Goal: Answer question/provide support: Share knowledge or assist other users

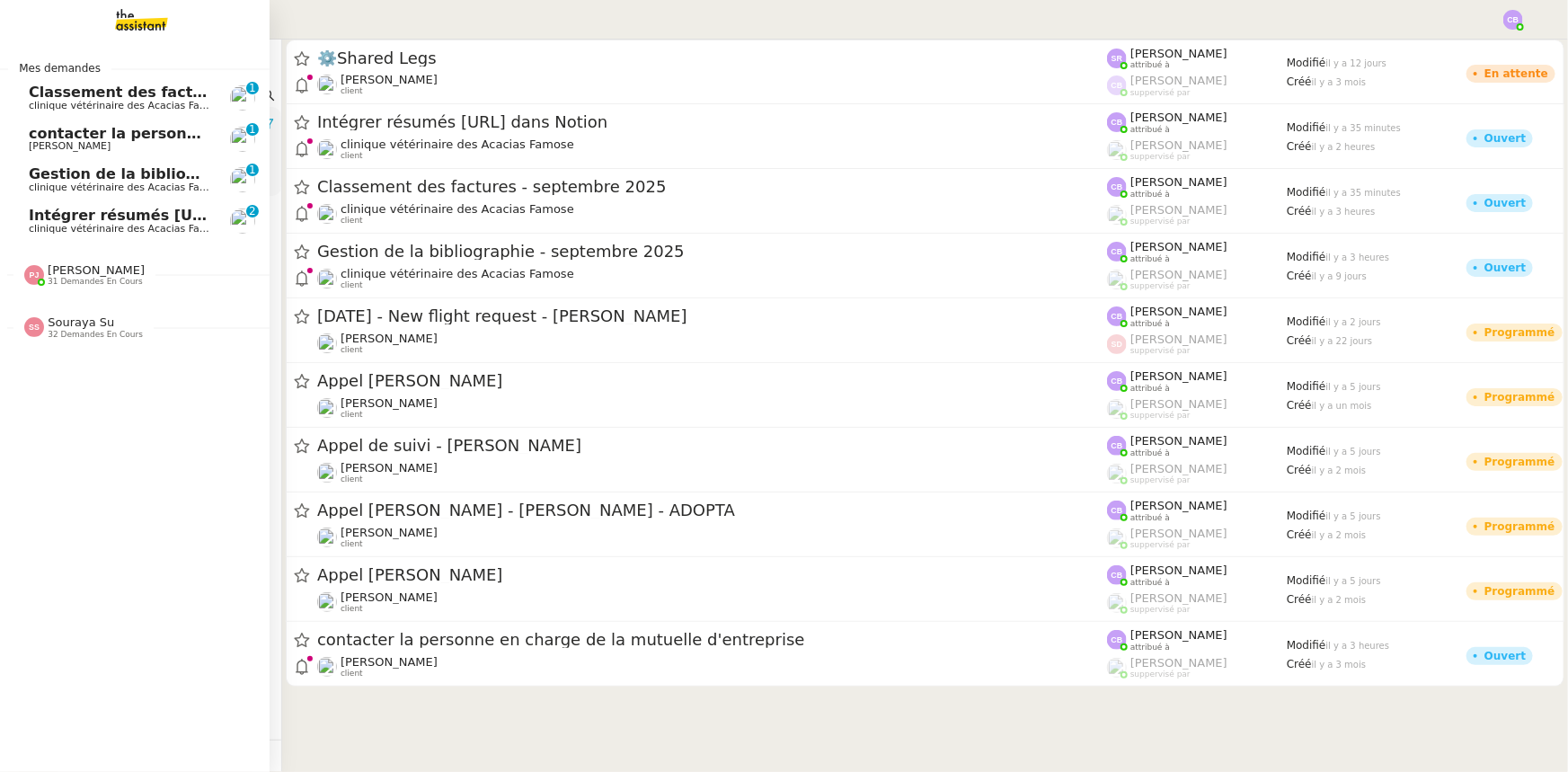
drag, startPoint x: 86, startPoint y: 265, endPoint x: 100, endPoint y: 296, distance: 34.0
click at [86, 265] on span "[PERSON_NAME]" at bounding box center [96, 270] width 97 height 14
click at [98, 277] on span "31 demandes en cours" at bounding box center [95, 281] width 96 height 10
click at [87, 332] on span "32 demandes en cours" at bounding box center [95, 335] width 96 height 10
click at [135, 96] on span "Classement des factures - septembre 2025" at bounding box center [202, 92] width 347 height 17
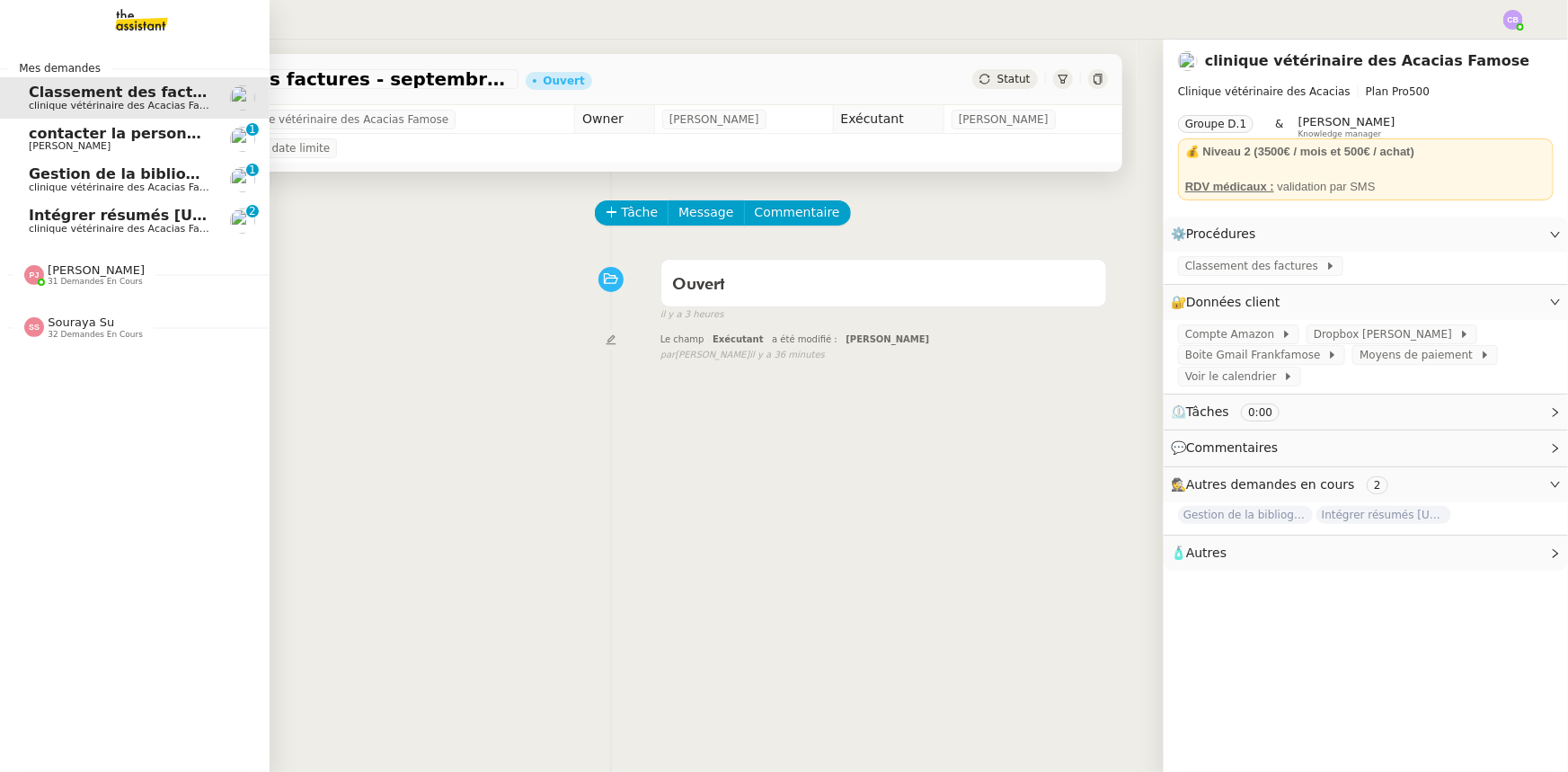
click at [138, 138] on span "contacter la personne en charge de la mutuelle d'entreprise" at bounding box center [272, 133] width 488 height 17
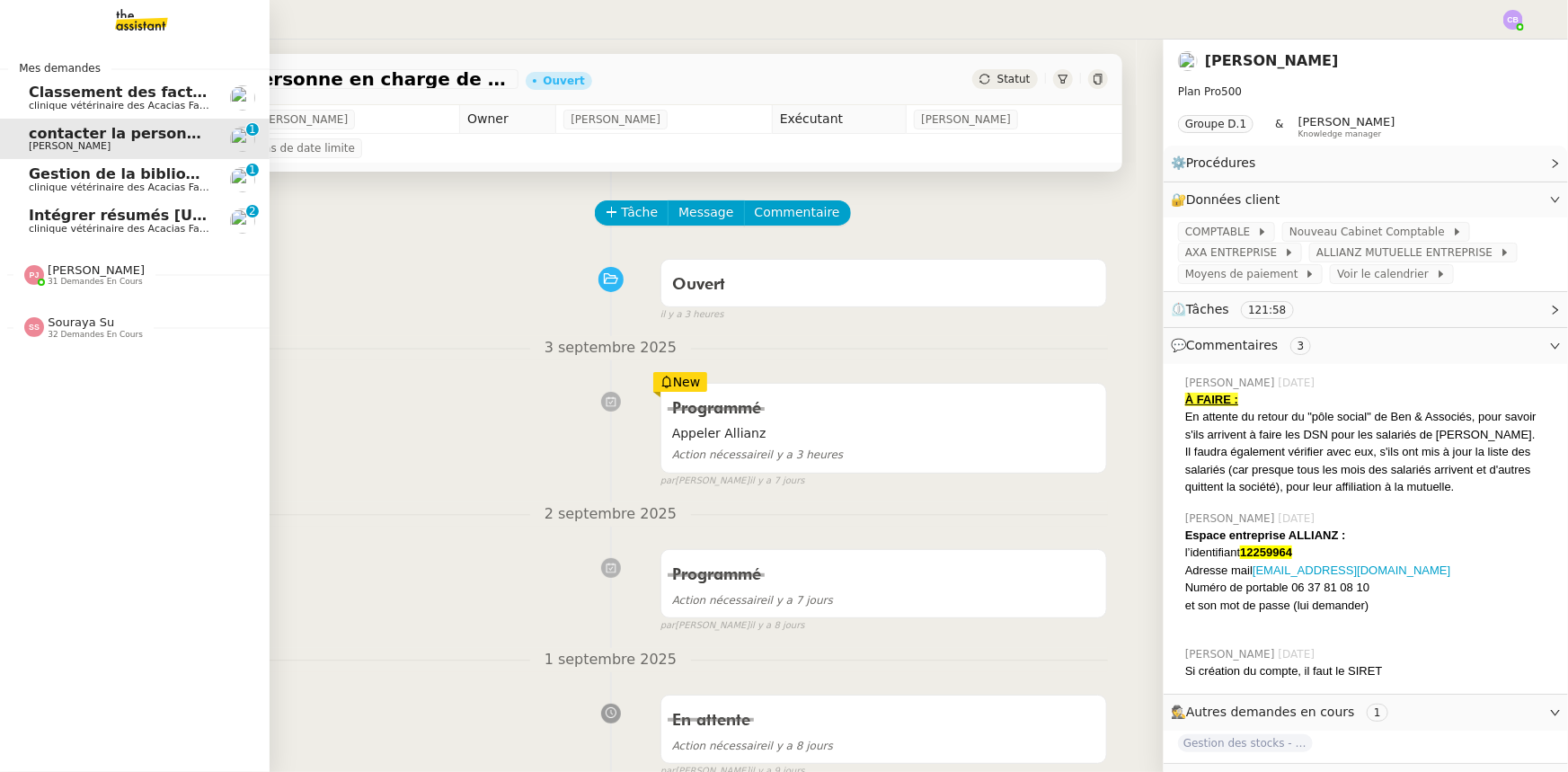
click at [140, 184] on span "clinique vétérinaire des Acacias Famose" at bounding box center [127, 188] width 197 height 12
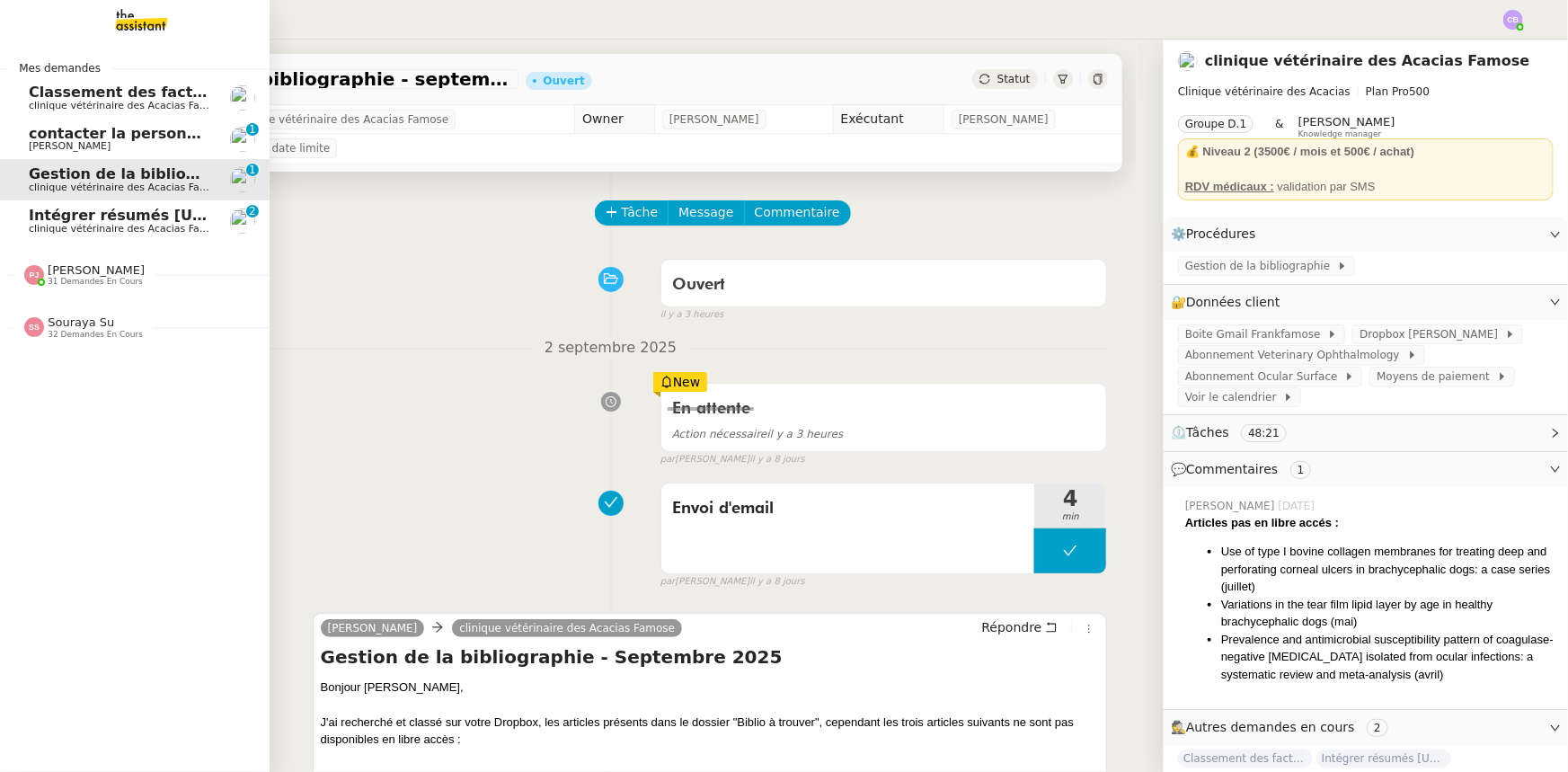
click at [140, 223] on span "clinique vétérinaire des Acacias Famose" at bounding box center [127, 229] width 197 height 12
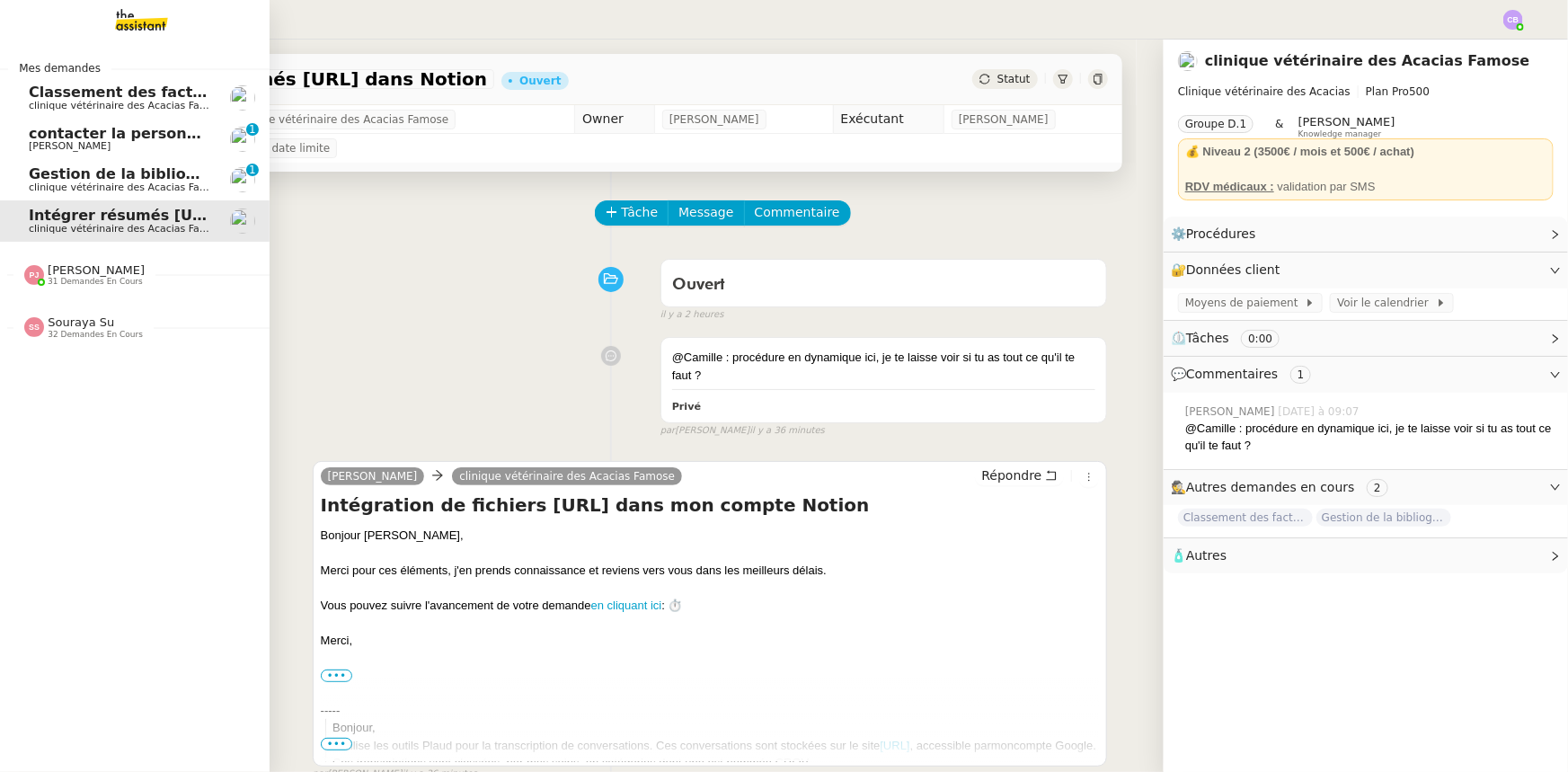
click at [45, 102] on span "clinique vétérinaire des Acacias Famose" at bounding box center [127, 106] width 197 height 12
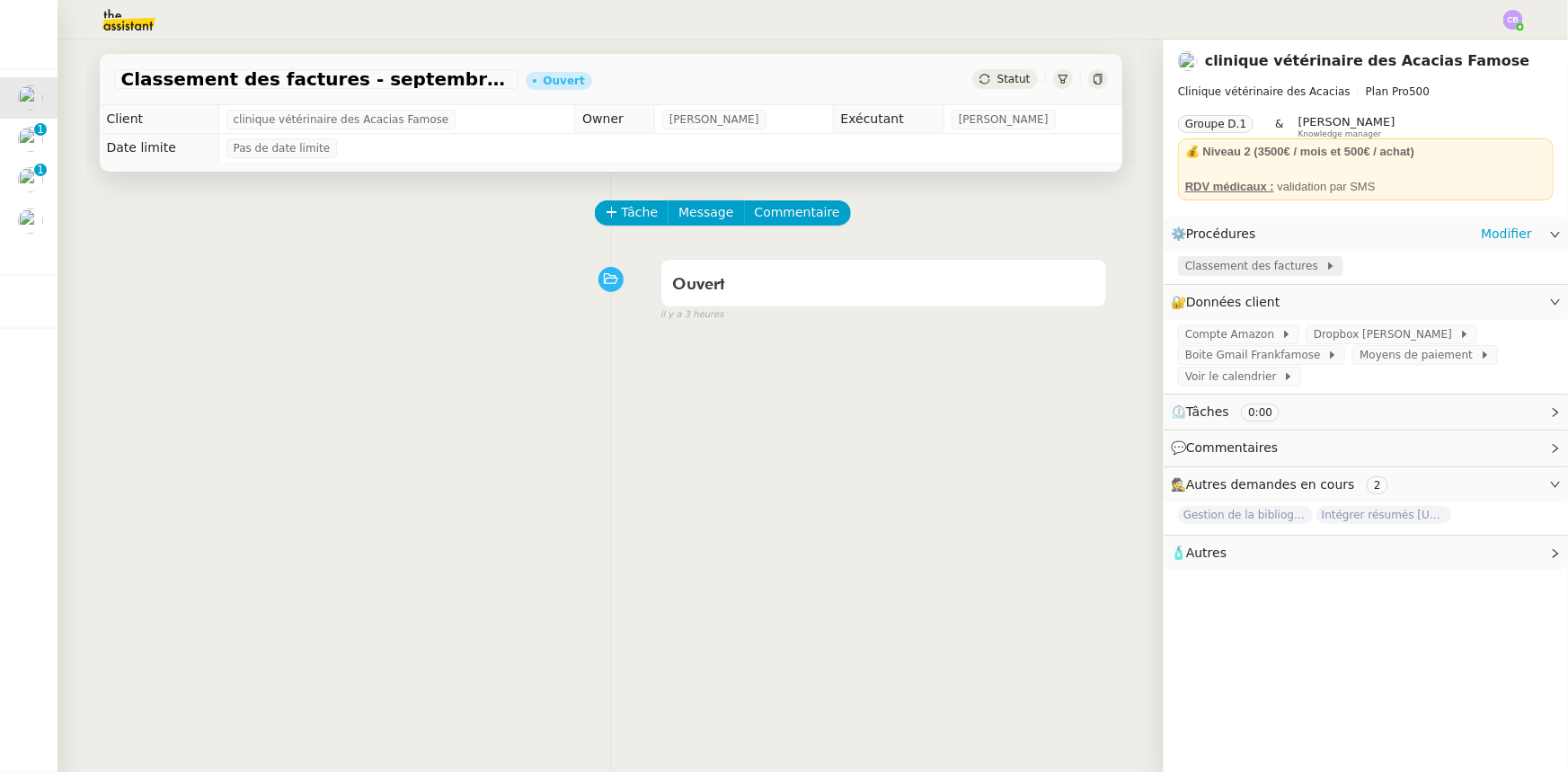
click at [1277, 270] on span "Classement des factures" at bounding box center [1255, 266] width 140 height 18
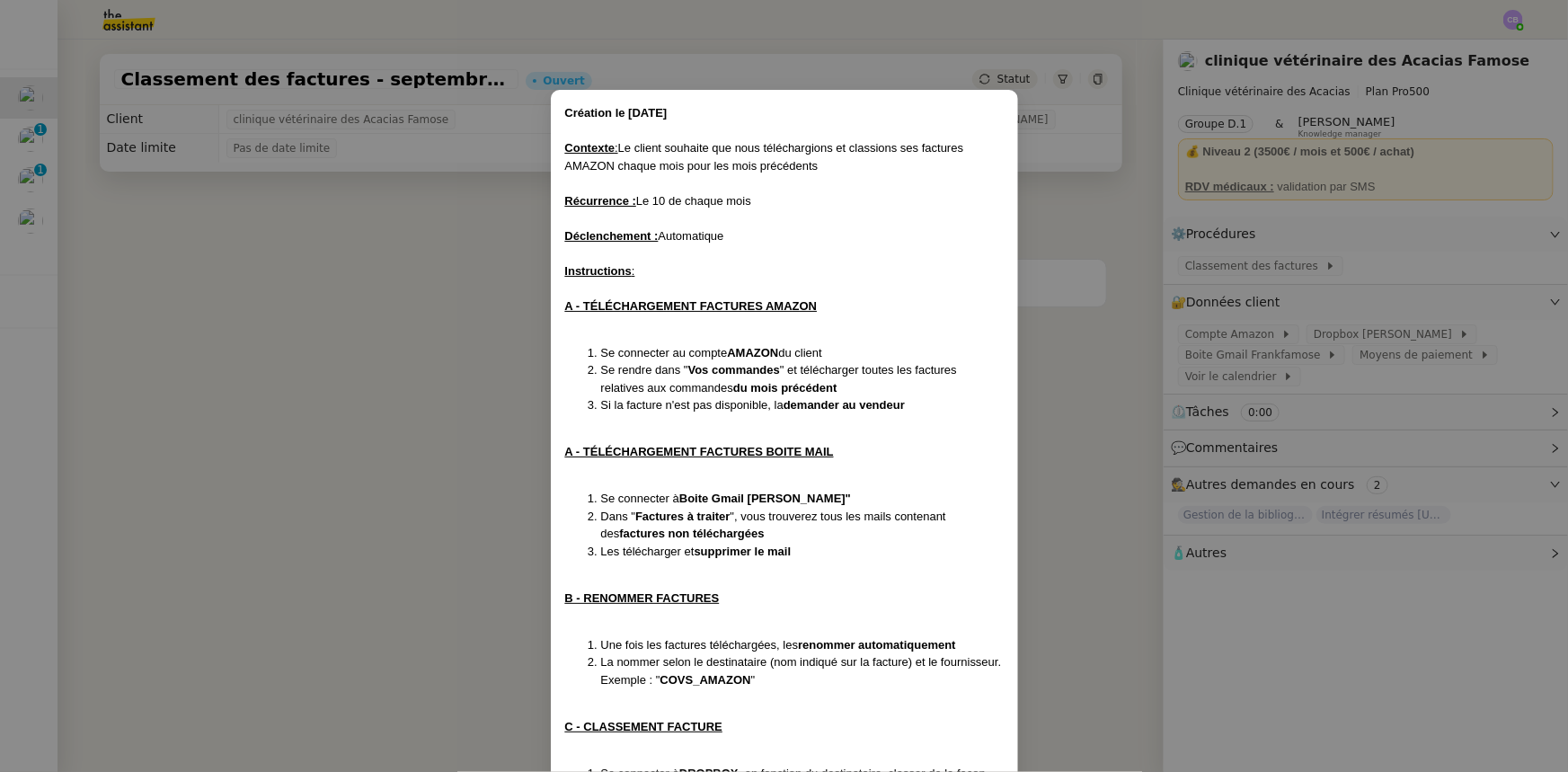
click at [479, 328] on nz-modal-container "Création le [DATE] ﻿Contexte : Le client souhaite que nous téléchargions et cla…" at bounding box center [784, 386] width 1568 height 772
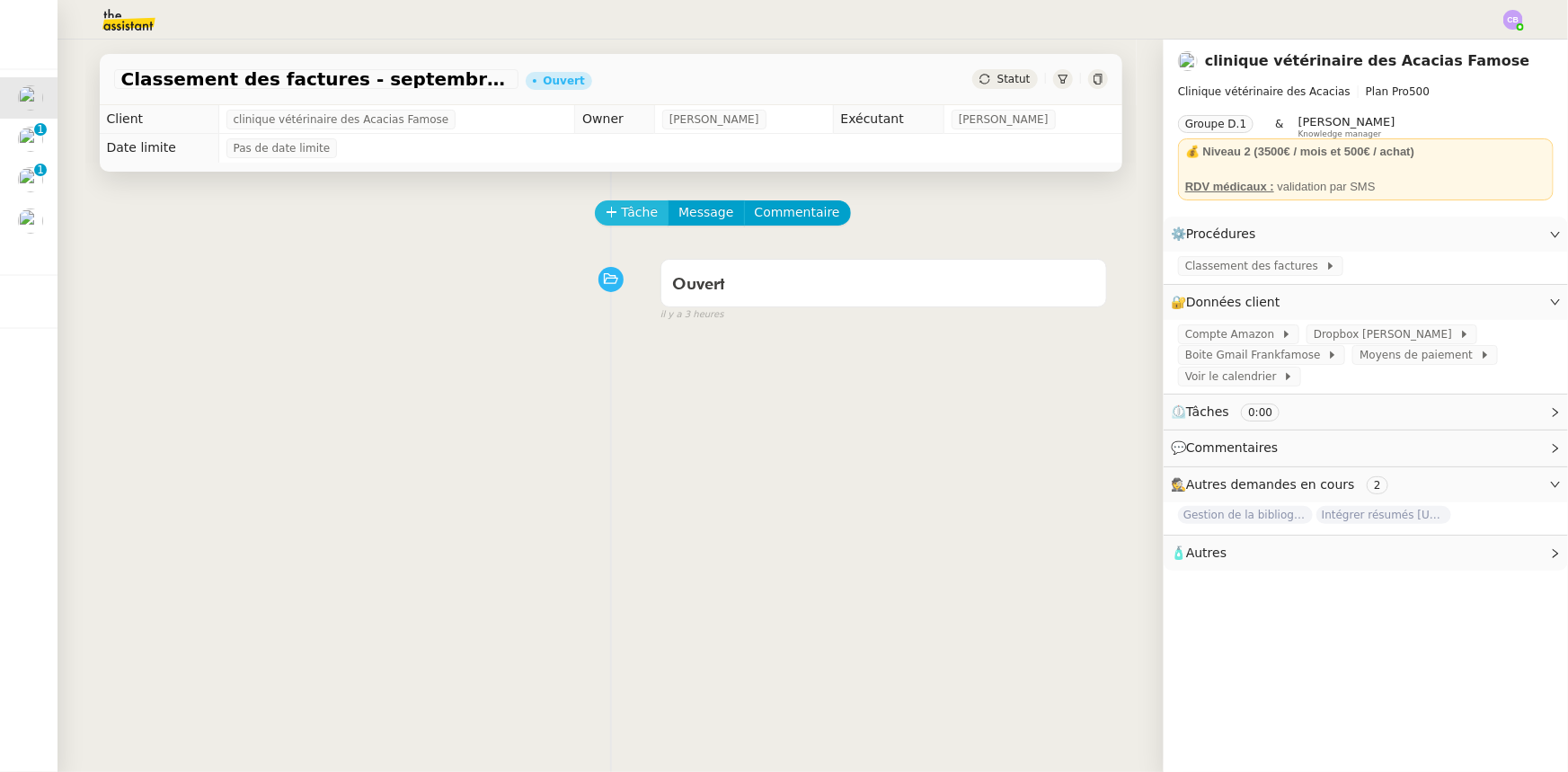
click at [629, 215] on span "Tâche" at bounding box center [639, 212] width 37 height 21
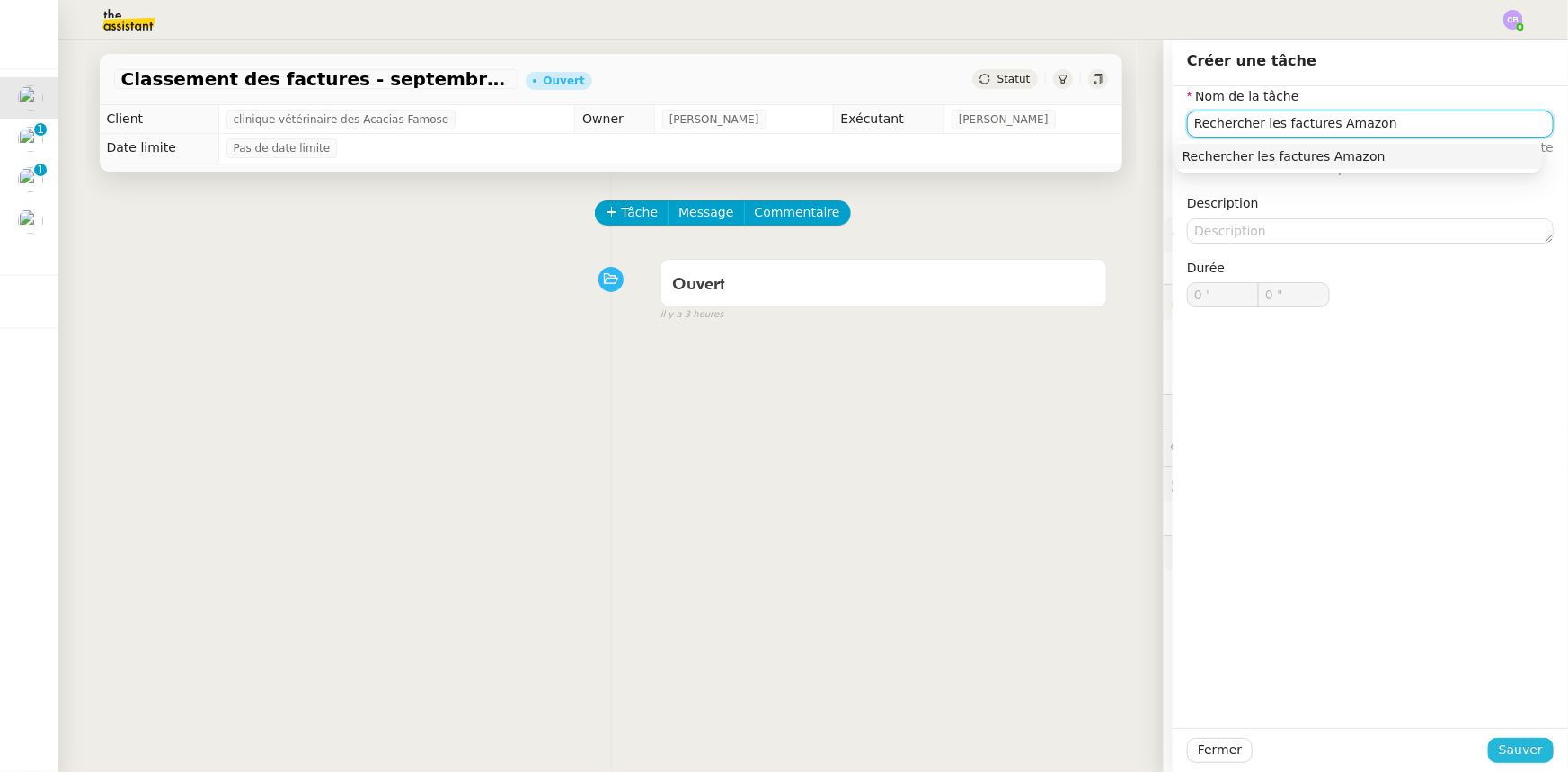
type input "Rechercher les factures Amazon"
click at [1513, 745] on span "Sauver" at bounding box center [1521, 749] width 44 height 21
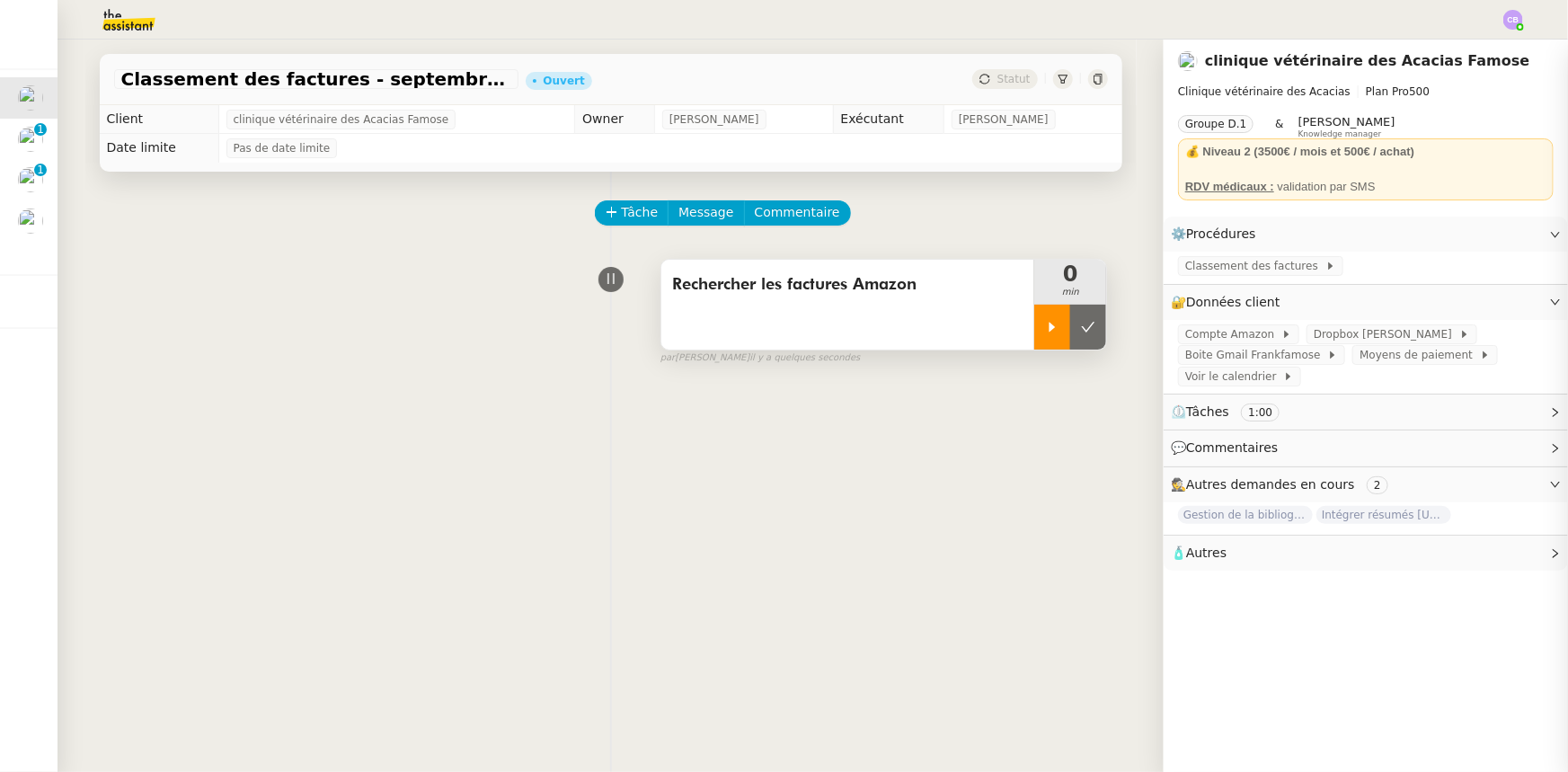
click at [1045, 335] on icon at bounding box center [1052, 327] width 15 height 15
click at [1223, 334] on span "Compte Amazon" at bounding box center [1232, 335] width 96 height 18
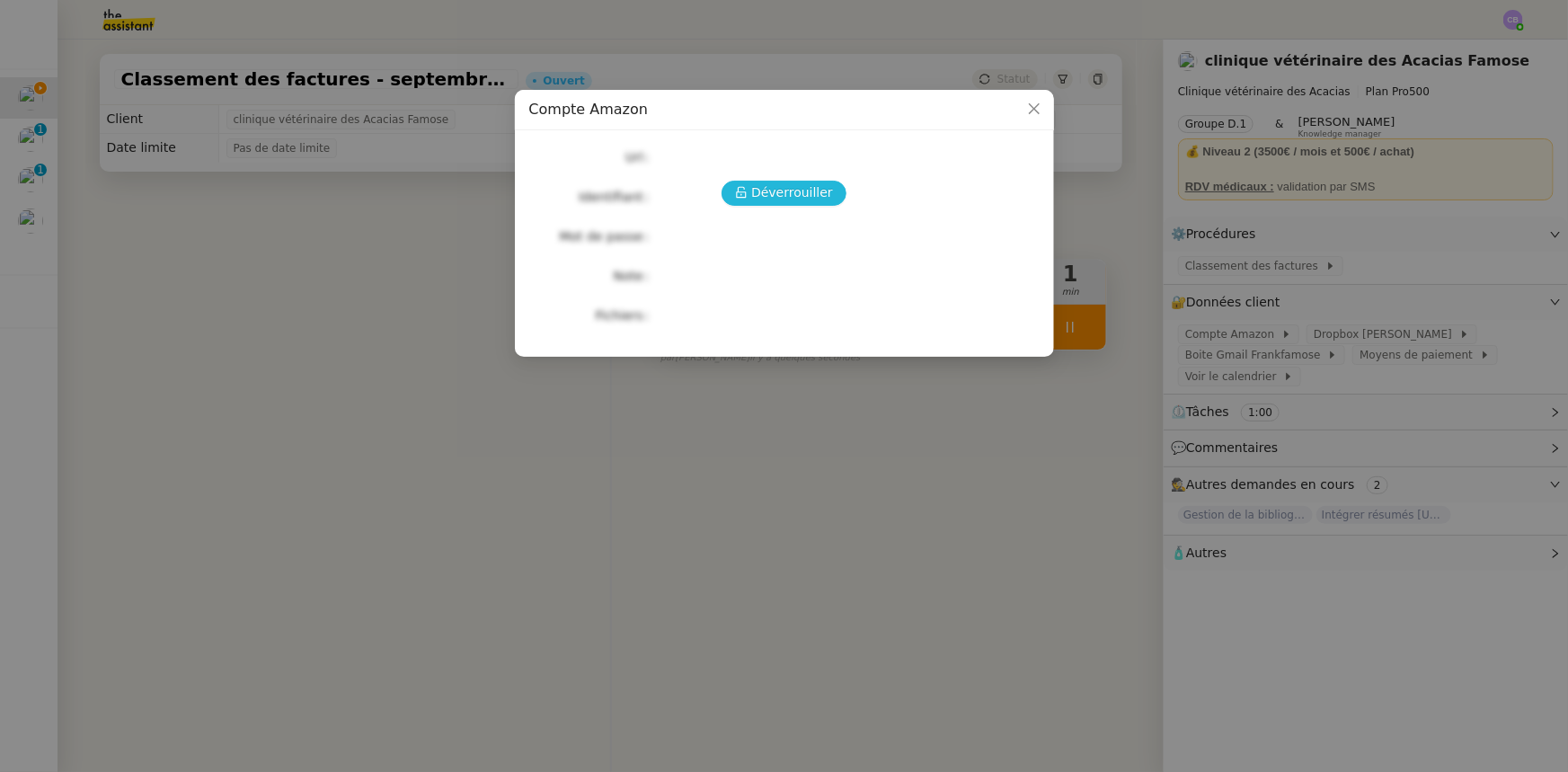
click at [796, 190] on span "Déverrouiller" at bounding box center [791, 193] width 82 height 21
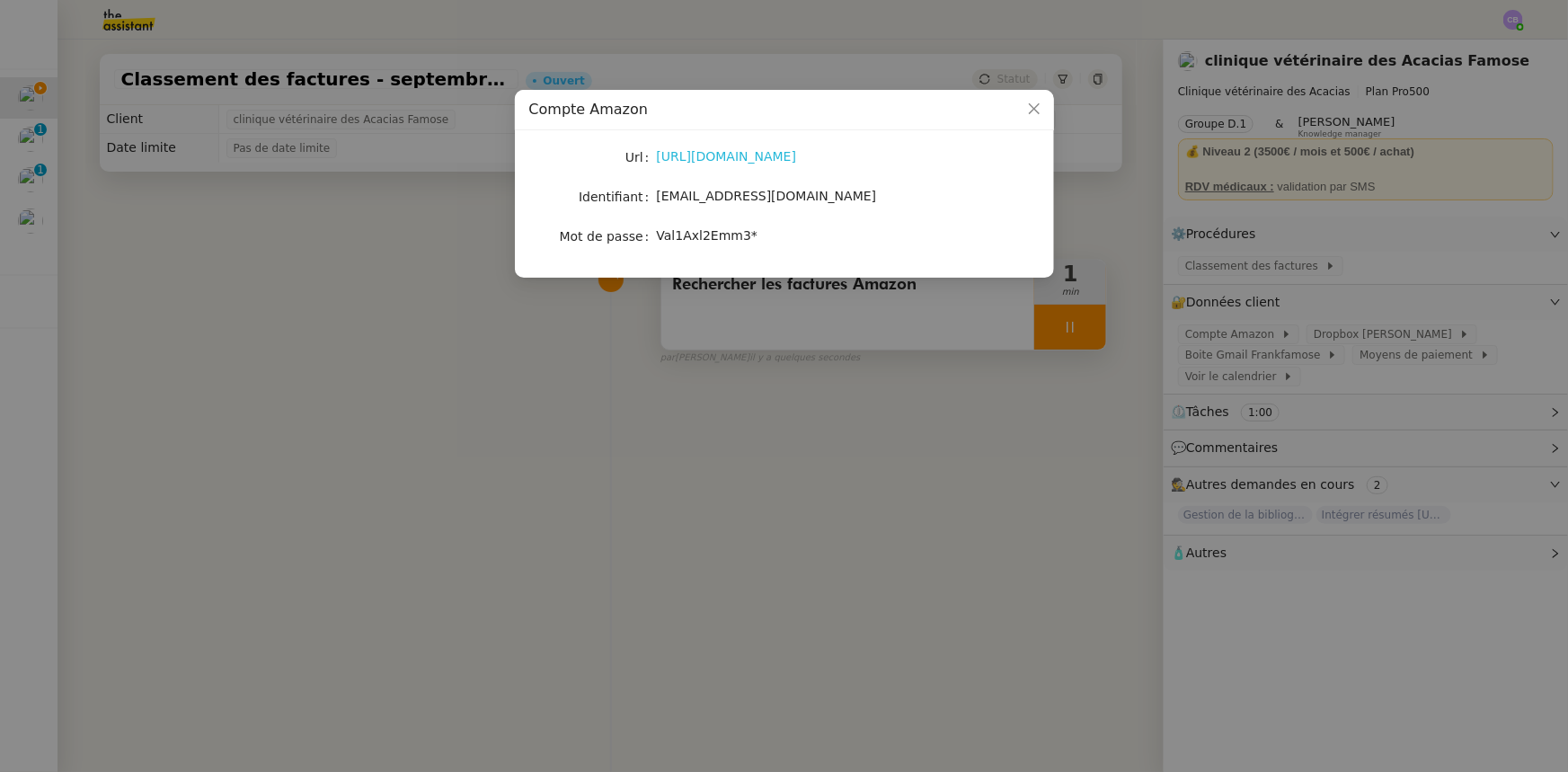
click at [751, 158] on link "[URL][DOMAIN_NAME]" at bounding box center [727, 156] width 140 height 15
click at [1030, 112] on icon "Close" at bounding box center [1034, 109] width 15 height 15
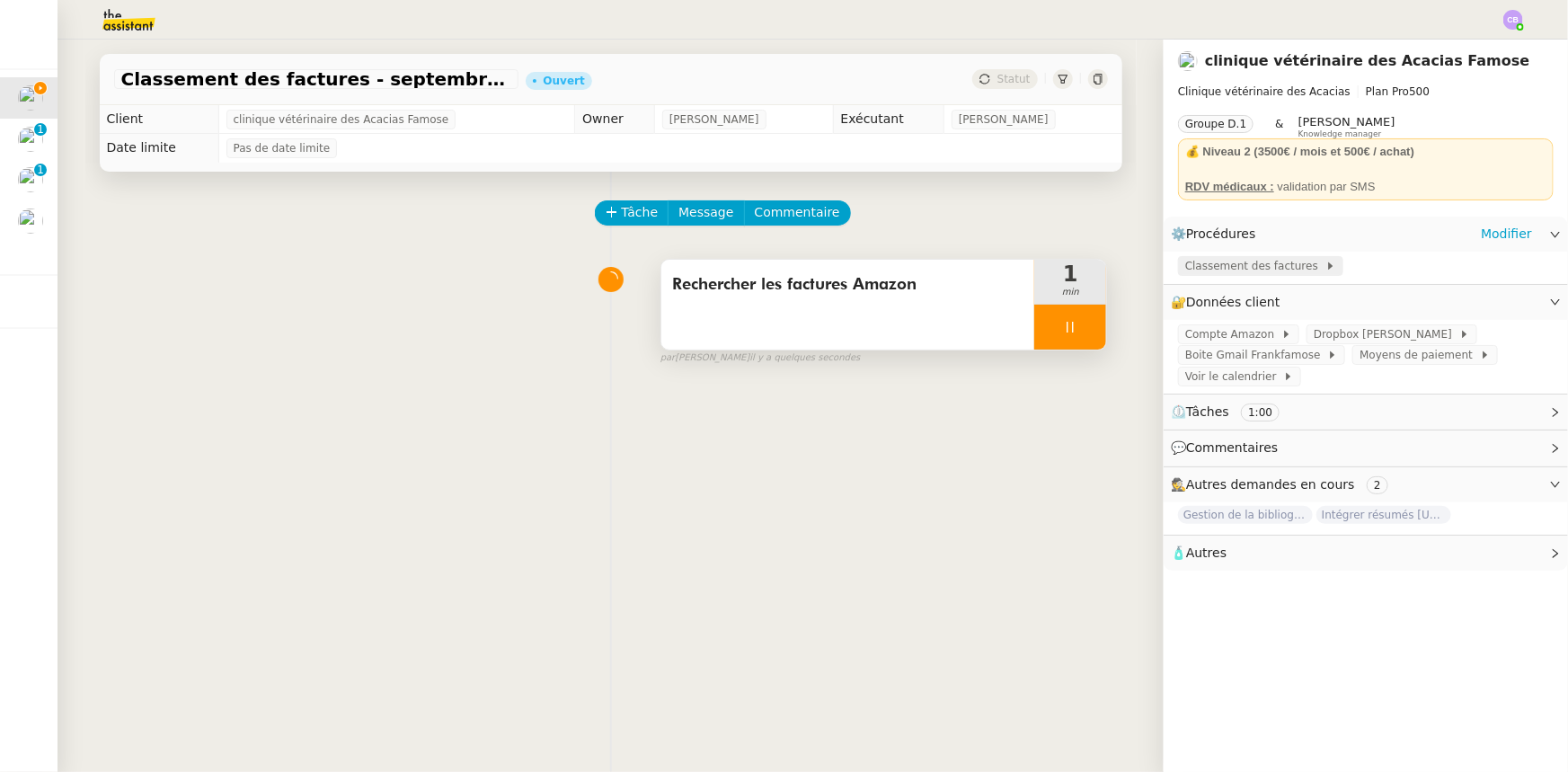
click at [1185, 270] on span "Classement des factures" at bounding box center [1255, 266] width 140 height 18
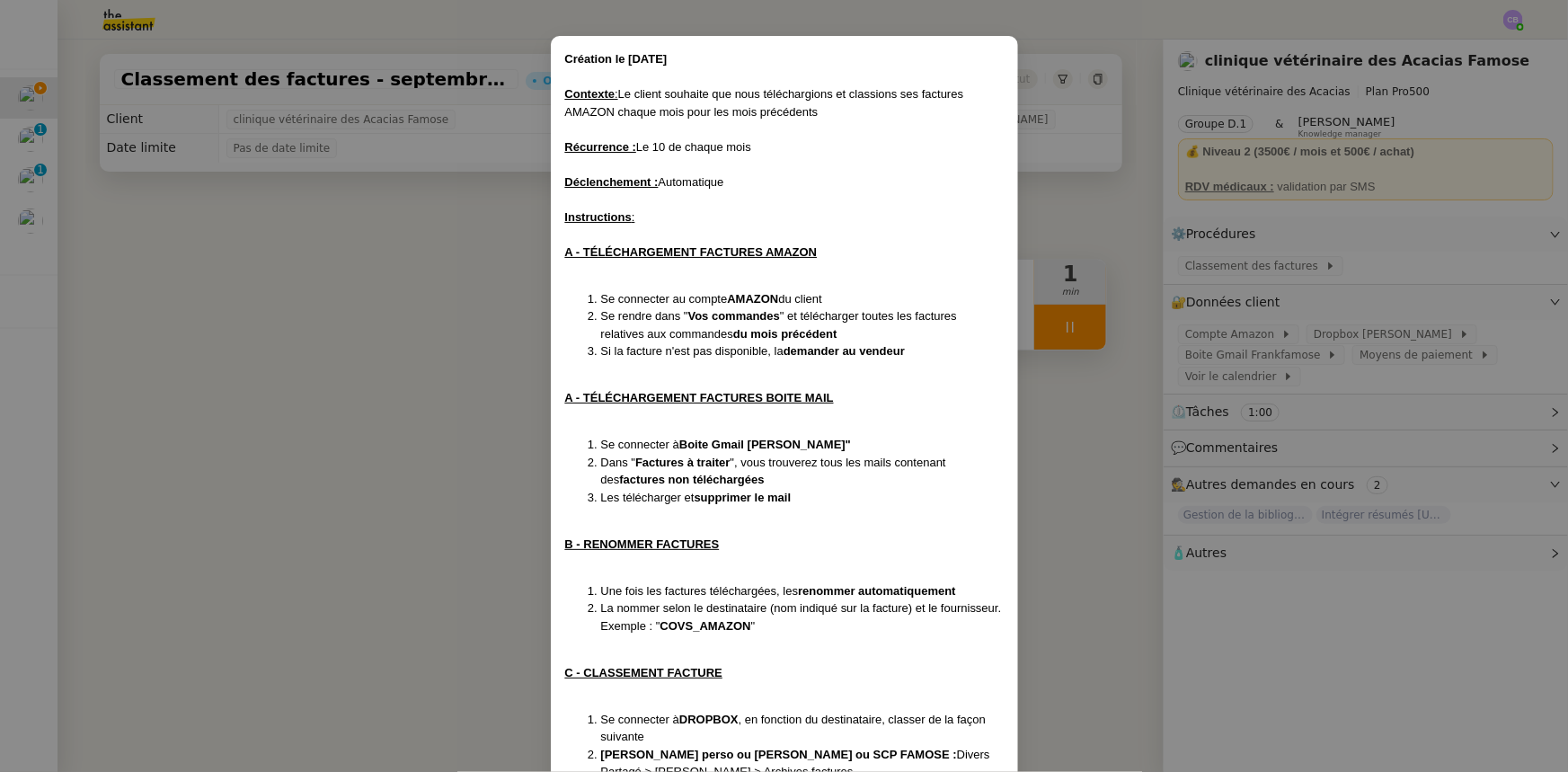
scroll to position [81, 0]
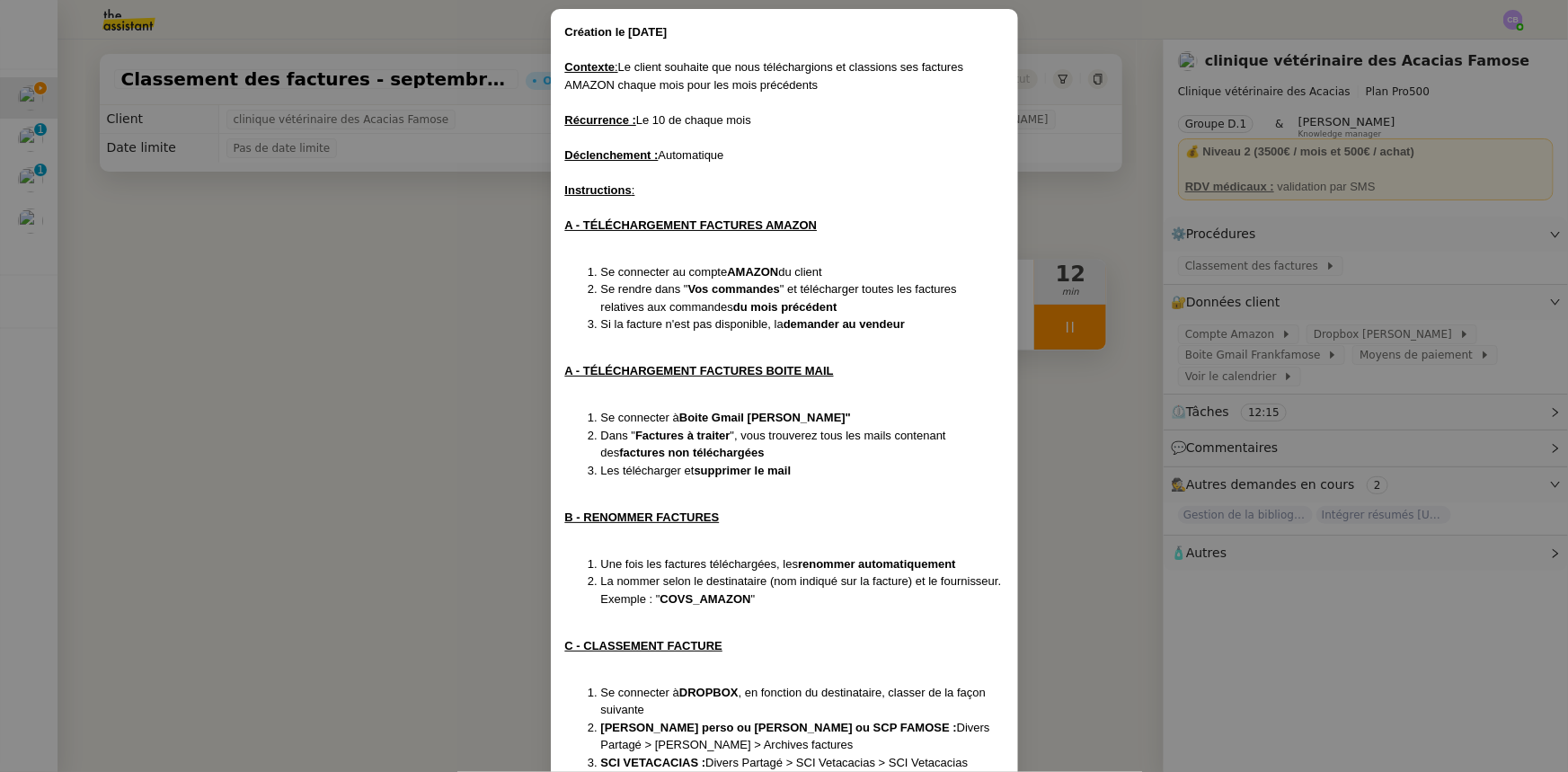
click at [428, 366] on nz-modal-container "Création le [DATE] ﻿Contexte : Le client souhaite que nous téléchargions et cla…" at bounding box center [784, 386] width 1568 height 772
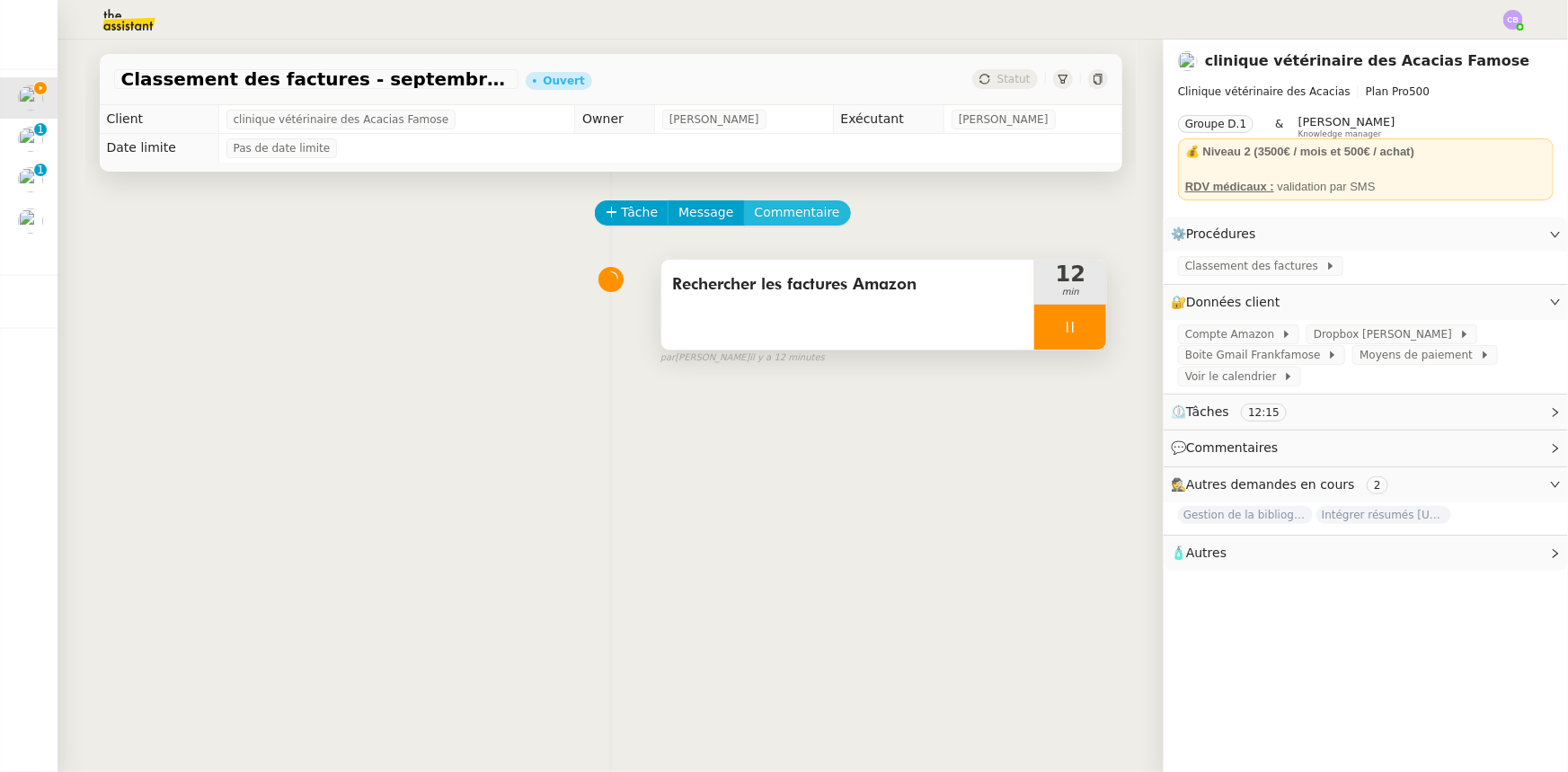
click at [783, 225] on button "Commentaire" at bounding box center [797, 212] width 107 height 25
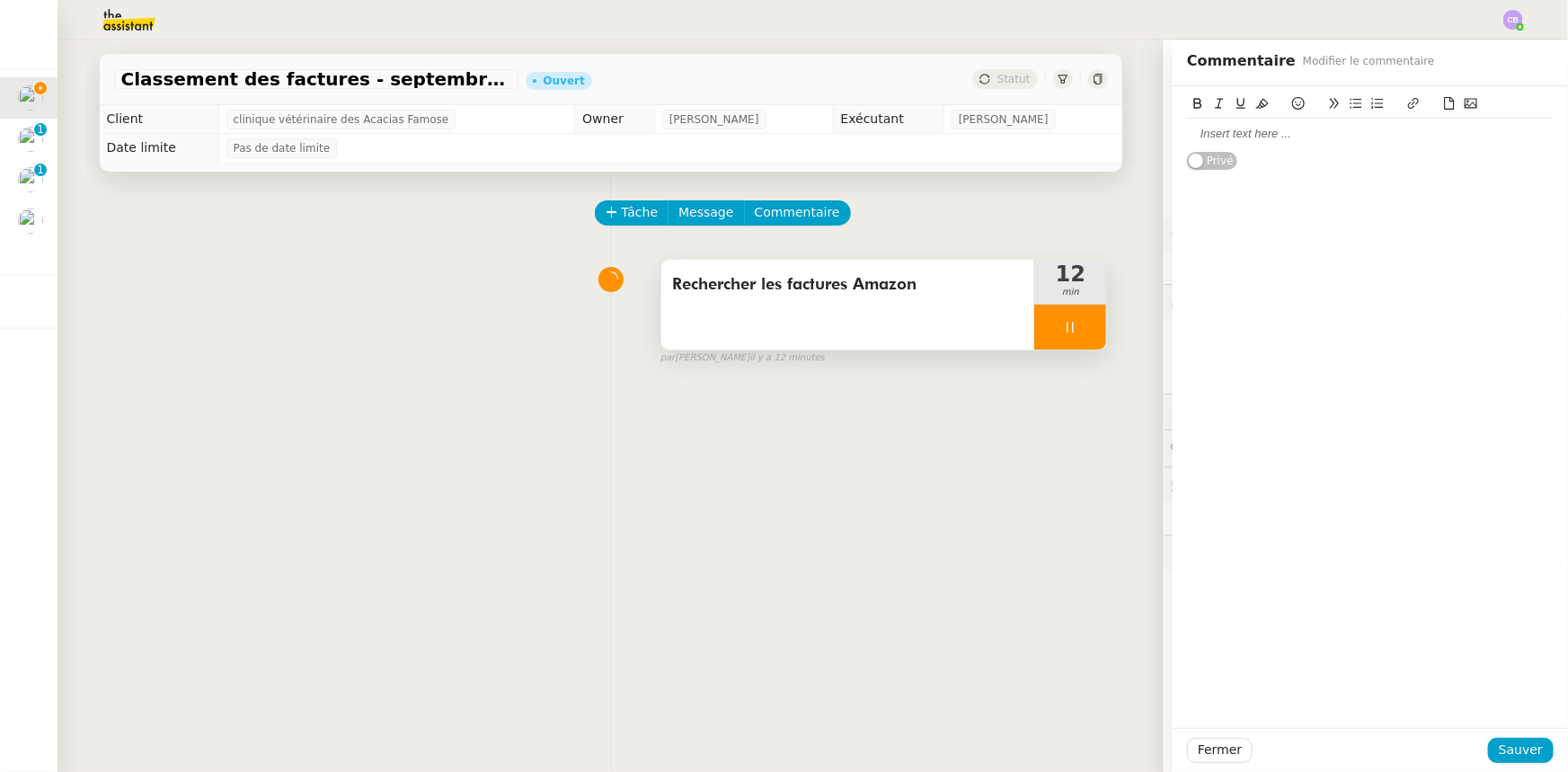
click at [1280, 134] on div at bounding box center [1370, 133] width 366 height 16
drag, startPoint x: 1226, startPoint y: 134, endPoint x: 1176, endPoint y: 136, distance: 50.0
click at [1187, 136] on div "AMAZON :" at bounding box center [1370, 133] width 366 height 16
click at [1194, 104] on icon at bounding box center [1198, 103] width 8 height 11
click at [1473, 153] on div "Manque la facture du [DATE] - revérifier le [DATE]" at bounding box center [1370, 151] width 366 height 16
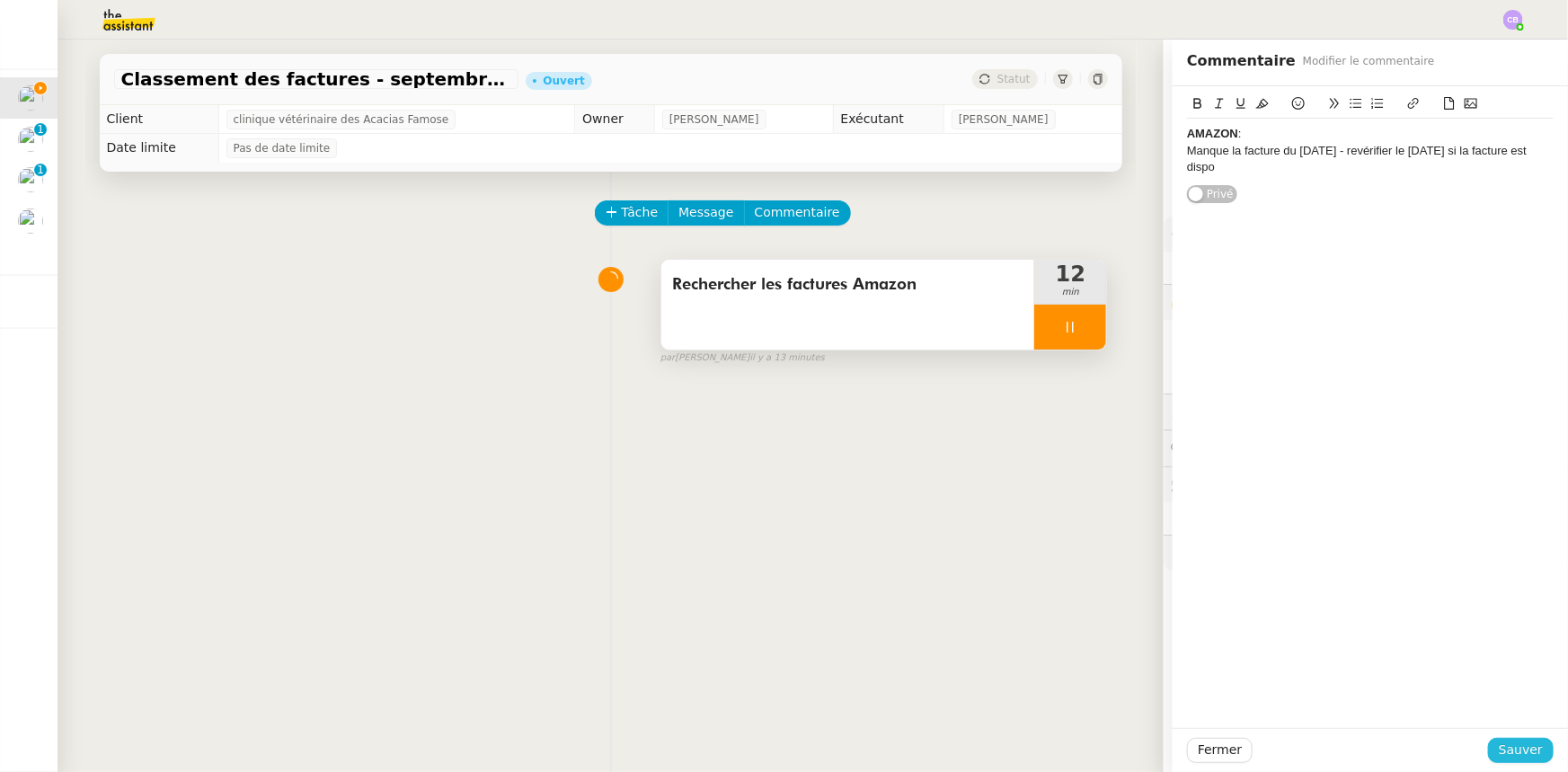
click at [1500, 747] on span "Sauver" at bounding box center [1521, 749] width 44 height 21
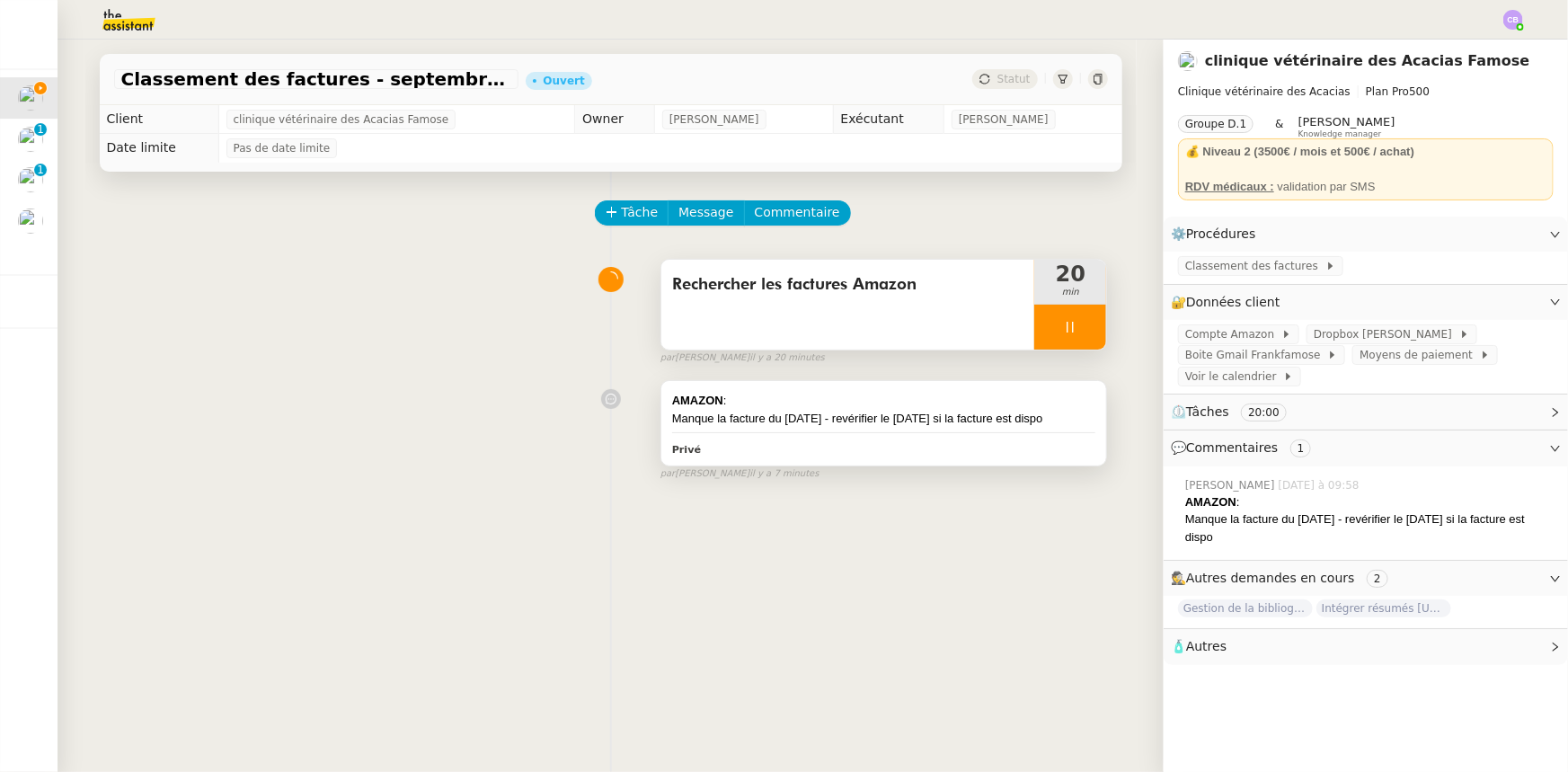
click at [933, 413] on div "Manque la facture du [DATE] - revérifier le [DATE] si la facture est dispo" at bounding box center [884, 419] width 424 height 18
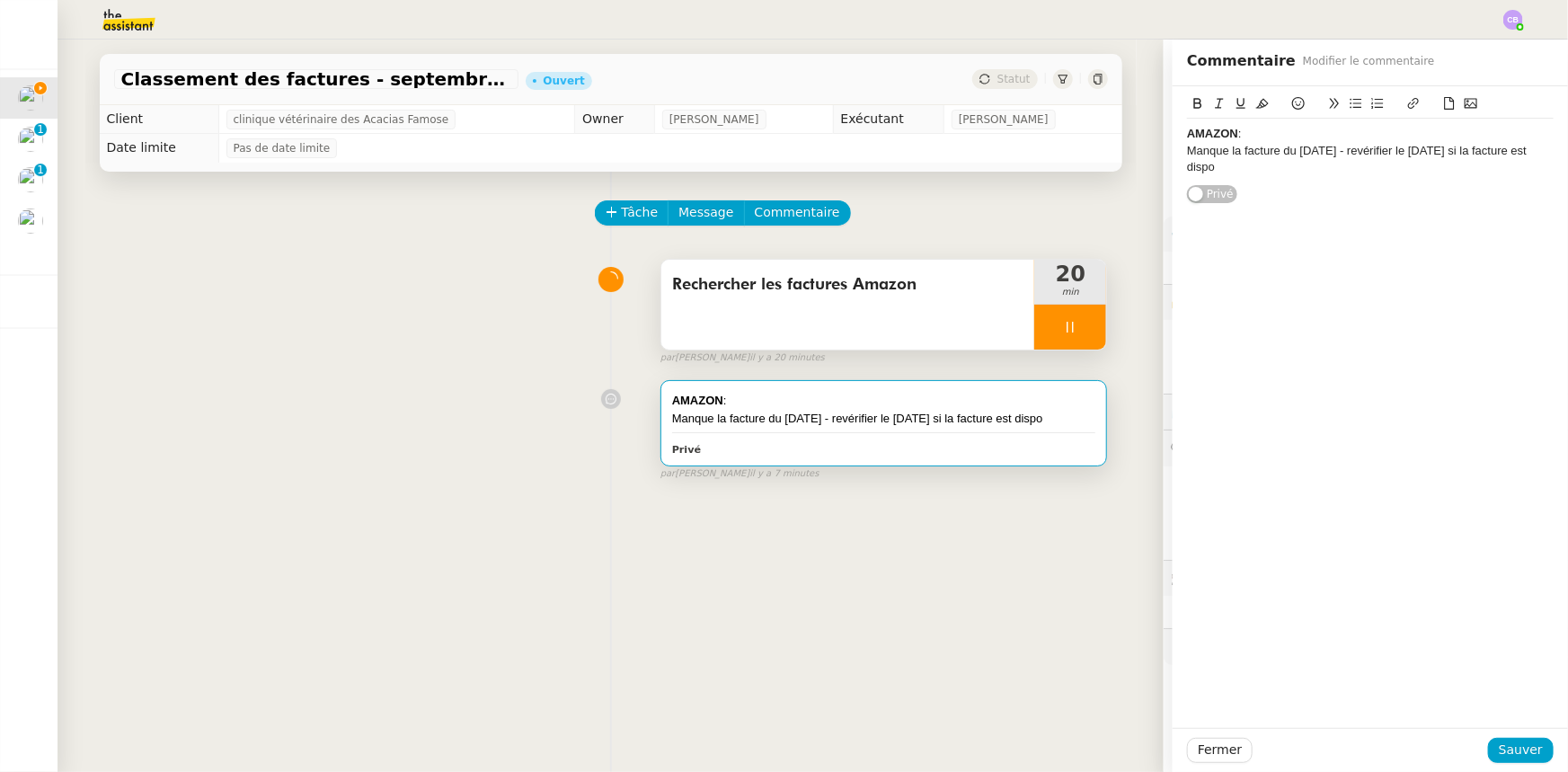
click at [1187, 156] on div "Manque la facture du [DATE] - revérifier le [DATE] si la facture est dispo" at bounding box center [1370, 160] width 366 height 34
click at [1350, 107] on icon at bounding box center [1356, 103] width 13 height 13
click at [1316, 171] on li "Manque la facture du [DATE] - revérifier le [DATE] si la facture est dispo" at bounding box center [1380, 160] width 349 height 34
click at [1373, 148] on li "Manque la facture du [DATE] - revérifier le [DATE] si la facture est dispo" at bounding box center [1380, 160] width 349 height 34
click at [1506, 757] on span "Sauver" at bounding box center [1521, 749] width 44 height 21
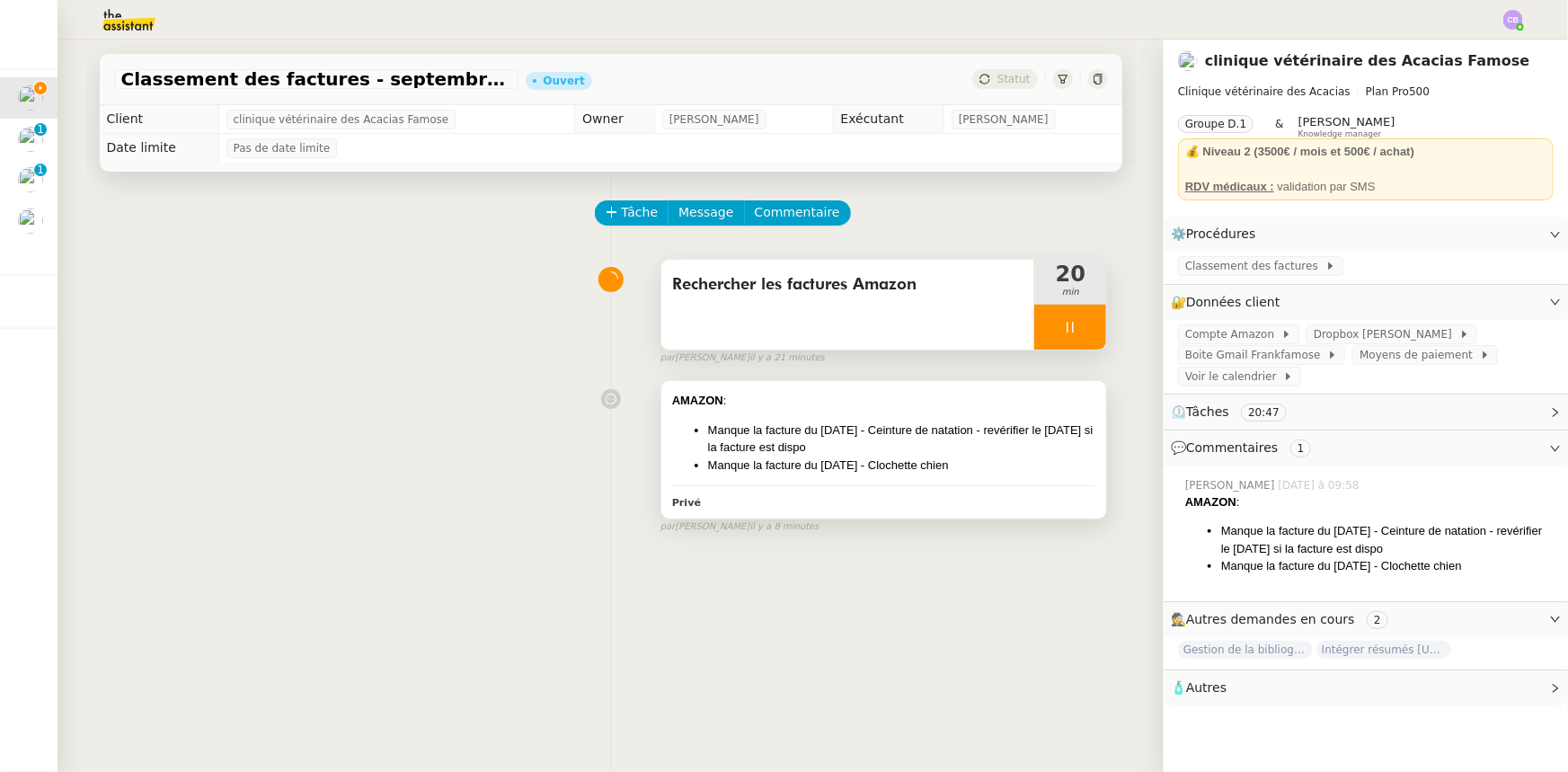
click at [955, 473] on li "Manque la facture du [DATE] - Clochette chien" at bounding box center [901, 466] width 388 height 18
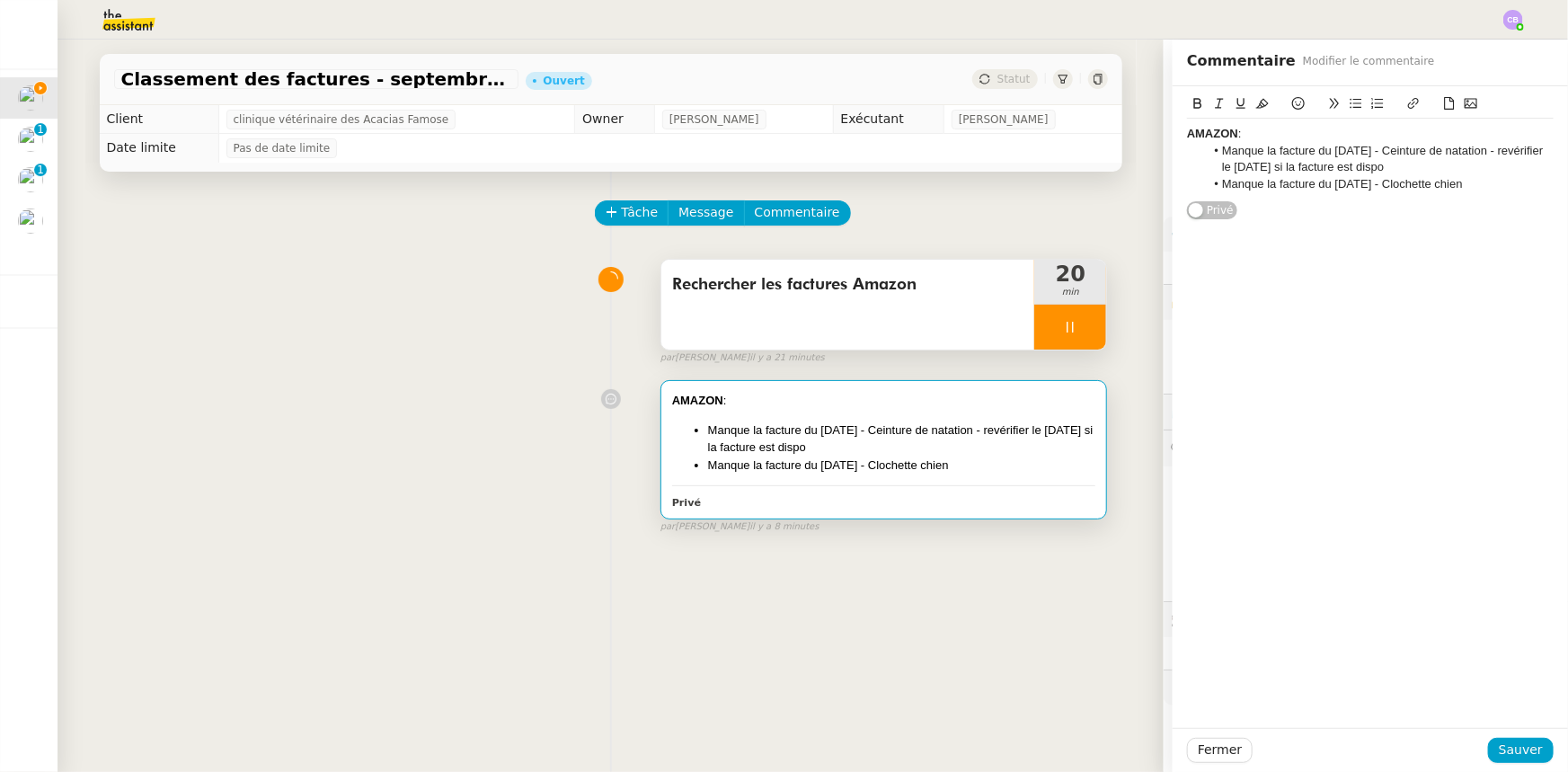
drag, startPoint x: 1410, startPoint y: 166, endPoint x: 1480, endPoint y: 151, distance: 71.6
click at [1480, 151] on li "Manque la facture du [DATE] - Ceinture de natation - revérifier le [DATE] si la…" at bounding box center [1380, 160] width 349 height 34
copy li "- revérifier le [DATE] si la facture est dispo"
click at [1467, 186] on li "Manque la facture du [DATE] - Clochette chien" at bounding box center [1380, 184] width 349 height 16
click at [1514, 744] on span "Sauver" at bounding box center [1521, 749] width 44 height 21
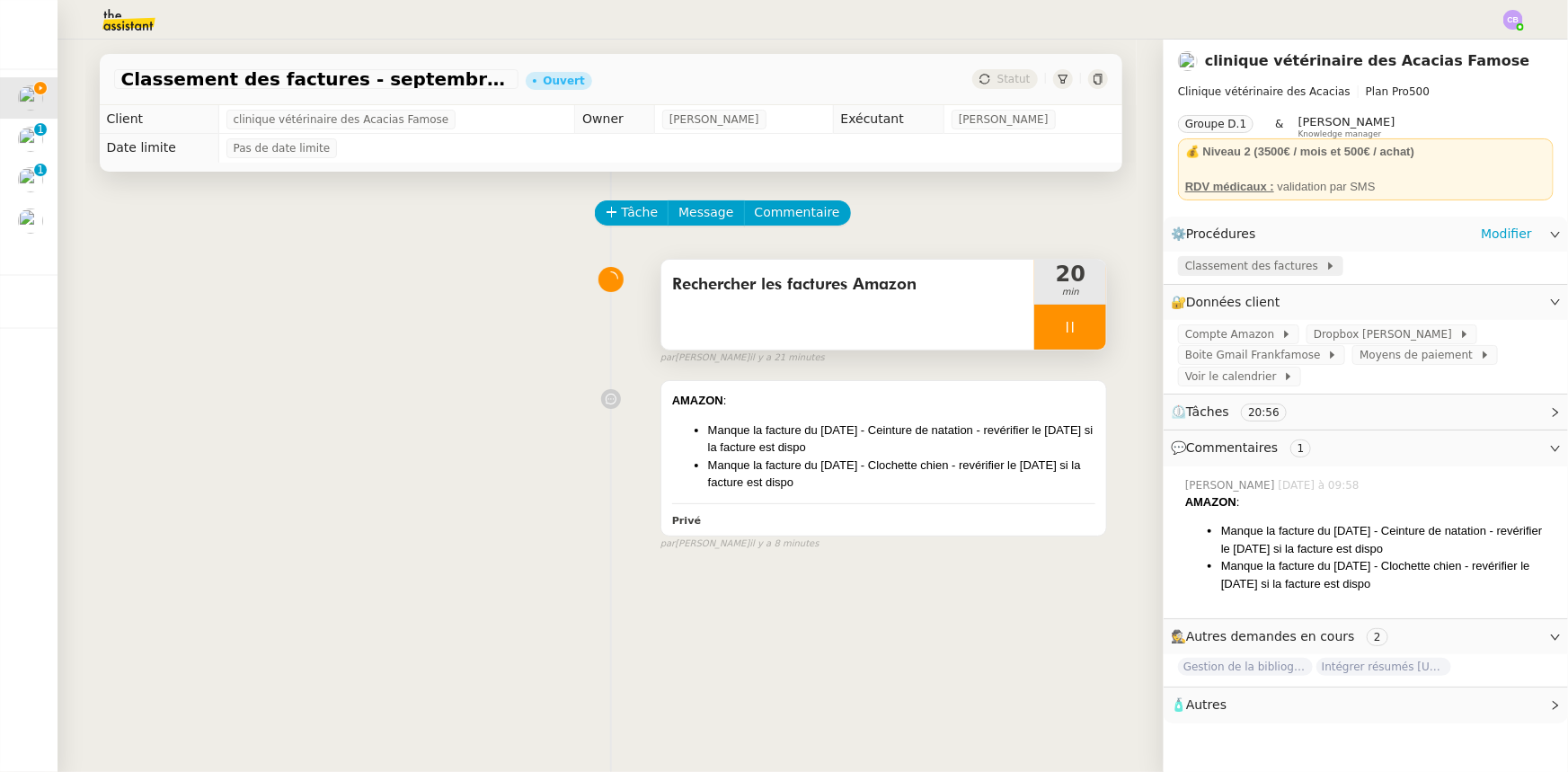
click at [1231, 266] on span "Classement des factures" at bounding box center [1255, 266] width 140 height 18
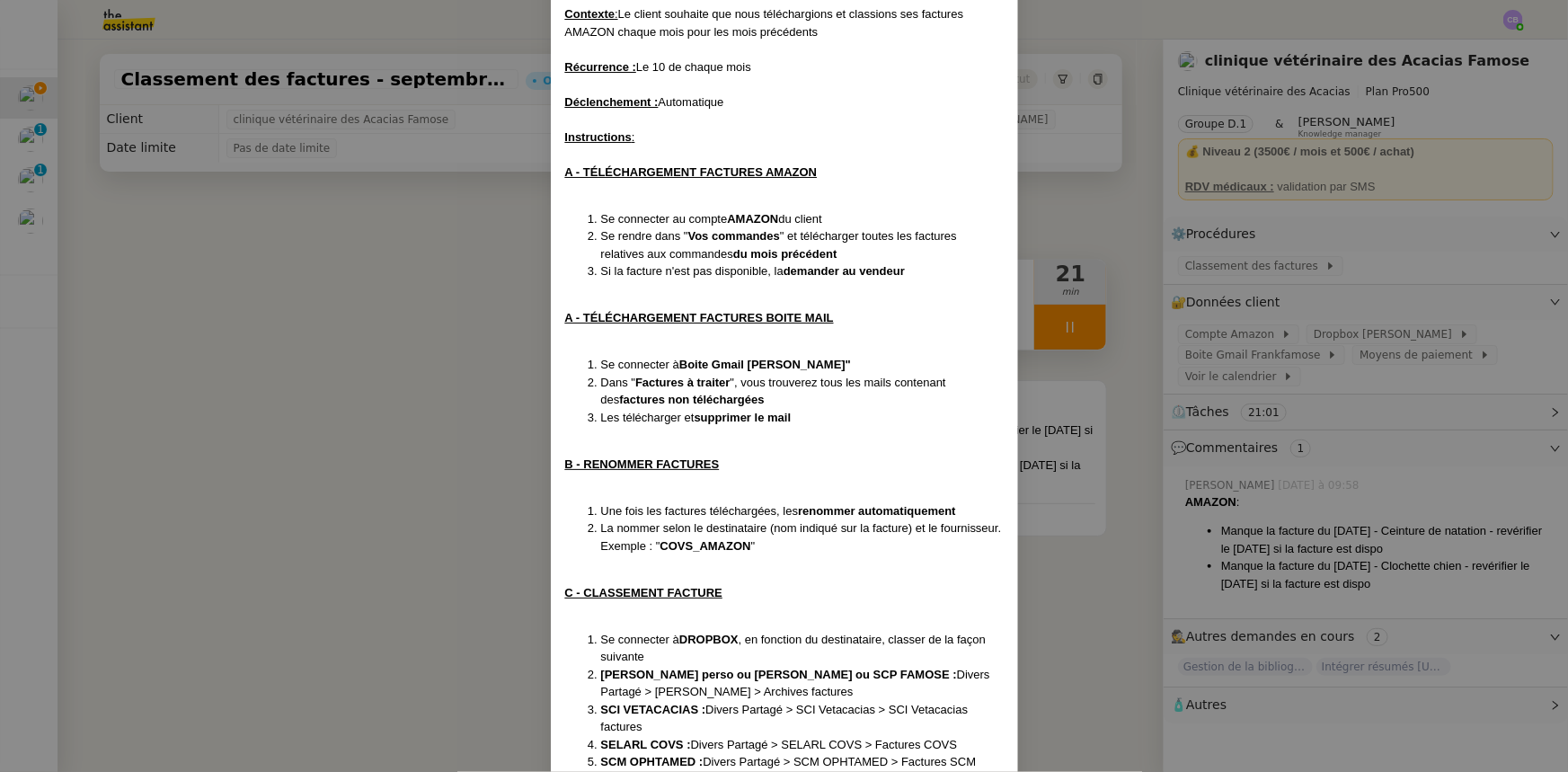
scroll to position [163, 0]
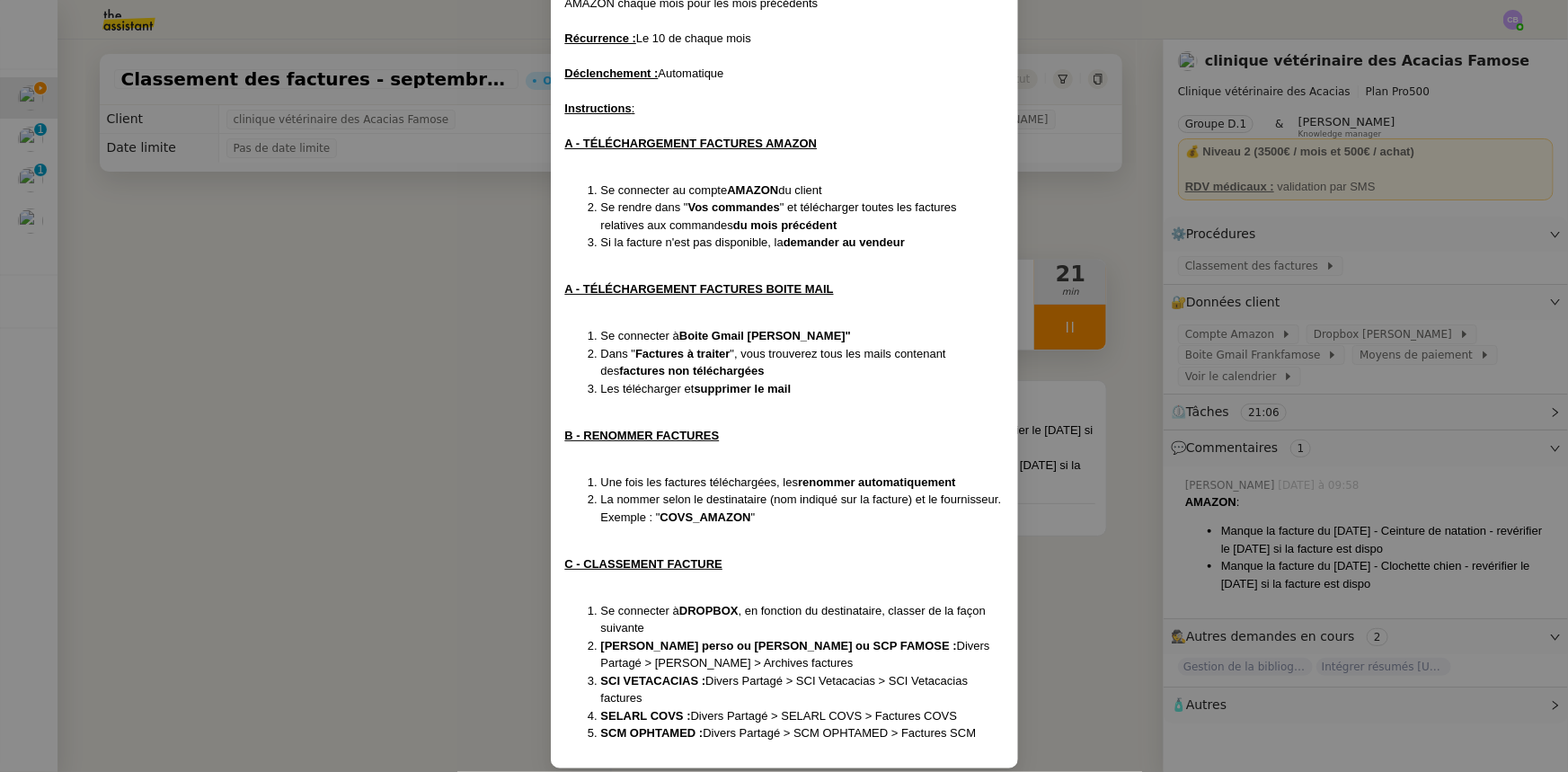
click at [405, 298] on nz-modal-container "Création le [DATE] ﻿Contexte : Le client souhaite que nous téléchargions et cla…" at bounding box center [784, 386] width 1568 height 772
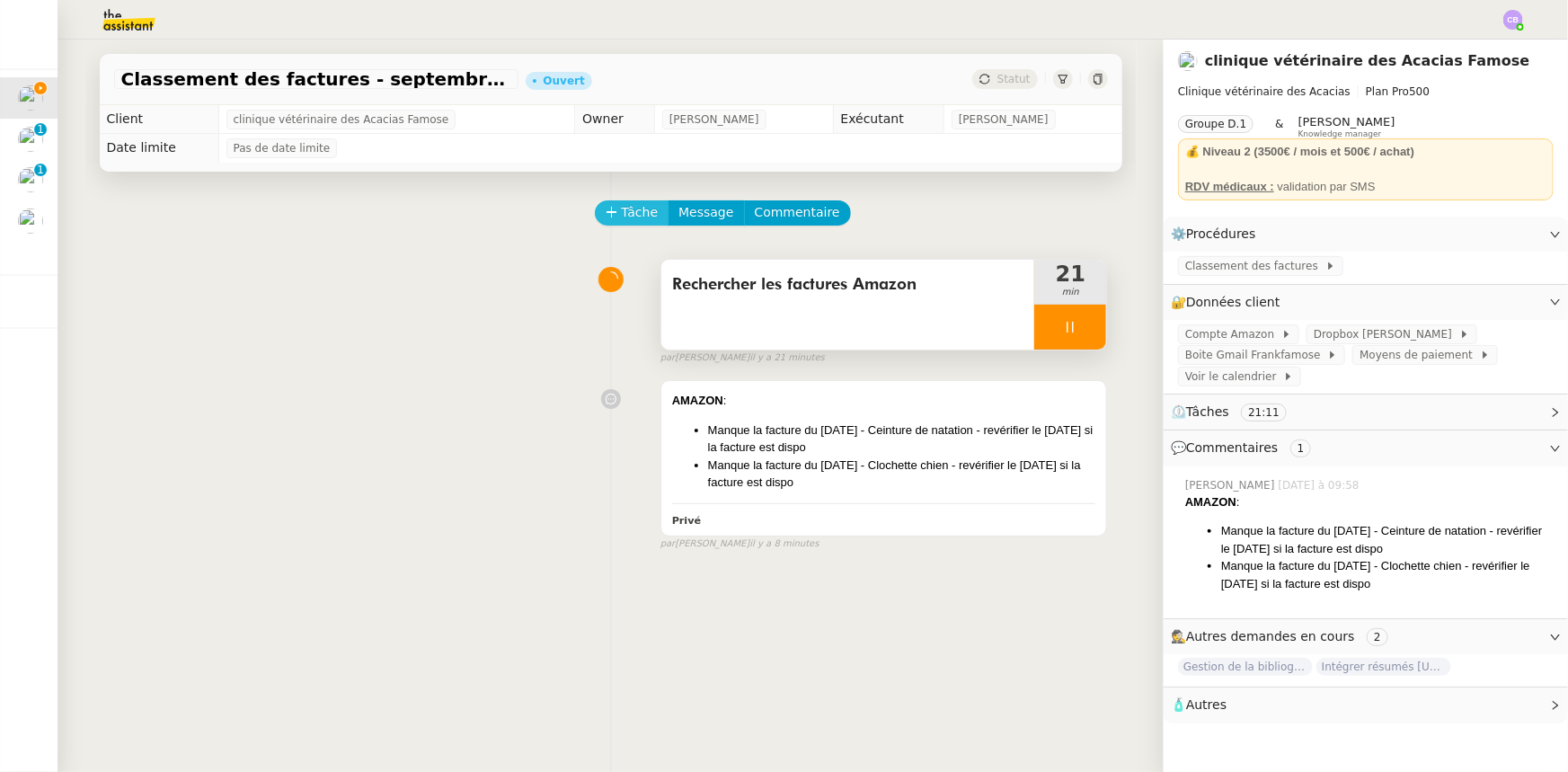
click at [622, 214] on span "Tâche" at bounding box center [639, 212] width 37 height 21
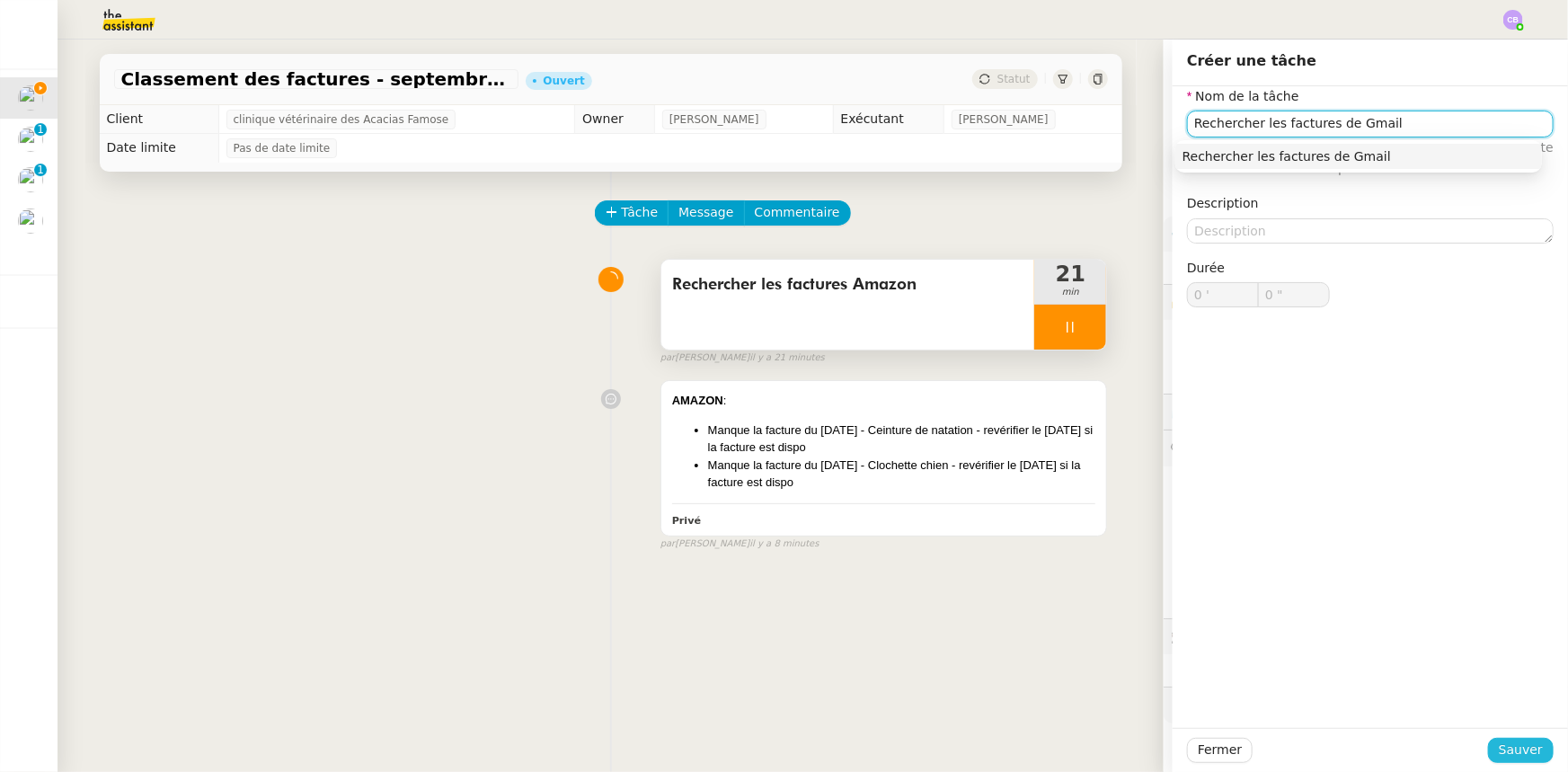
type input "Rechercher les factures de Gmail"
click at [1514, 749] on span "Sauver" at bounding box center [1521, 749] width 44 height 21
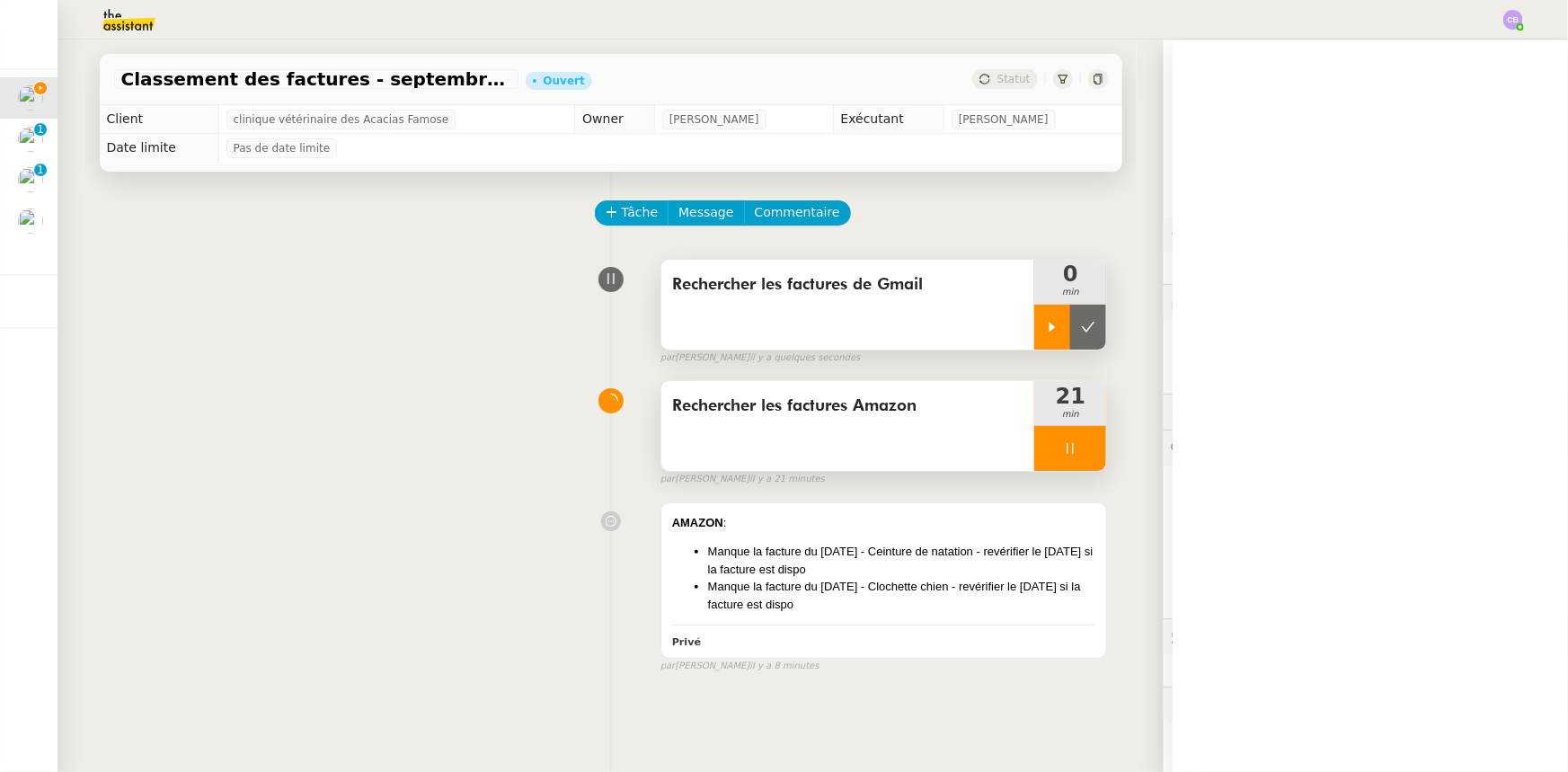
click at [1034, 326] on div at bounding box center [1052, 328] width 36 height 45
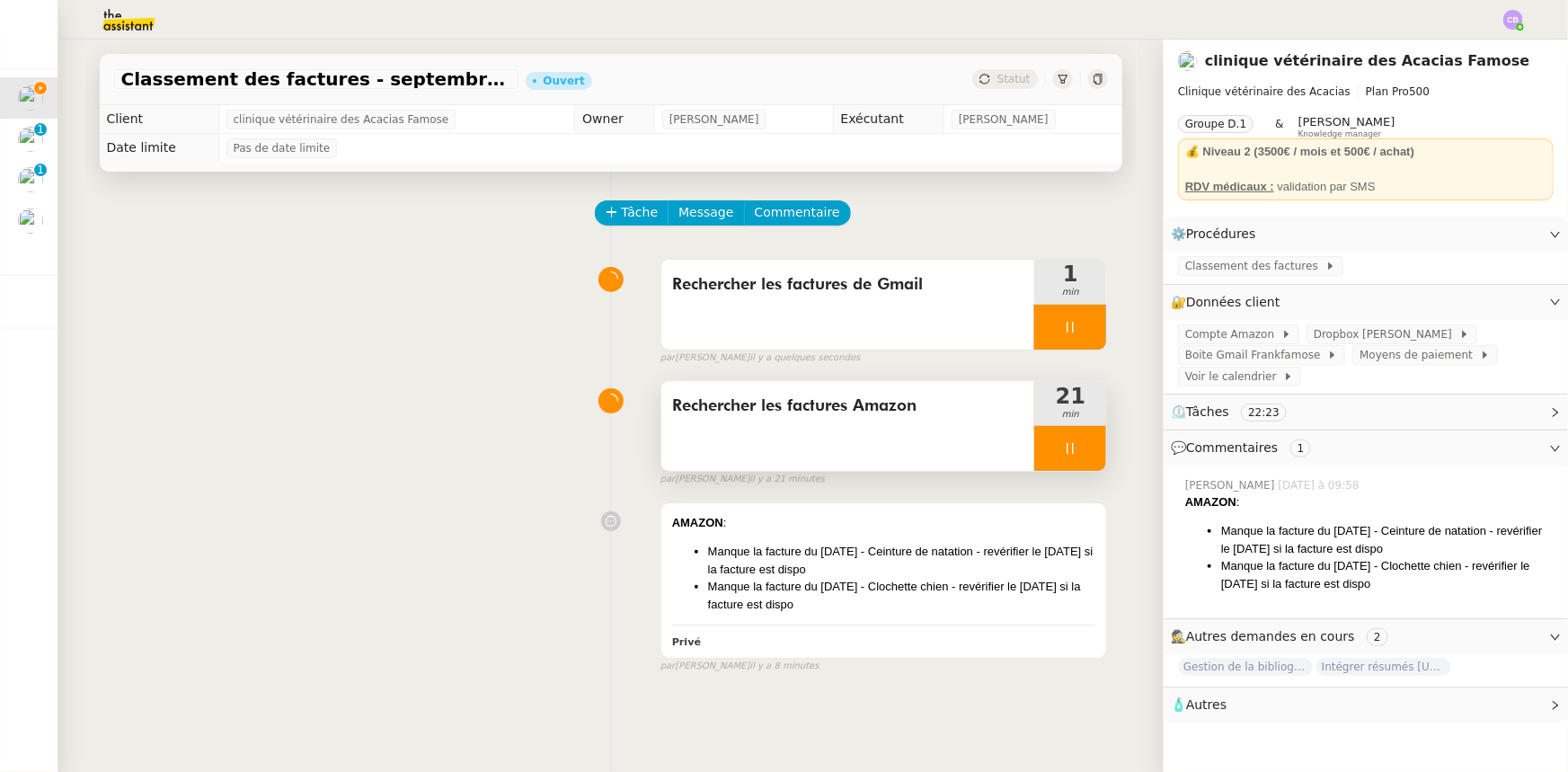
click at [1034, 447] on div at bounding box center [1070, 449] width 72 height 45
click at [1081, 456] on icon at bounding box center [1087, 448] width 15 height 15
click at [1190, 264] on span "Classement des factures" at bounding box center [1255, 266] width 140 height 18
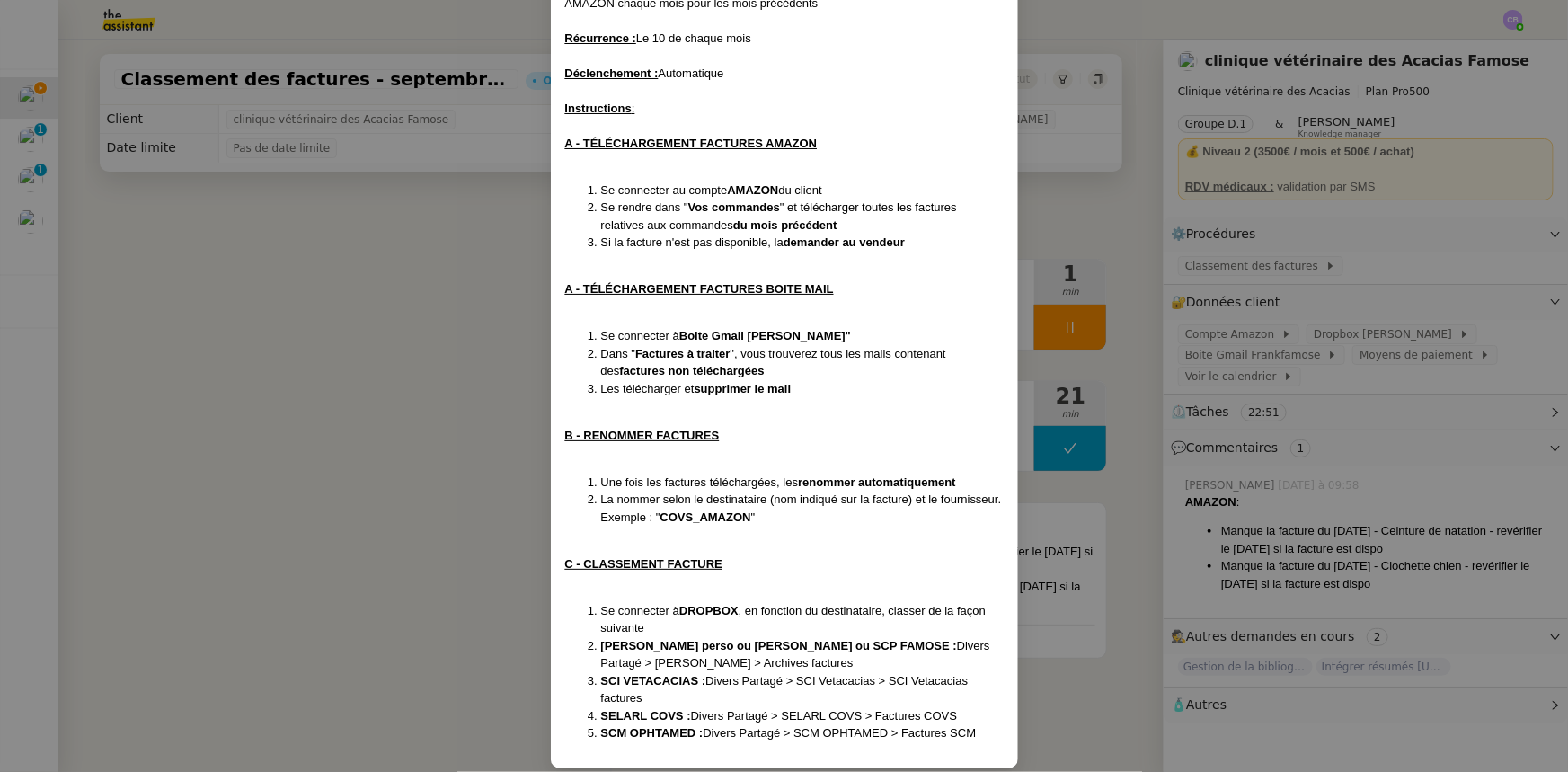
scroll to position [180, 0]
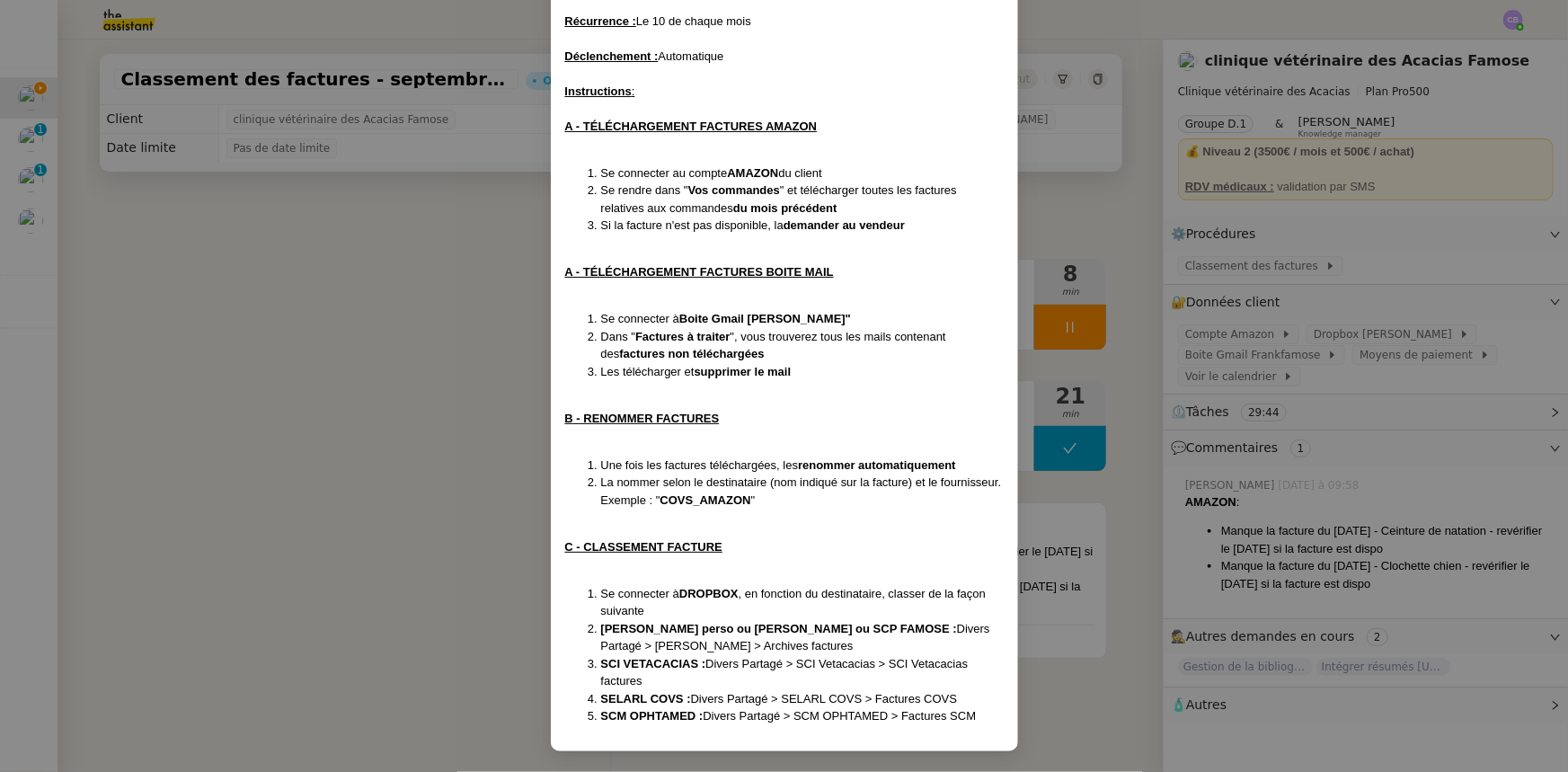
click at [382, 394] on nz-modal-container "Création le [DATE] ﻿Contexte : Le client souhaite que nous téléchargions et cla…" at bounding box center [784, 386] width 1568 height 772
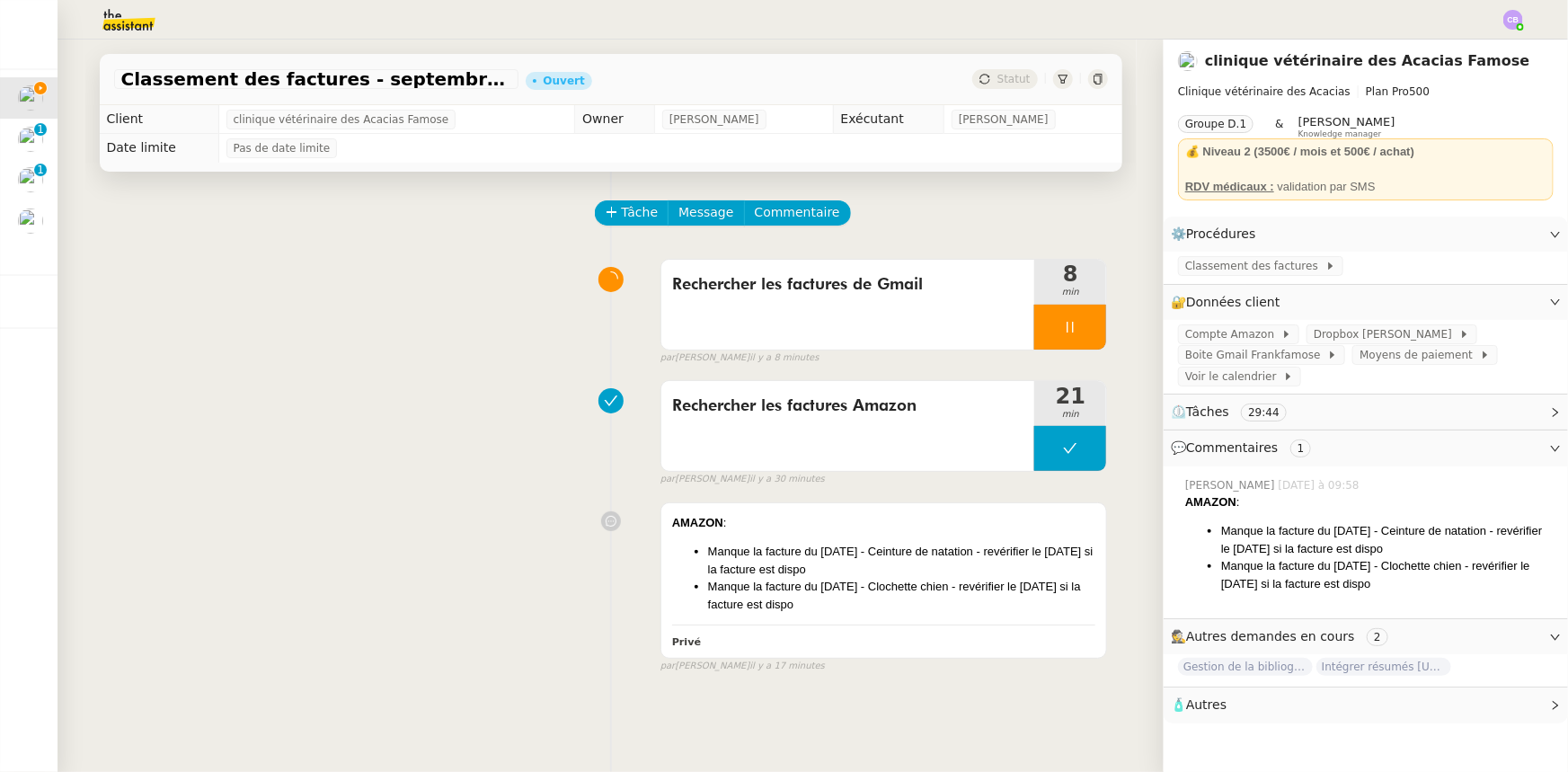
scroll to position [90, 0]
click at [1034, 336] on div at bounding box center [1070, 328] width 72 height 45
click at [1045, 332] on icon at bounding box center [1052, 327] width 15 height 15
click at [1223, 269] on span "Classement des factures" at bounding box center [1255, 266] width 140 height 18
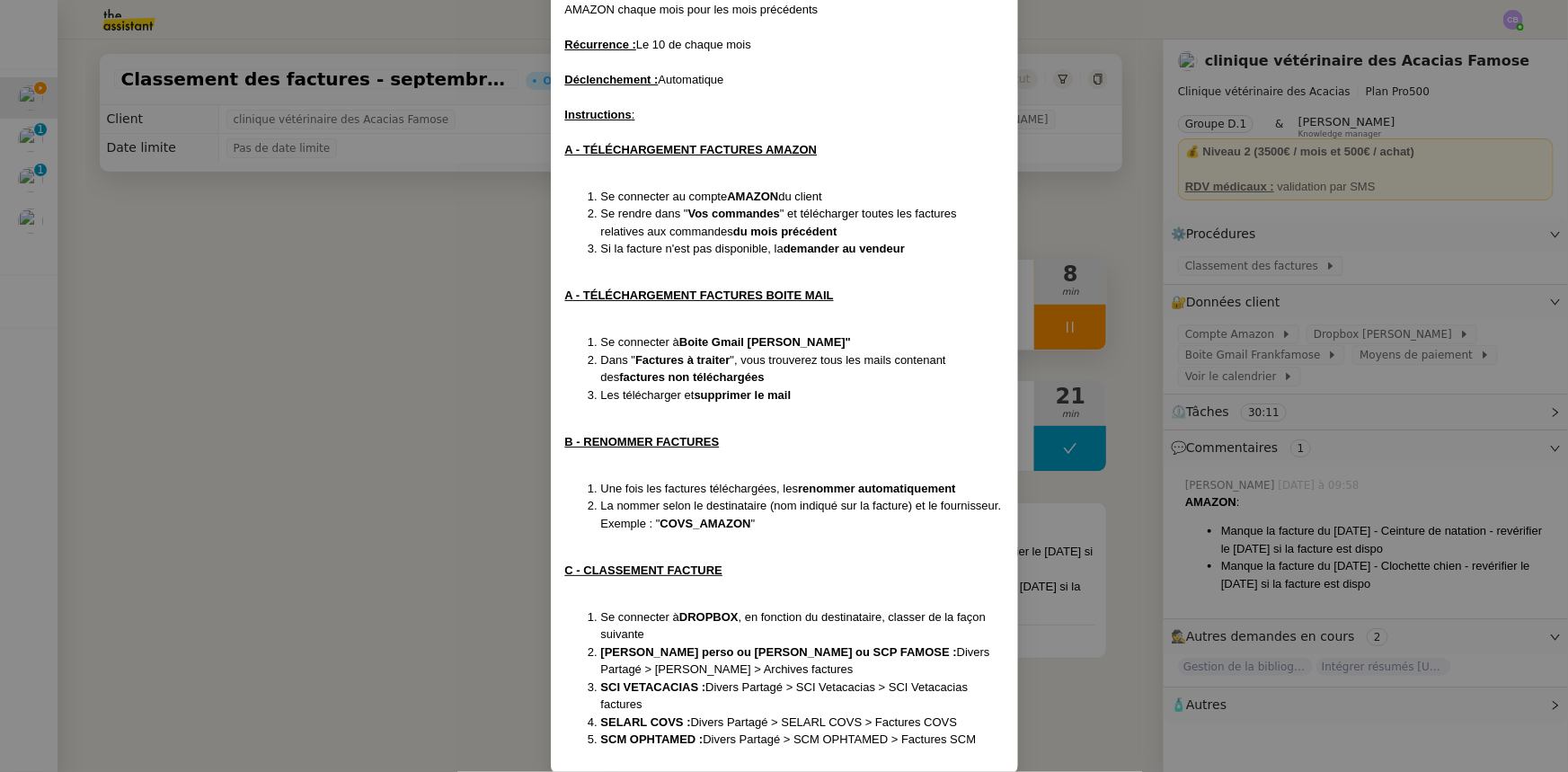
scroll to position [180, 0]
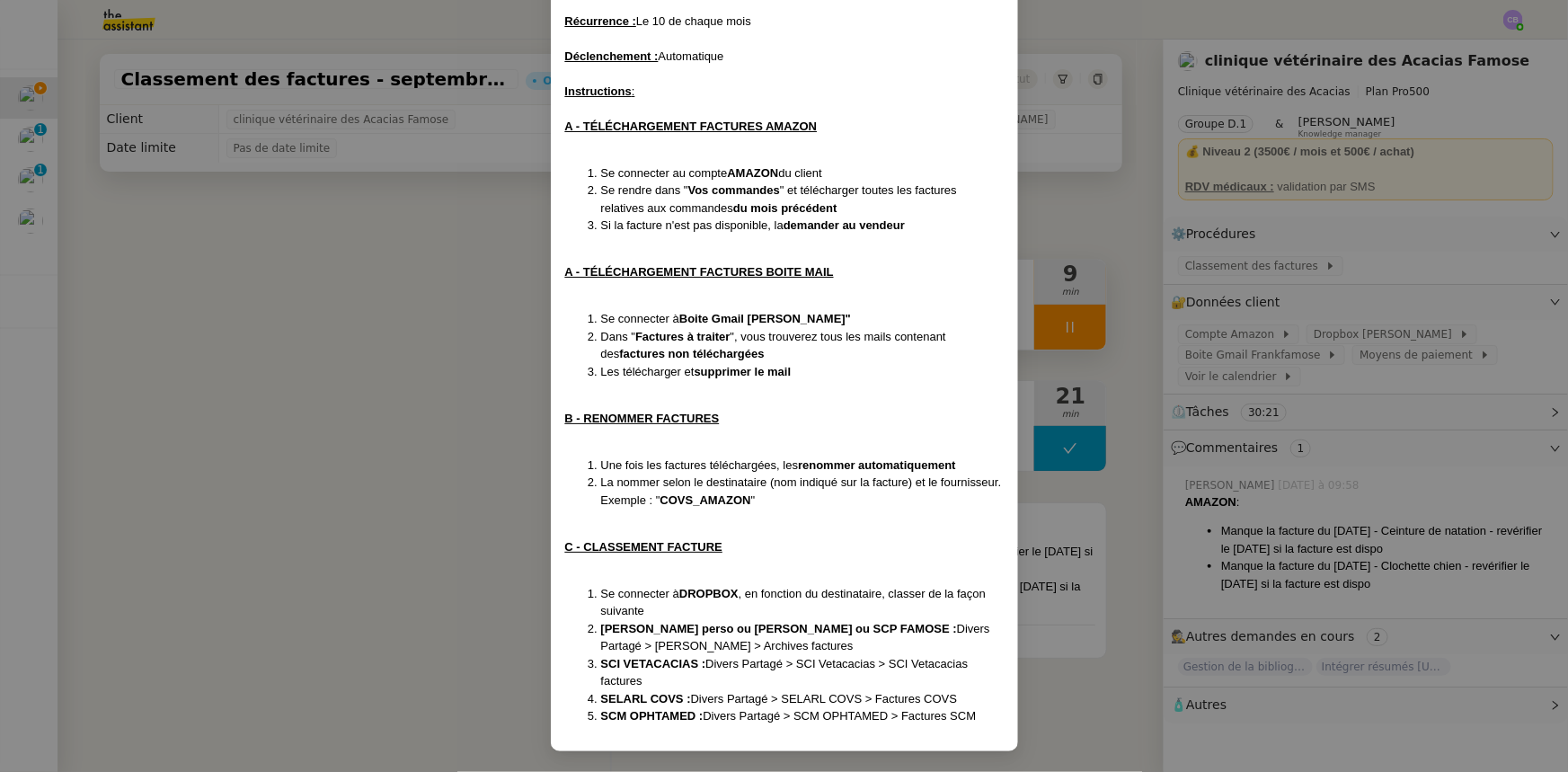
click at [426, 278] on nz-modal-container "Création le [DATE] ﻿Contexte : Le client souhaite que nous téléchargions et cla…" at bounding box center [784, 386] width 1568 height 772
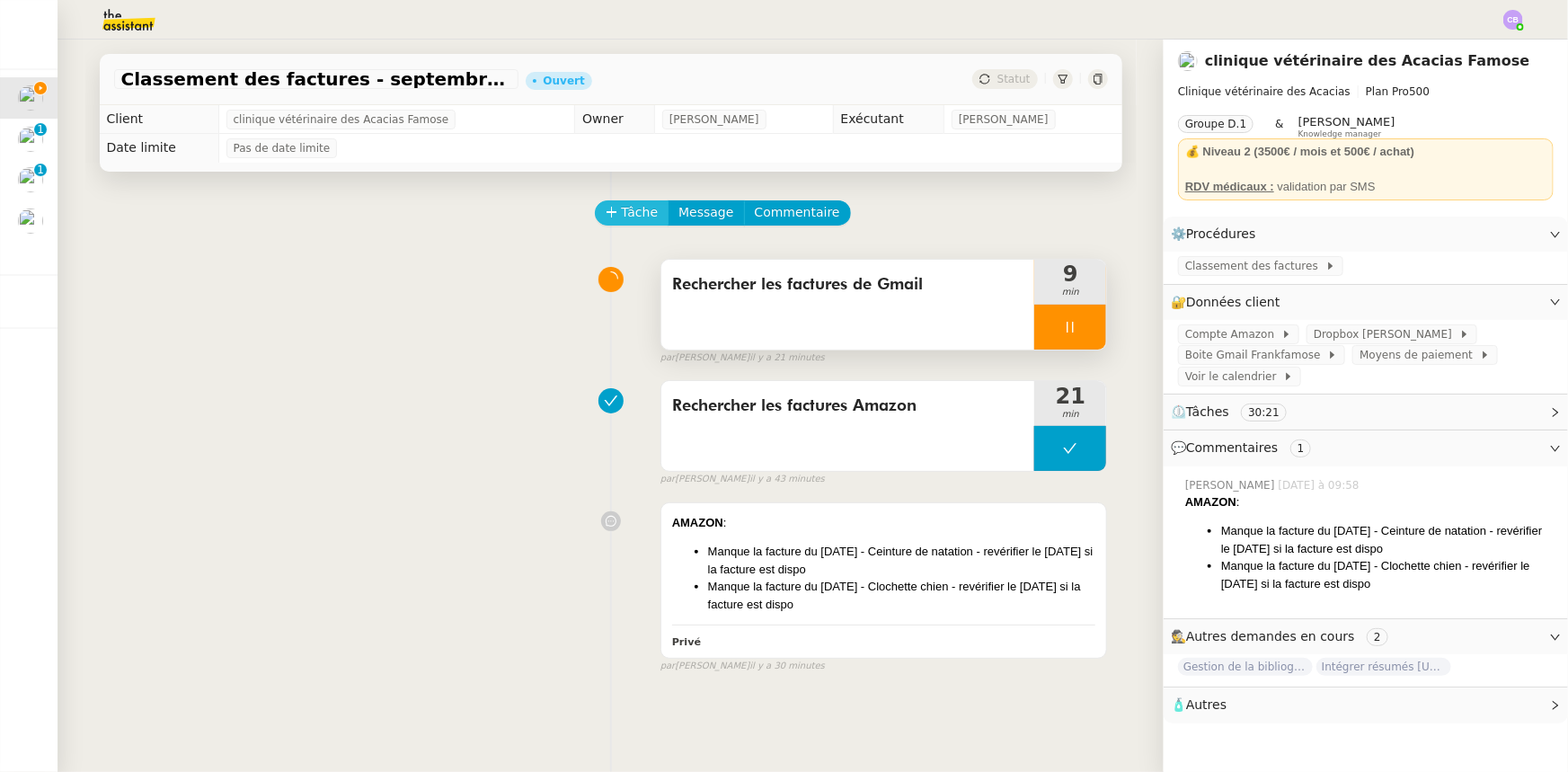
click at [607, 224] on button "Tâche" at bounding box center [633, 212] width 75 height 25
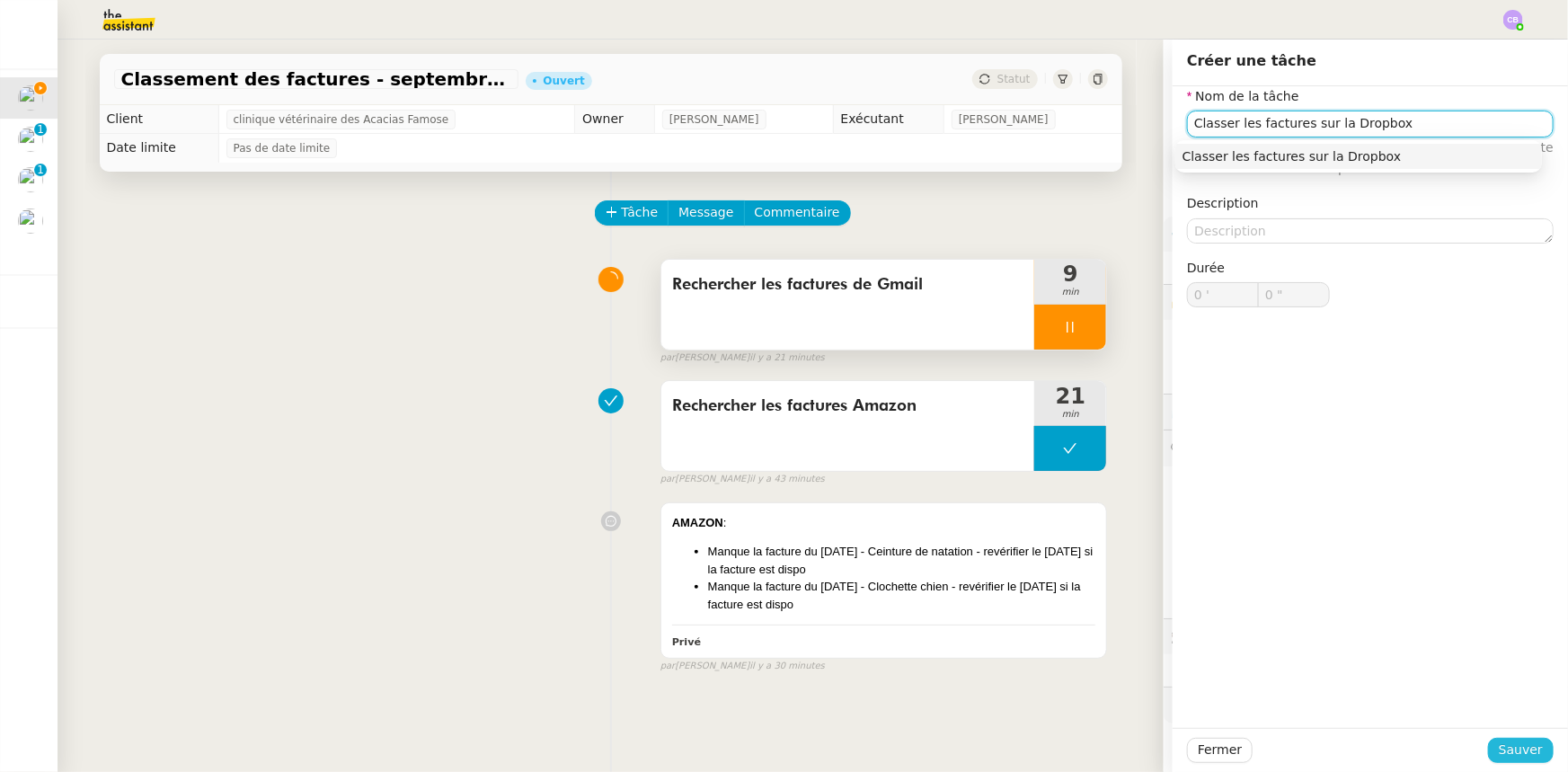
type input "Classer les factures sur la Dropbox"
click at [1499, 747] on span "Sauver" at bounding box center [1521, 749] width 44 height 21
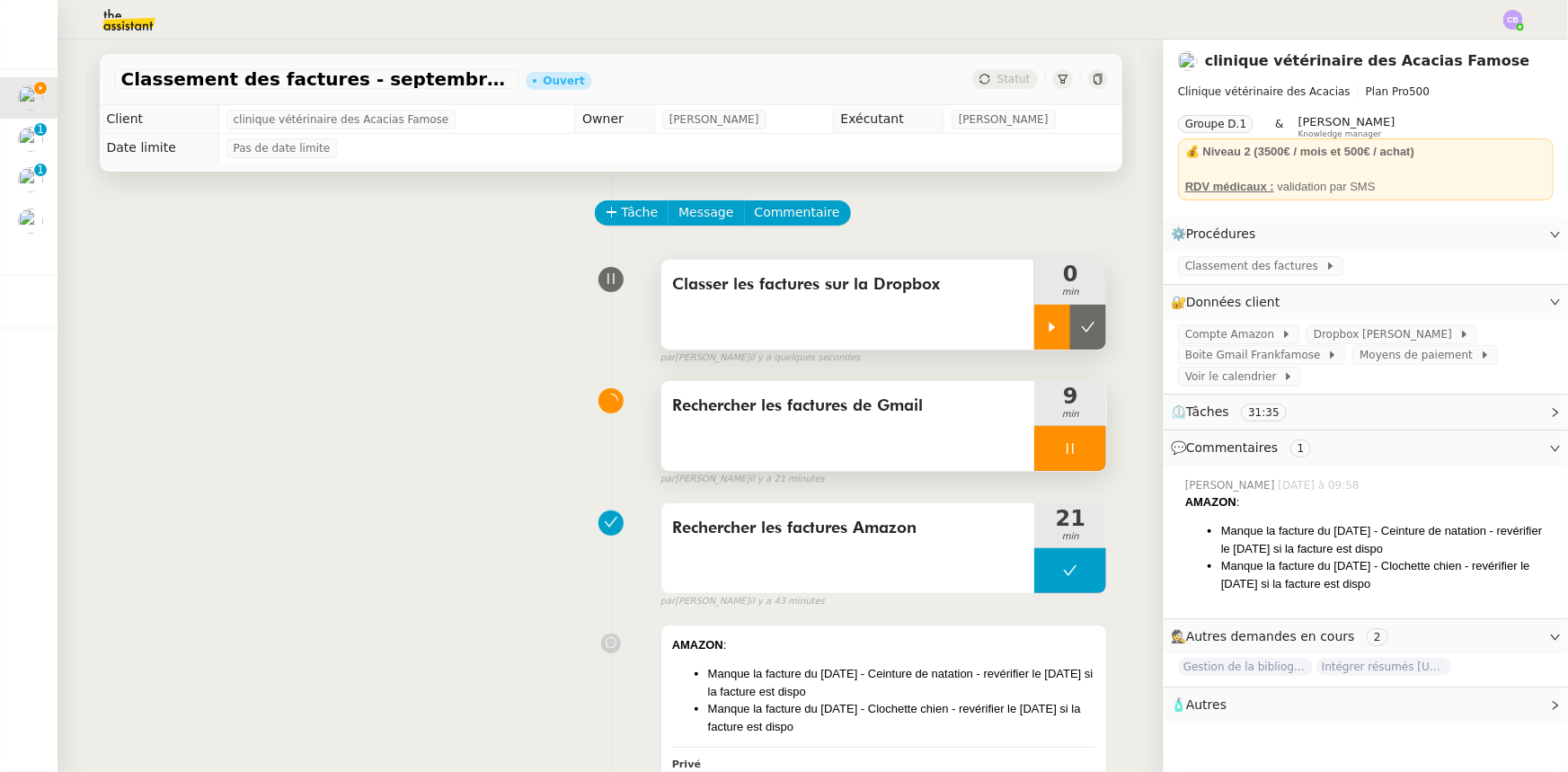
click at [1045, 321] on icon at bounding box center [1052, 327] width 15 height 15
click at [1363, 338] on span "Dropbox [PERSON_NAME]" at bounding box center [1385, 335] width 145 height 18
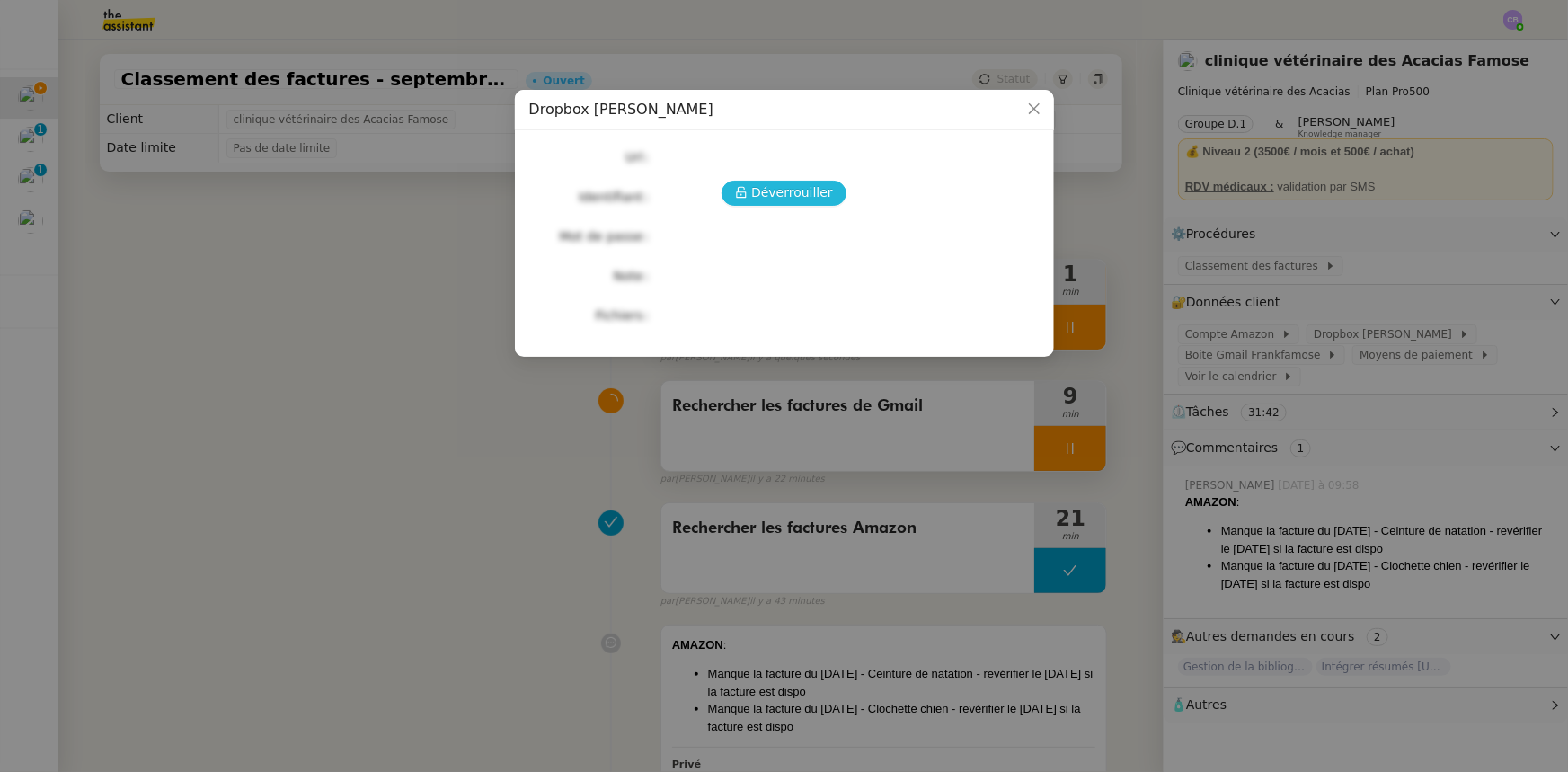
click at [810, 193] on span "Déverrouiller" at bounding box center [791, 193] width 82 height 21
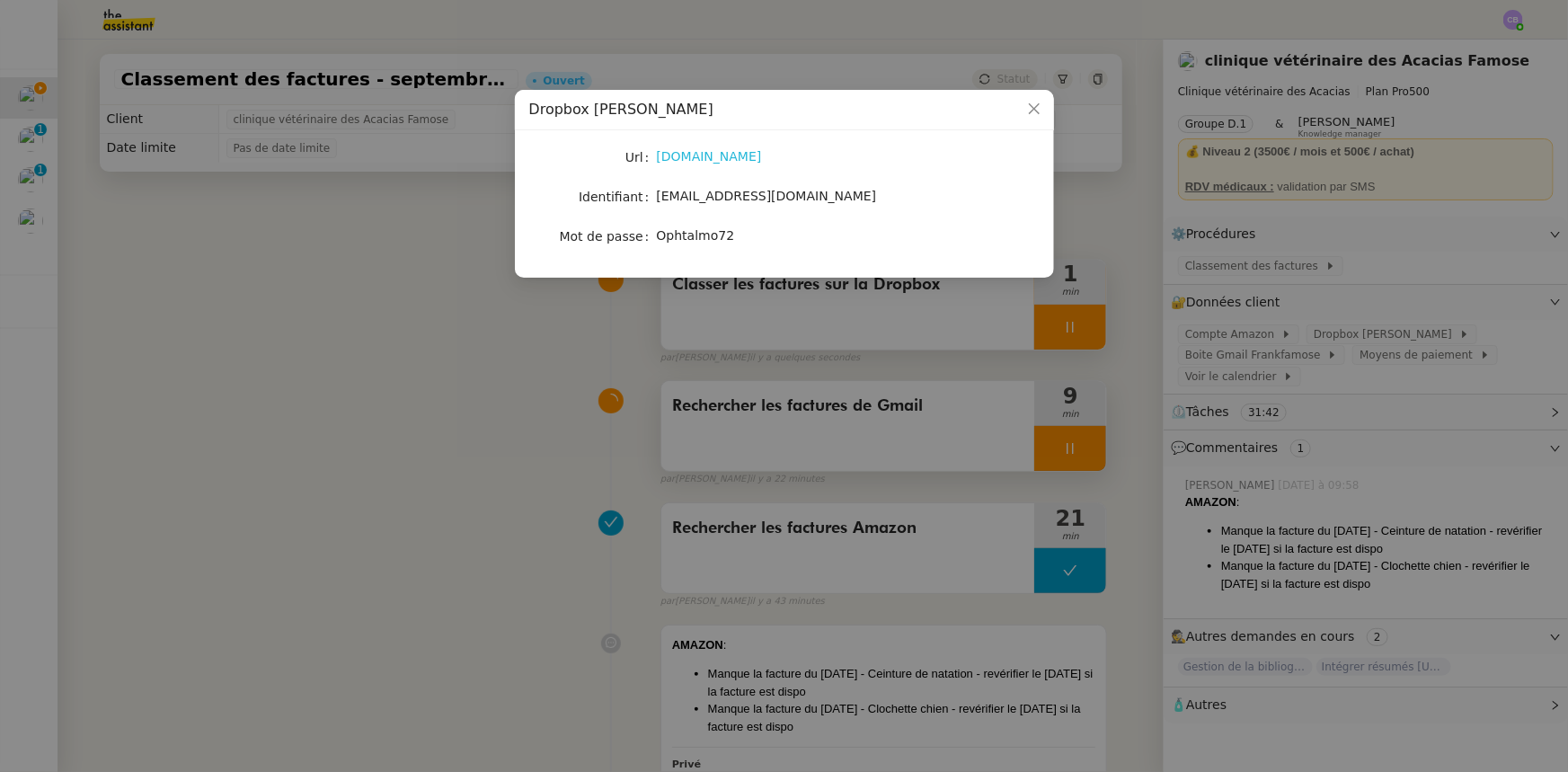
click at [718, 156] on link "[DOMAIN_NAME]" at bounding box center [709, 156] width 106 height 15
click at [1036, 109] on icon "Close" at bounding box center [1034, 109] width 15 height 15
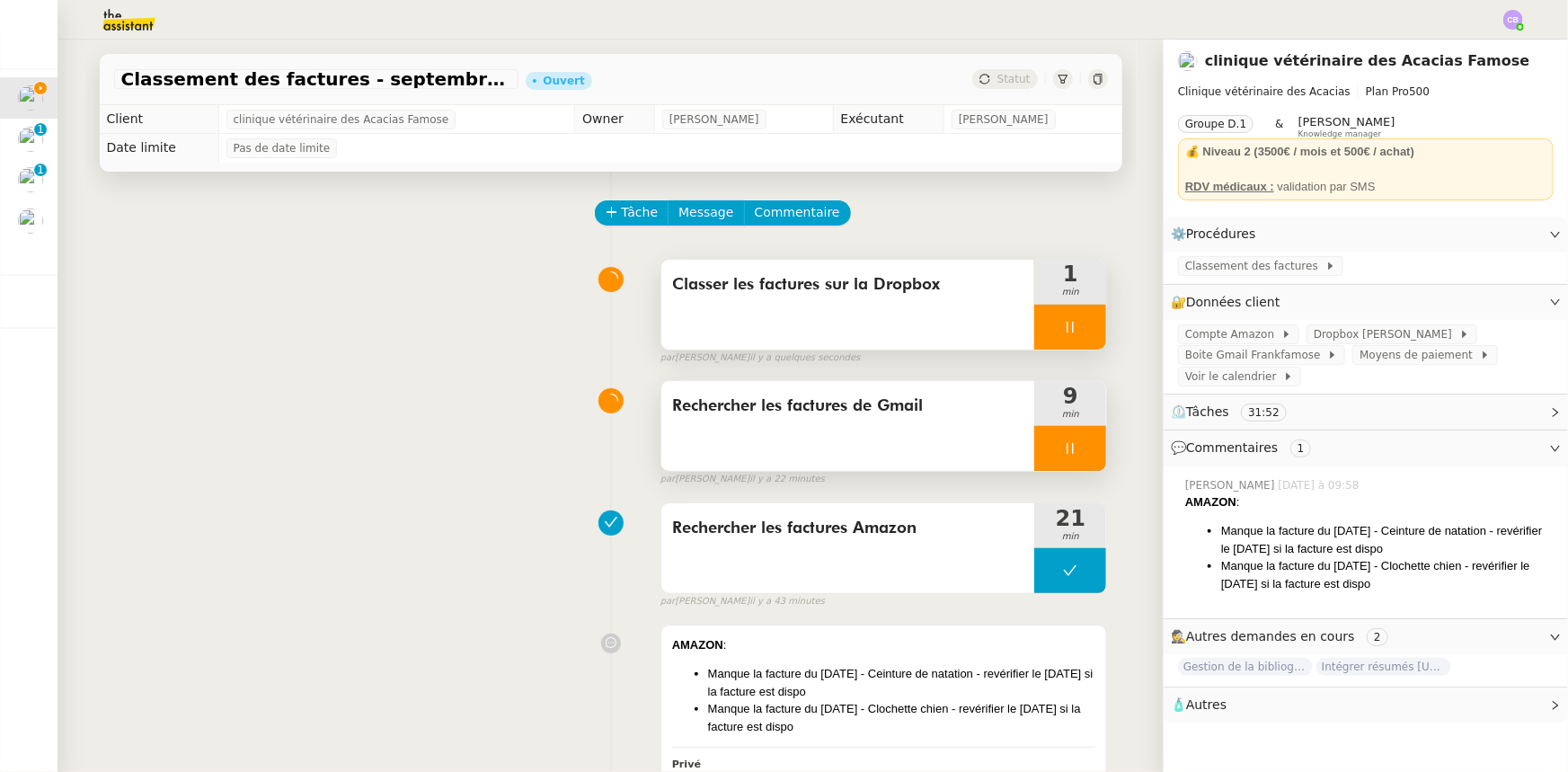
click at [1034, 452] on div at bounding box center [1070, 449] width 72 height 45
click at [1081, 456] on icon at bounding box center [1087, 448] width 15 height 15
click at [1216, 268] on span "Classement des factures" at bounding box center [1255, 266] width 140 height 18
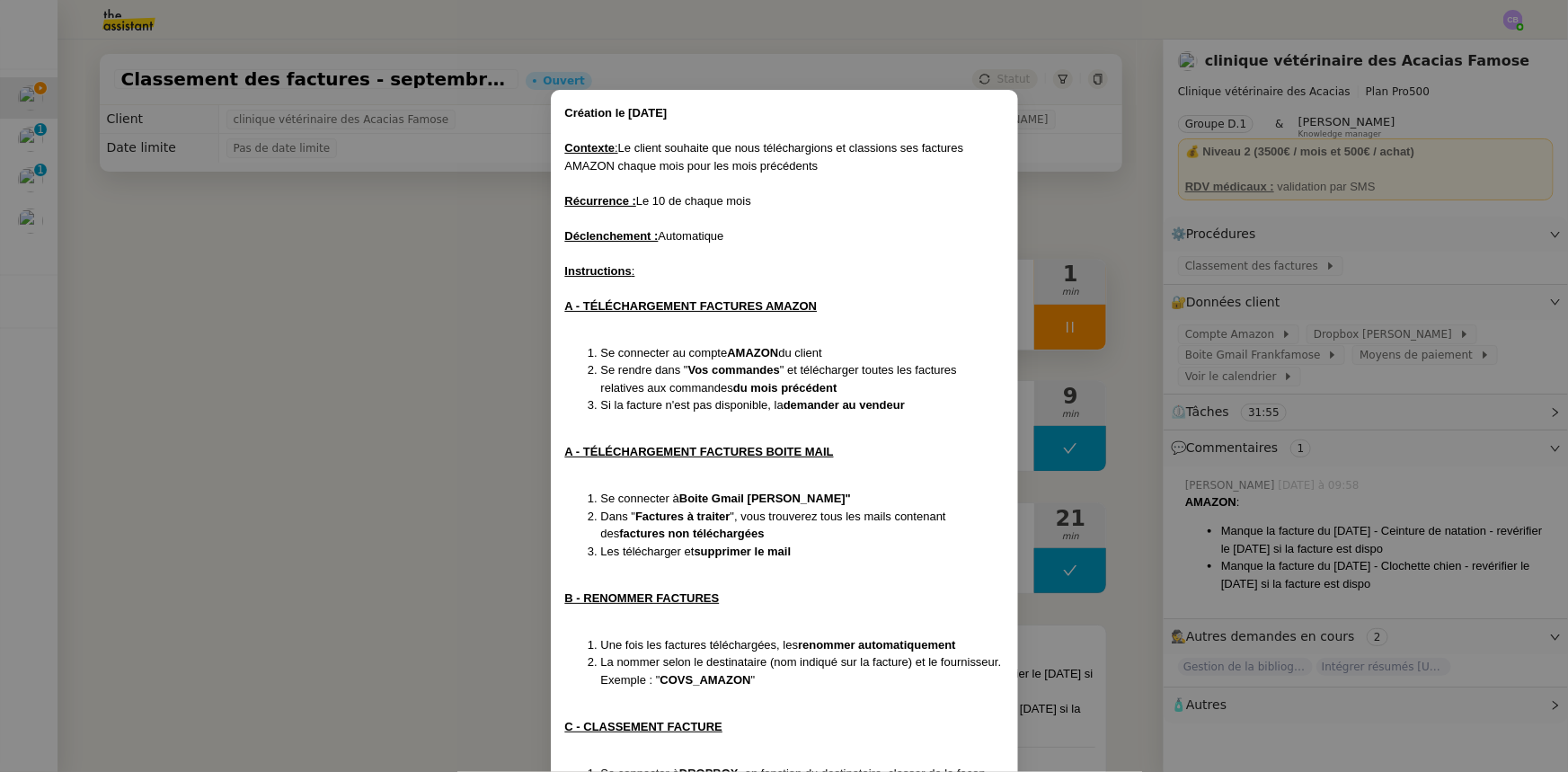
scroll to position [180, 0]
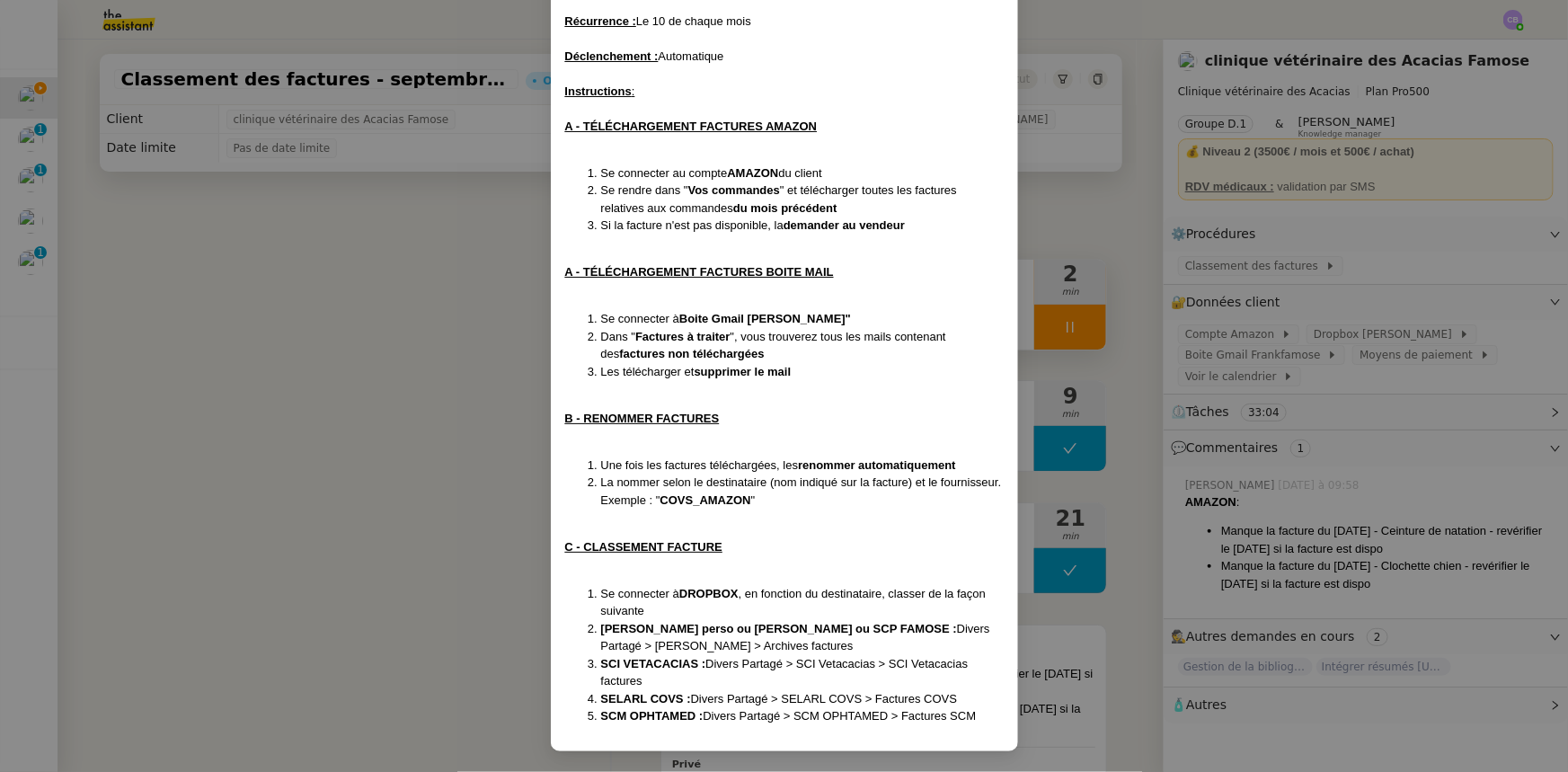
click at [393, 339] on nz-modal-container "Création le [DATE] ﻿Contexte : Le client souhaite que nous téléchargions et cla…" at bounding box center [784, 386] width 1568 height 772
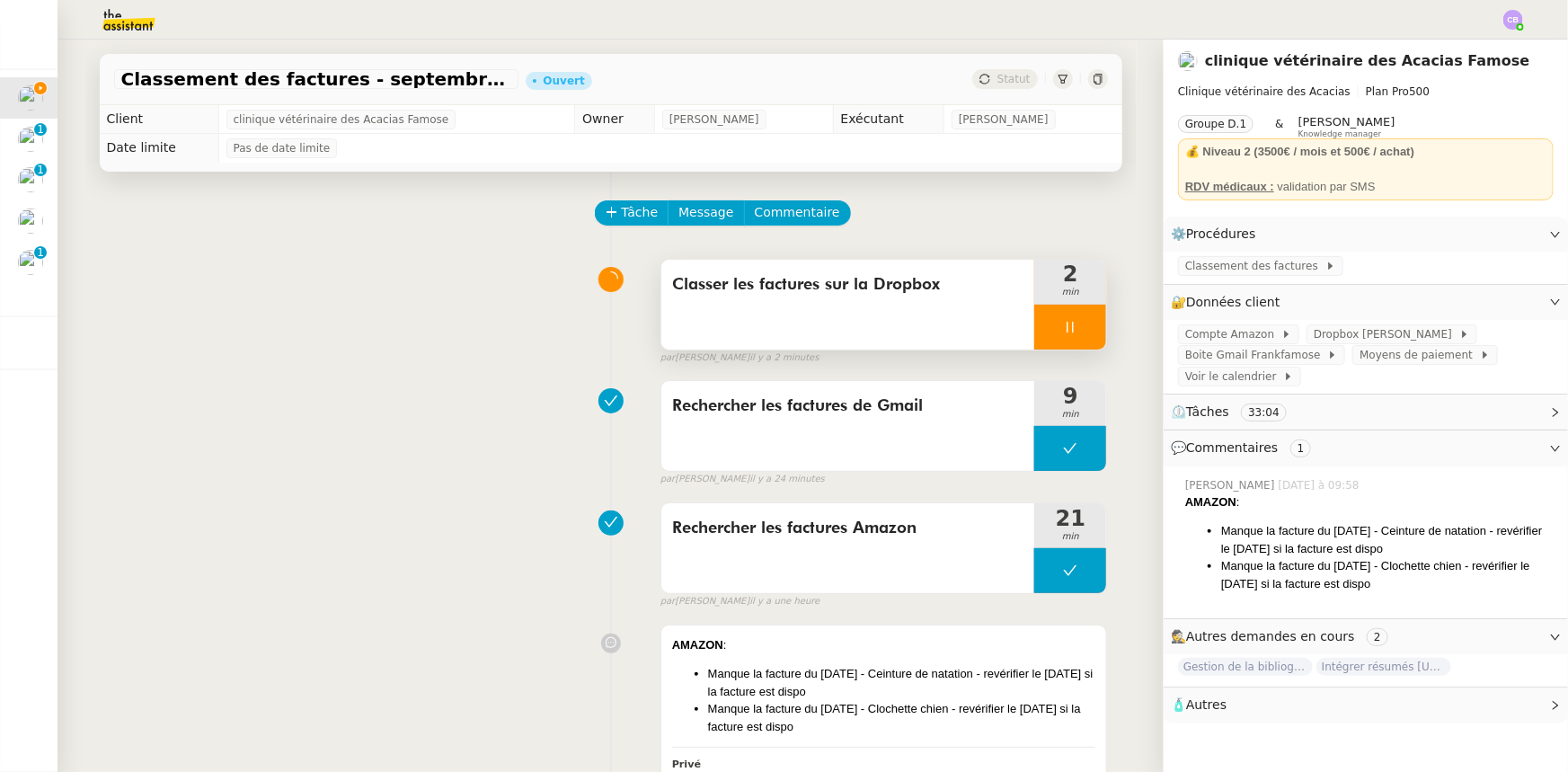
scroll to position [90, 0]
click at [1035, 333] on div at bounding box center [1070, 328] width 72 height 45
click at [1070, 339] on button at bounding box center [1087, 328] width 36 height 45
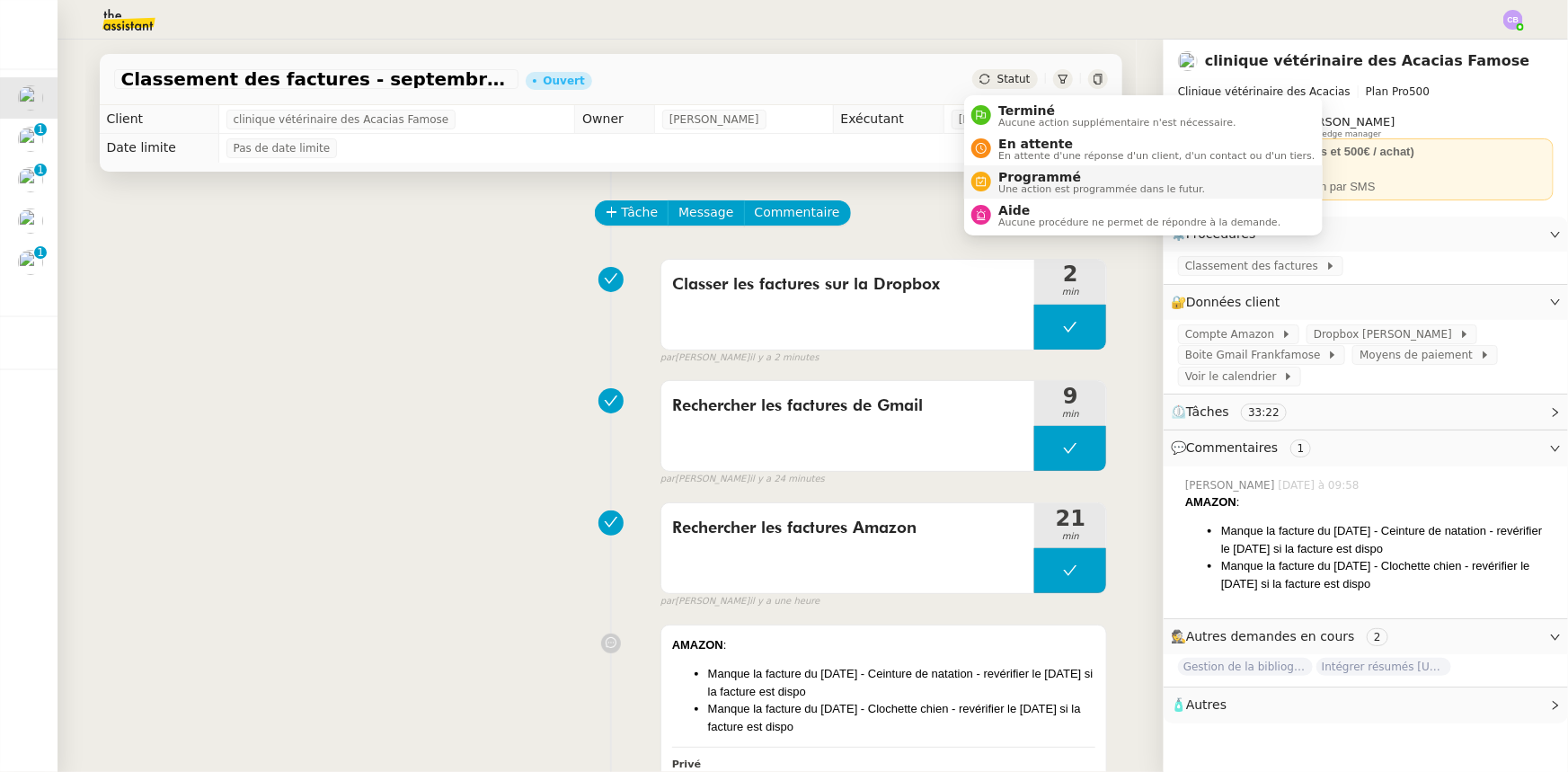
click at [1031, 185] on span "Une action est programmée dans le futur." at bounding box center [1101, 190] width 206 height 10
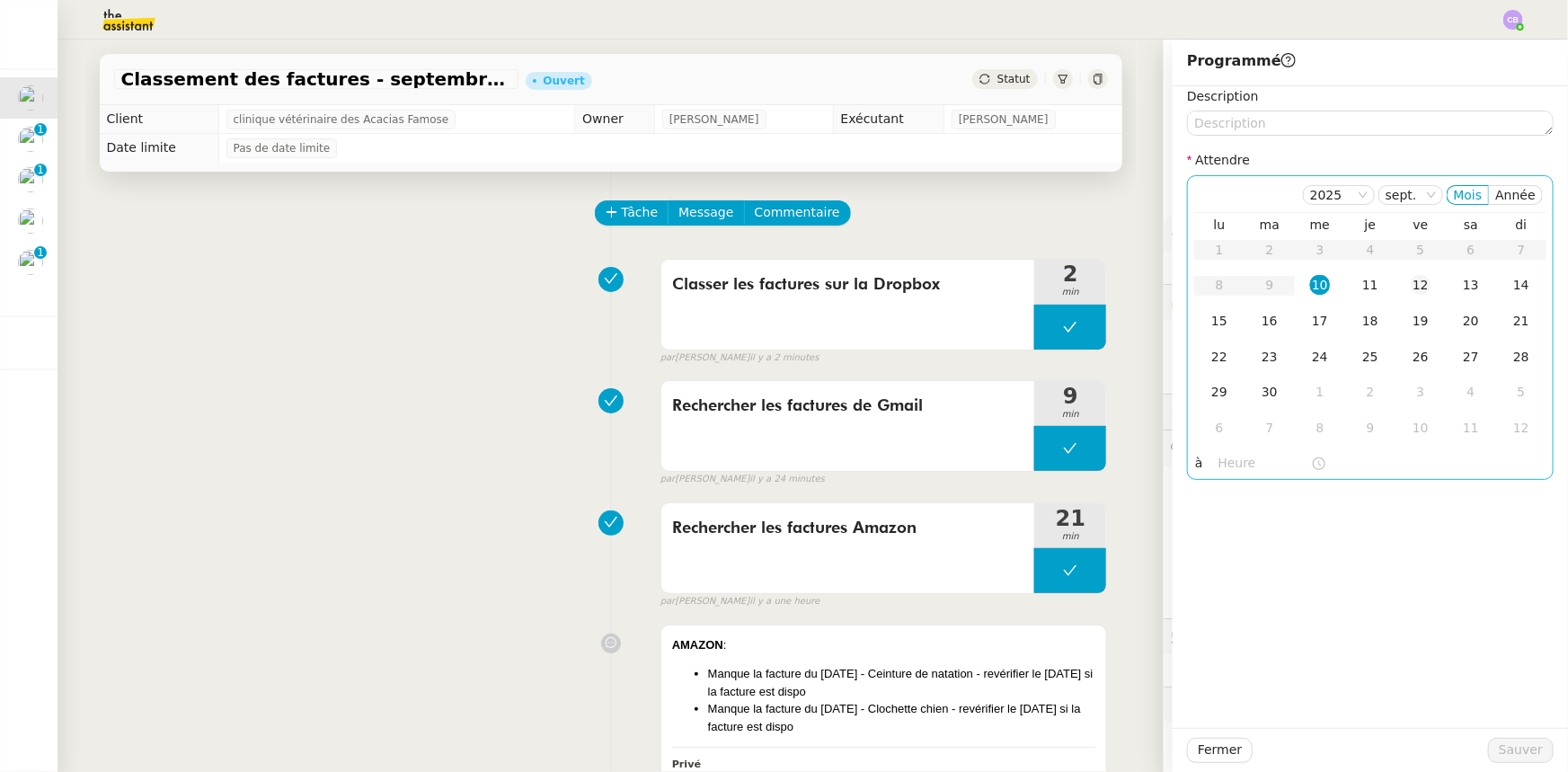
click at [1410, 287] on div "12" at bounding box center [1420, 285] width 20 height 20
click at [1229, 460] on input "text" at bounding box center [1265, 463] width 93 height 21
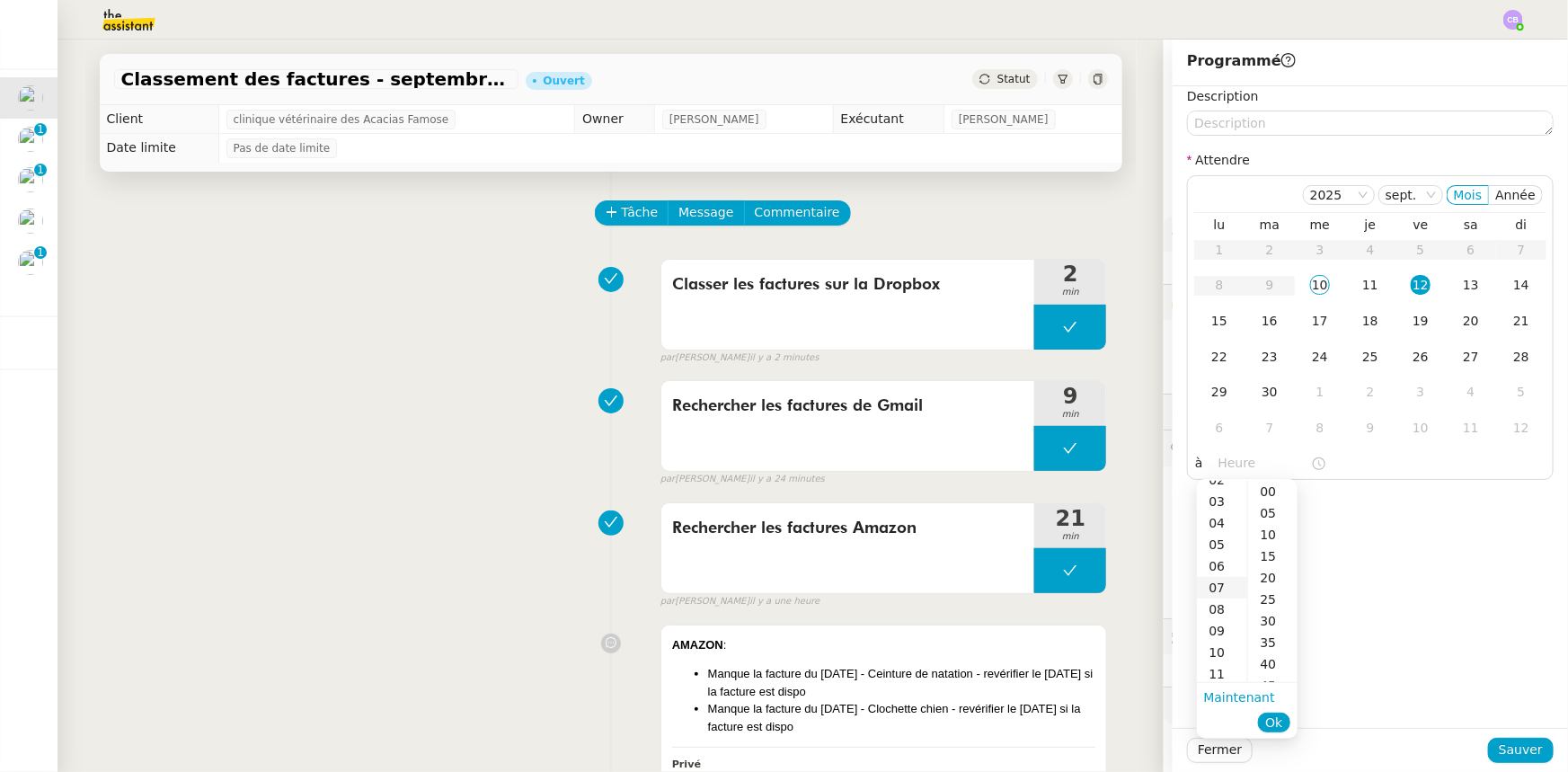
scroll to position [81, 0]
click at [1217, 648] on div "11" at bounding box center [1222, 649] width 50 height 22
click at [1263, 493] on div "00" at bounding box center [1273, 492] width 49 height 22
type input "11:00"
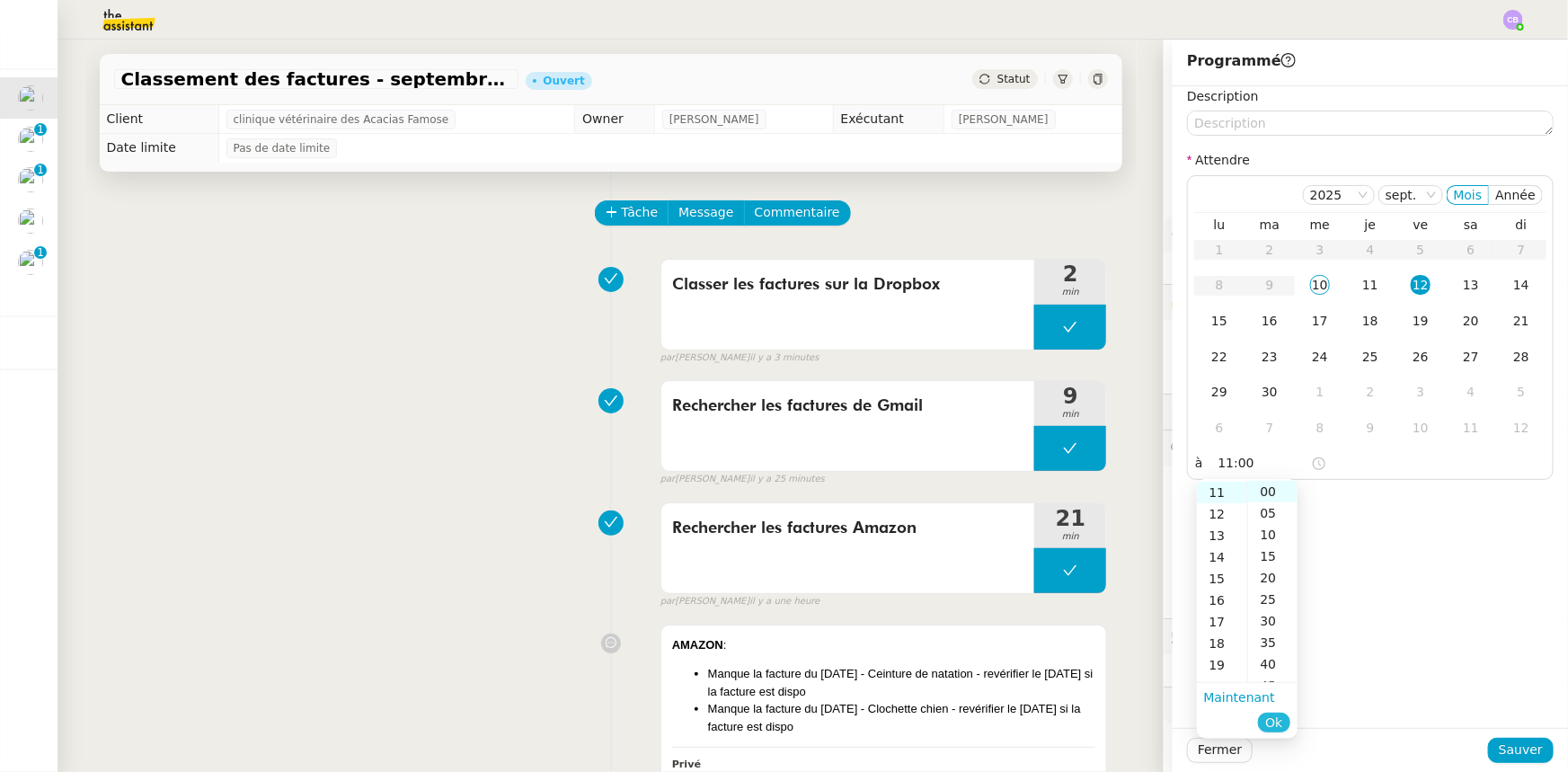
click at [1280, 719] on span "Ok" at bounding box center [1273, 723] width 17 height 18
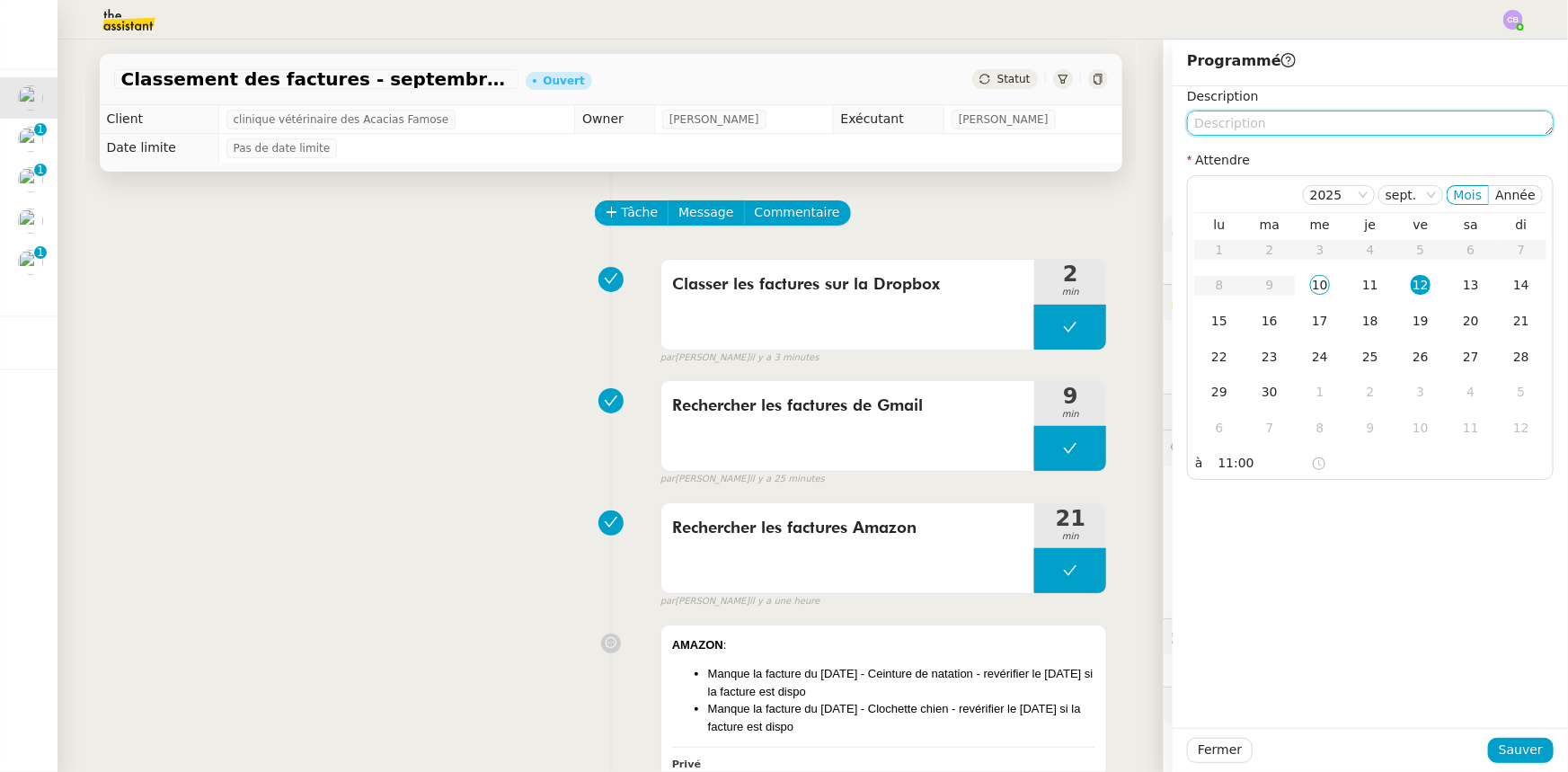
click at [1277, 128] on textarea at bounding box center [1370, 122] width 366 height 25
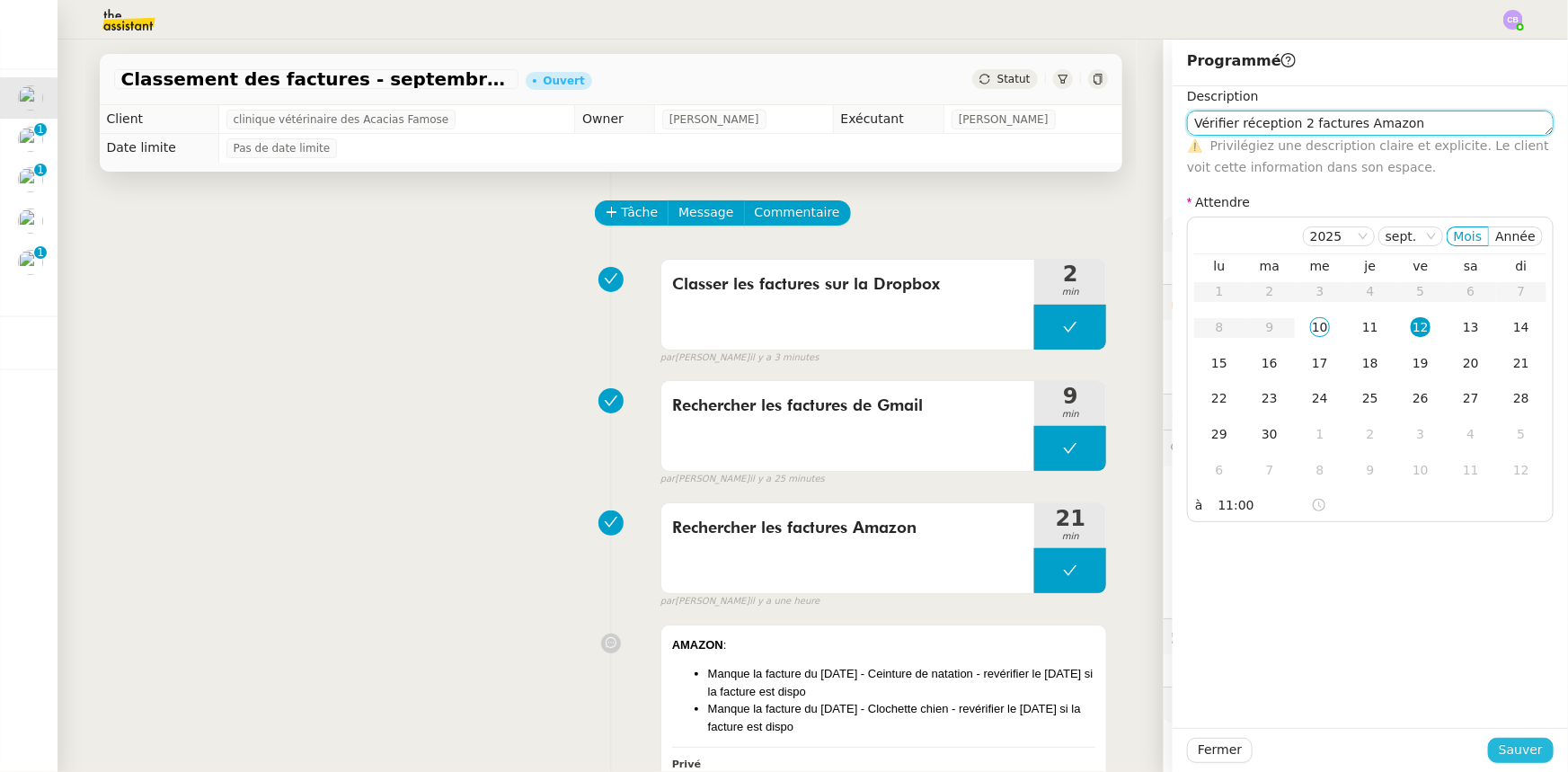
type textarea "Vérifier réception 2 factures Amazon"
click at [1510, 748] on span "Sauver" at bounding box center [1521, 749] width 44 height 21
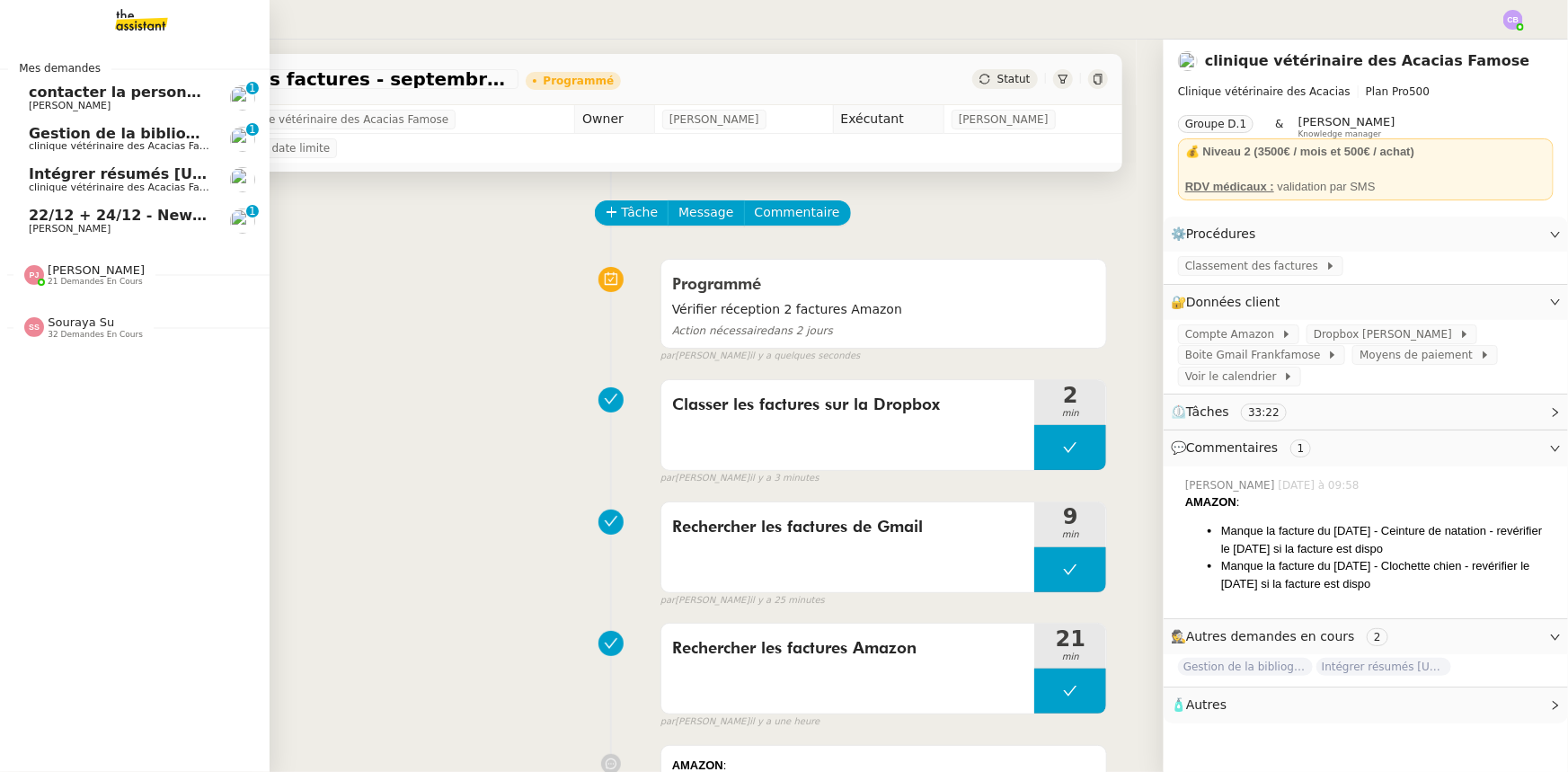
click at [94, 220] on span "22/12 + 24/12 - New flight request - [PERSON_NAME]" at bounding box center [243, 214] width 428 height 17
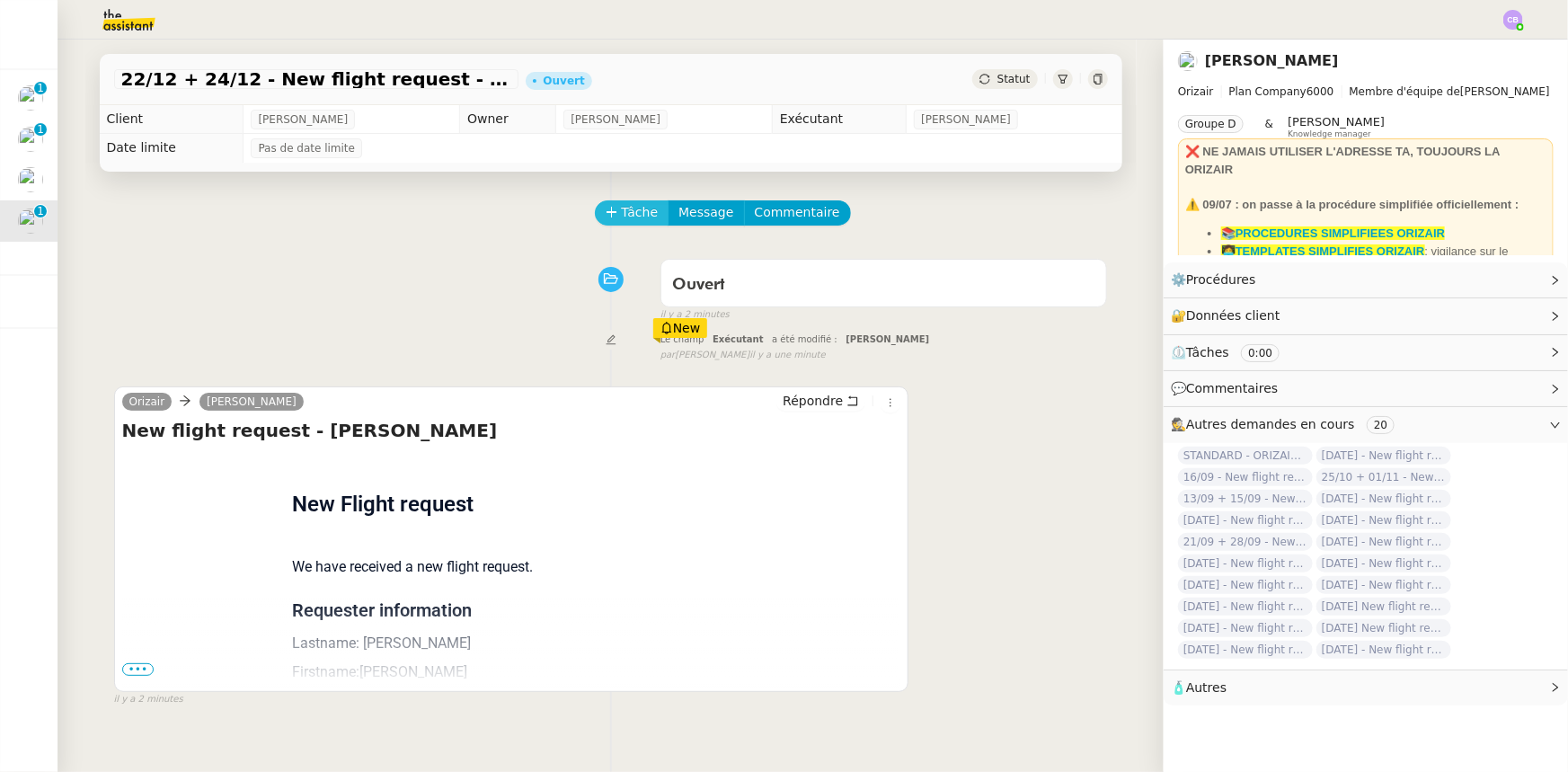
click at [628, 218] on span "Tâche" at bounding box center [639, 212] width 37 height 21
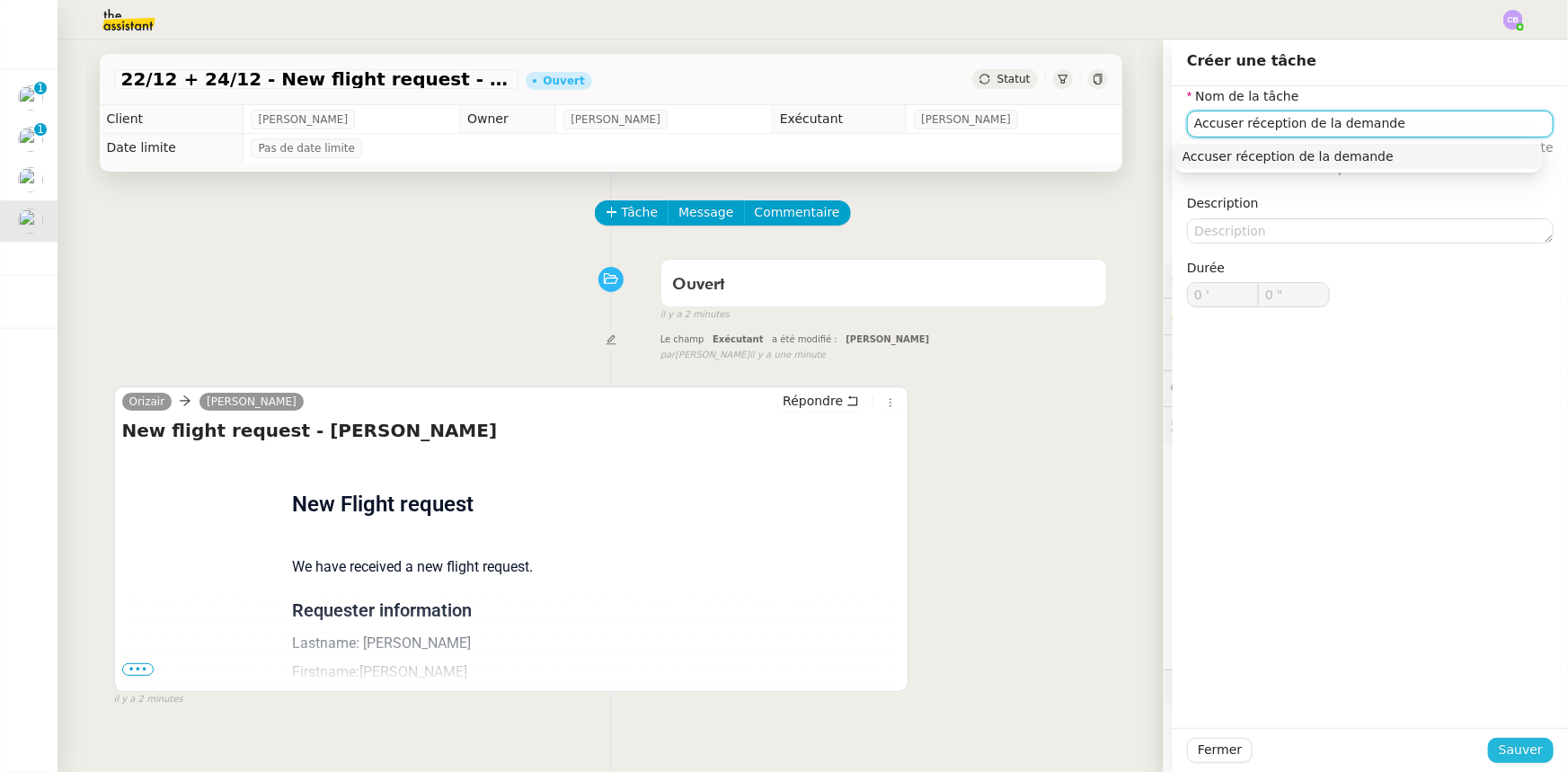
type input "Accuser réception de la demande"
click at [1499, 748] on span "Sauver" at bounding box center [1521, 749] width 44 height 21
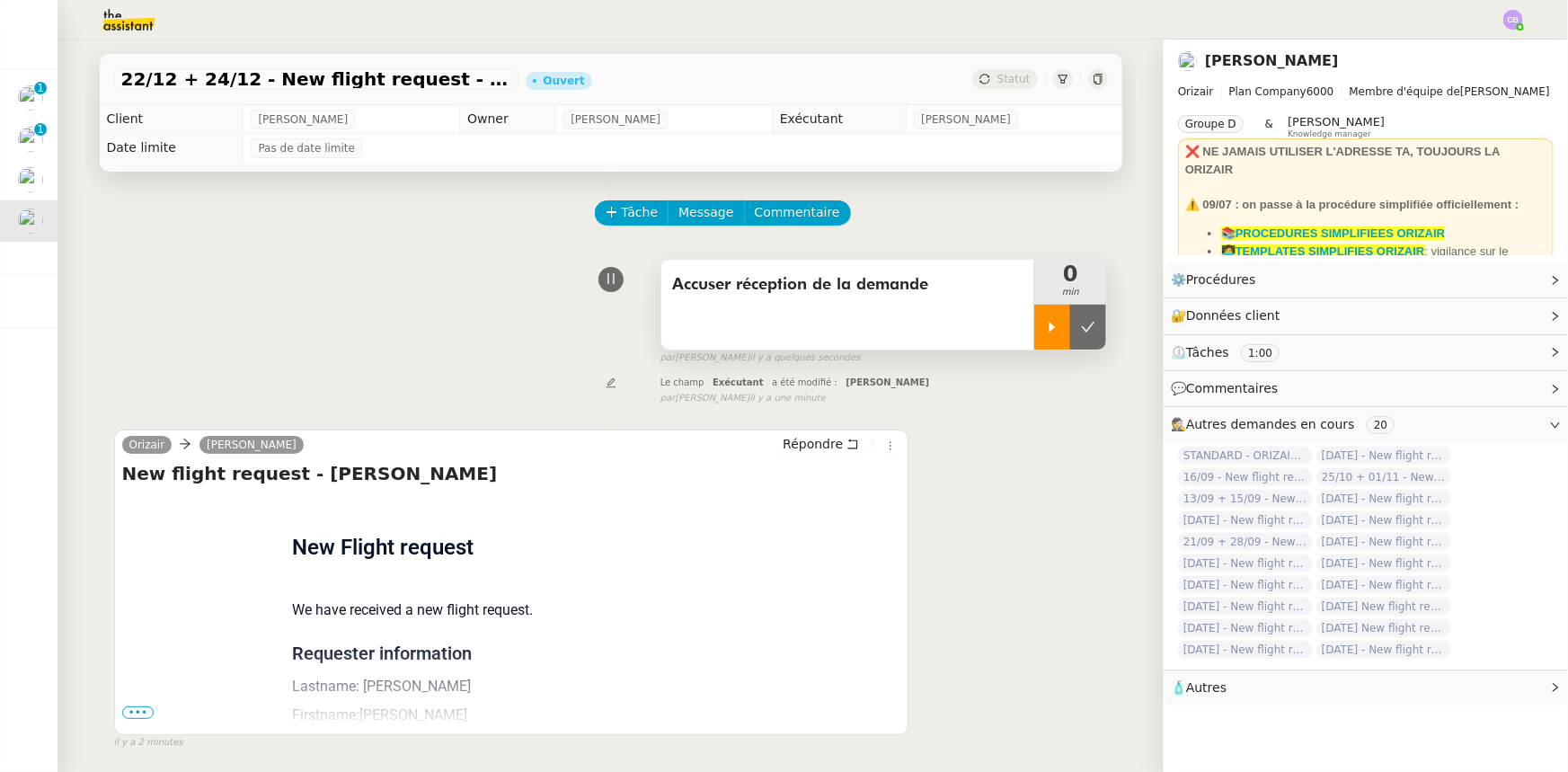
click at [1045, 335] on icon at bounding box center [1052, 327] width 15 height 15
click at [1497, 282] on link "Modifier" at bounding box center [1506, 279] width 51 height 21
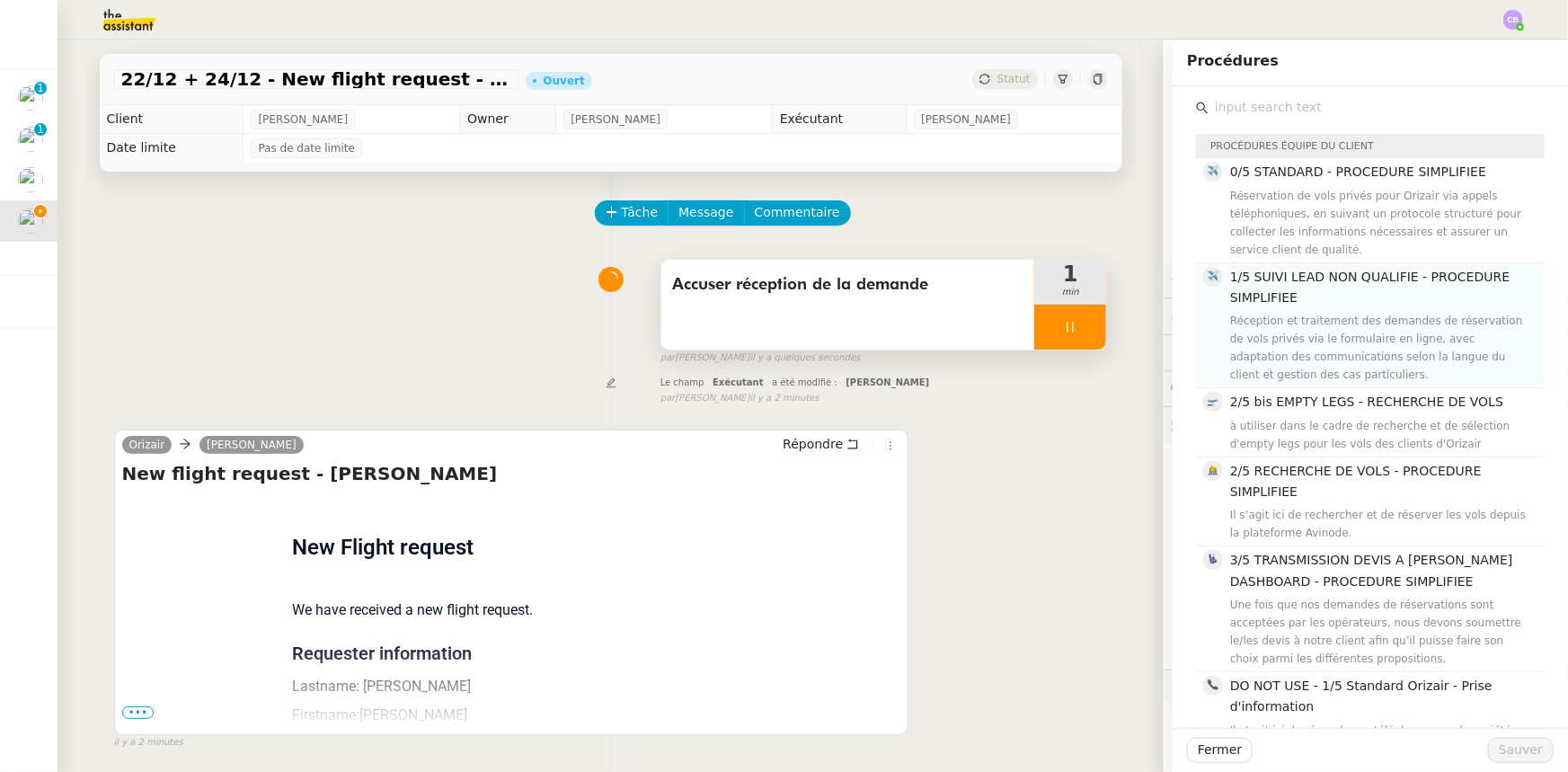
click at [1293, 300] on h4 "1/5 SUIVI LEAD NON QUALIFIE - PROCEDURE SIMPLIFIEE" at bounding box center [1381, 287] width 304 height 42
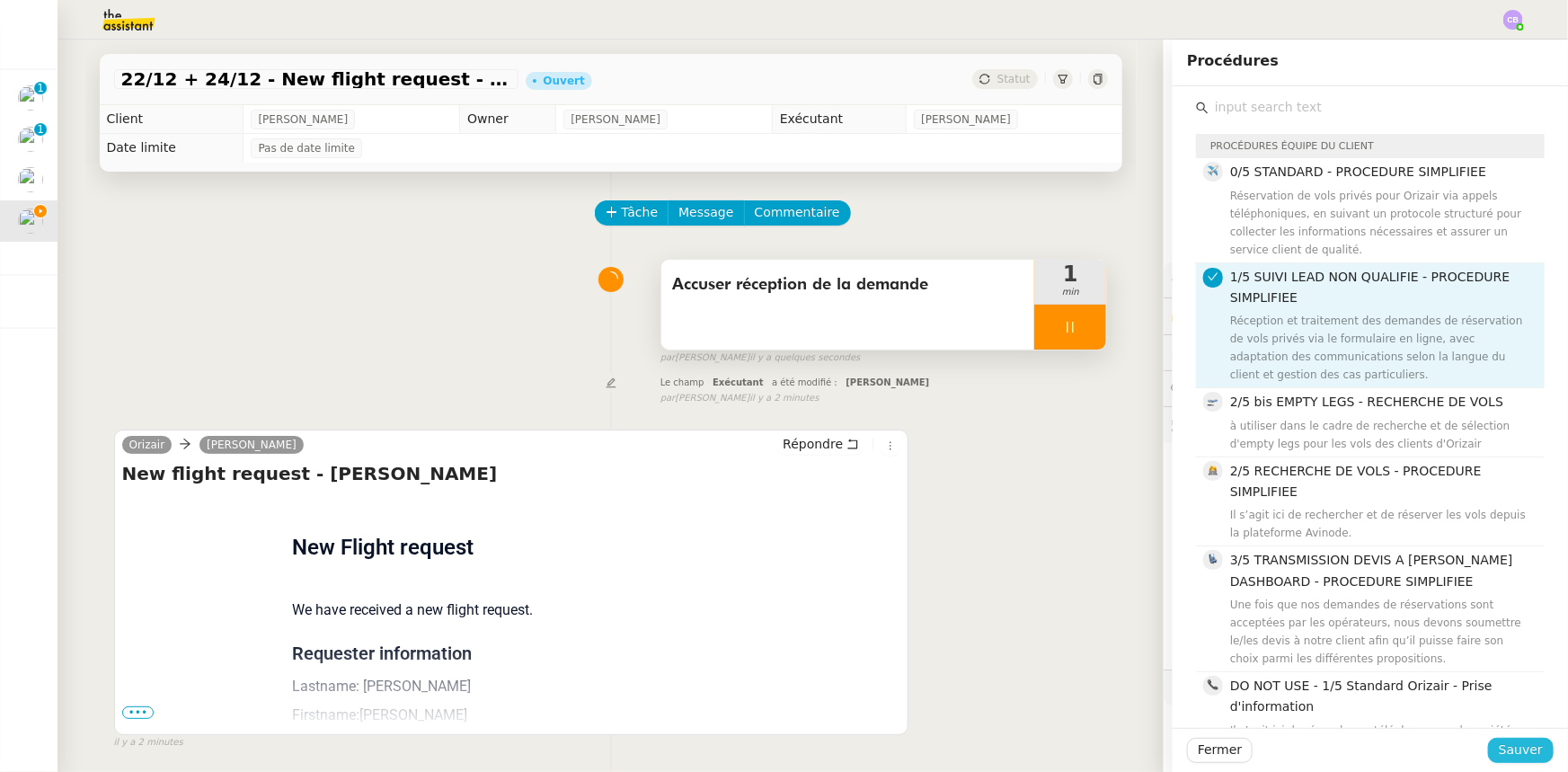
click at [1504, 752] on span "Sauver" at bounding box center [1521, 749] width 44 height 21
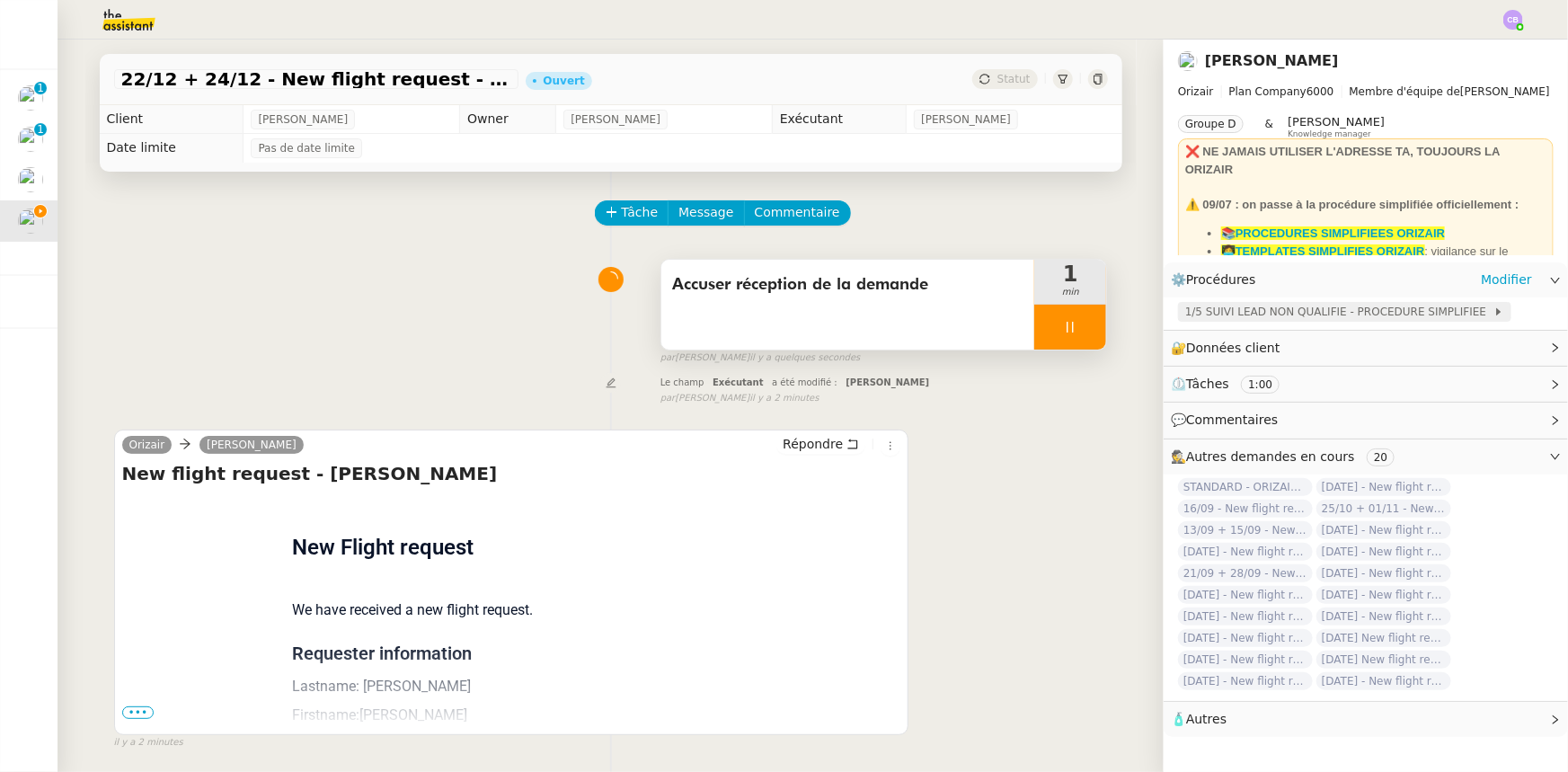
click at [1320, 316] on span "1/5 SUIVI LEAD NON QUALIFIE - PROCEDURE SIMPLIFIEE" at bounding box center [1339, 312] width 308 height 18
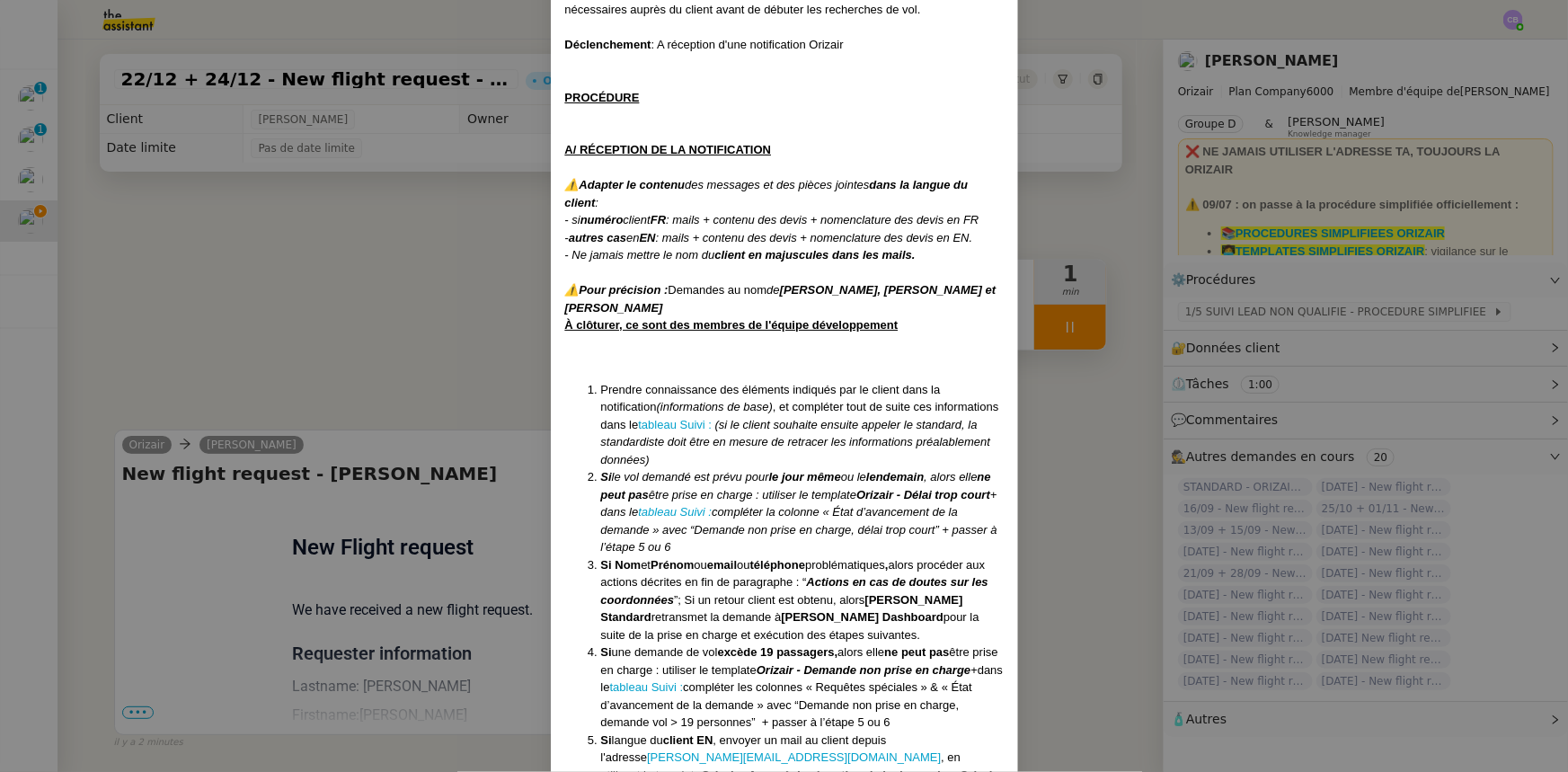
scroll to position [245, 0]
click at [657, 423] on link "tableau Suivi :" at bounding box center [674, 424] width 74 height 14
drag, startPoint x: 432, startPoint y: 287, endPoint x: 389, endPoint y: 412, distance: 132.2
click at [432, 287] on nz-modal-container "Créée le [DATE] MAJ le 203/09 /2025 Équipe Orizair qui réalise la procédure : É…" at bounding box center [784, 386] width 1568 height 772
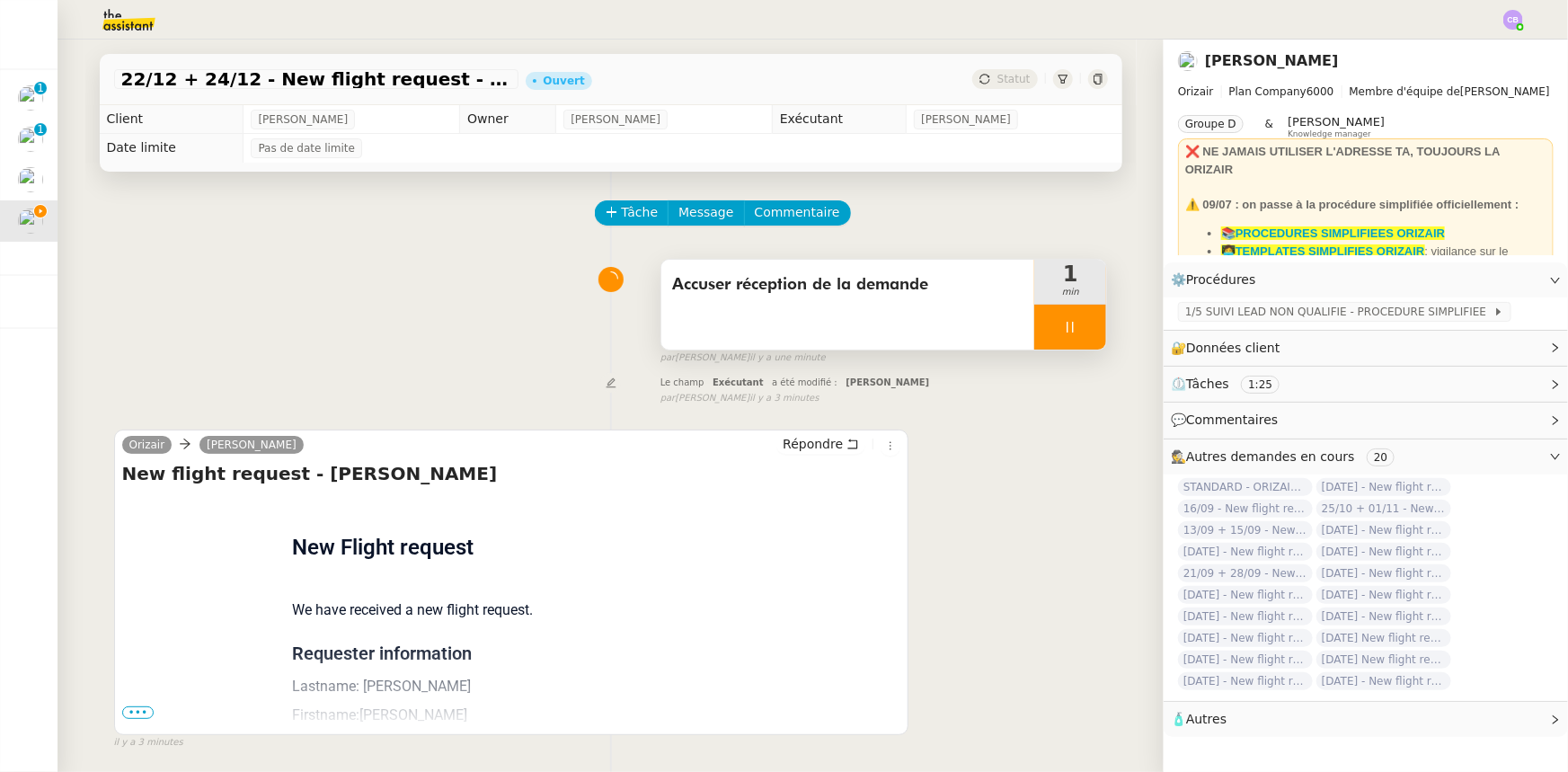
click at [136, 715] on span "•••" at bounding box center [138, 713] width 33 height 13
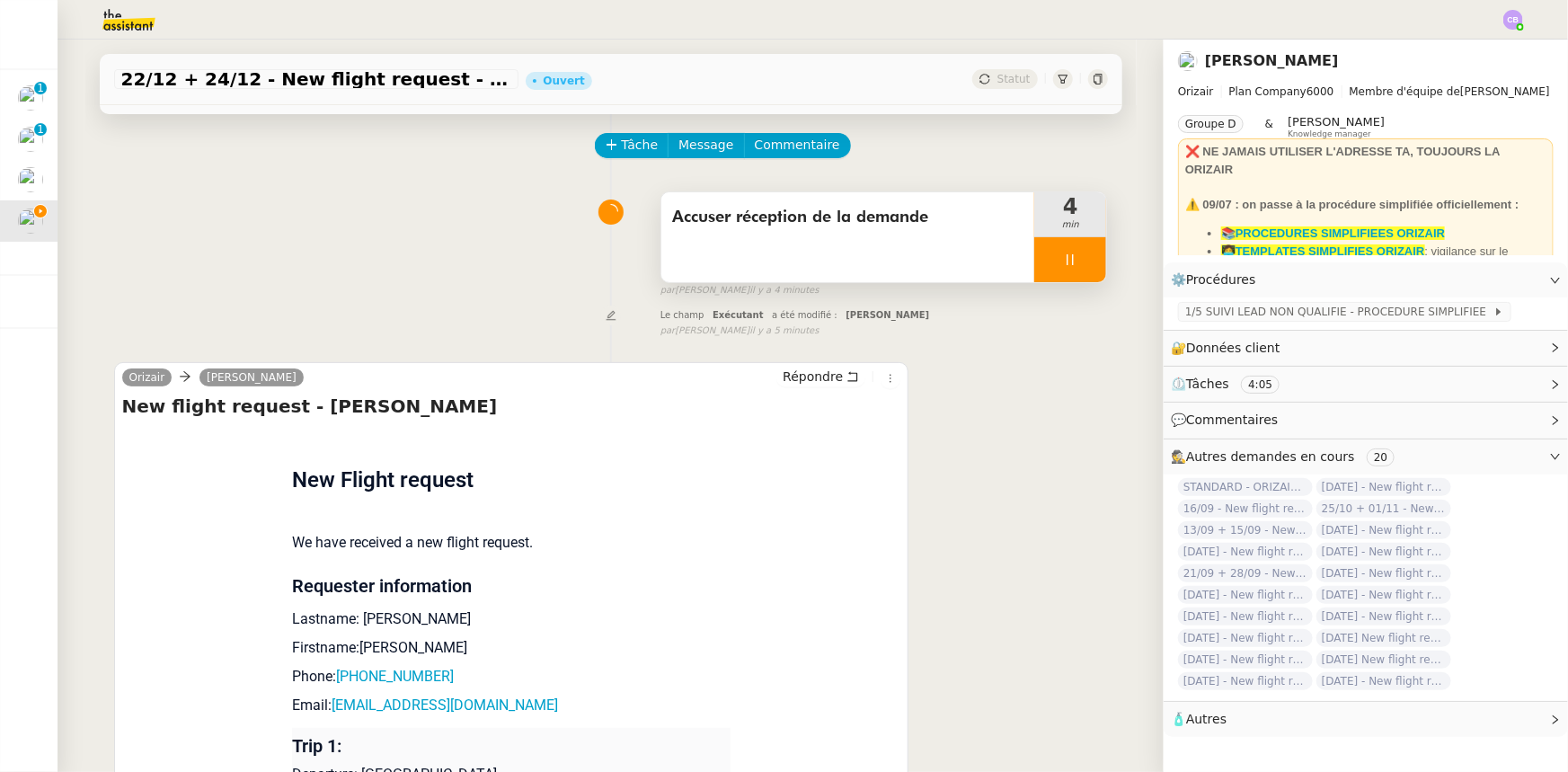
scroll to position [0, 0]
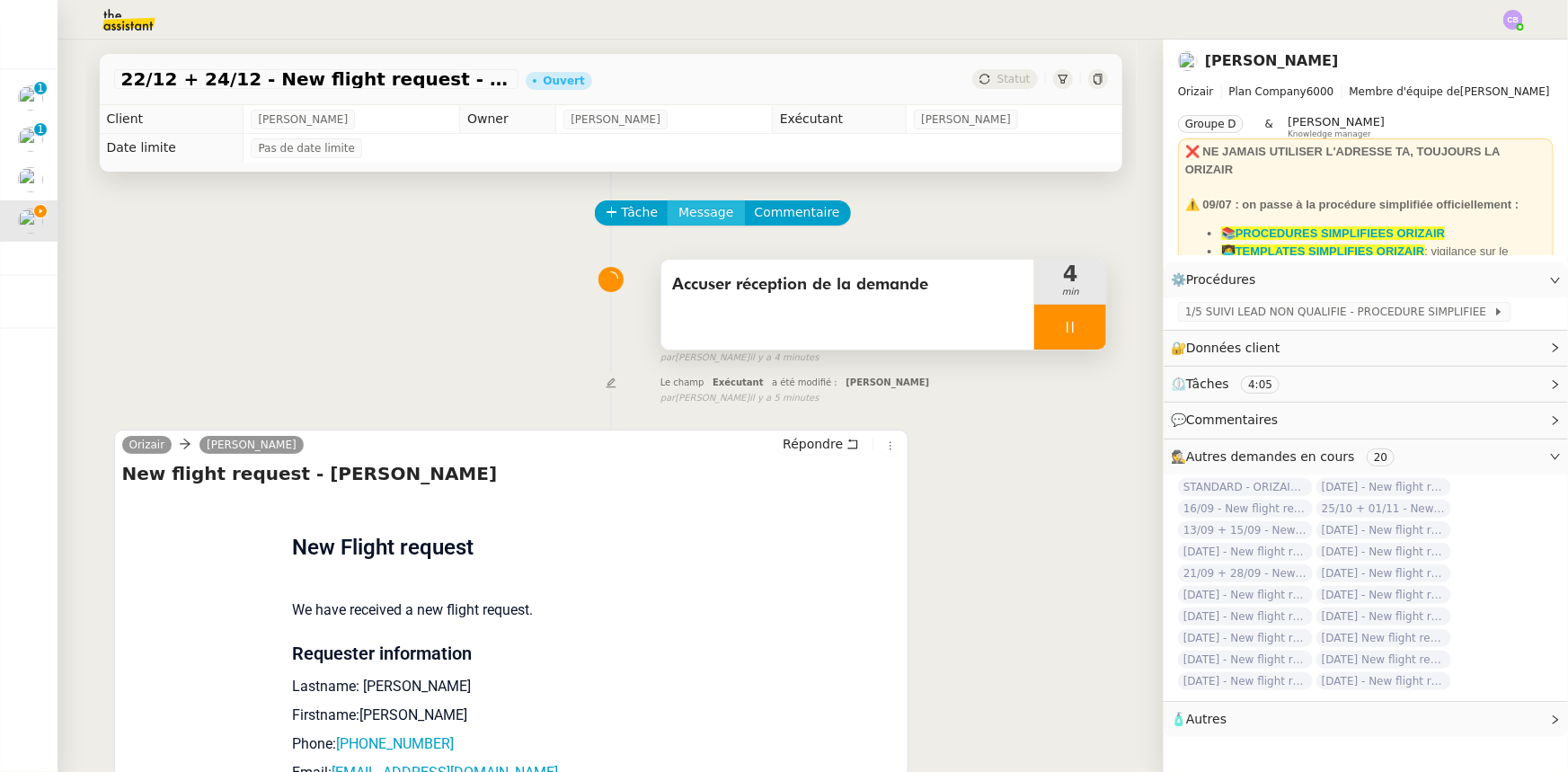
click at [692, 219] on span "Message" at bounding box center [706, 212] width 55 height 21
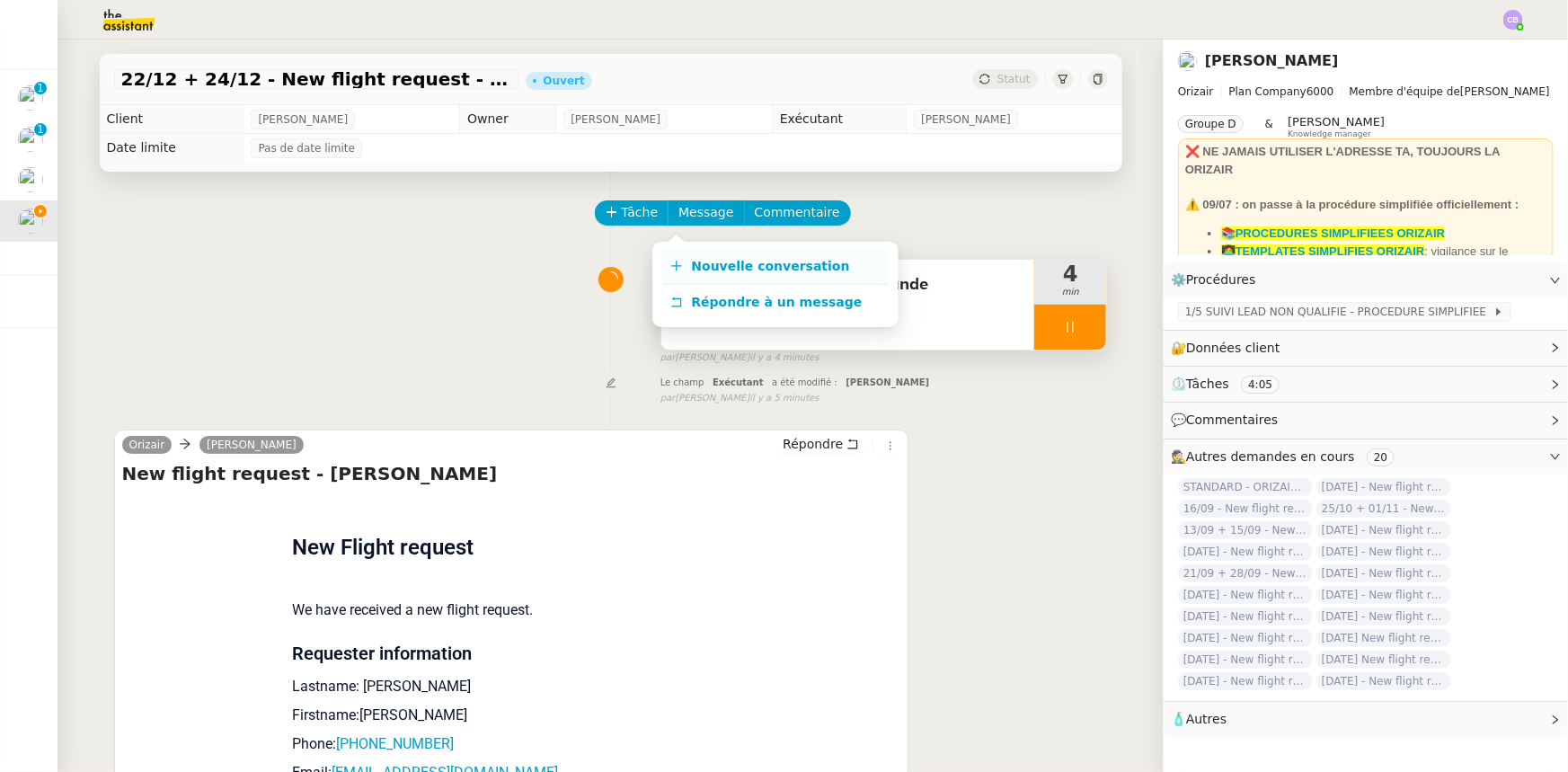
click at [724, 266] on span "Nouvelle conversation" at bounding box center [771, 266] width 158 height 15
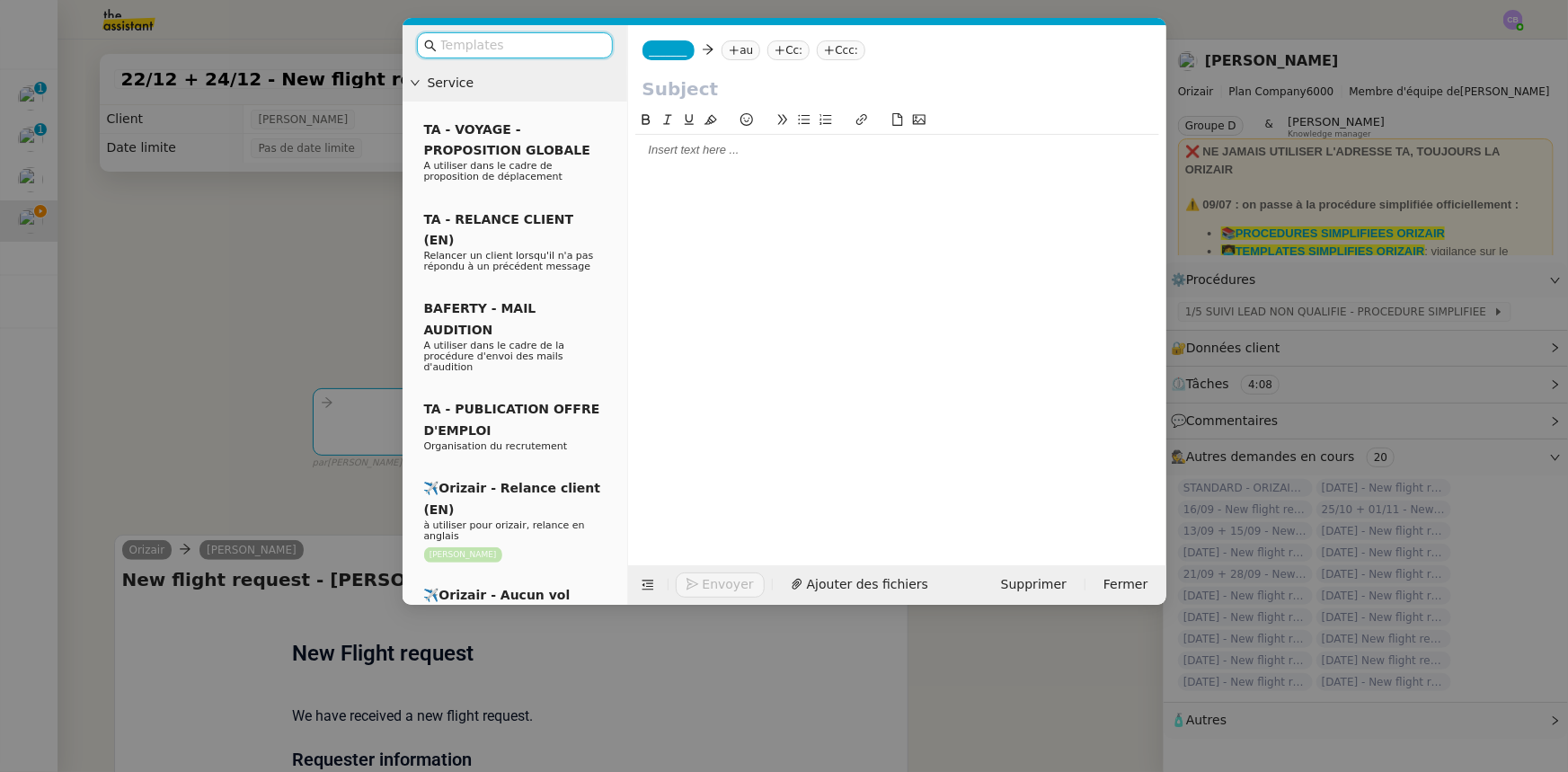
click at [557, 50] on input "text" at bounding box center [521, 45] width 162 height 21
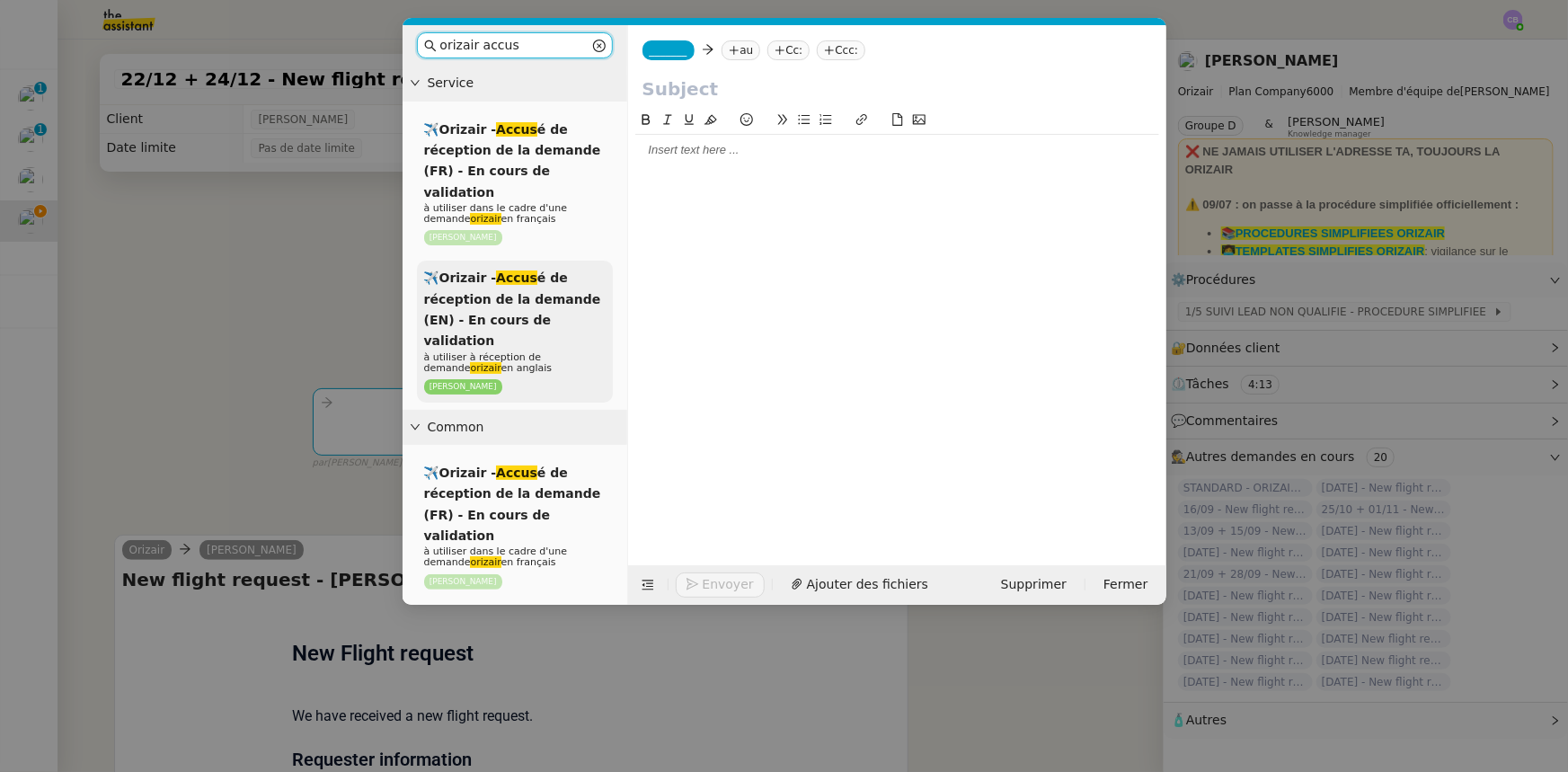
type input "orizair accus"
click at [528, 296] on span "✈️Orizair - Accus é de réception de la demande (EN) - En cours de validation" at bounding box center [512, 309] width 177 height 77
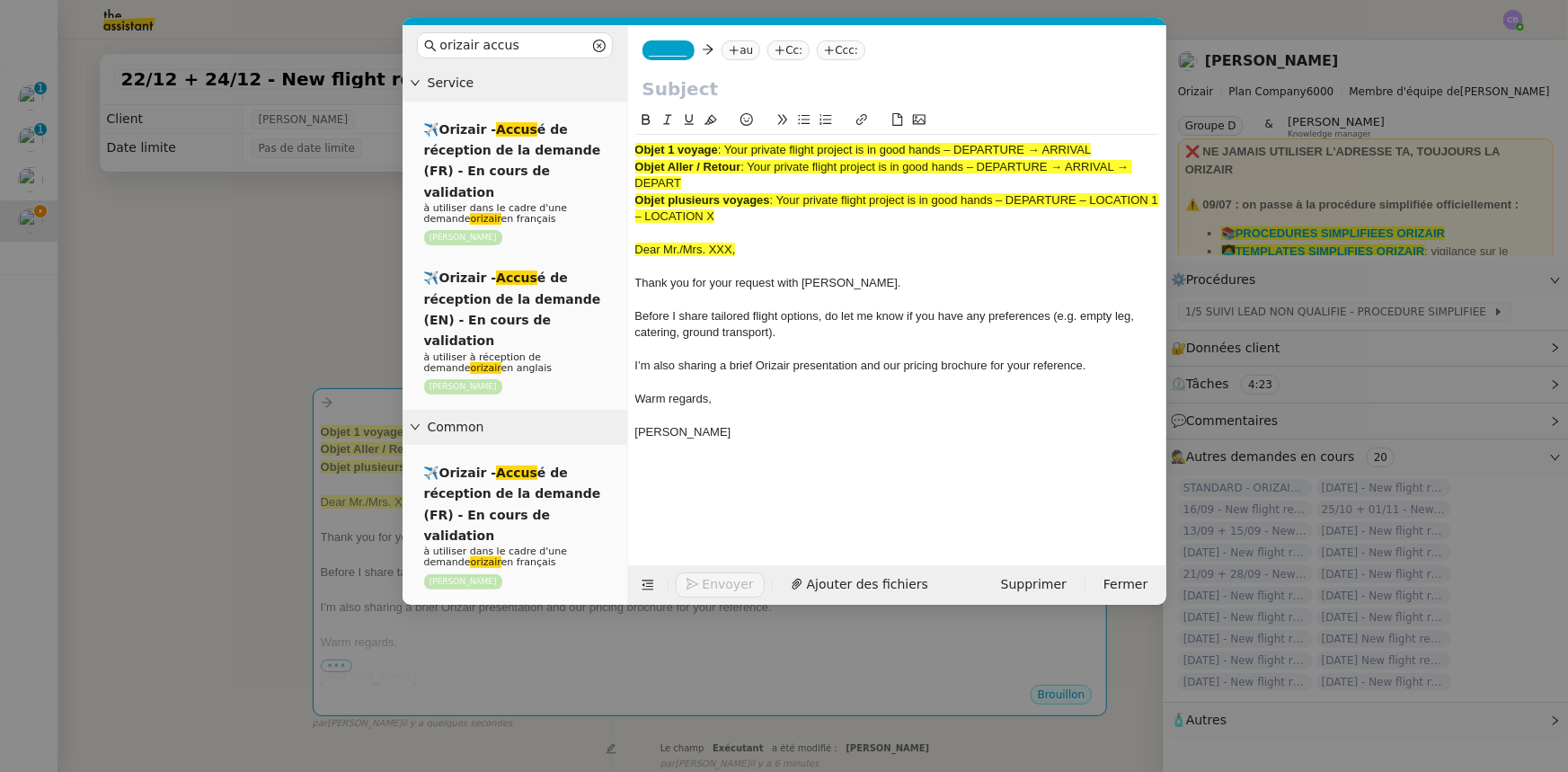
drag, startPoint x: 681, startPoint y: 180, endPoint x: 753, endPoint y: 166, distance: 73.3
click at [753, 166] on span ": Your private flight project is in good hands – DEPARTURE → ARRIVAL → DEPART" at bounding box center [883, 175] width 496 height 30
copy span "Your private flight project is in good hands – DEPARTURE → ARRIVAL → DEPART"
click at [693, 82] on input "text" at bounding box center [897, 88] width 509 height 27
paste input "Your private flight project is in good hands – DEPARTURE → ARRIVAL → DEPART"
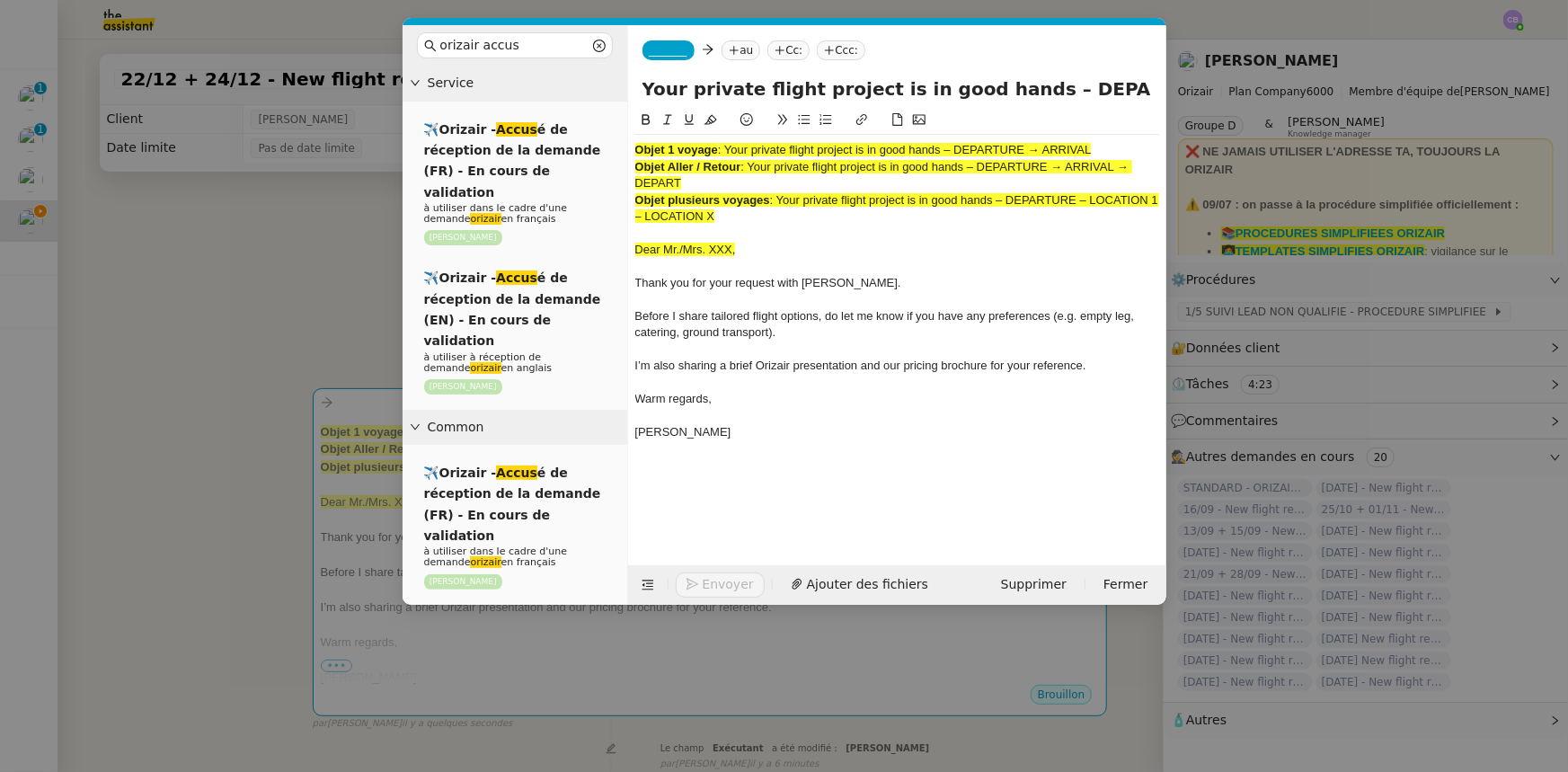
scroll to position [0, 165]
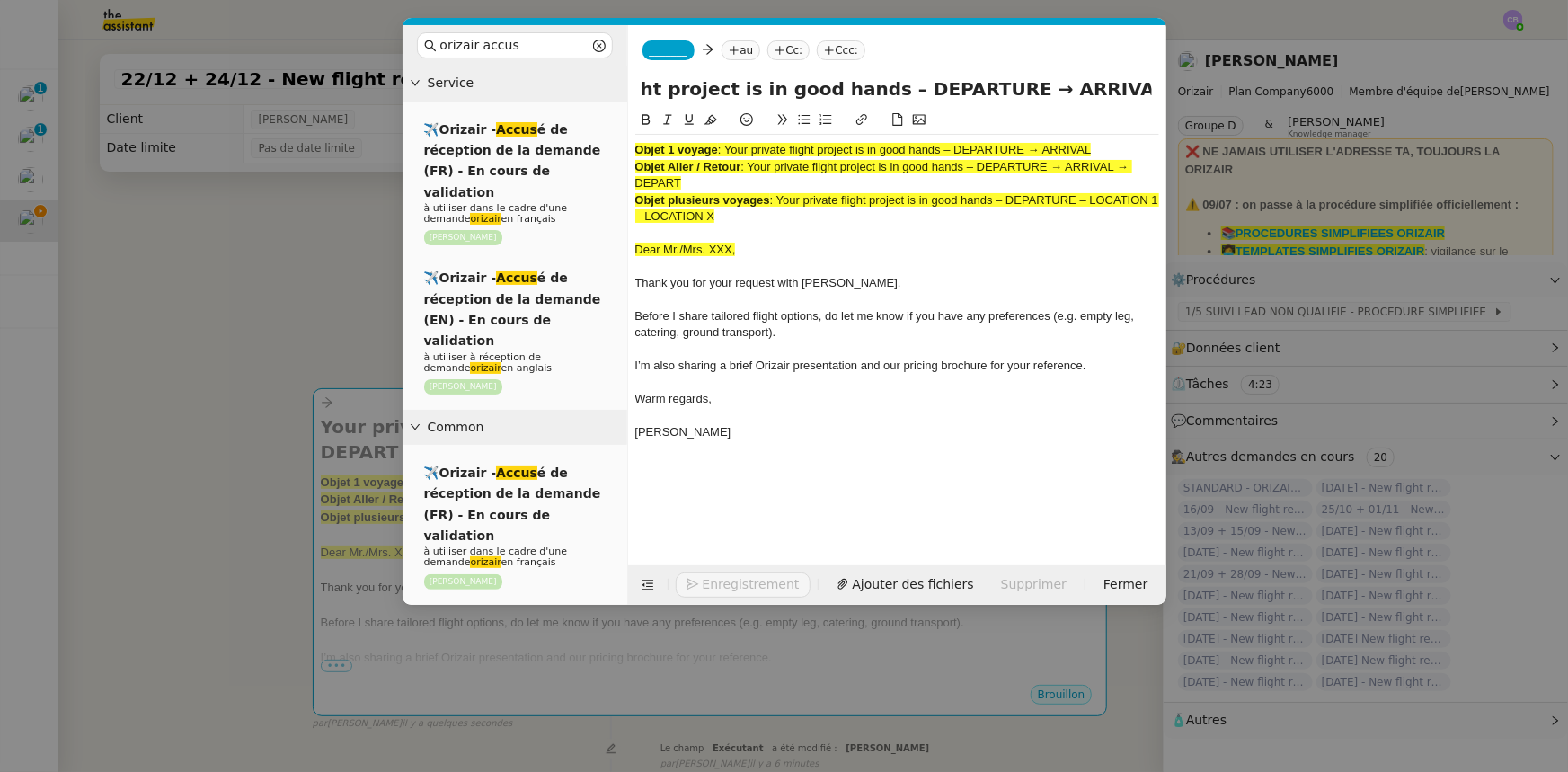
type input "Your private flight project is in good hands – DEPARTURE → ARRIVAL → DEPART"
drag, startPoint x: 749, startPoint y: 223, endPoint x: 634, endPoint y: 152, distance: 135.2
click at [634, 152] on nz-spin "Objet 1 voyage : Your private flight project is in good hands – DEPARTURE → ARR…" at bounding box center [896, 327] width 538 height 435
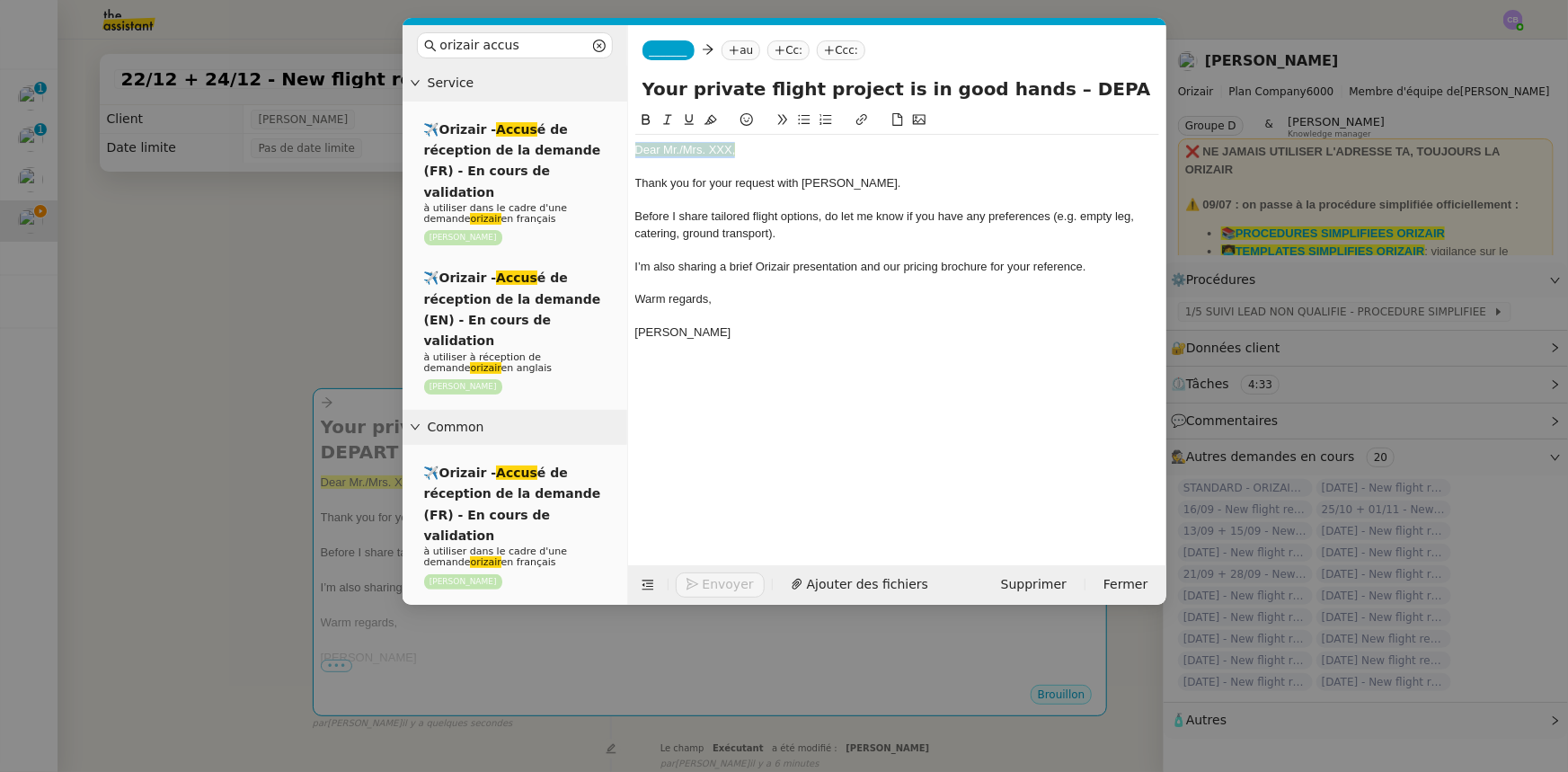
drag, startPoint x: 737, startPoint y: 151, endPoint x: 636, endPoint y: 145, distance: 101.2
click at [636, 145] on div "Dear Mr./Mrs. XXX," at bounding box center [897, 150] width 524 height 16
click at [709, 120] on icon at bounding box center [710, 119] width 13 height 13
drag, startPoint x: 730, startPoint y: 144, endPoint x: 730, endPoint y: 157, distance: 13.0
click at [730, 145] on div "Dear Mr./Mrs. XXX," at bounding box center [897, 150] width 524 height 16
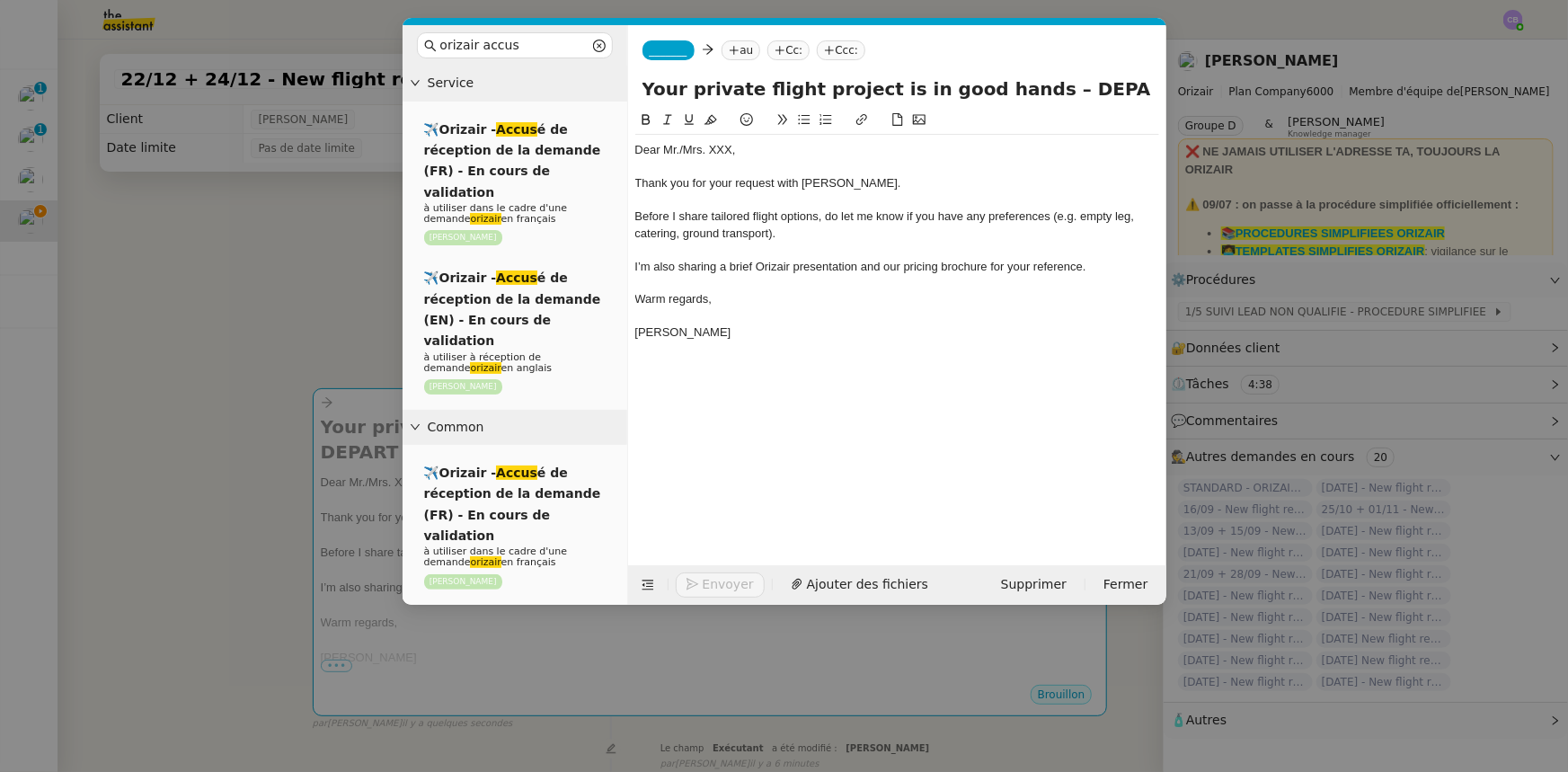
drag, startPoint x: 727, startPoint y: 147, endPoint x: 732, endPoint y: 166, distance: 19.6
click at [727, 149] on div "Dear Mr./Mrs. XXX," at bounding box center [897, 150] width 524 height 16
click at [735, 151] on div "Dear Mr./Mrs. XXX," at bounding box center [897, 150] width 524 height 16
drag, startPoint x: 269, startPoint y: 358, endPoint x: 297, endPoint y: 408, distance: 57.3
click at [269, 357] on nz-modal-container "orizair accus Service ✈️Orizair - Accus é de réception de la demande (FR) - En …" at bounding box center [784, 386] width 1568 height 772
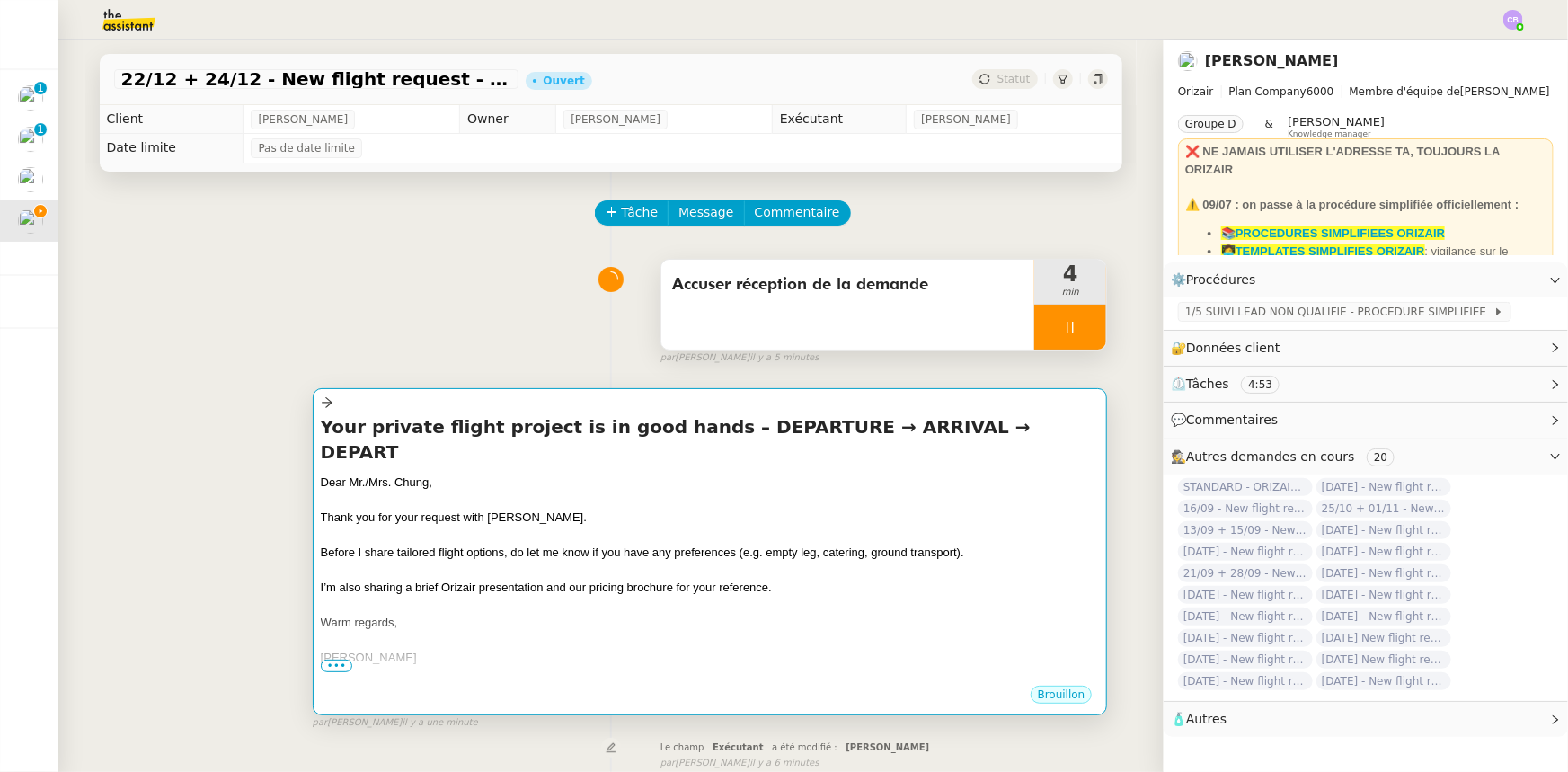
click at [806, 508] on div "Thank you for your request with [PERSON_NAME]." at bounding box center [709, 517] width 779 height 18
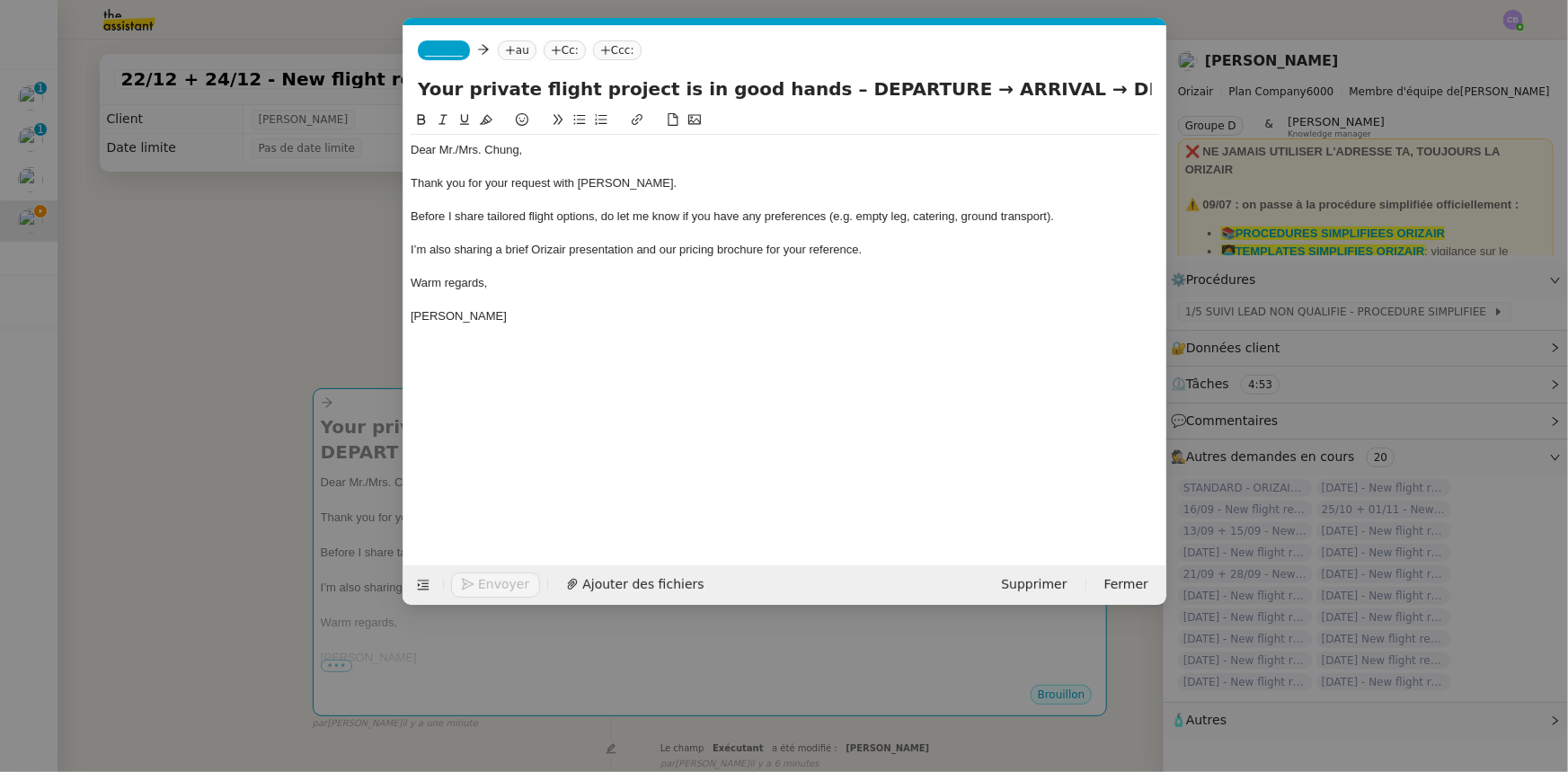
scroll to position [0, 106]
click at [480, 153] on div "Dear Mr./Mrs. Chung," at bounding box center [784, 150] width 748 height 16
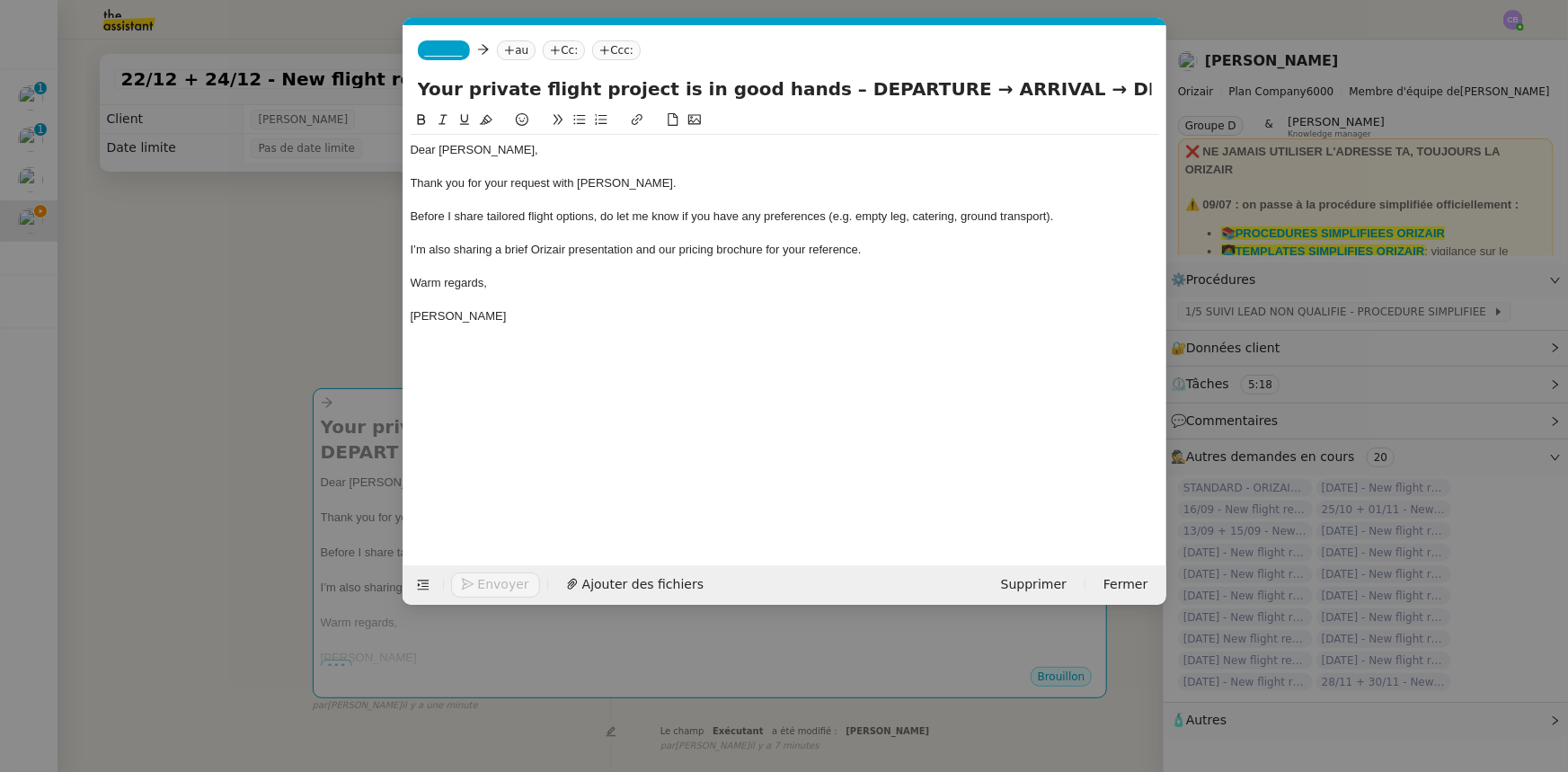
drag, startPoint x: 898, startPoint y: 88, endPoint x: 796, endPoint y: 79, distance: 102.4
click at [796, 79] on input "Your private flight project is in good hands – DEPARTURE → ARRIVAL → DEPART" at bounding box center [784, 88] width 734 height 27
type input "Your private flight project is in good hands – [GEOGRAPHIC_DATA] → [PERSON_NAME…"
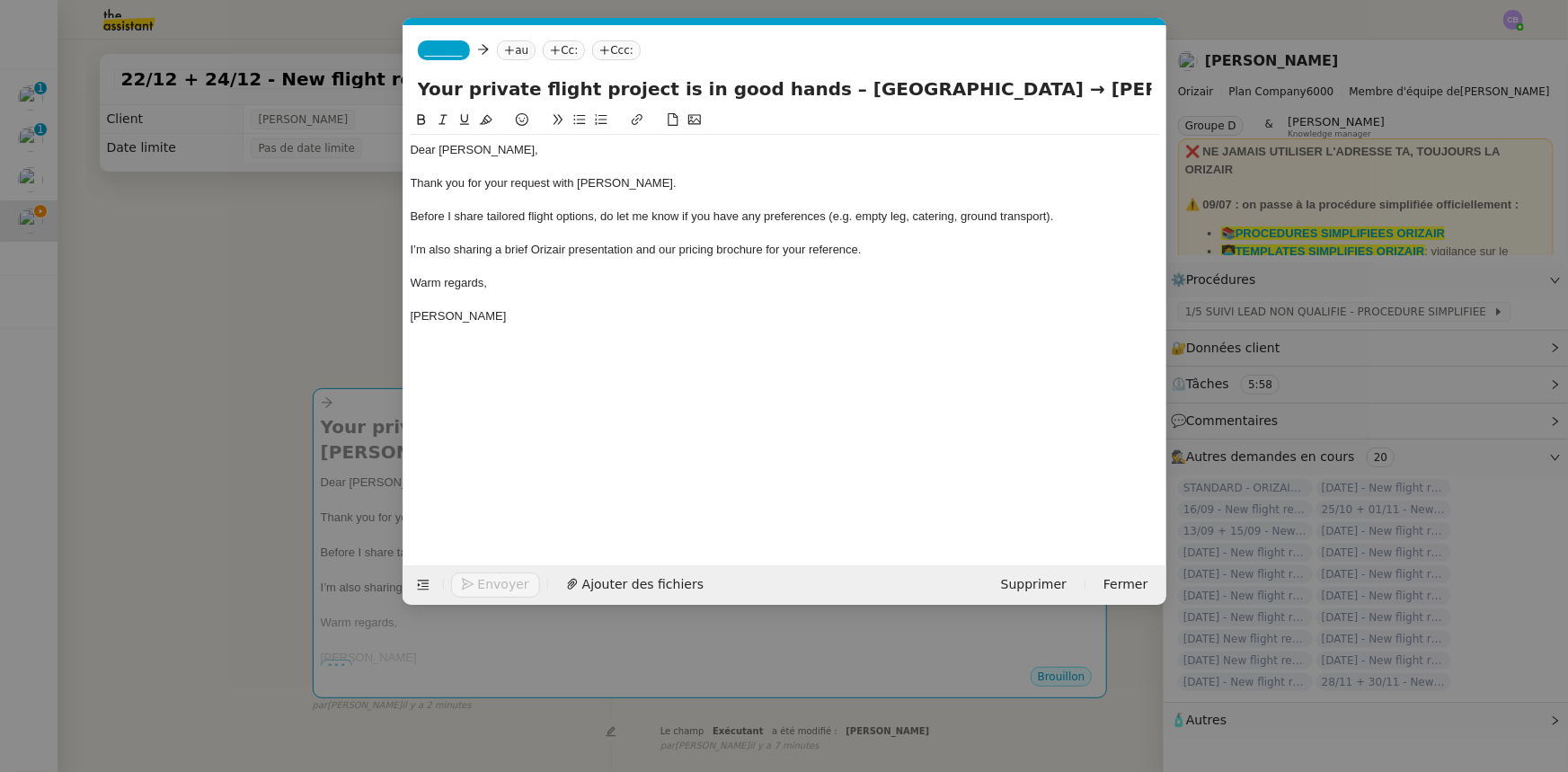
click at [438, 45] on span "_______" at bounding box center [444, 50] width 37 height 13
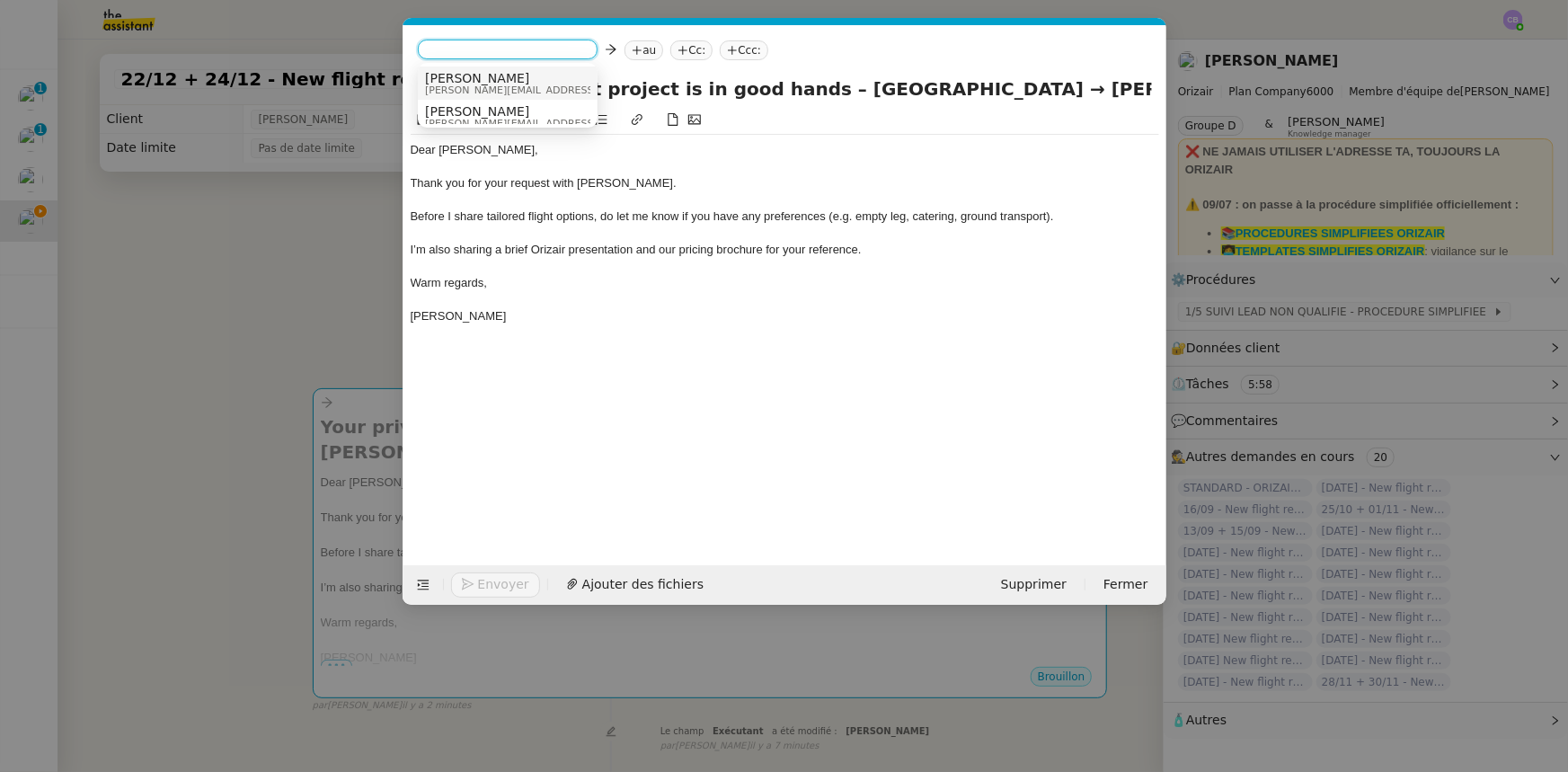
click at [462, 81] on span "[PERSON_NAME]" at bounding box center [553, 78] width 256 height 15
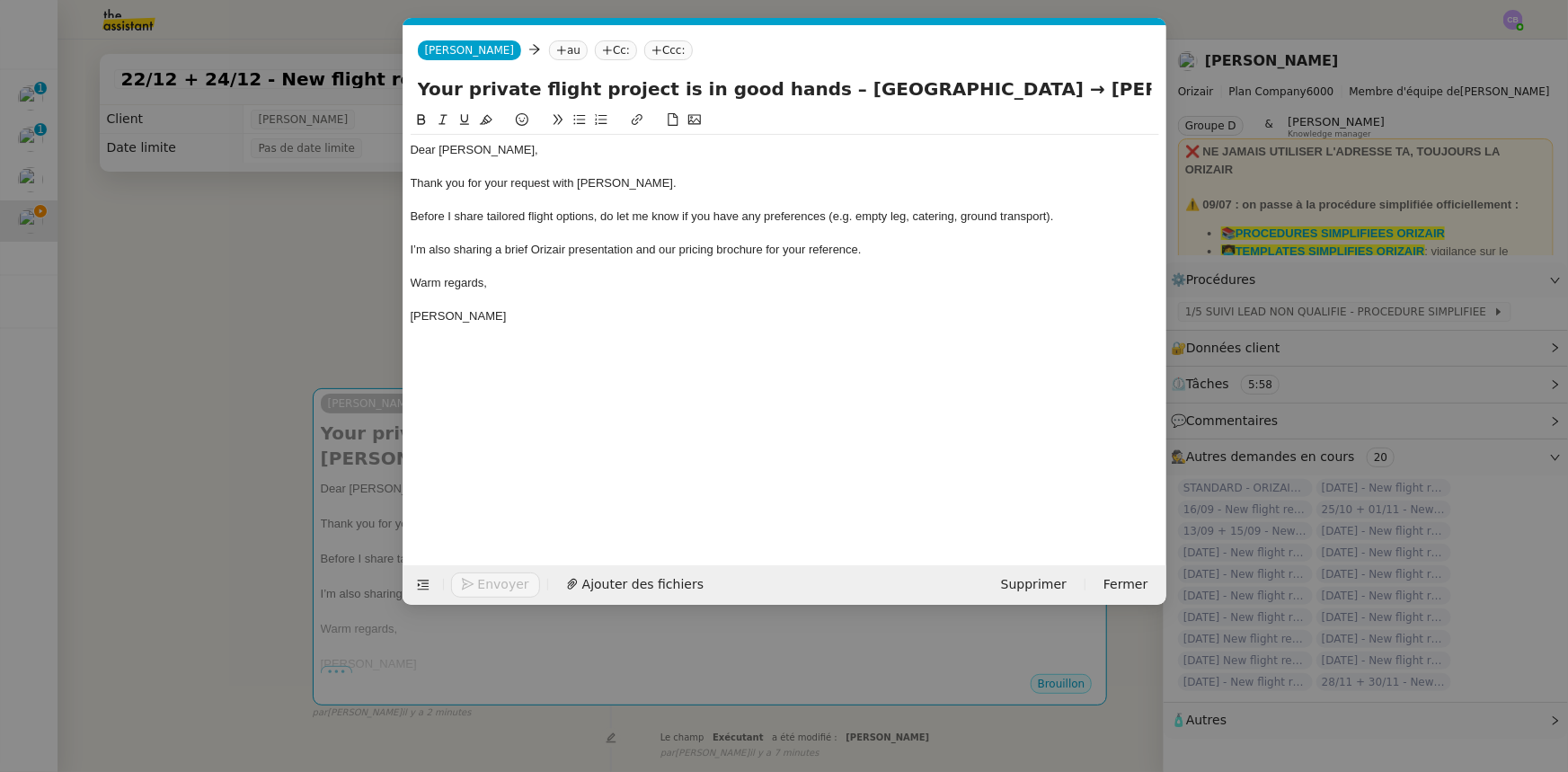
click at [349, 272] on nz-modal-container "orizair accus Service ✈️Orizair - Accus é de réception de la demande (FR) - En …" at bounding box center [784, 386] width 1568 height 772
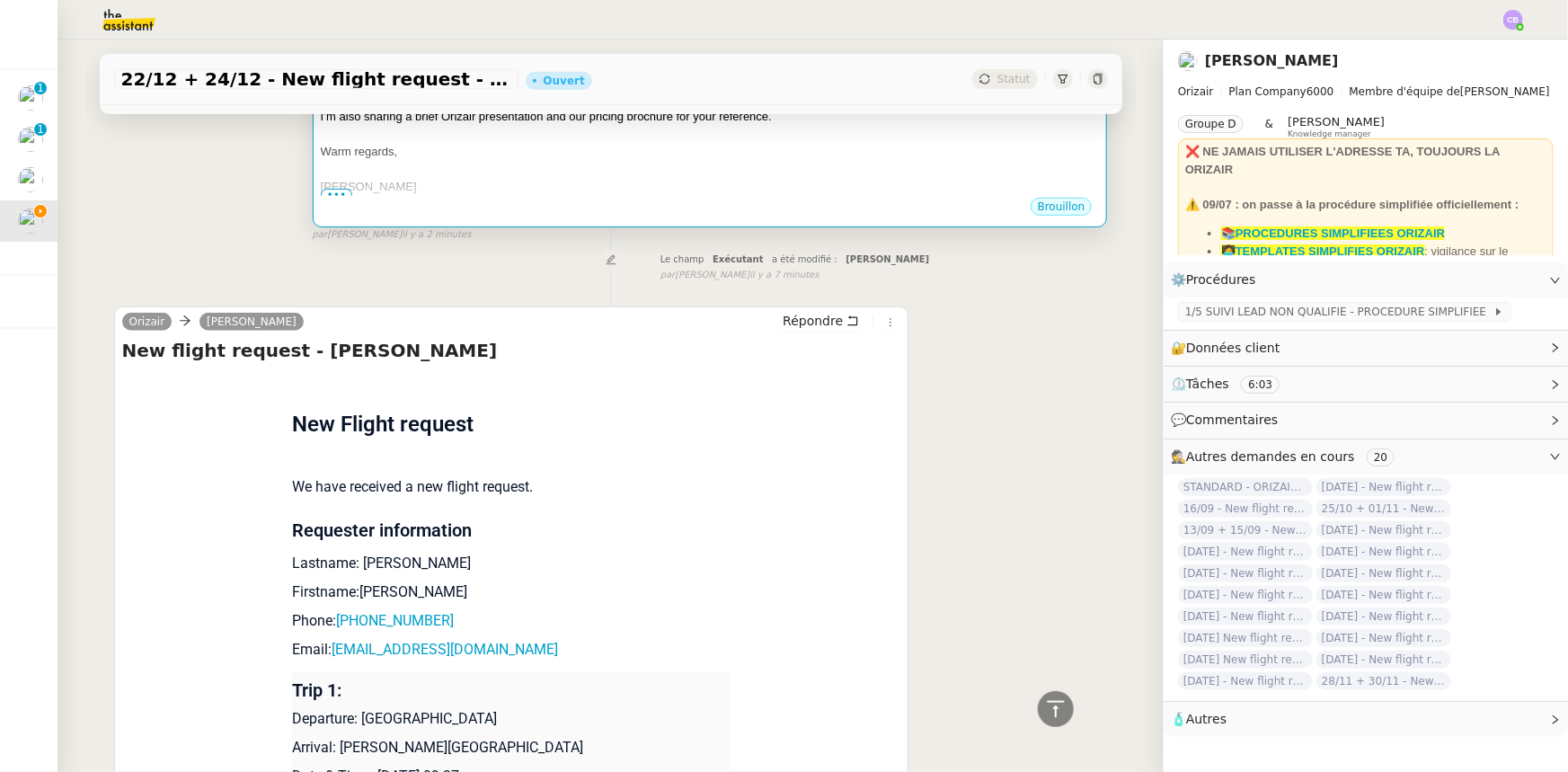
scroll to position [572, 0]
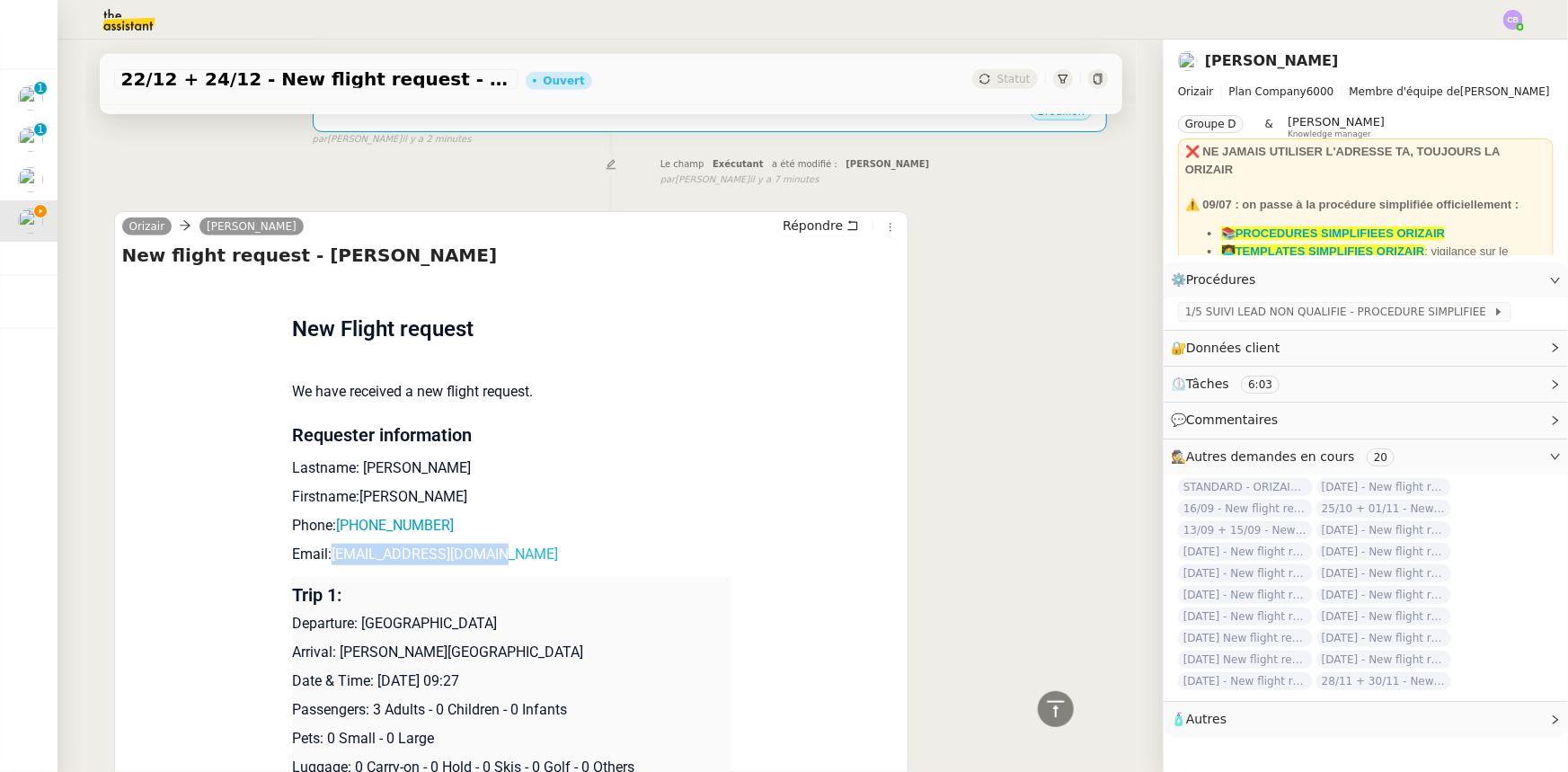
drag, startPoint x: 485, startPoint y: 559, endPoint x: 326, endPoint y: 557, distance: 159.0
click at [326, 557] on p "Email: [EMAIL_ADDRESS][DOMAIN_NAME]" at bounding box center [511, 555] width 438 height 22
copy link "[EMAIL_ADDRESS][DOMAIN_NAME]"
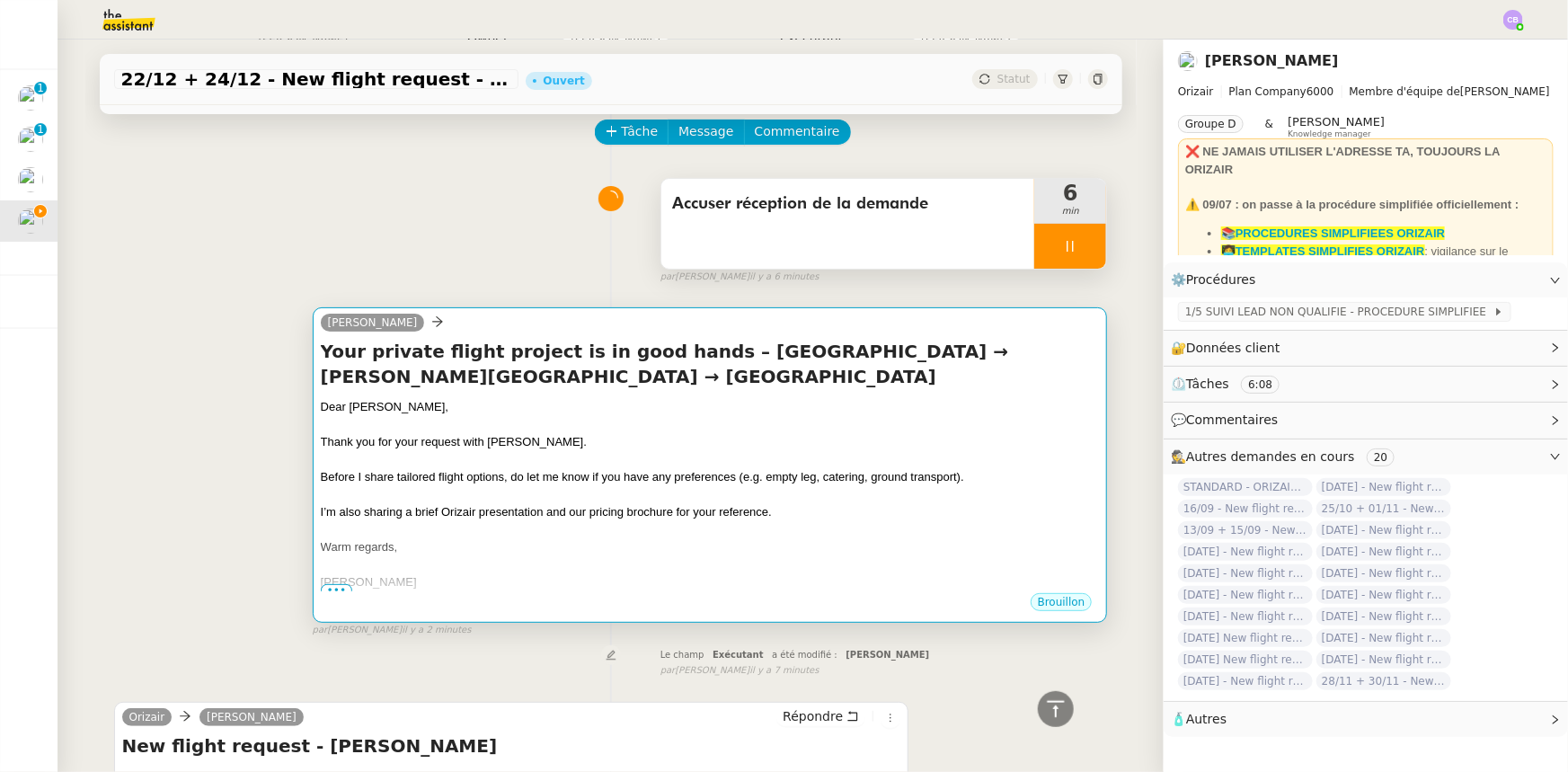
scroll to position [0, 0]
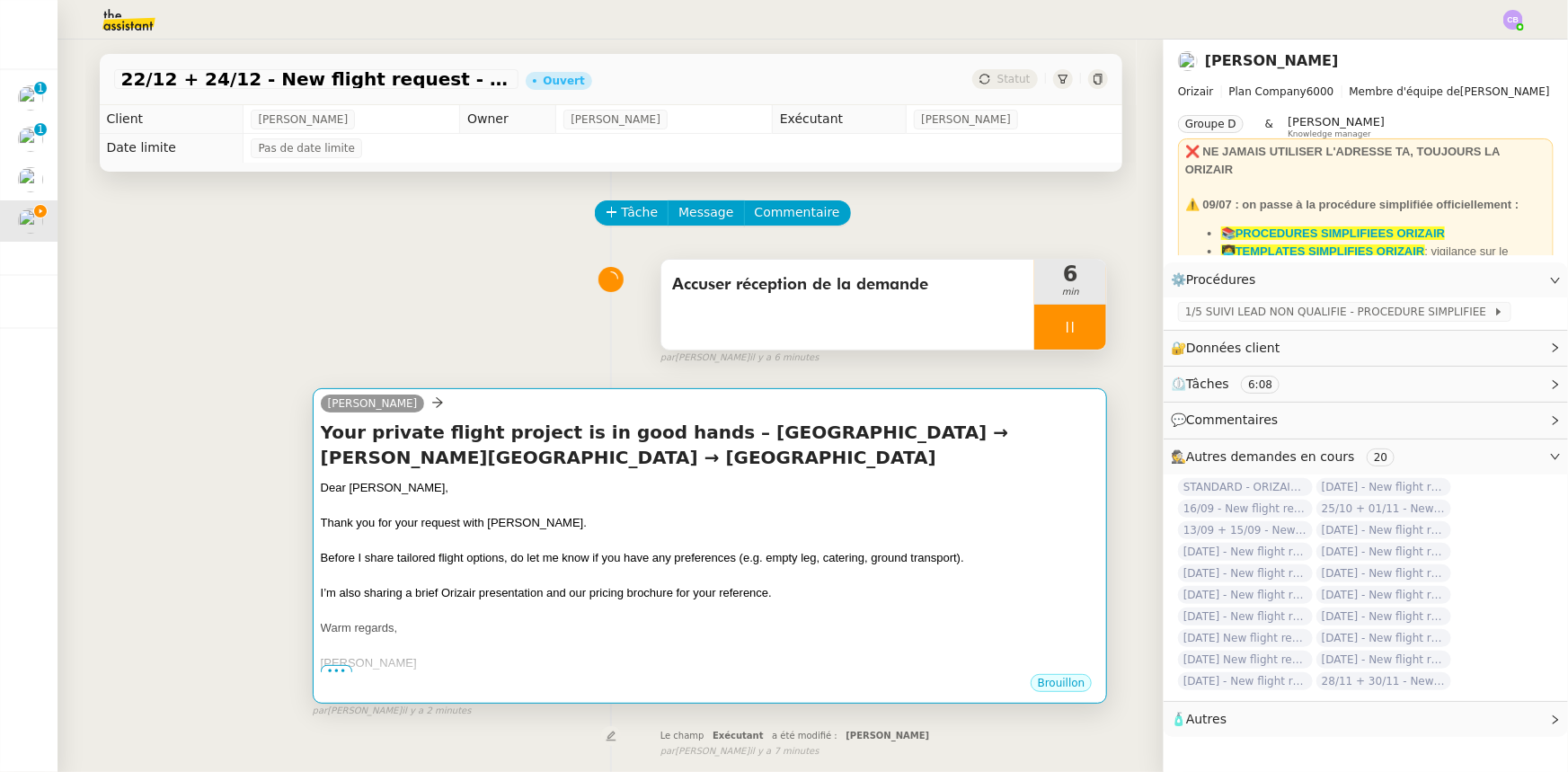
click at [694, 526] on div "Thank you for your request with [PERSON_NAME]." at bounding box center [709, 523] width 779 height 18
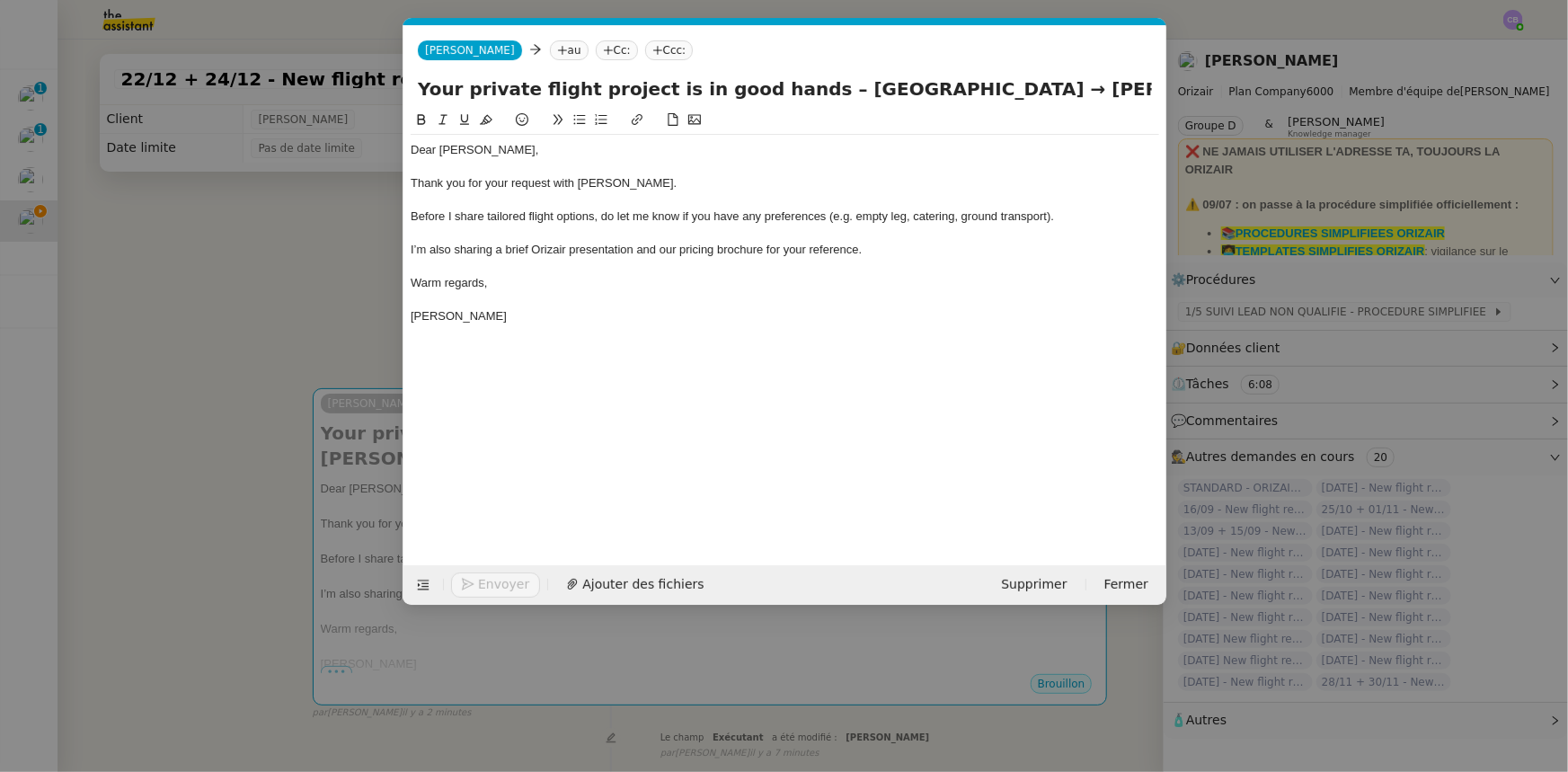
scroll to position [0, 106]
click at [549, 51] on nz-tag "au" at bounding box center [567, 50] width 38 height 20
paste input "[EMAIL_ADDRESS][DOMAIN_NAME]"
type input "[EMAIL_ADDRESS][DOMAIN_NAME]"
click at [551, 79] on span "[EMAIL_ADDRESS][DOMAIN_NAME]" at bounding box center [630, 78] width 220 height 15
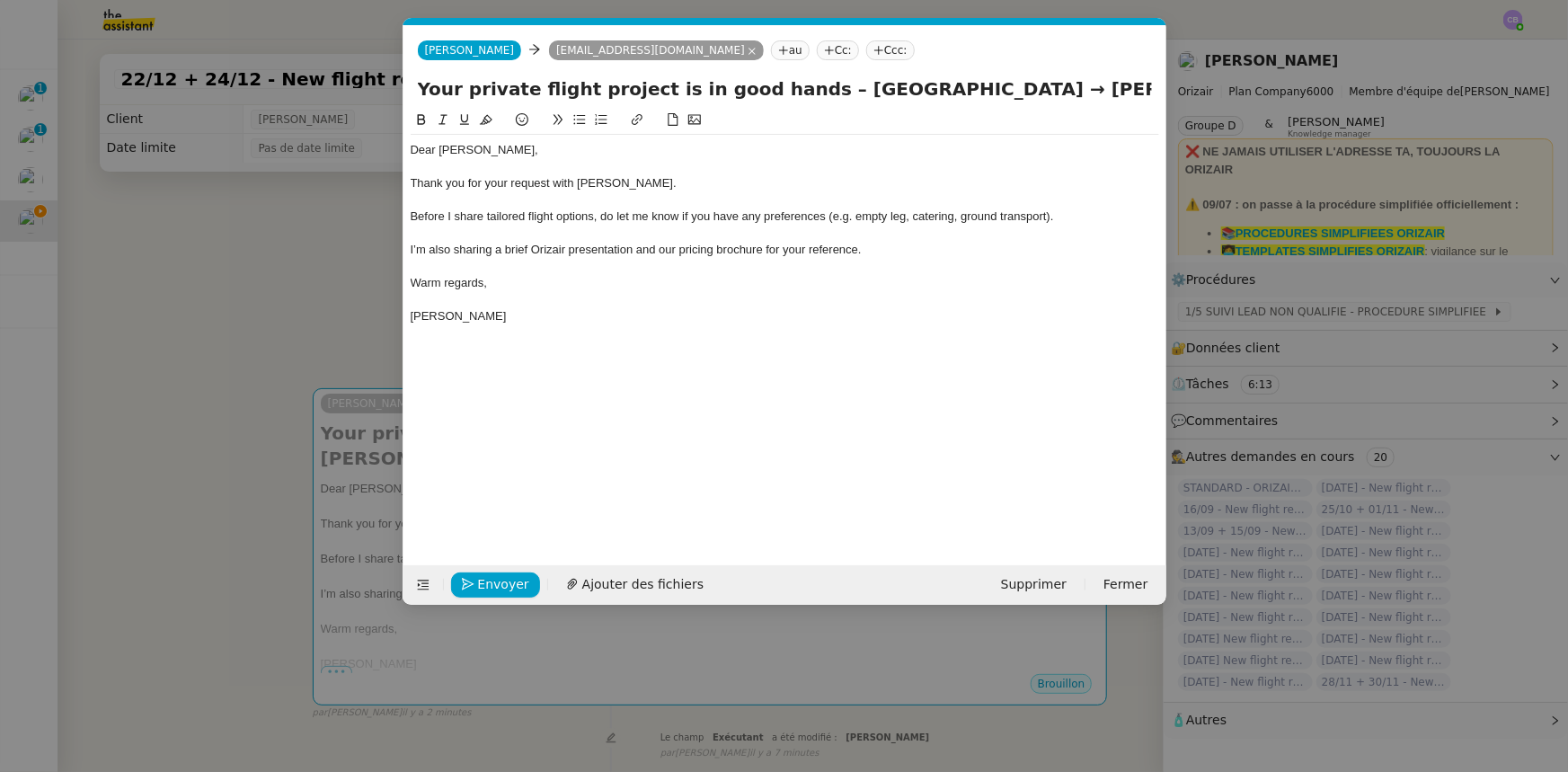
click at [866, 50] on nz-tag "Ccc:" at bounding box center [890, 50] width 48 height 20
type input "[PERSON_NAME]"
click at [798, 76] on span "[PERSON_NAME]" at bounding box center [898, 78] width 256 height 15
click at [898, 248] on div "I’m also sharing a brief Orizair presentation and our pricing brochure for your…" at bounding box center [784, 250] width 748 height 16
click at [656, 586] on span "Ajouter des fichiers" at bounding box center [642, 584] width 121 height 21
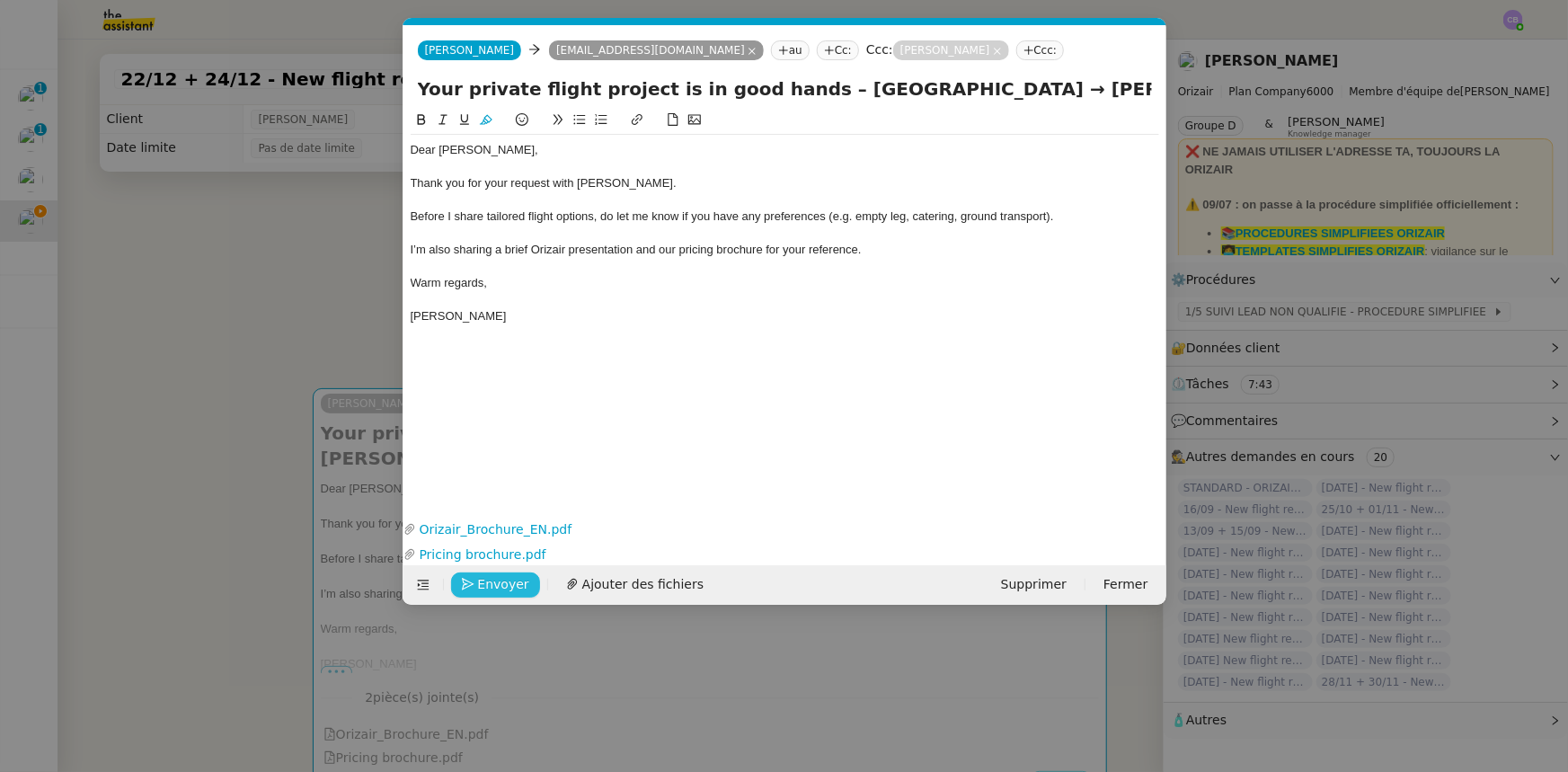
click at [516, 586] on span "Envoyer" at bounding box center [503, 584] width 51 height 21
click at [516, 586] on span "Confirmer l'envoi" at bounding box center [531, 584] width 108 height 21
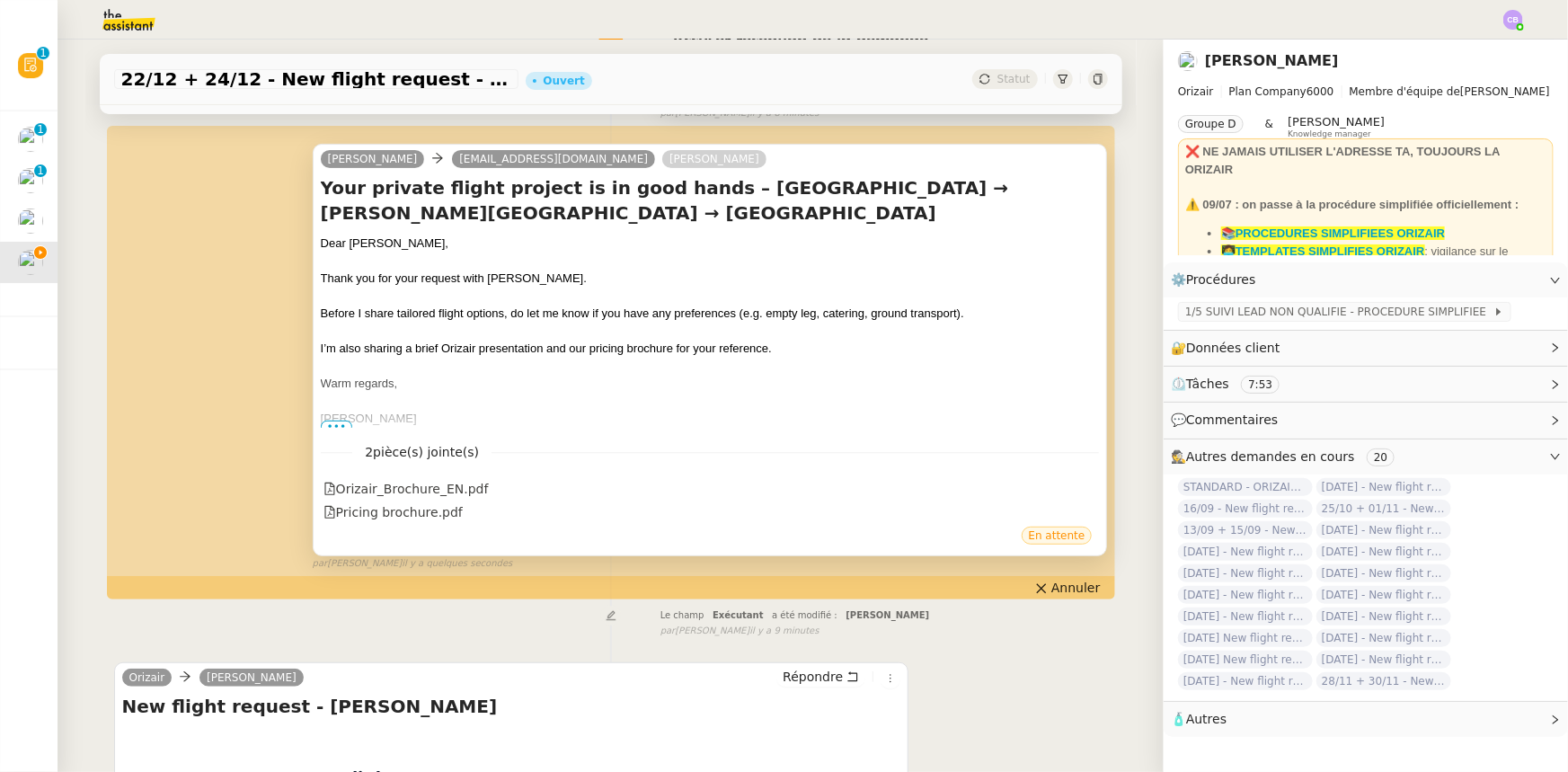
scroll to position [0, 0]
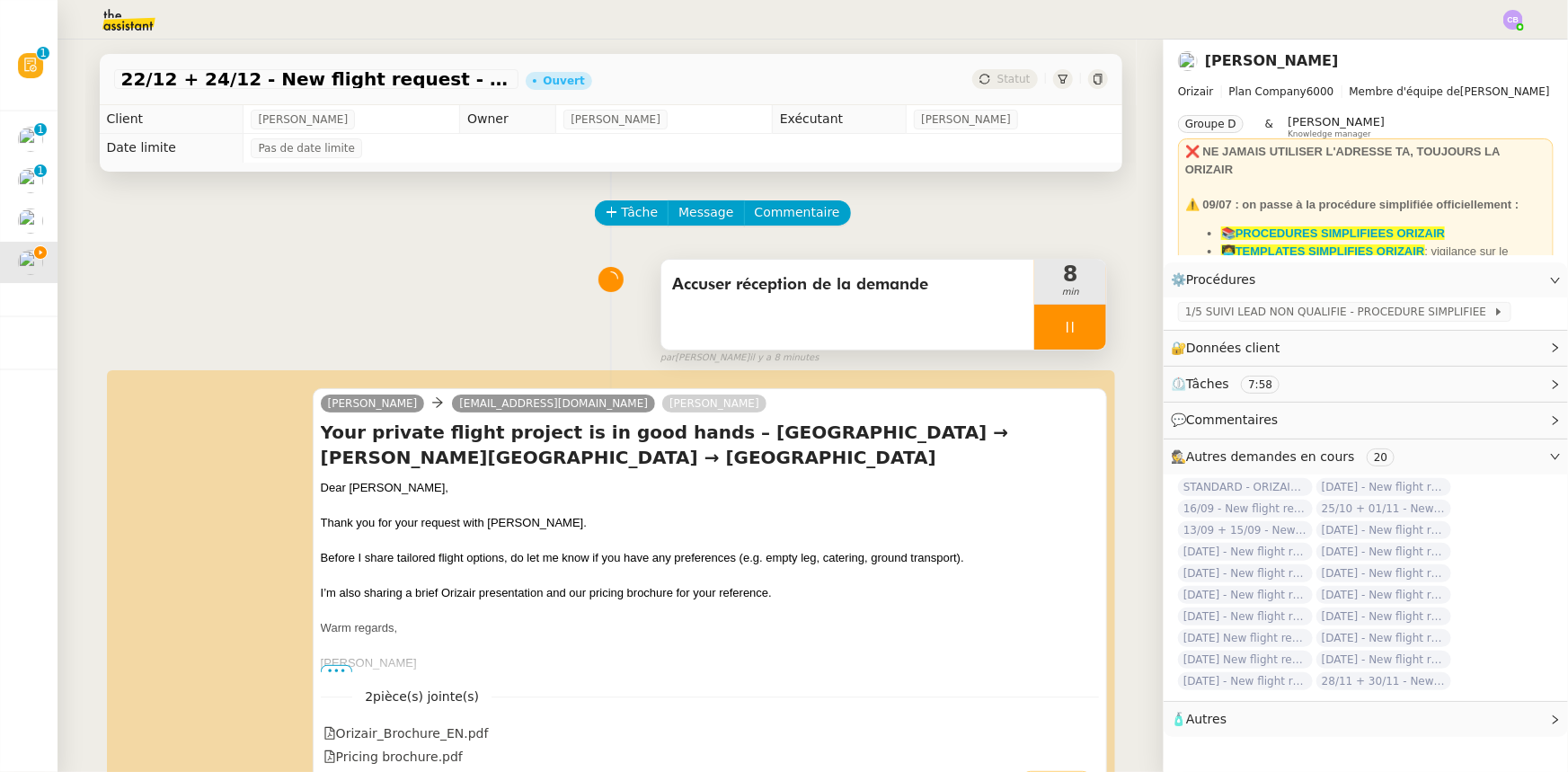
click at [1034, 323] on div at bounding box center [1070, 328] width 72 height 45
click at [1070, 344] on button at bounding box center [1087, 328] width 36 height 45
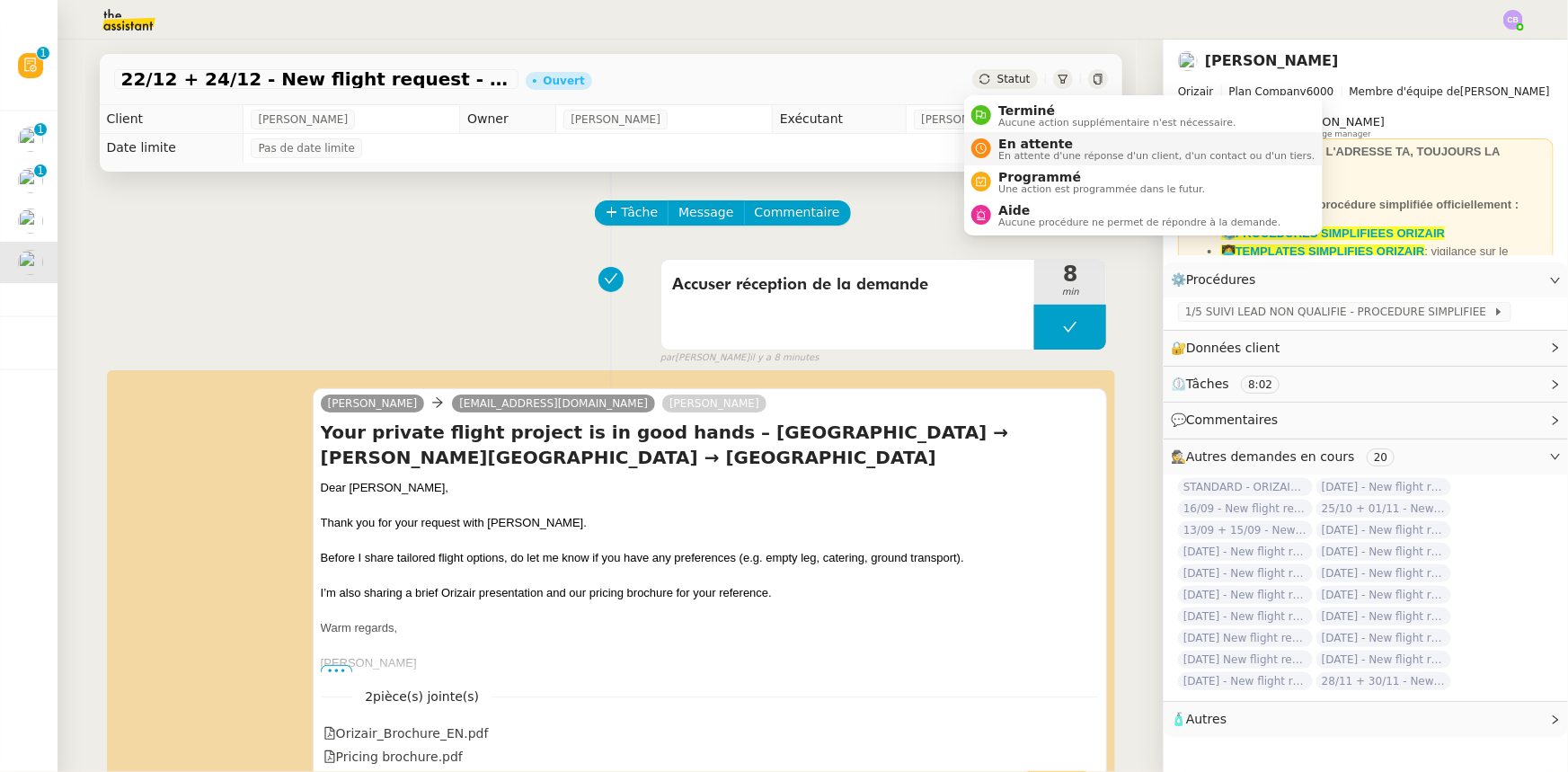
click at [1023, 142] on span "En attente" at bounding box center [1157, 143] width 316 height 15
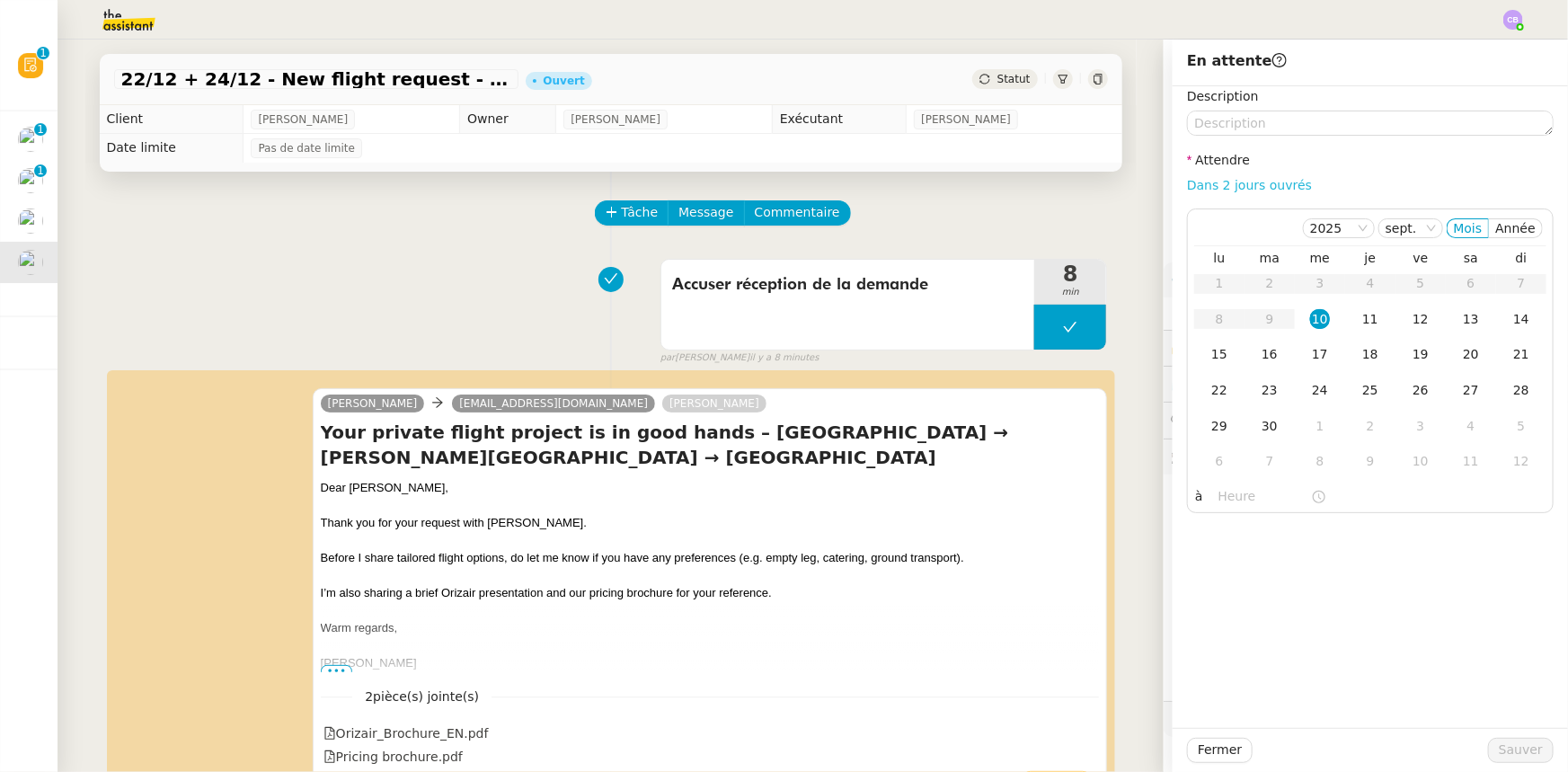
click at [1254, 183] on link "Dans 2 jours ouvrés" at bounding box center [1249, 185] width 125 height 15
type input "07:00"
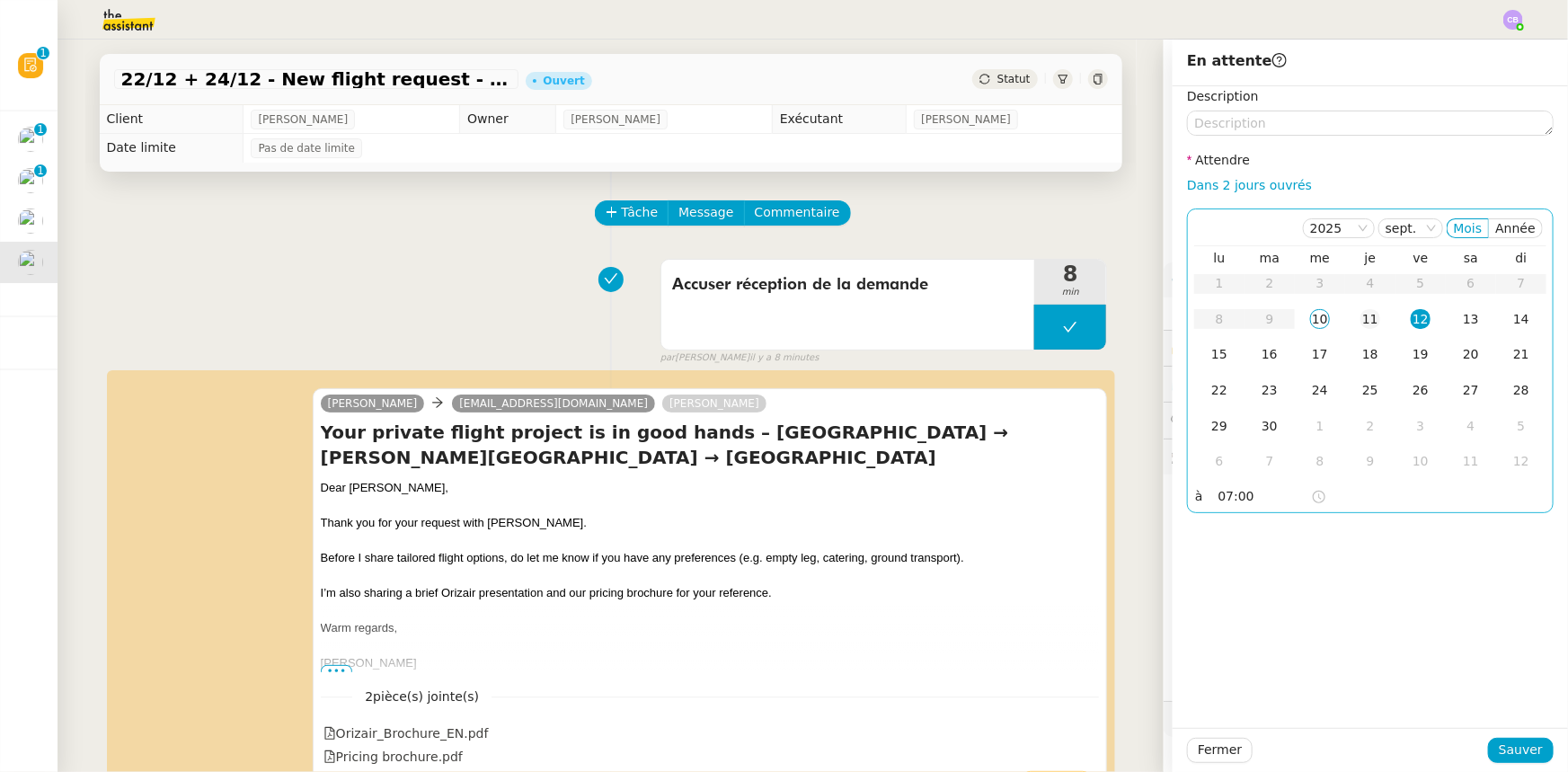
click at [1364, 316] on div "11" at bounding box center [1370, 319] width 20 height 20
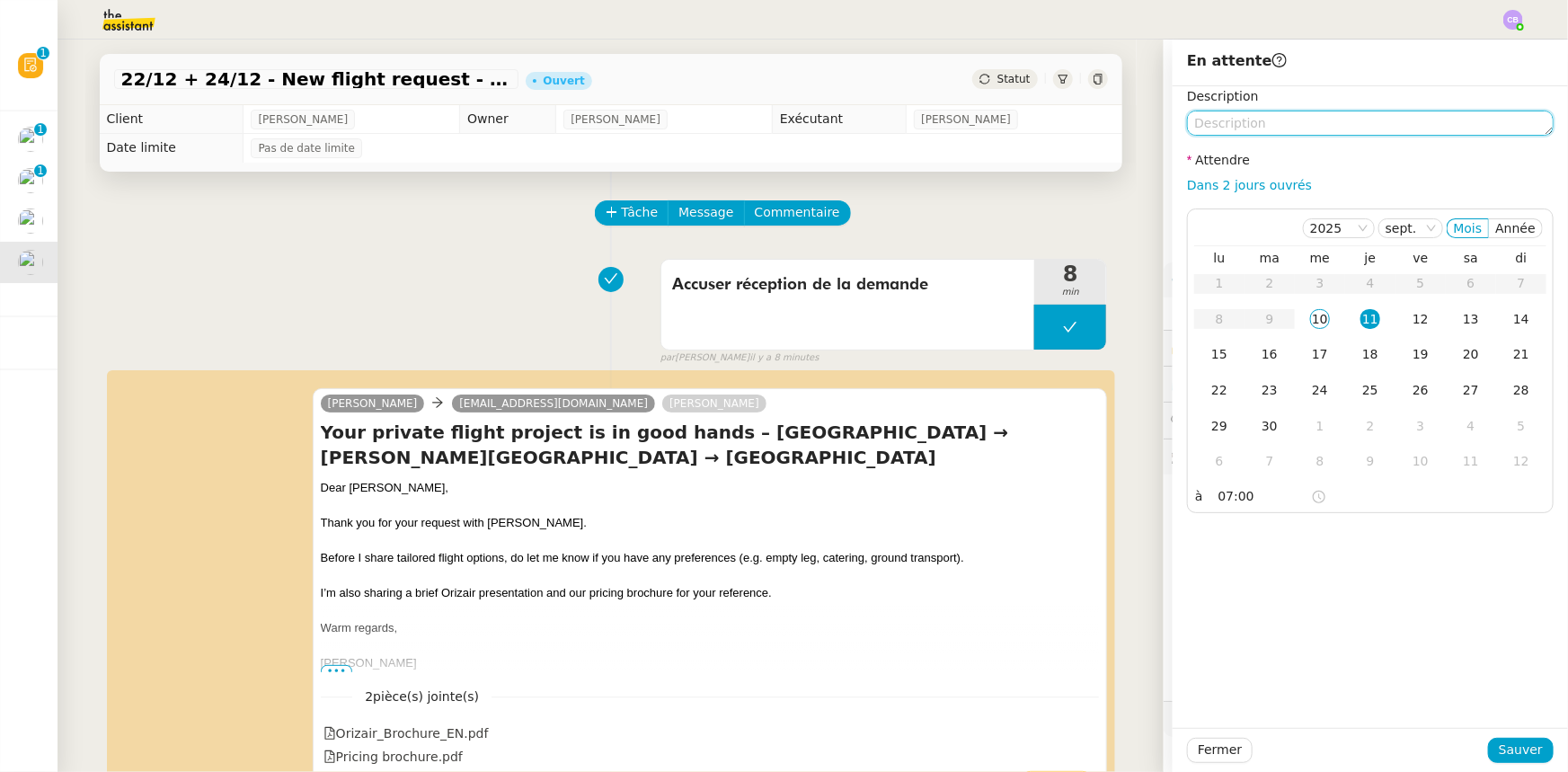
click at [1249, 127] on textarea at bounding box center [1370, 122] width 366 height 25
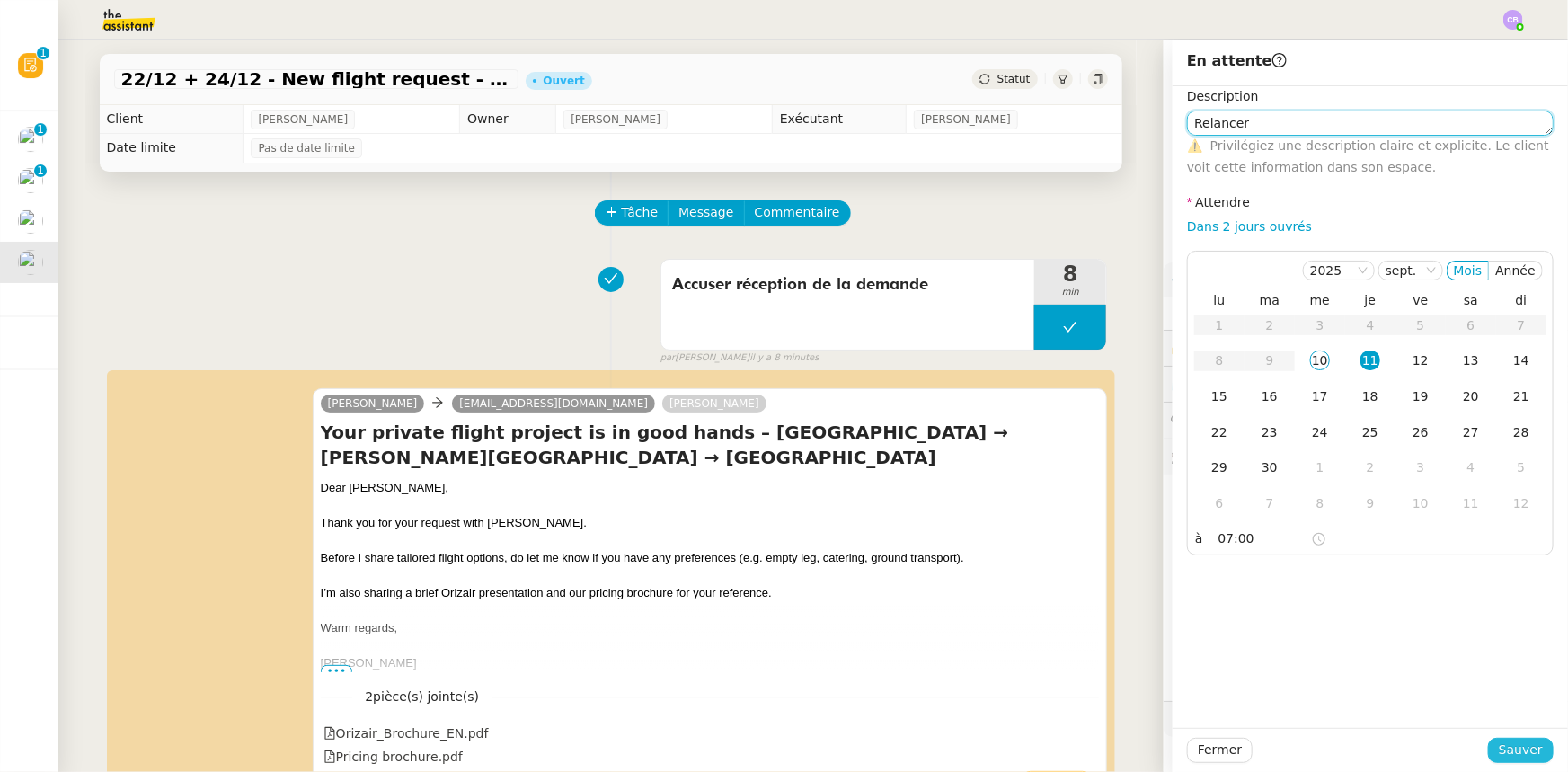
type textarea "Relancer"
click at [1510, 747] on span "Sauver" at bounding box center [1521, 749] width 44 height 21
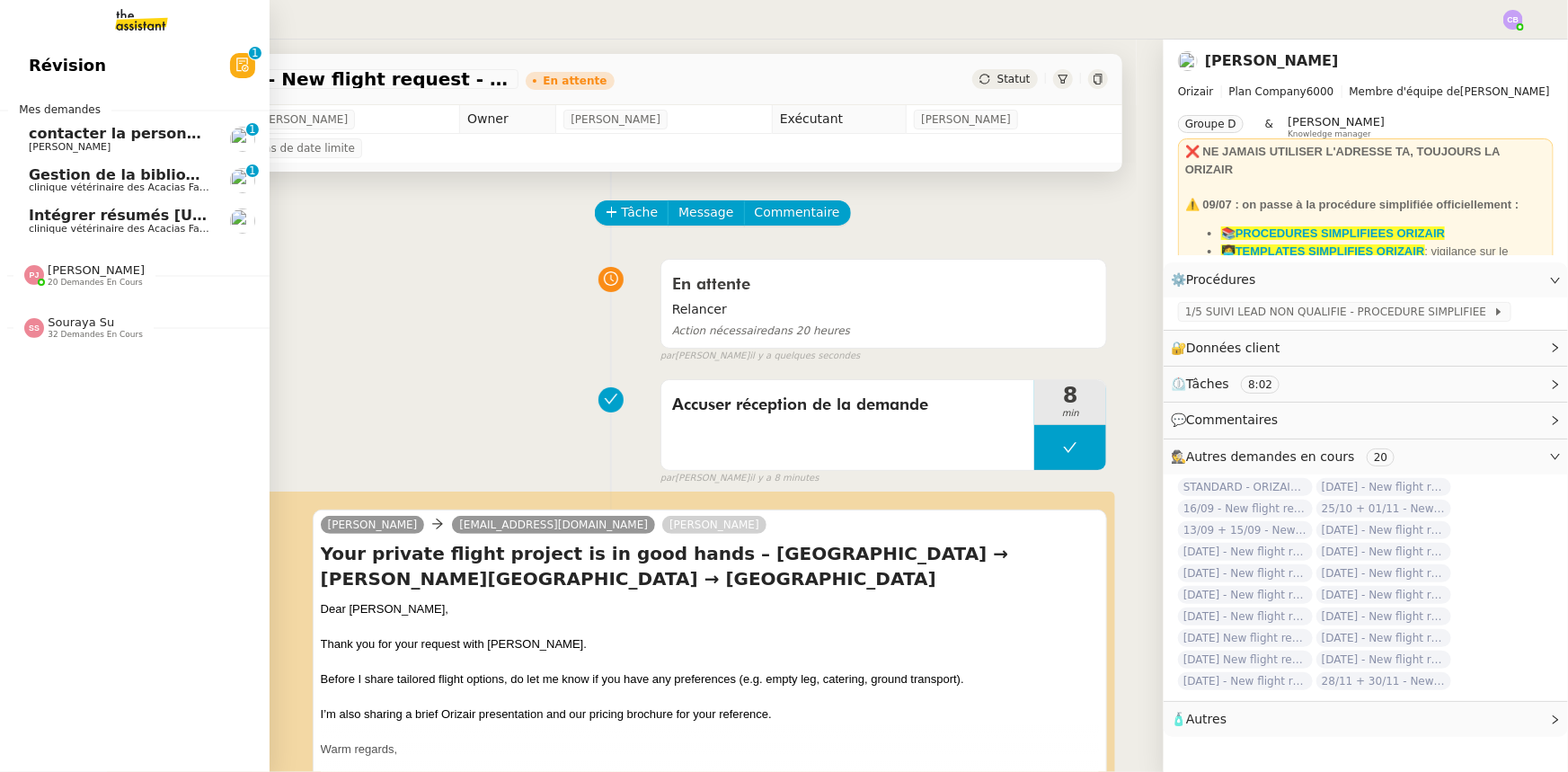
click at [59, 225] on span "clinique vétérinaire des Acacias Famose" at bounding box center [127, 229] width 197 height 12
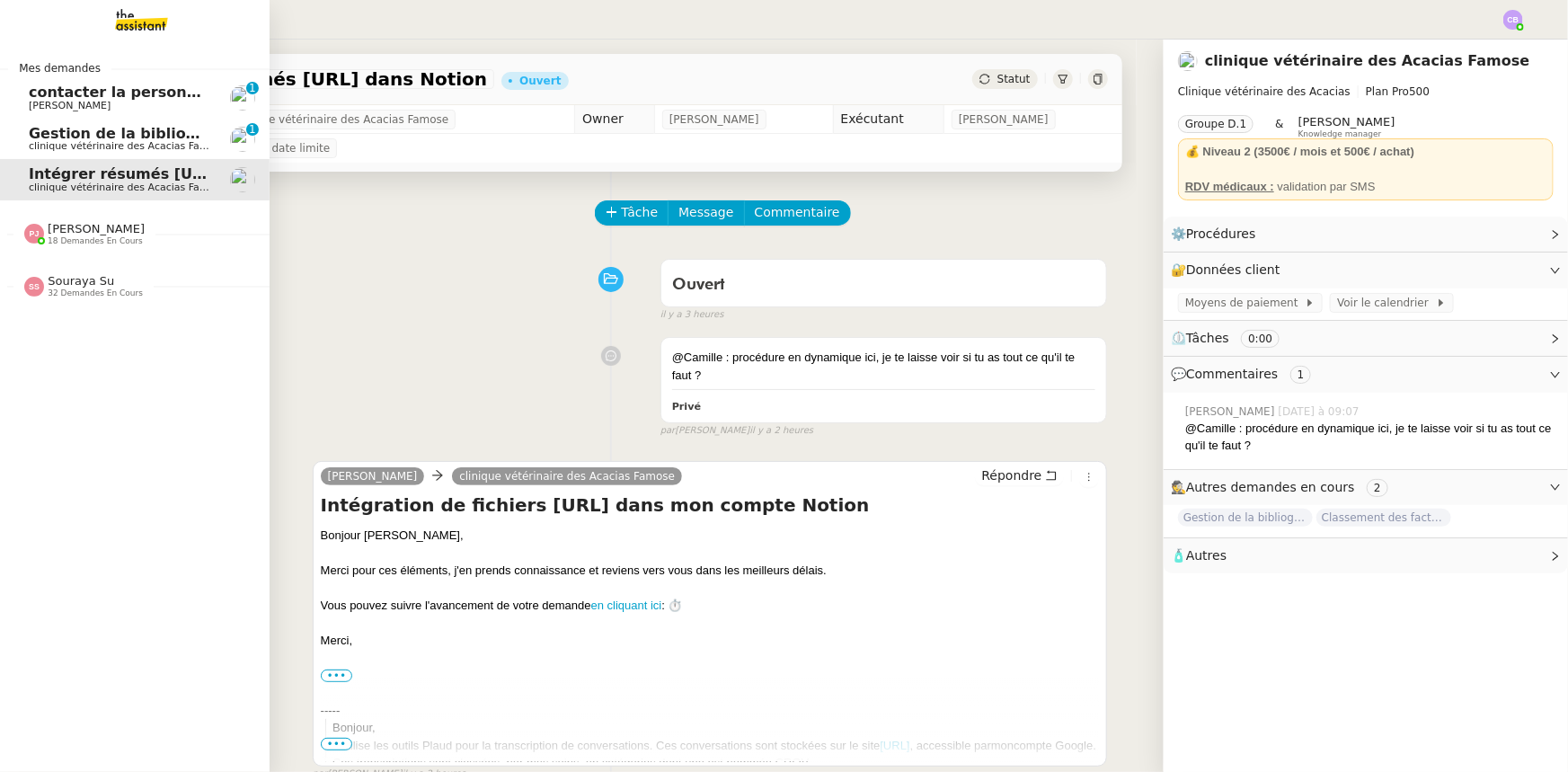
click at [100, 136] on span "Gestion de la bibliographie - septembre 2025" at bounding box center [212, 133] width 367 height 17
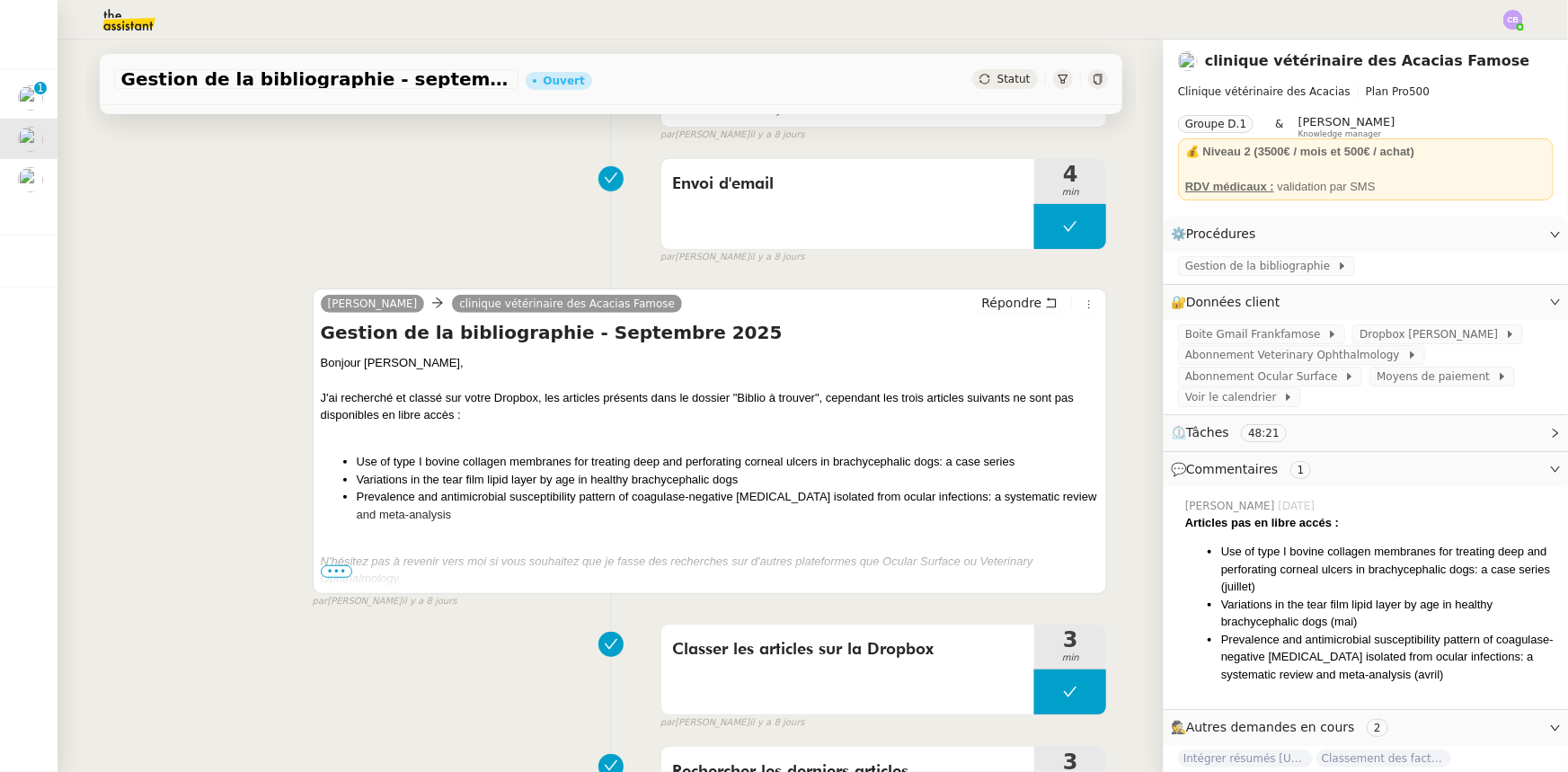
scroll to position [326, 0]
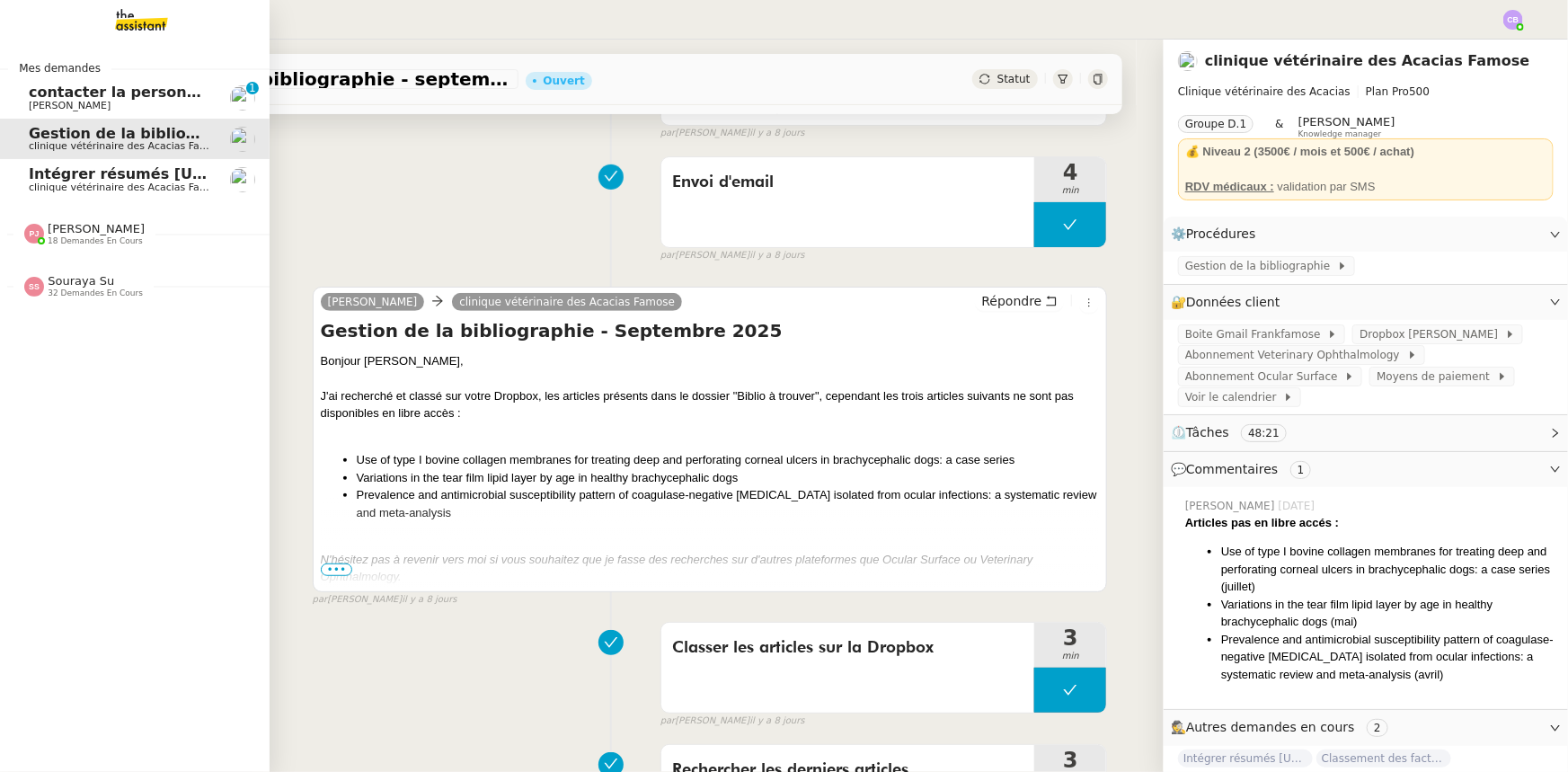
click at [50, 182] on span "clinique vétérinaire des Acacias Famose" at bounding box center [127, 188] width 197 height 12
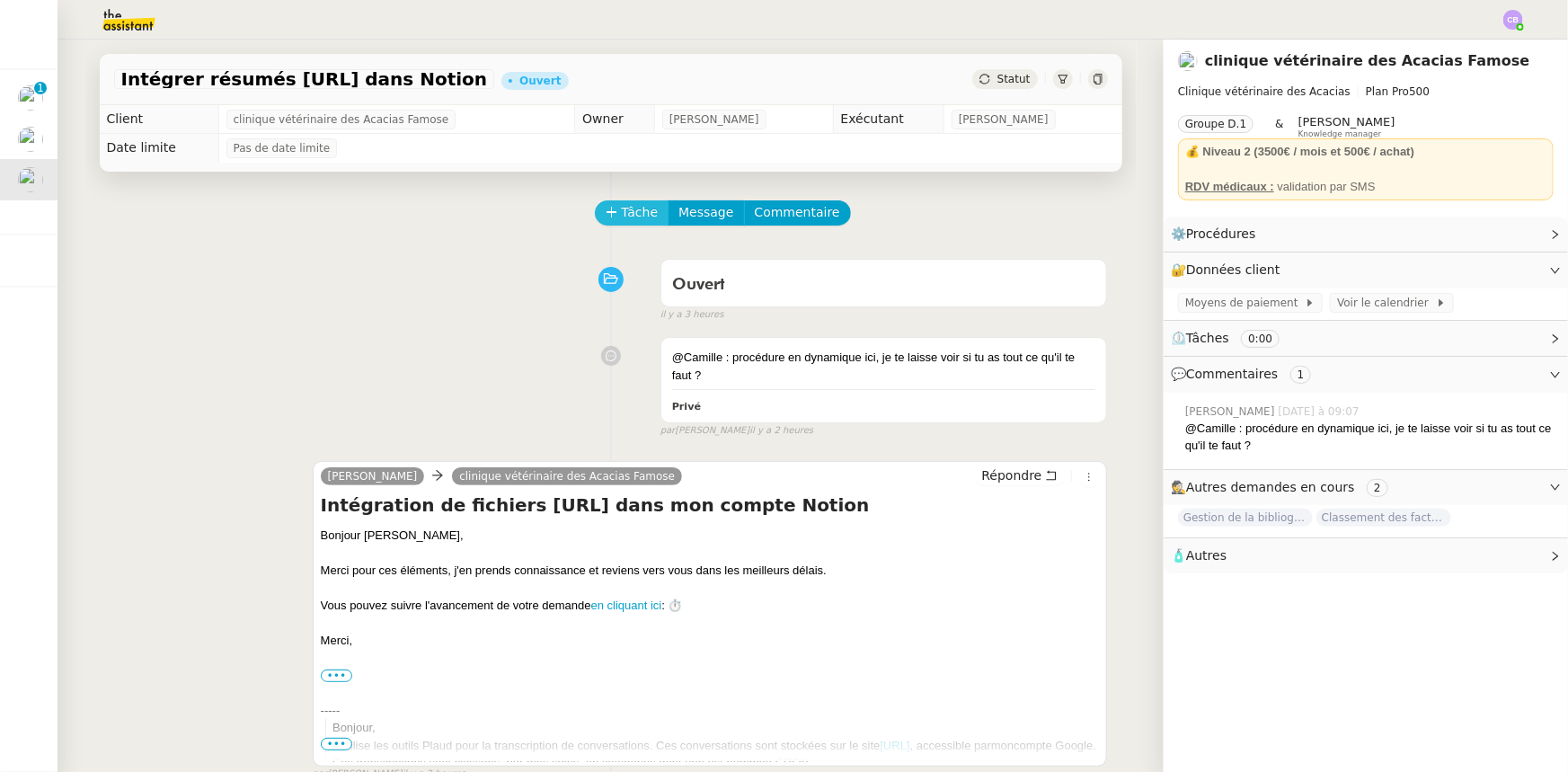
click at [623, 220] on span "Tâche" at bounding box center [639, 212] width 37 height 21
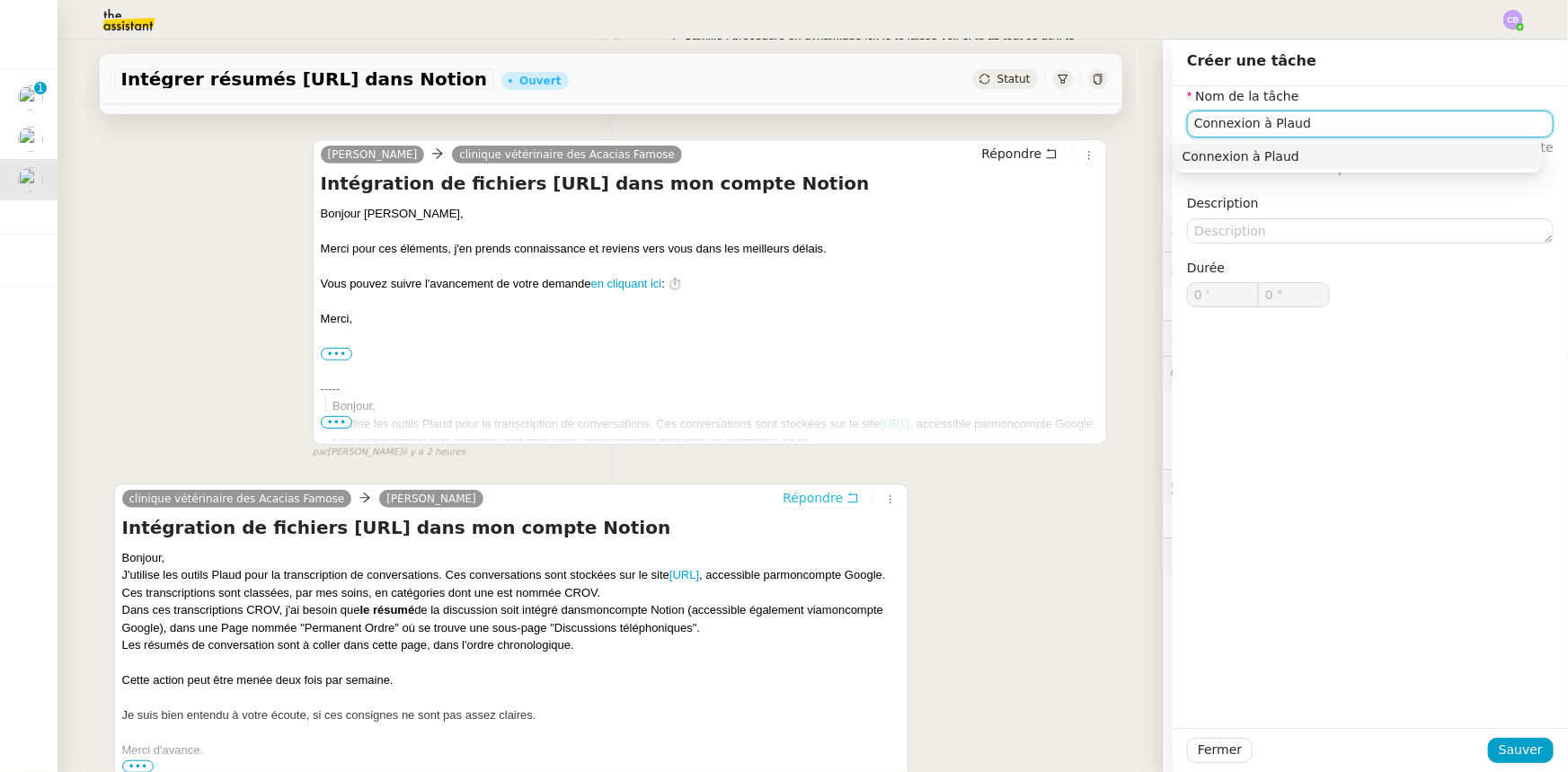
scroll to position [408, 0]
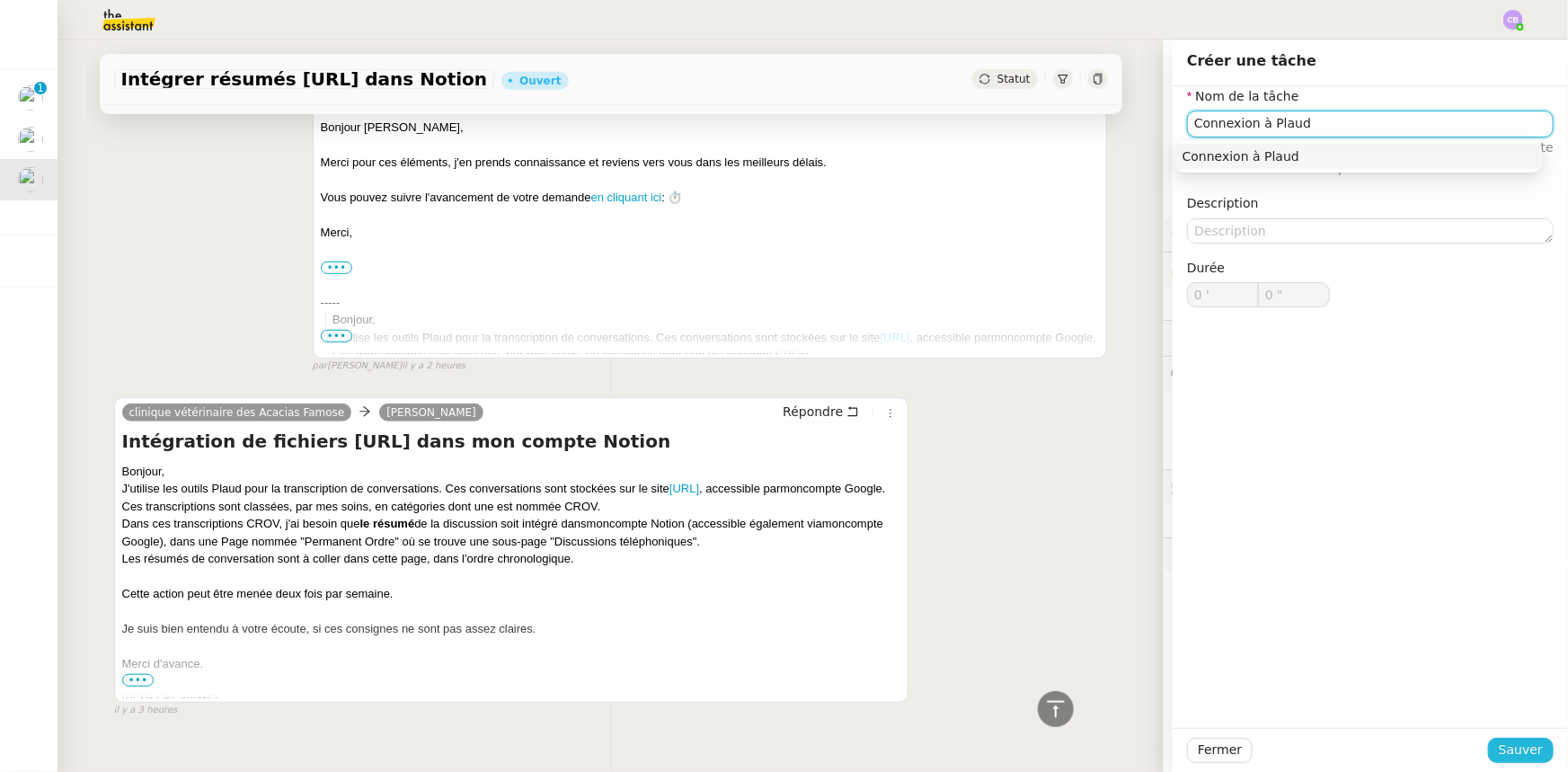
type input "Connexion à Plaud"
click at [1511, 745] on span "Sauver" at bounding box center [1521, 749] width 44 height 21
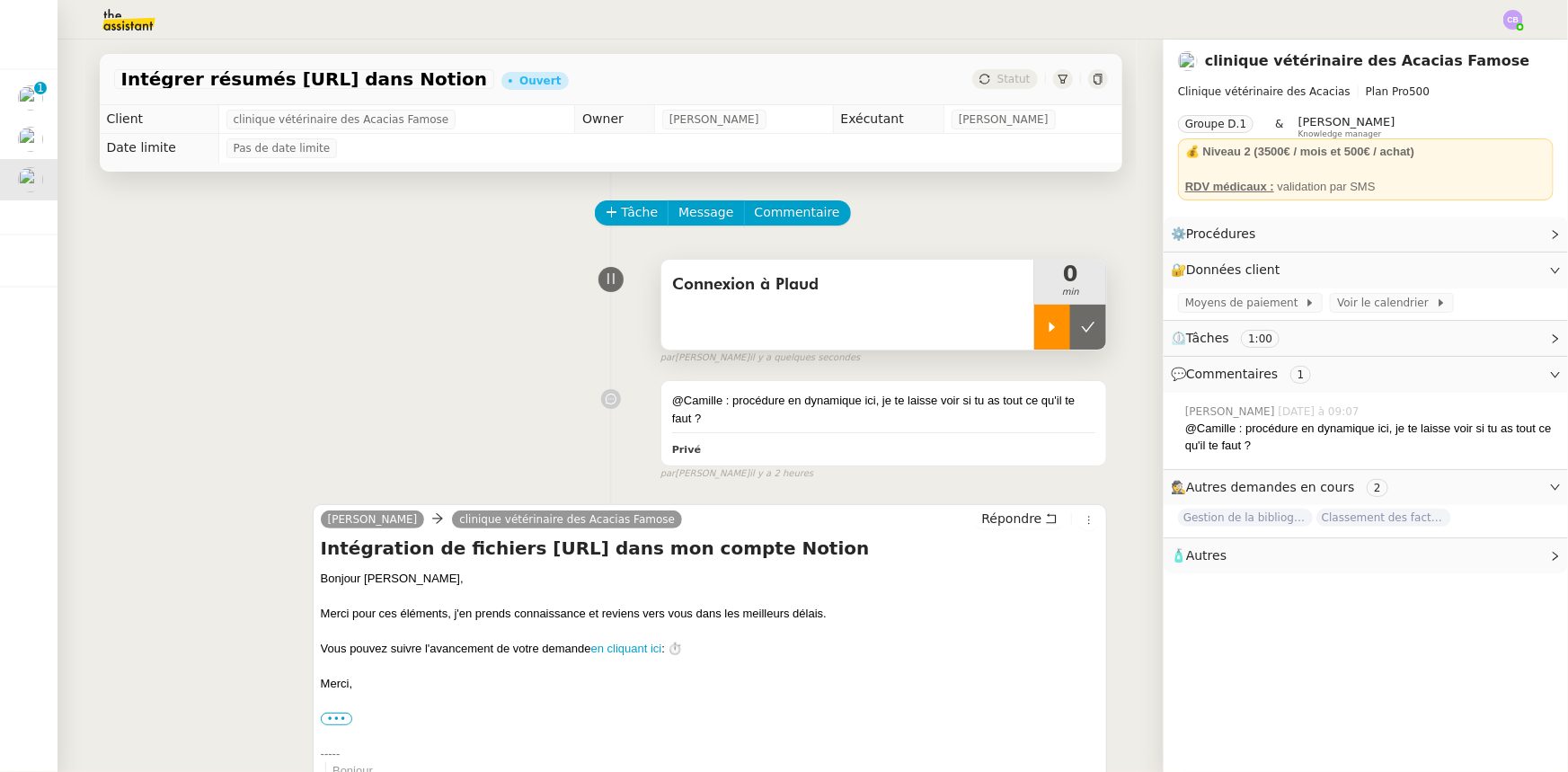
click at [1039, 339] on div at bounding box center [1052, 328] width 36 height 45
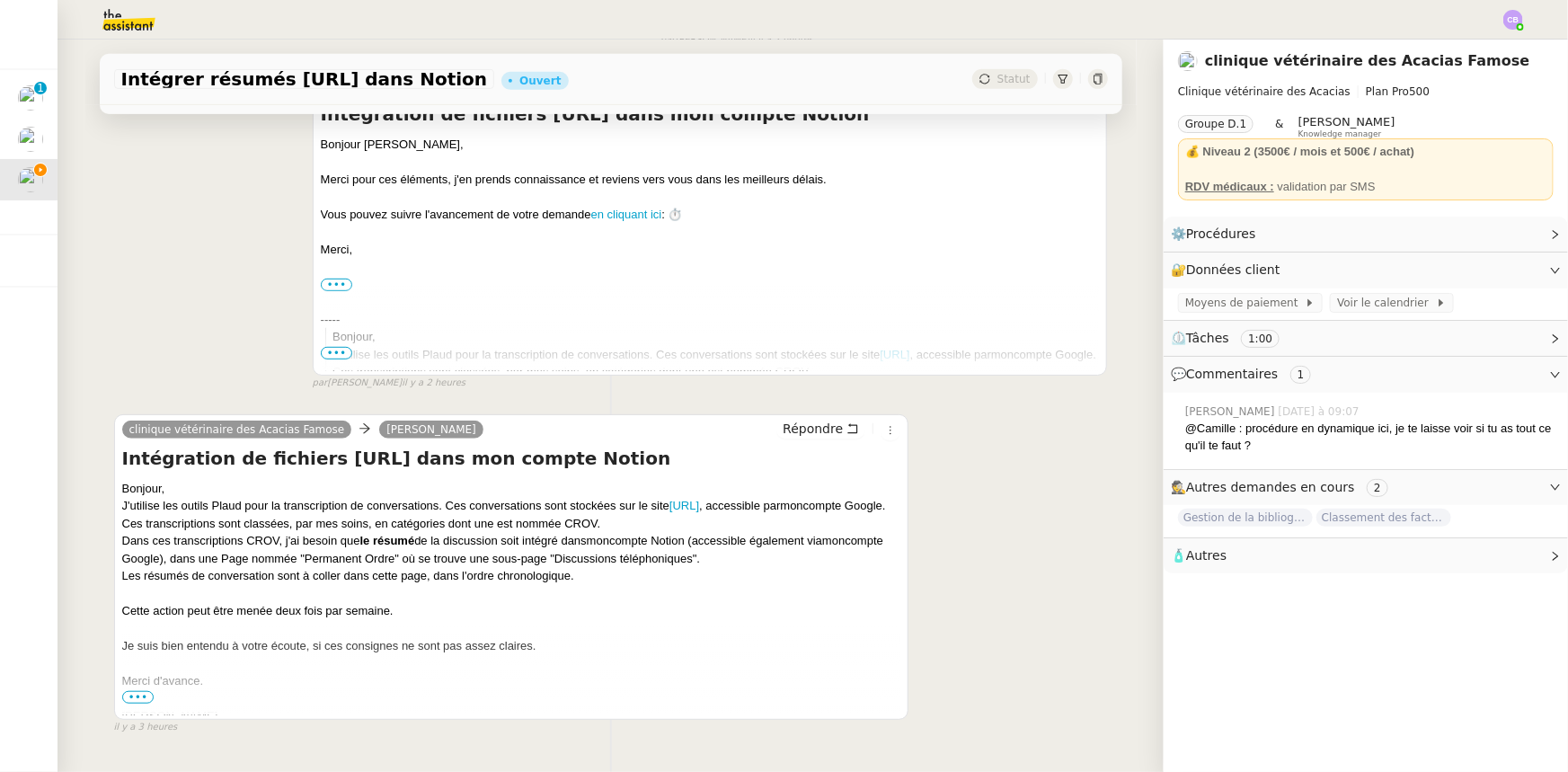
scroll to position [490, 0]
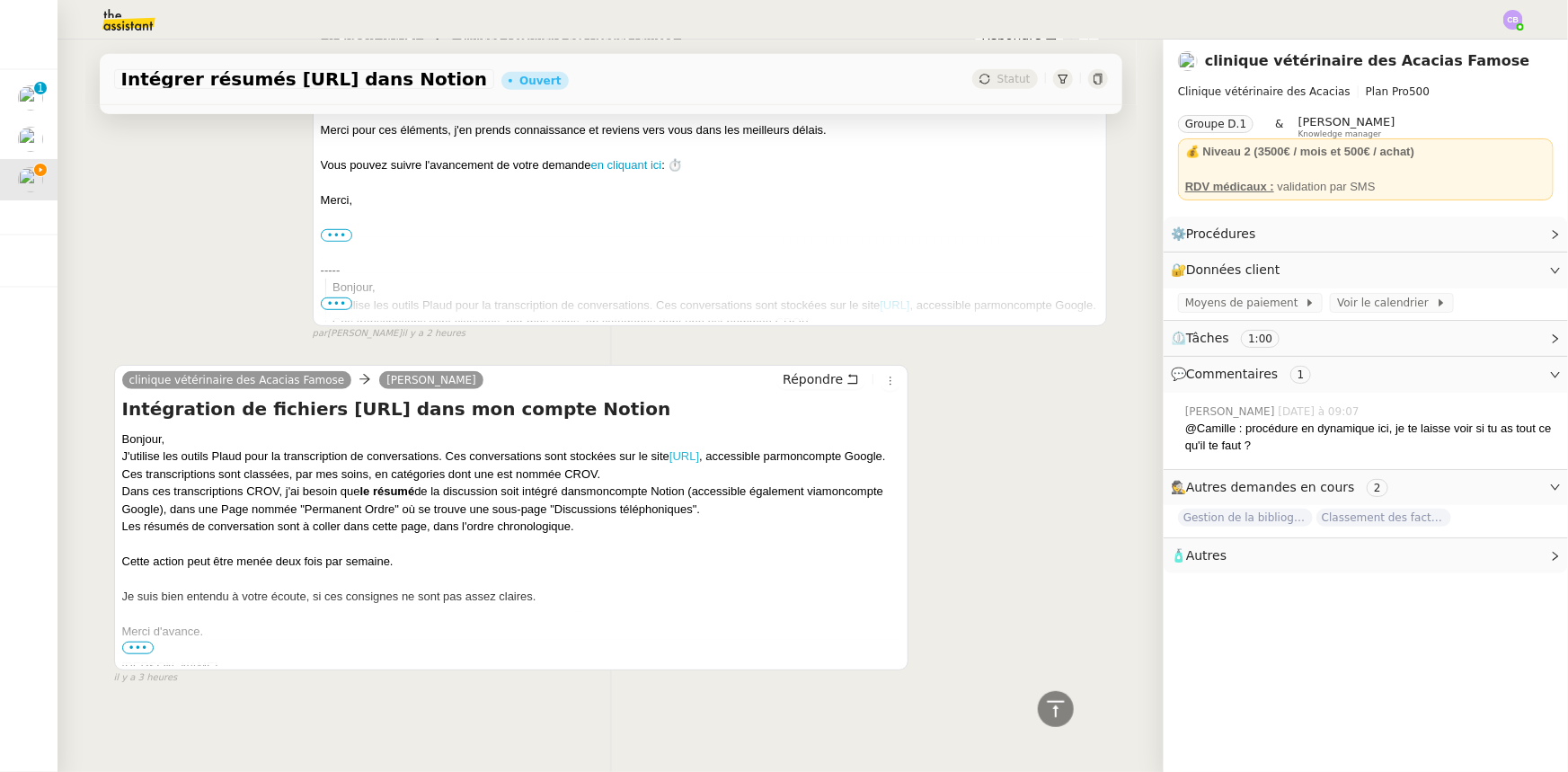
click at [699, 450] on link "[URL]" at bounding box center [684, 456] width 30 height 14
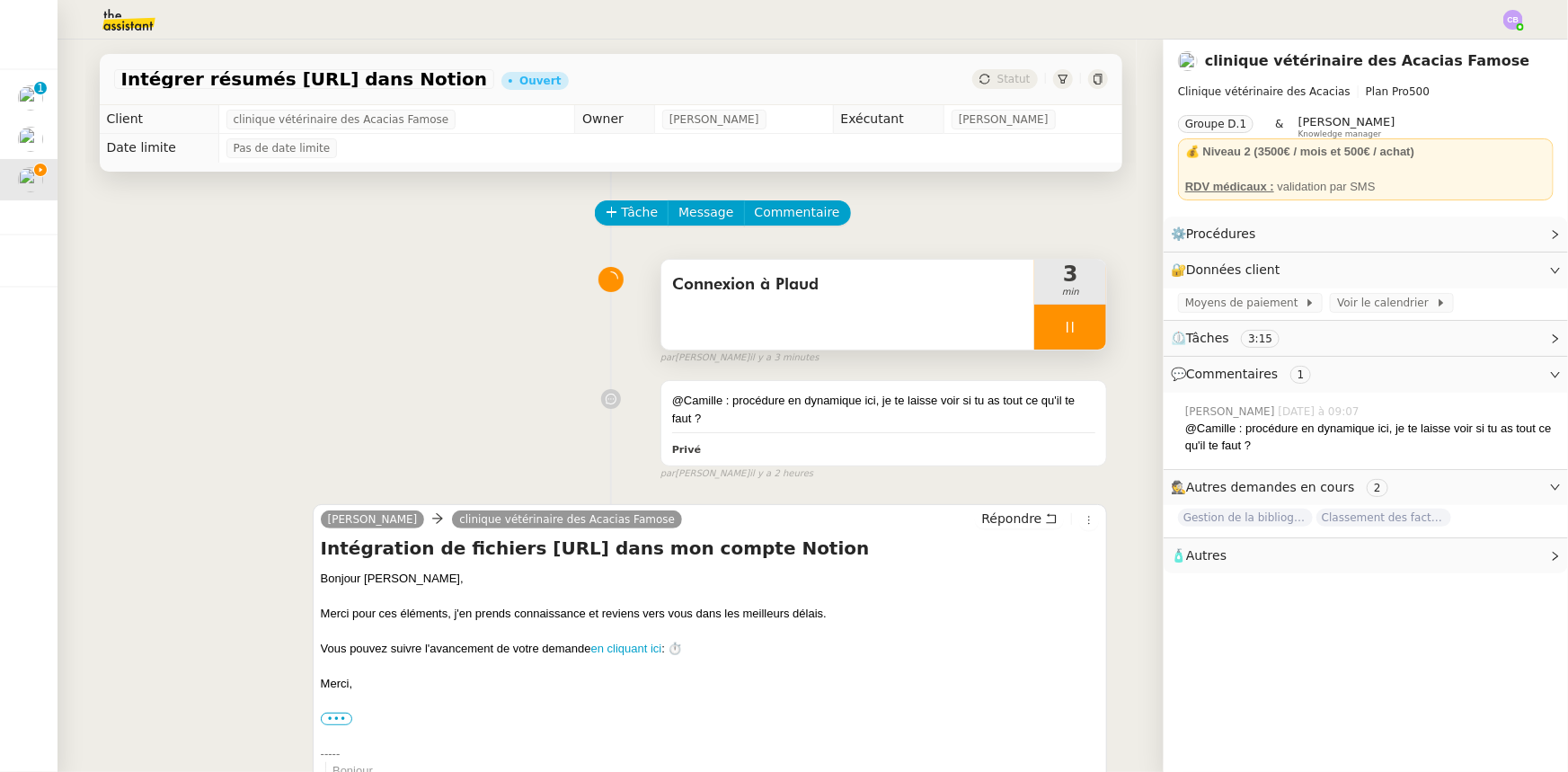
click at [842, 312] on div "Connexion à Plaud" at bounding box center [848, 304] width 374 height 90
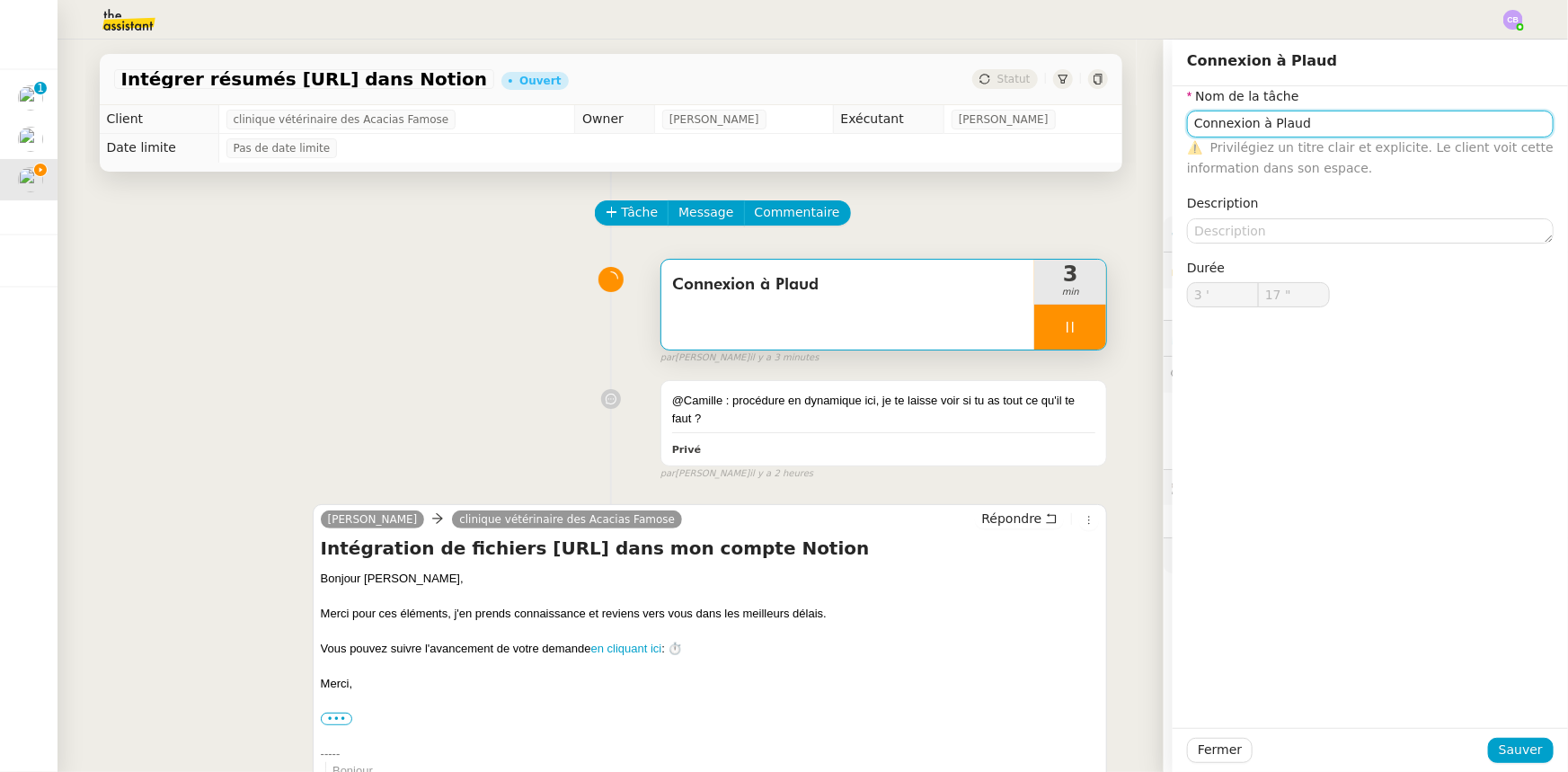
click at [1348, 125] on input "Connexion à Plaud" at bounding box center [1370, 123] width 366 height 26
type input "18 ""
type input "Connexion à Plaud et"
type input "19 ""
type input "Connexion à Plaud et No"
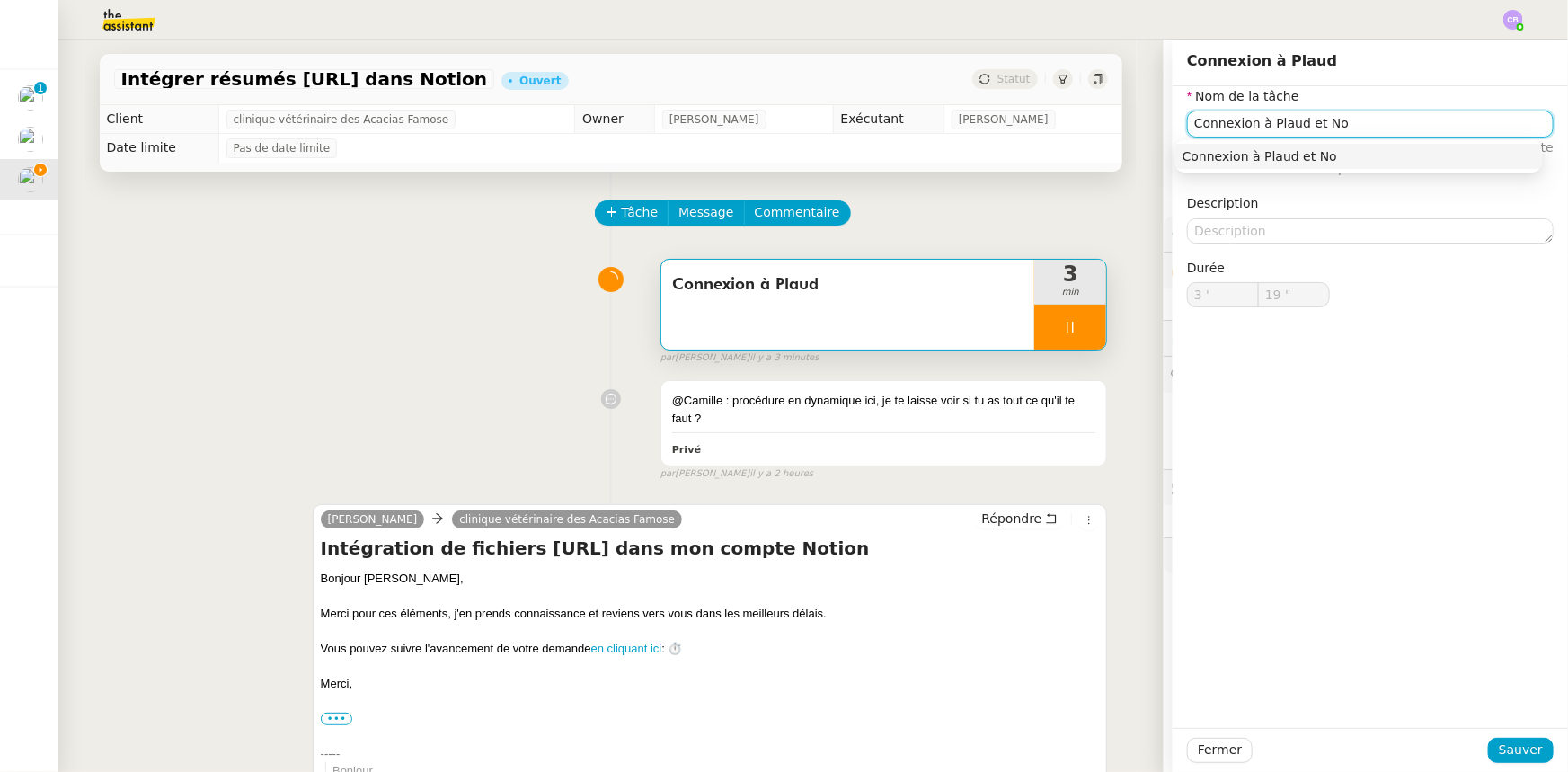
type input "20 ""
type input "Connexion à Plaud et Notion"
type input "22 ""
click at [1521, 747] on span "Sauver" at bounding box center [1521, 749] width 44 height 21
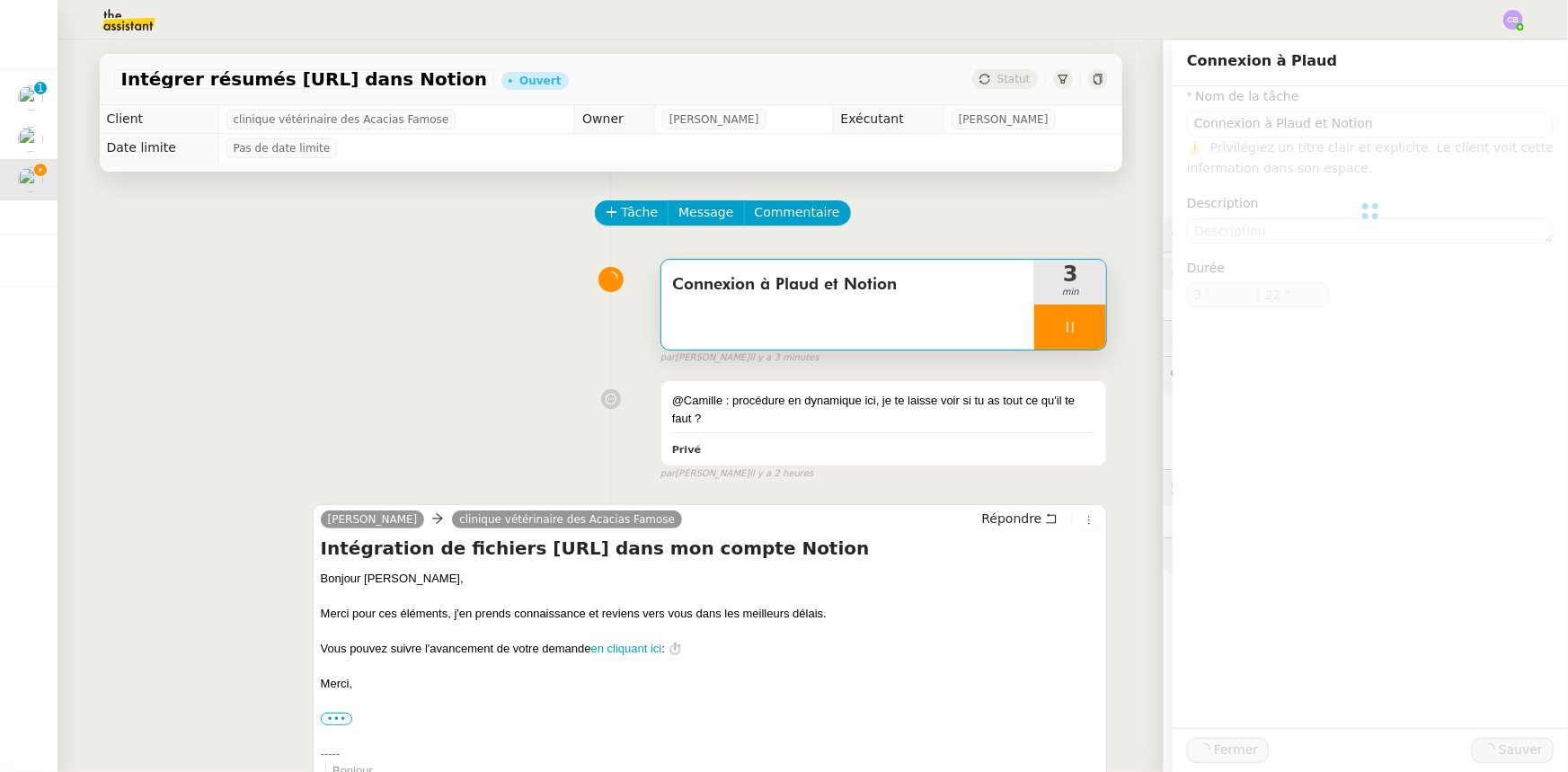
type input "Connexion à Plaud et Notion"
type input "3 '"
type input "23 ""
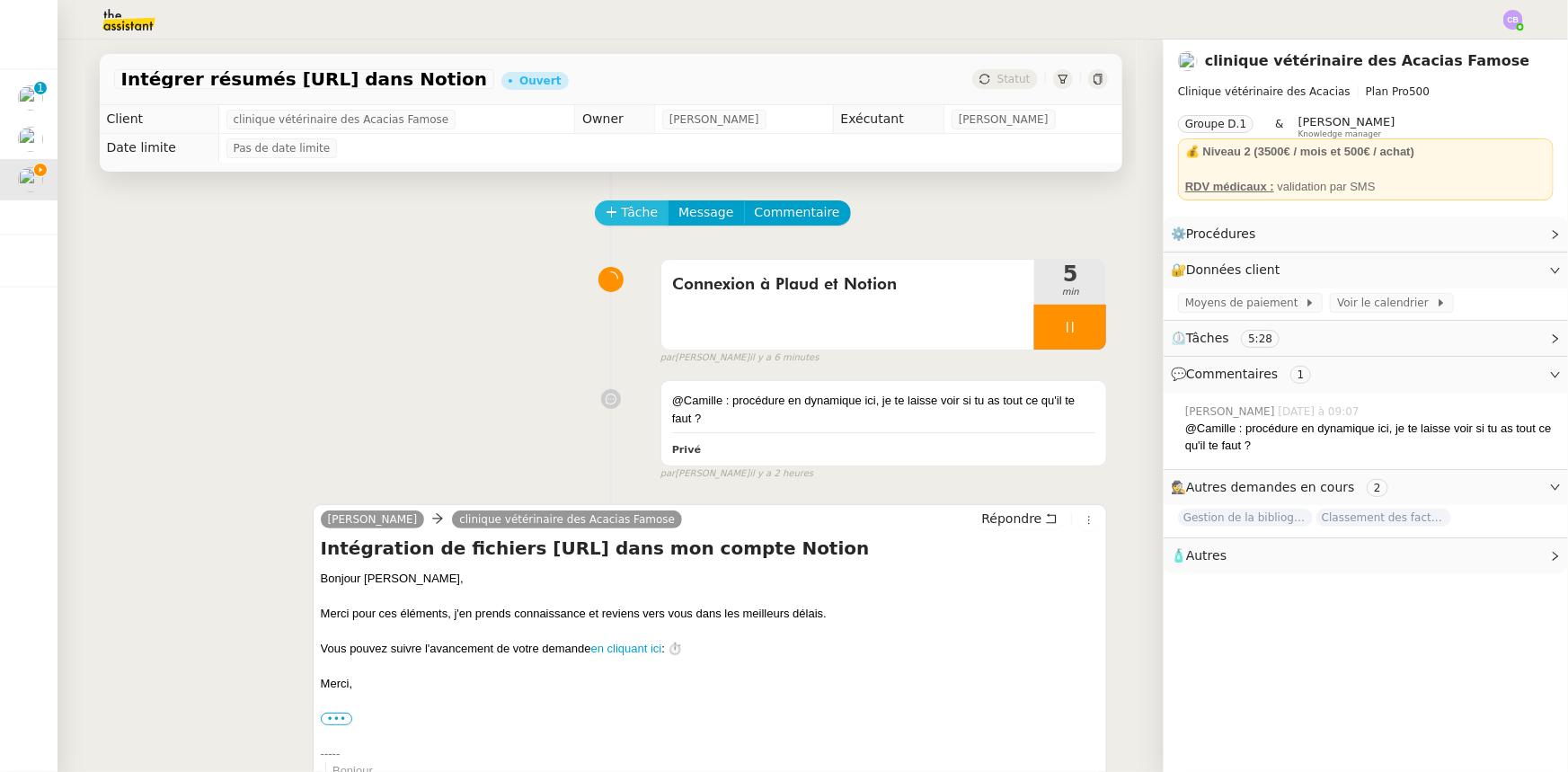
click at [634, 218] on span "Tâche" at bounding box center [639, 212] width 37 height 21
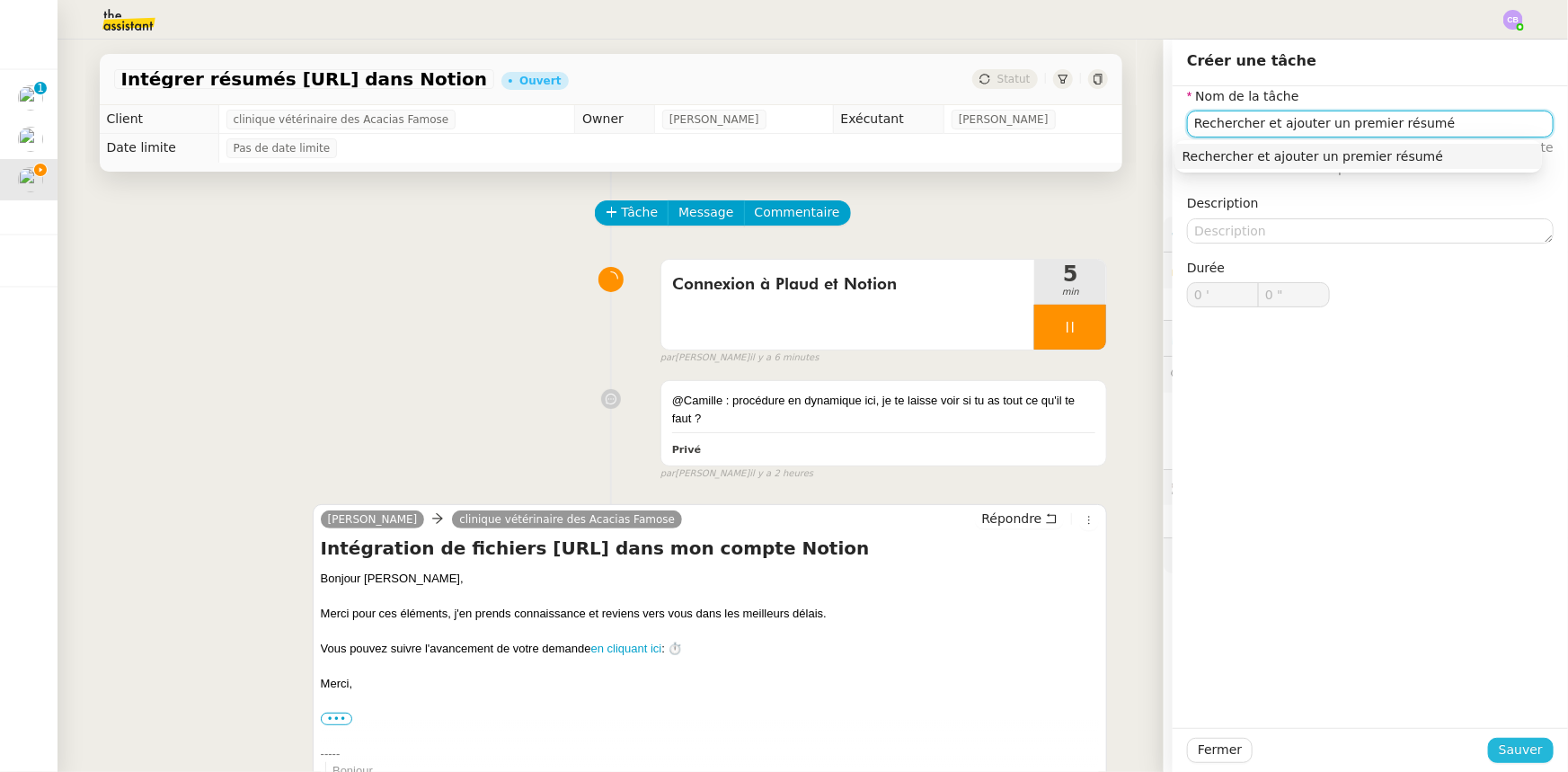
type input "Rechercher et ajouter un premier résumé"
click at [1499, 743] on span "Sauver" at bounding box center [1521, 749] width 44 height 21
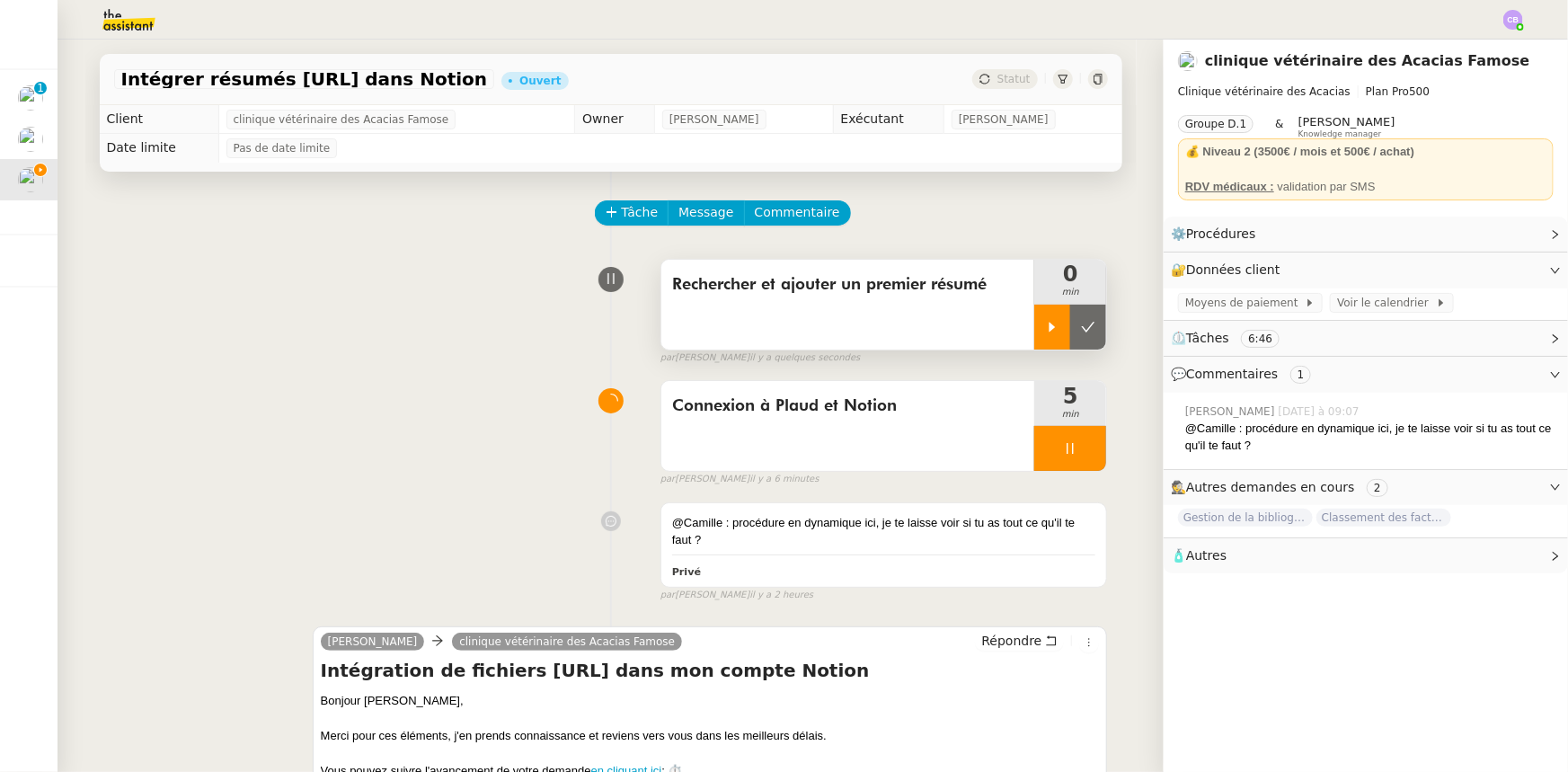
click at [1045, 327] on icon at bounding box center [1052, 327] width 15 height 15
click at [1034, 448] on div at bounding box center [1070, 449] width 72 height 45
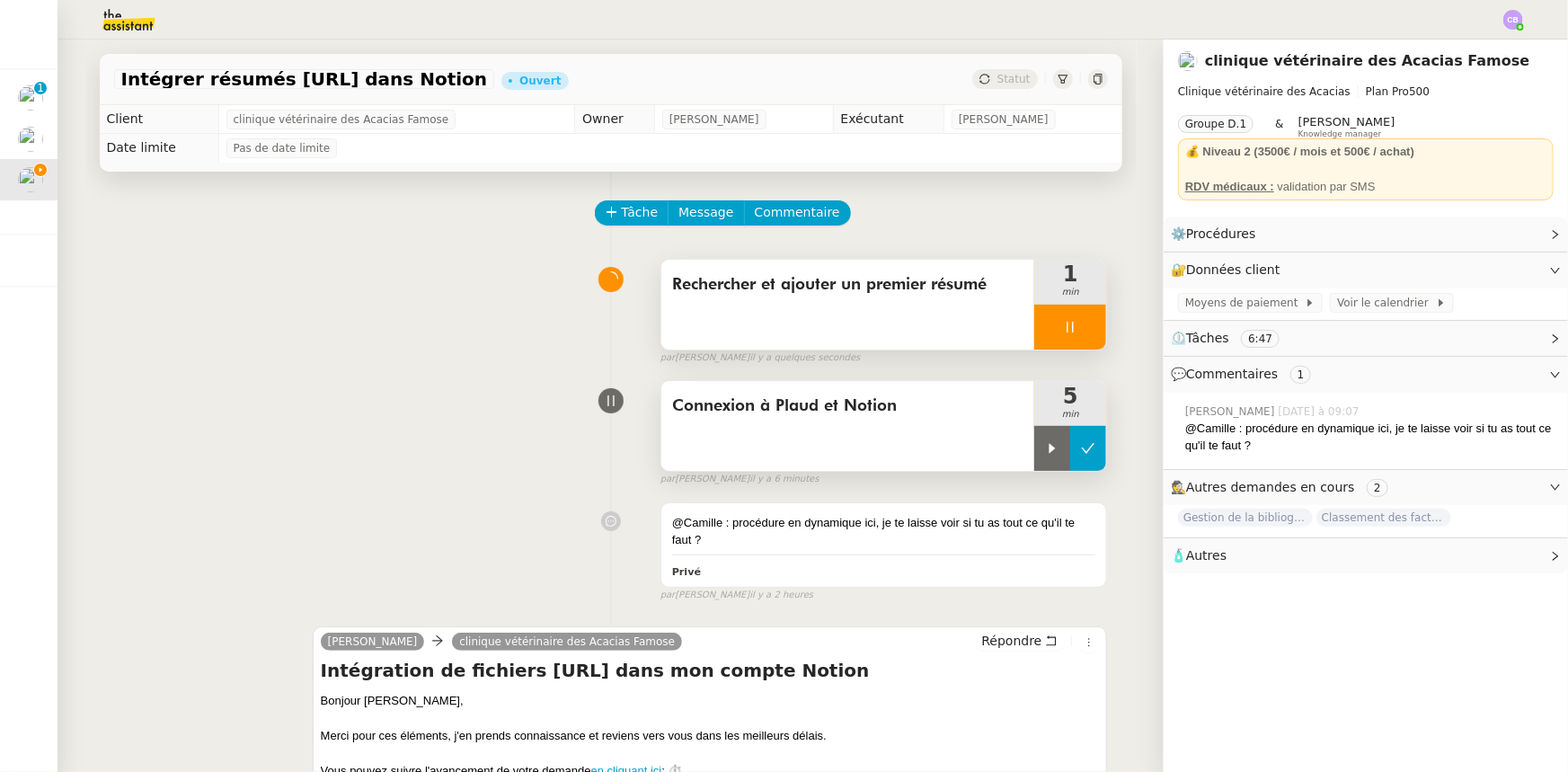
click at [1081, 456] on icon at bounding box center [1087, 448] width 15 height 15
click at [622, 219] on span "Tâche" at bounding box center [639, 212] width 37 height 21
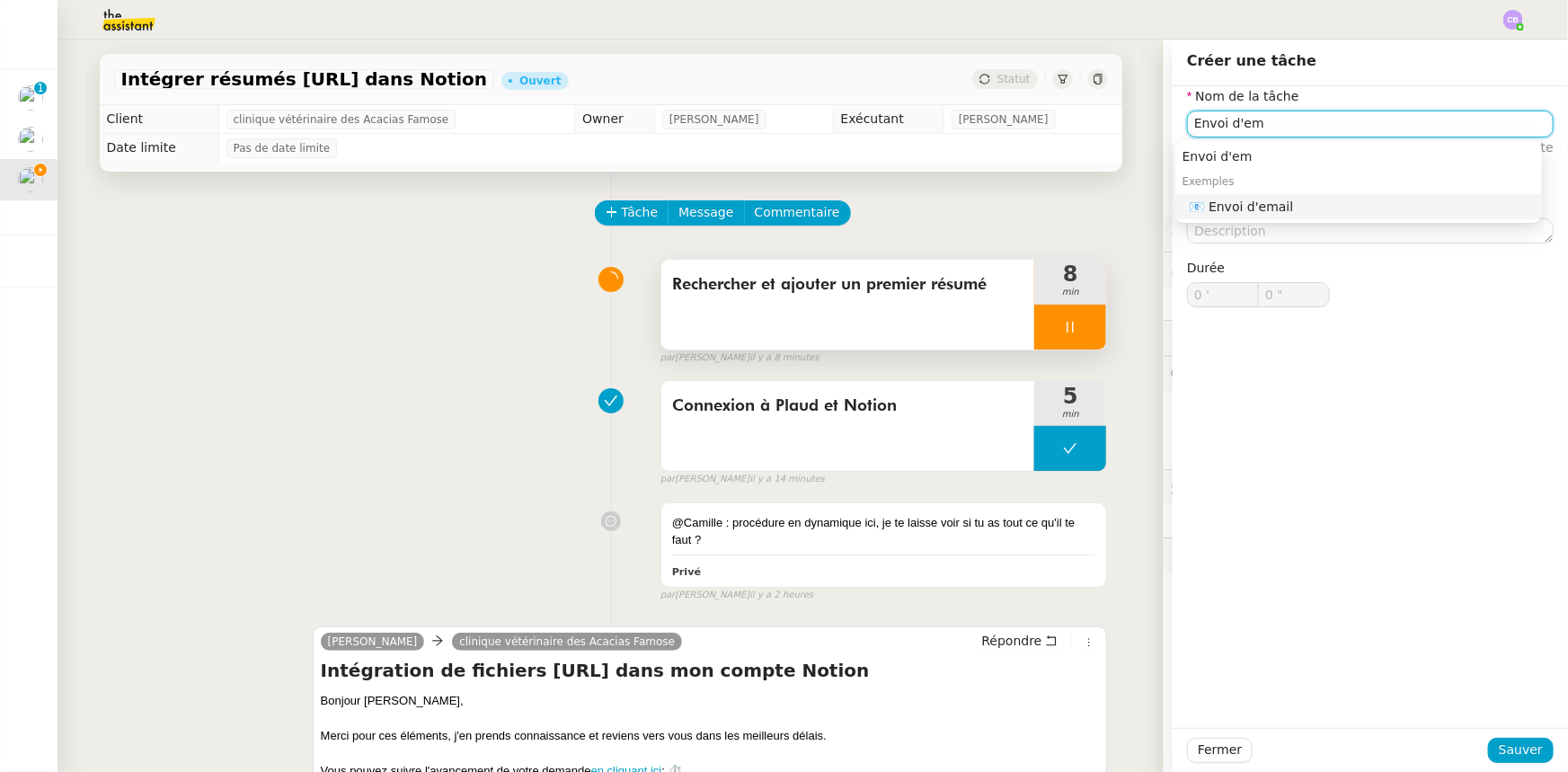
click at [1275, 215] on nz-auto-option "📧 Envoi d'email" at bounding box center [1358, 206] width 366 height 25
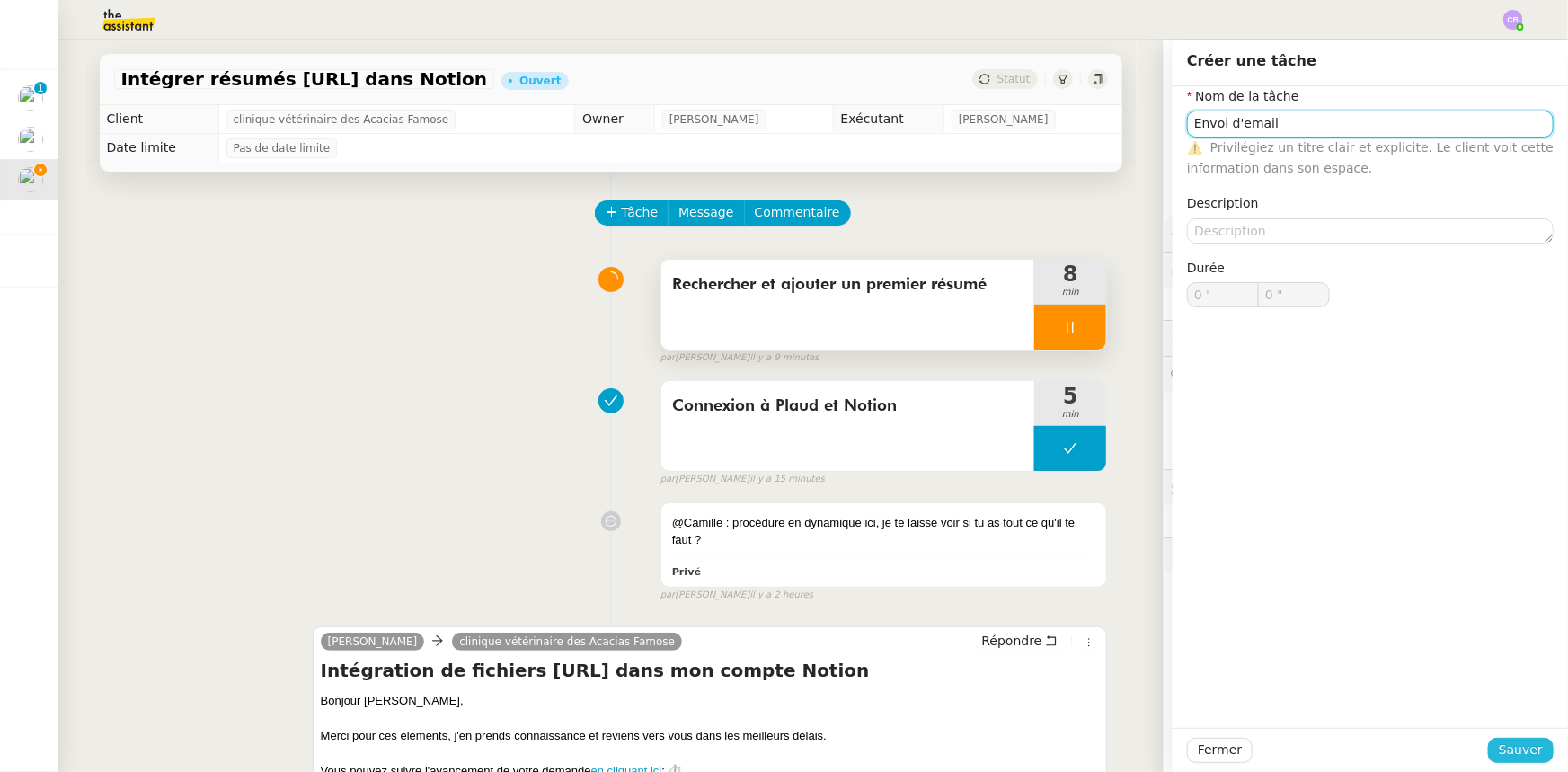
type input "Envoi d'email"
click at [1499, 747] on span "Sauver" at bounding box center [1521, 749] width 44 height 21
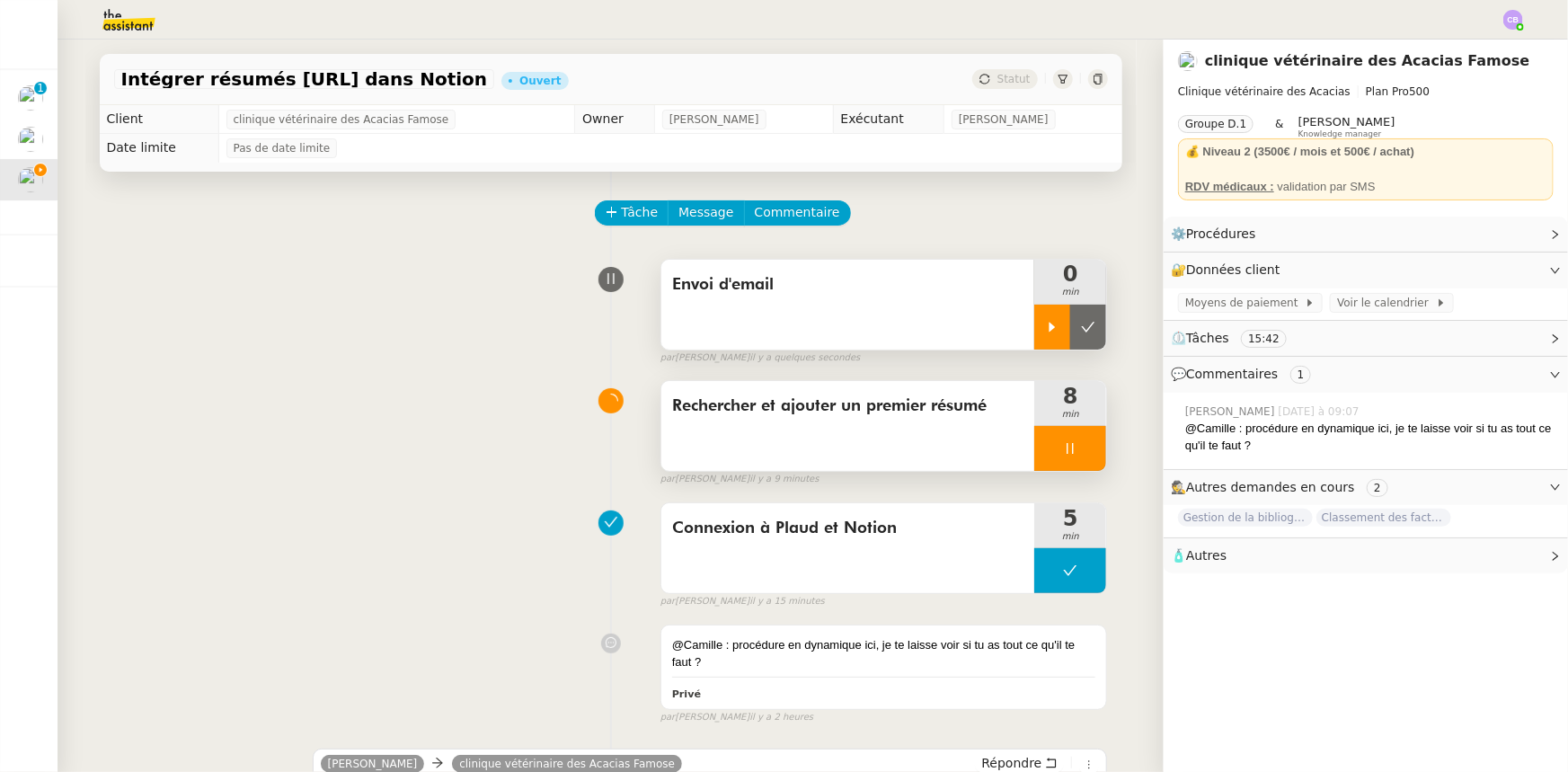
click at [1034, 324] on div at bounding box center [1052, 328] width 36 height 45
click at [1034, 448] on div at bounding box center [1070, 449] width 72 height 45
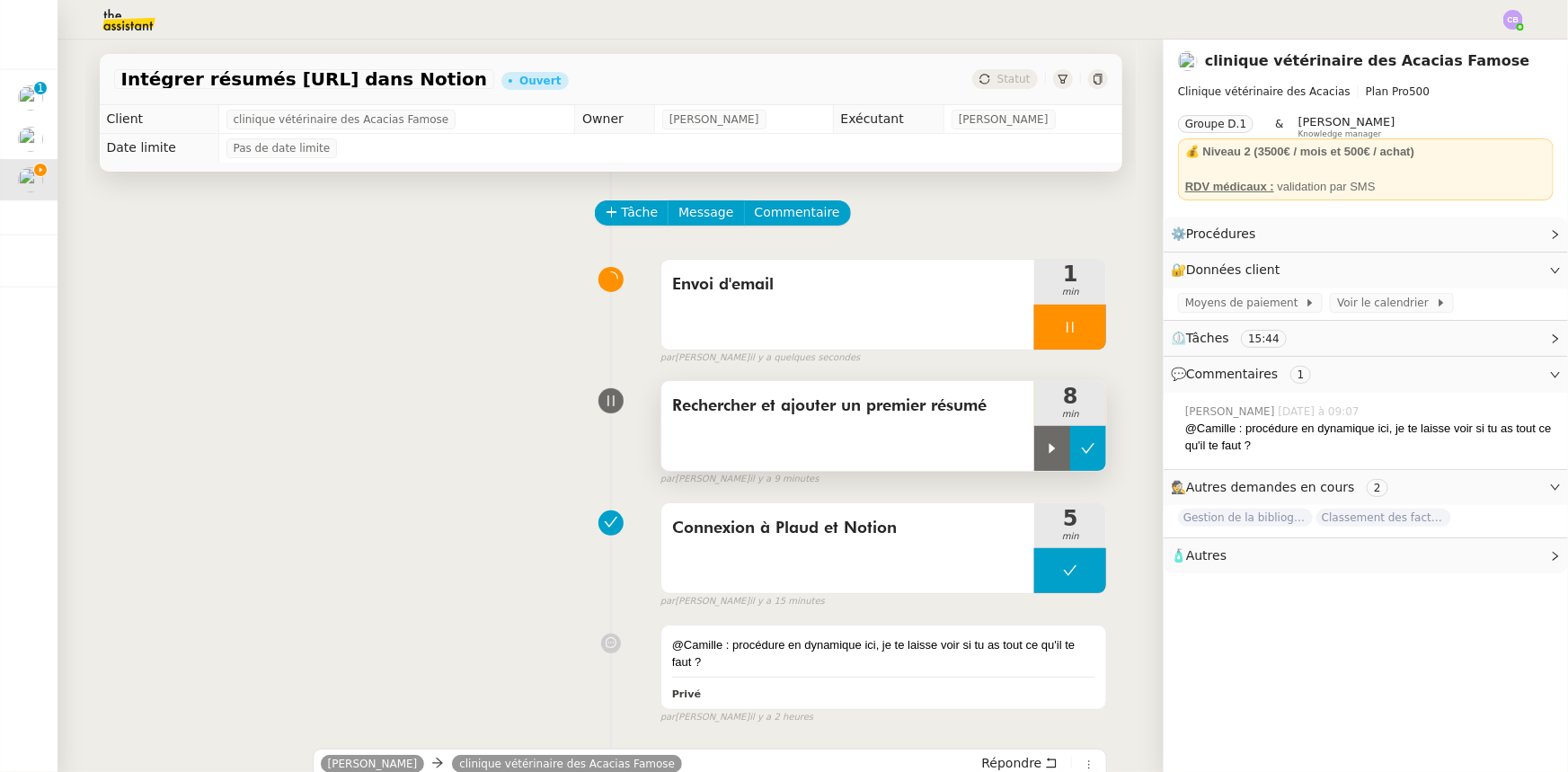
click at [1081, 456] on icon at bounding box center [1087, 448] width 15 height 15
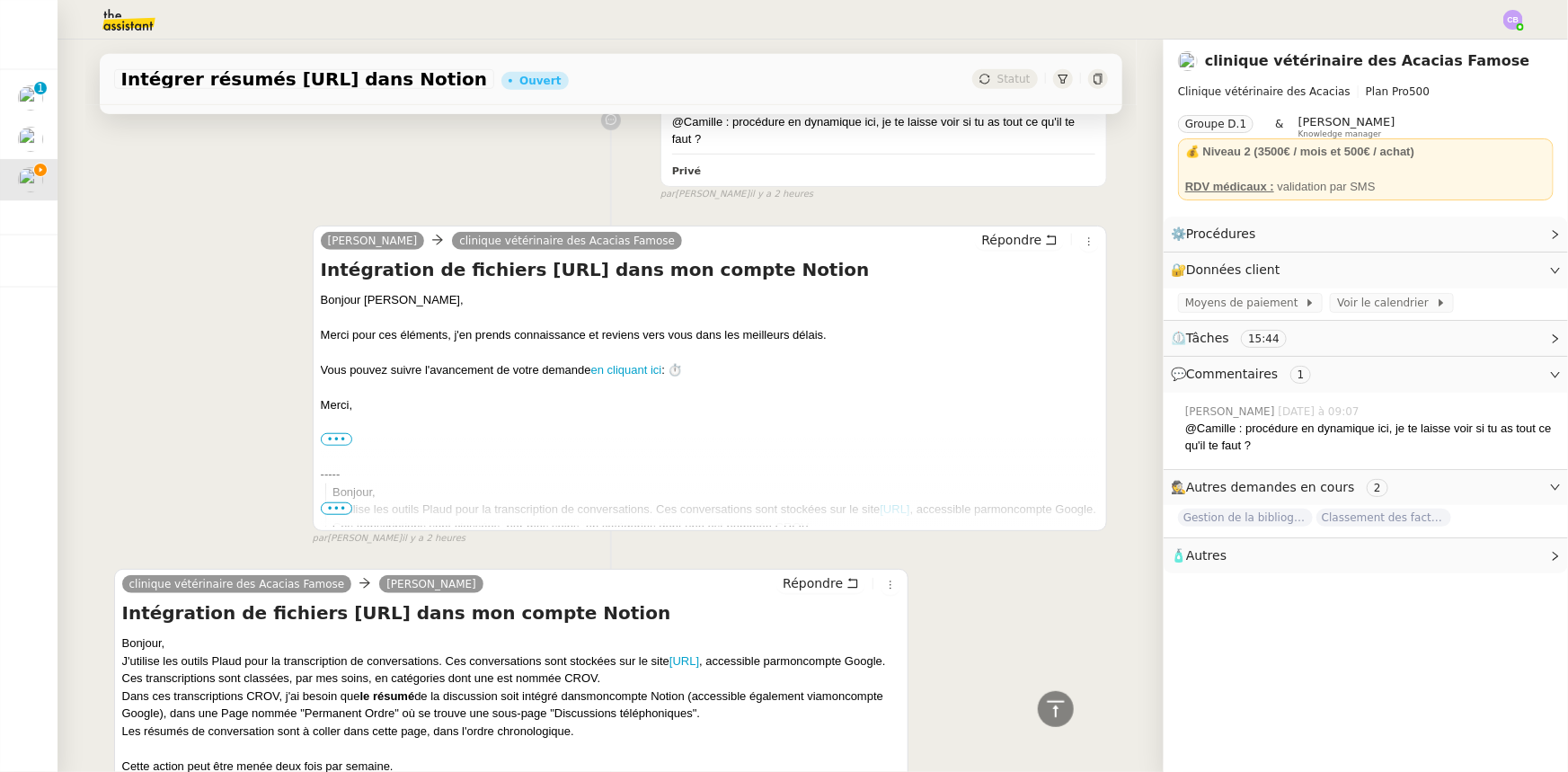
scroll to position [735, 0]
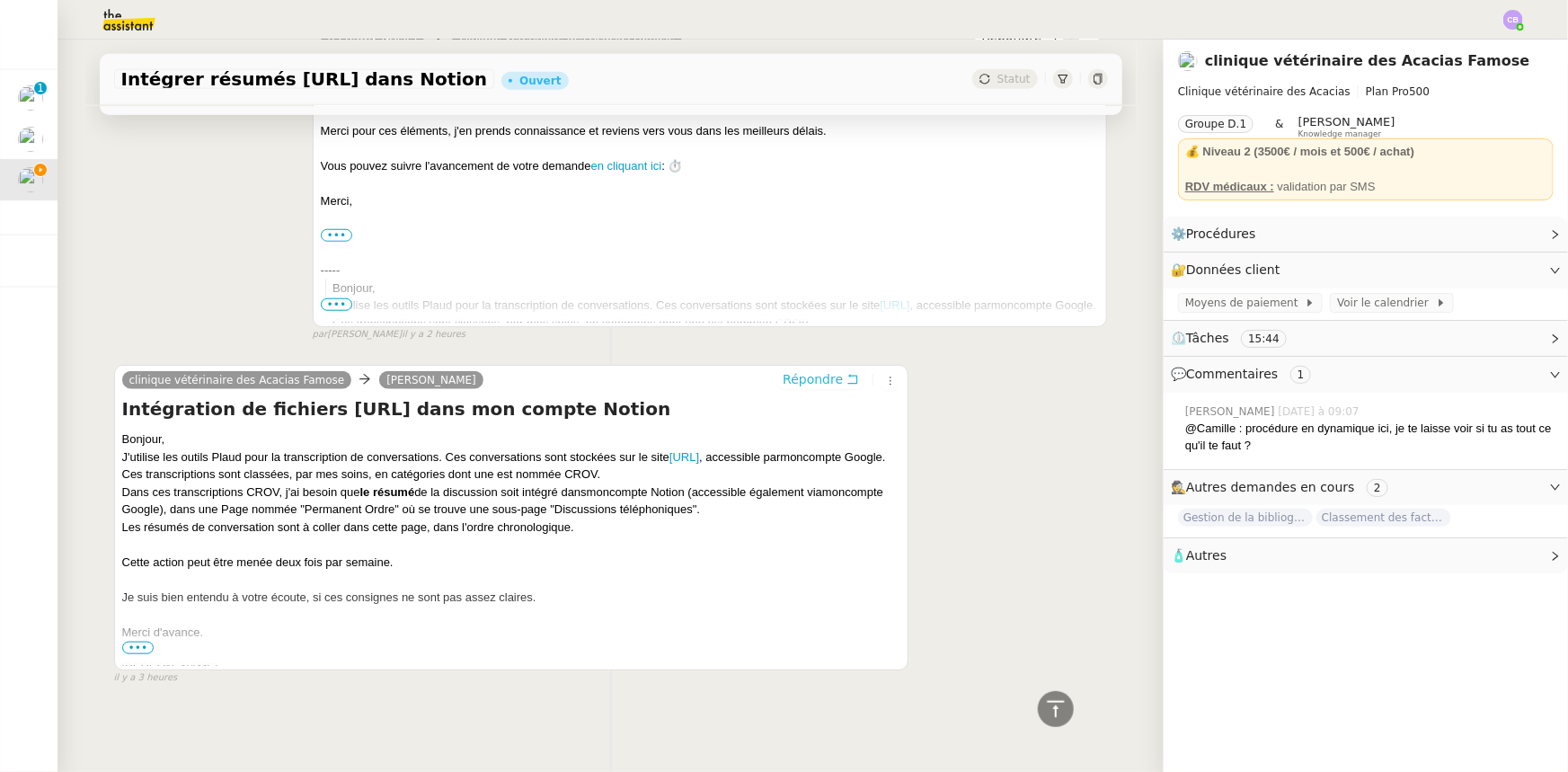
click at [795, 378] on span "Répondre" at bounding box center [812, 379] width 60 height 18
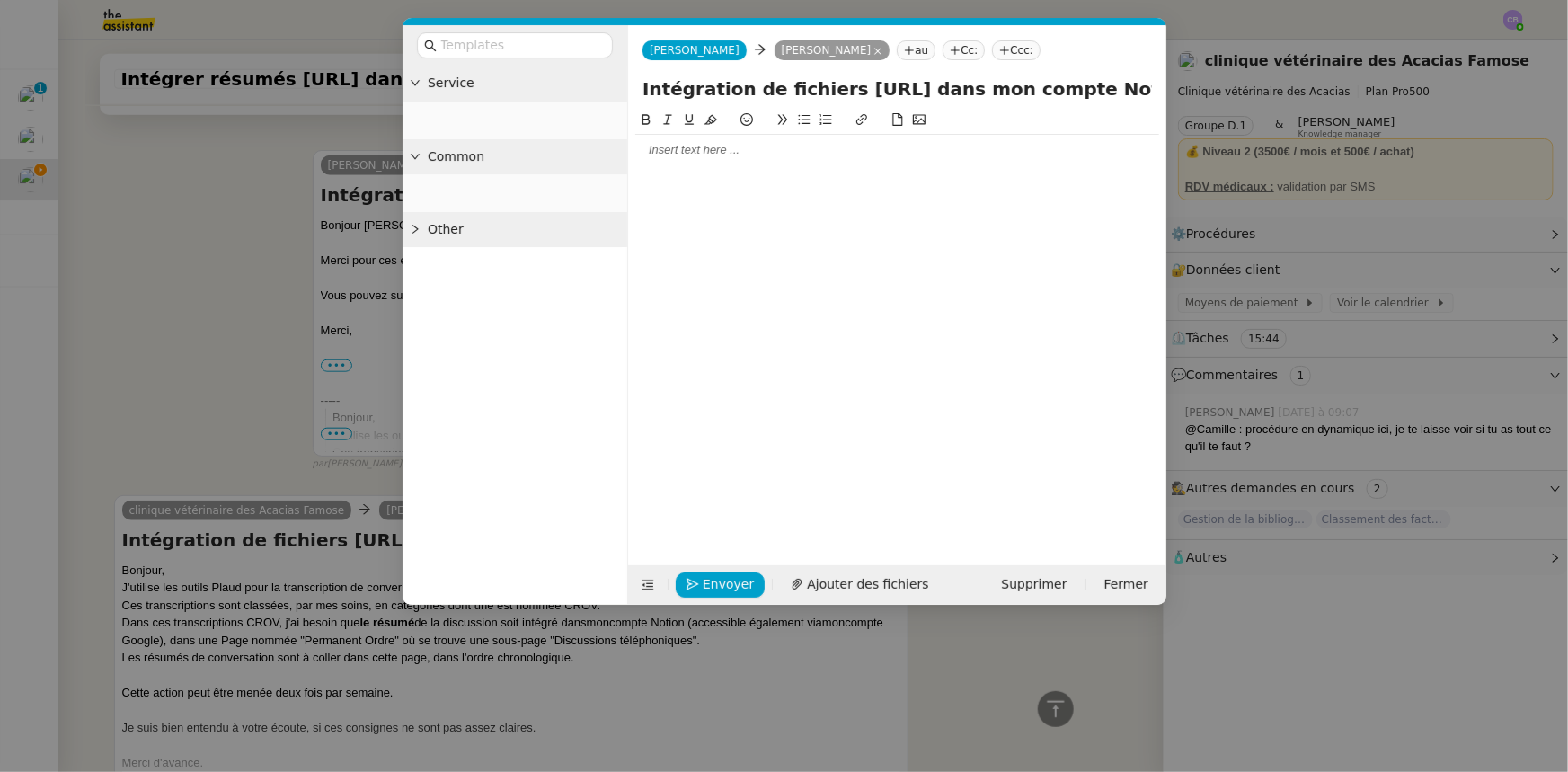
scroll to position [873, 0]
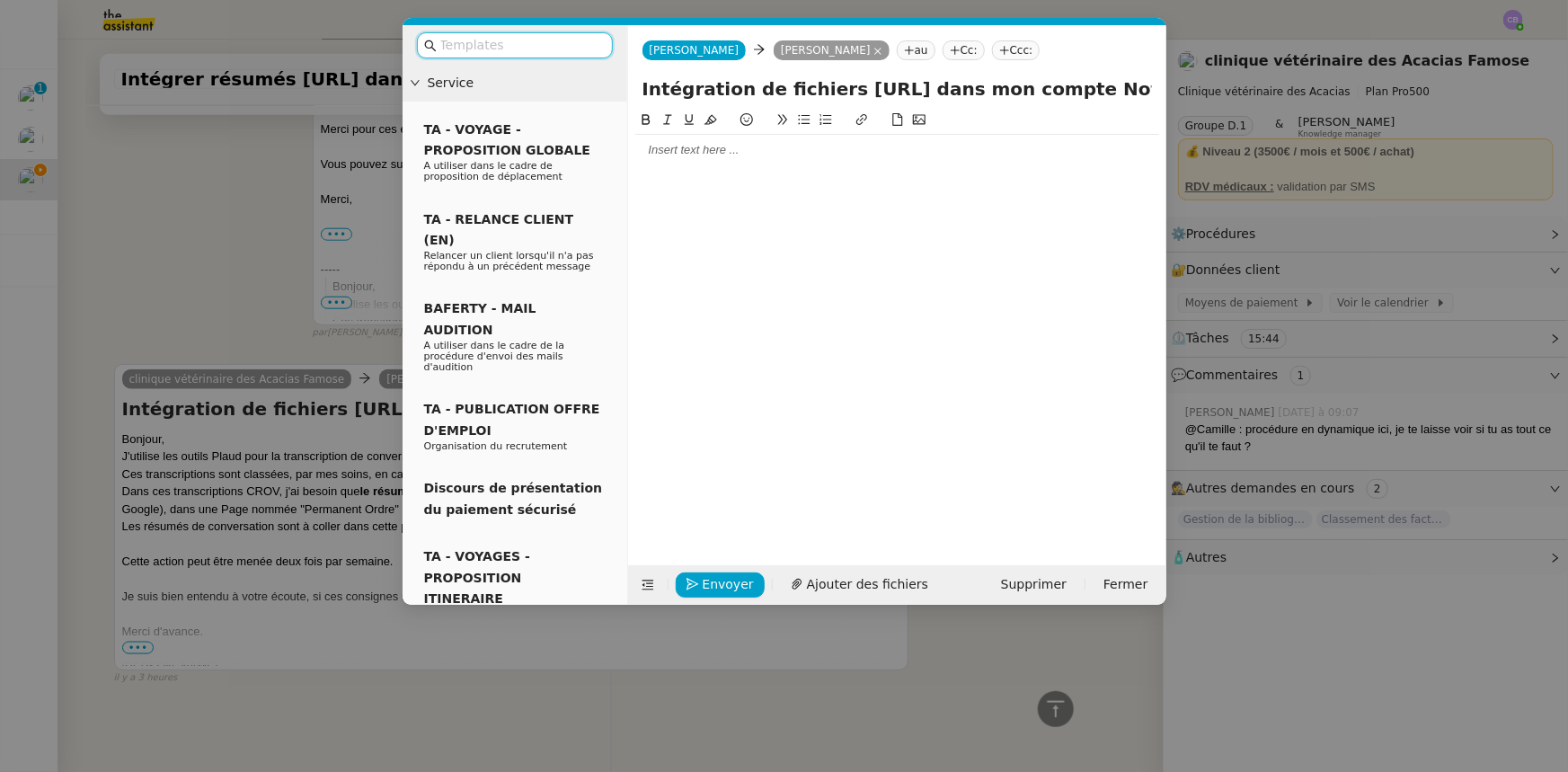
click at [715, 152] on div at bounding box center [897, 150] width 524 height 16
click at [777, 180] on div "Je vous remercie pour cettenouvelle mission." at bounding box center [897, 184] width 524 height 16
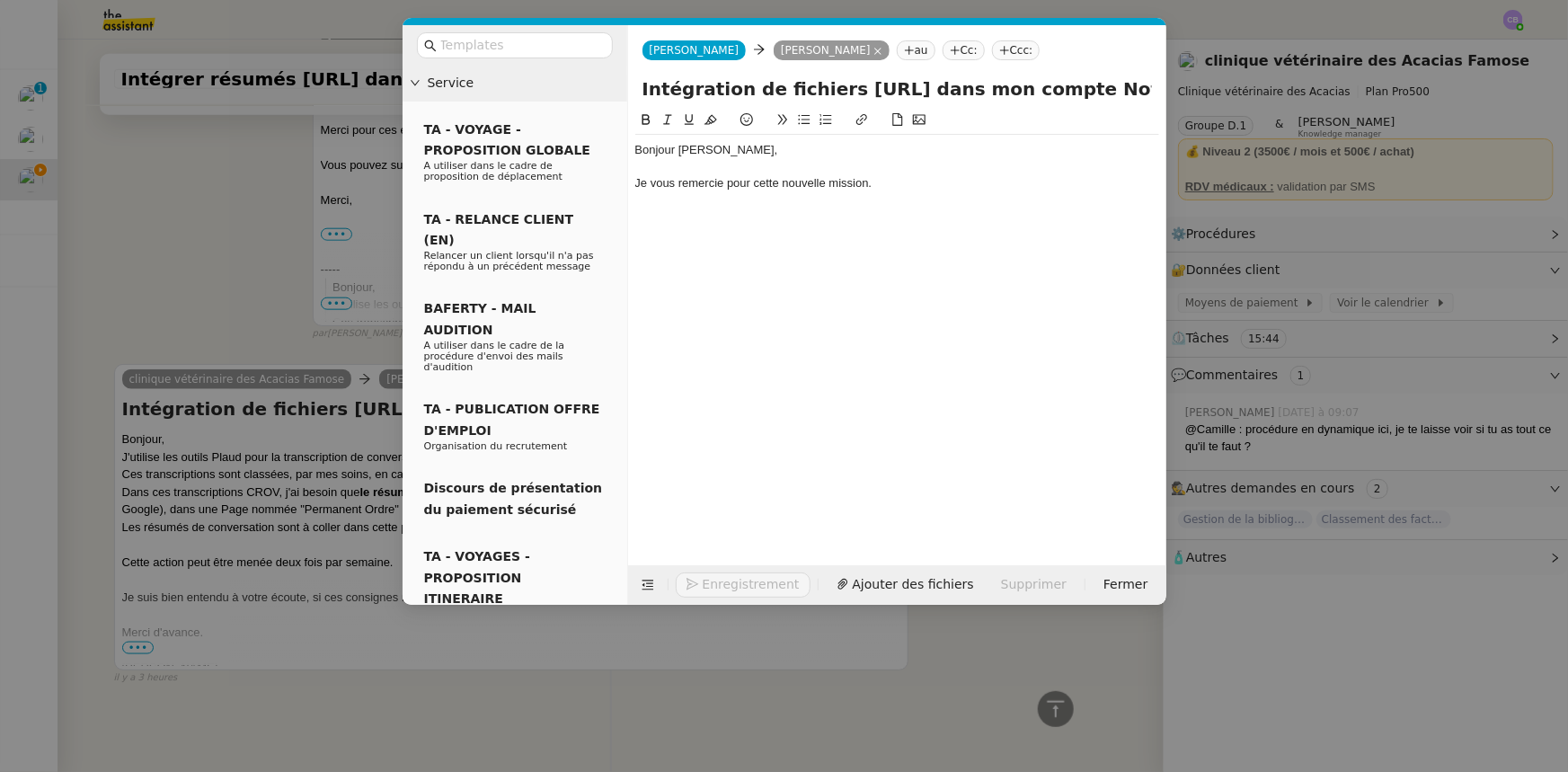
click at [884, 183] on div "Je vous remercie pour cette nouvelle mission." at bounding box center [897, 184] width 524 height 16
click at [252, 219] on nz-modal-container "Service TA - VOYAGE - PROPOSITION GLOBALE A utiliser dans le cadre de propositi…" at bounding box center [784, 386] width 1568 height 772
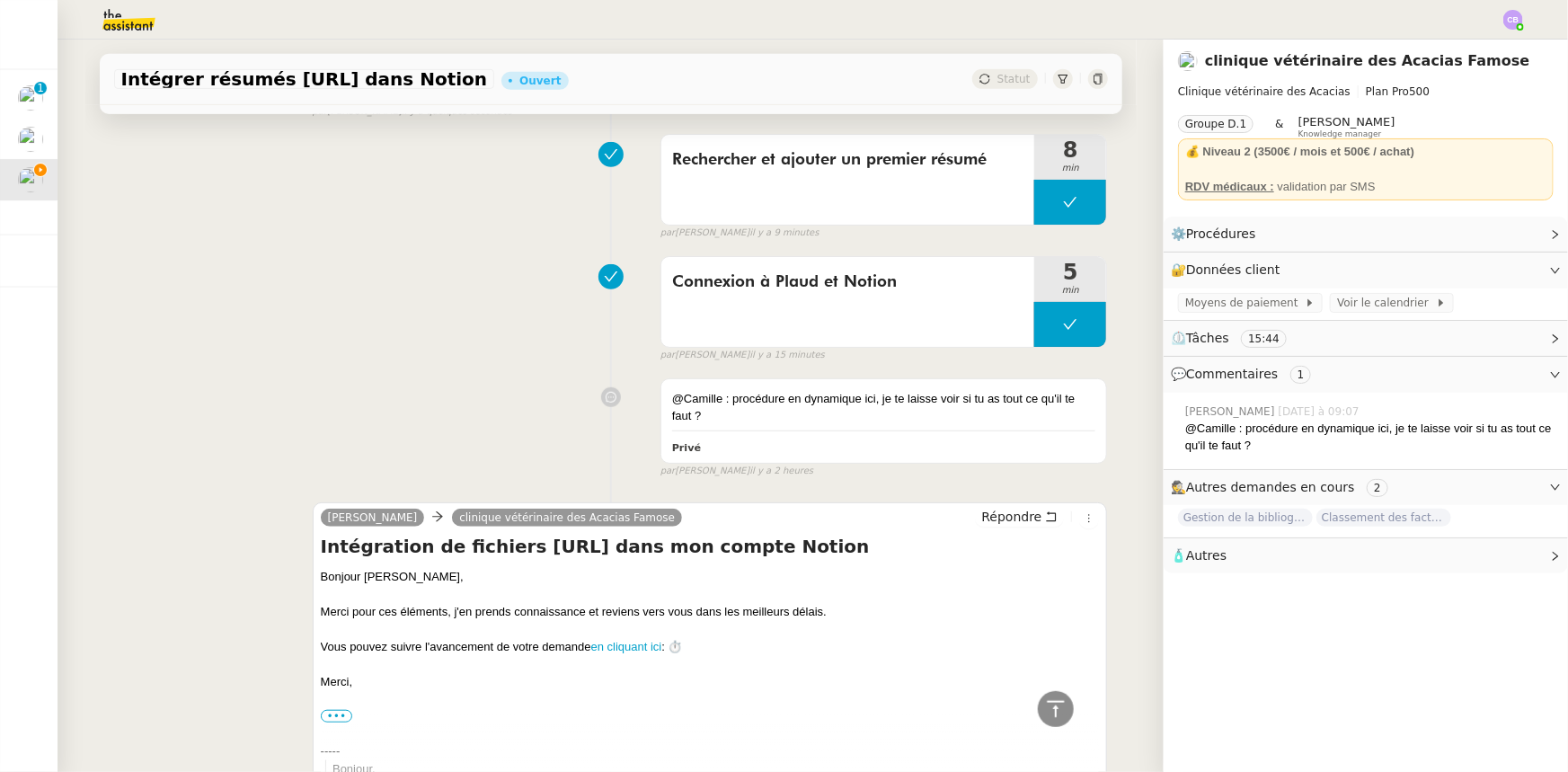
scroll to position [0, 0]
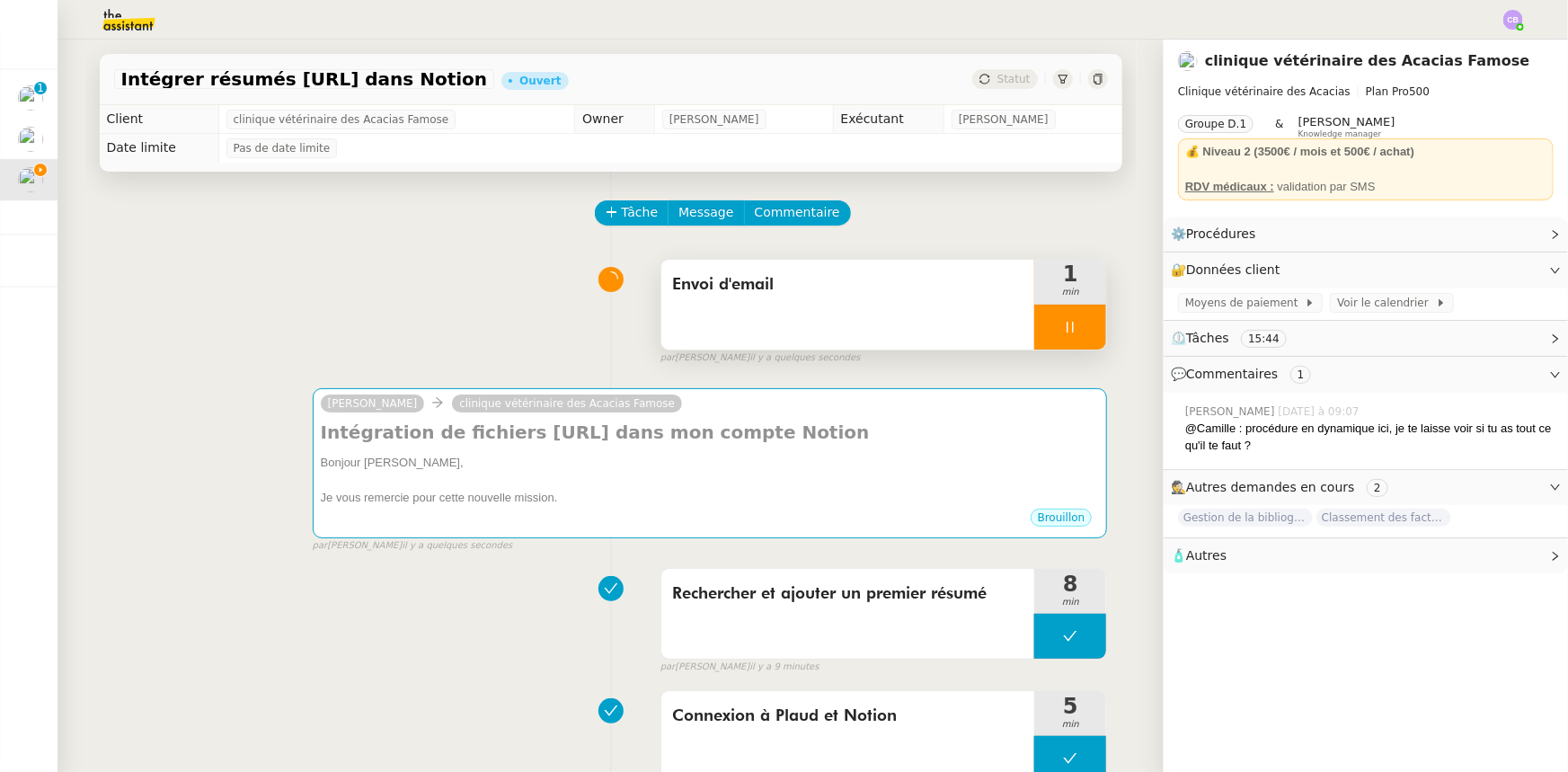
click at [1062, 313] on div at bounding box center [1070, 328] width 72 height 45
drag, startPoint x: 1035, startPoint y: 325, endPoint x: 1021, endPoint y: 353, distance: 31.3
click at [1045, 325] on icon at bounding box center [1052, 327] width 15 height 15
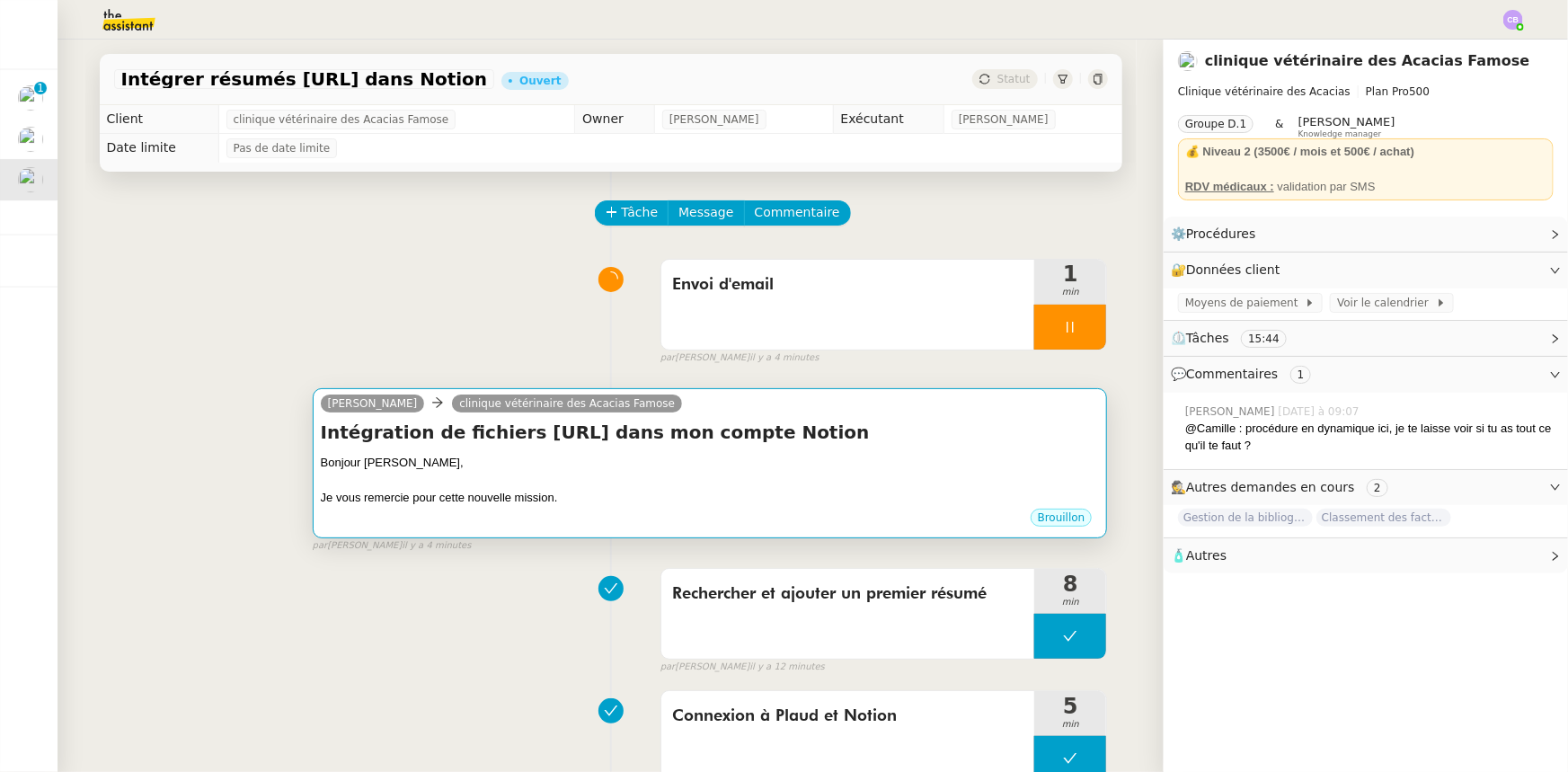
click at [890, 474] on div at bounding box center [709, 481] width 779 height 18
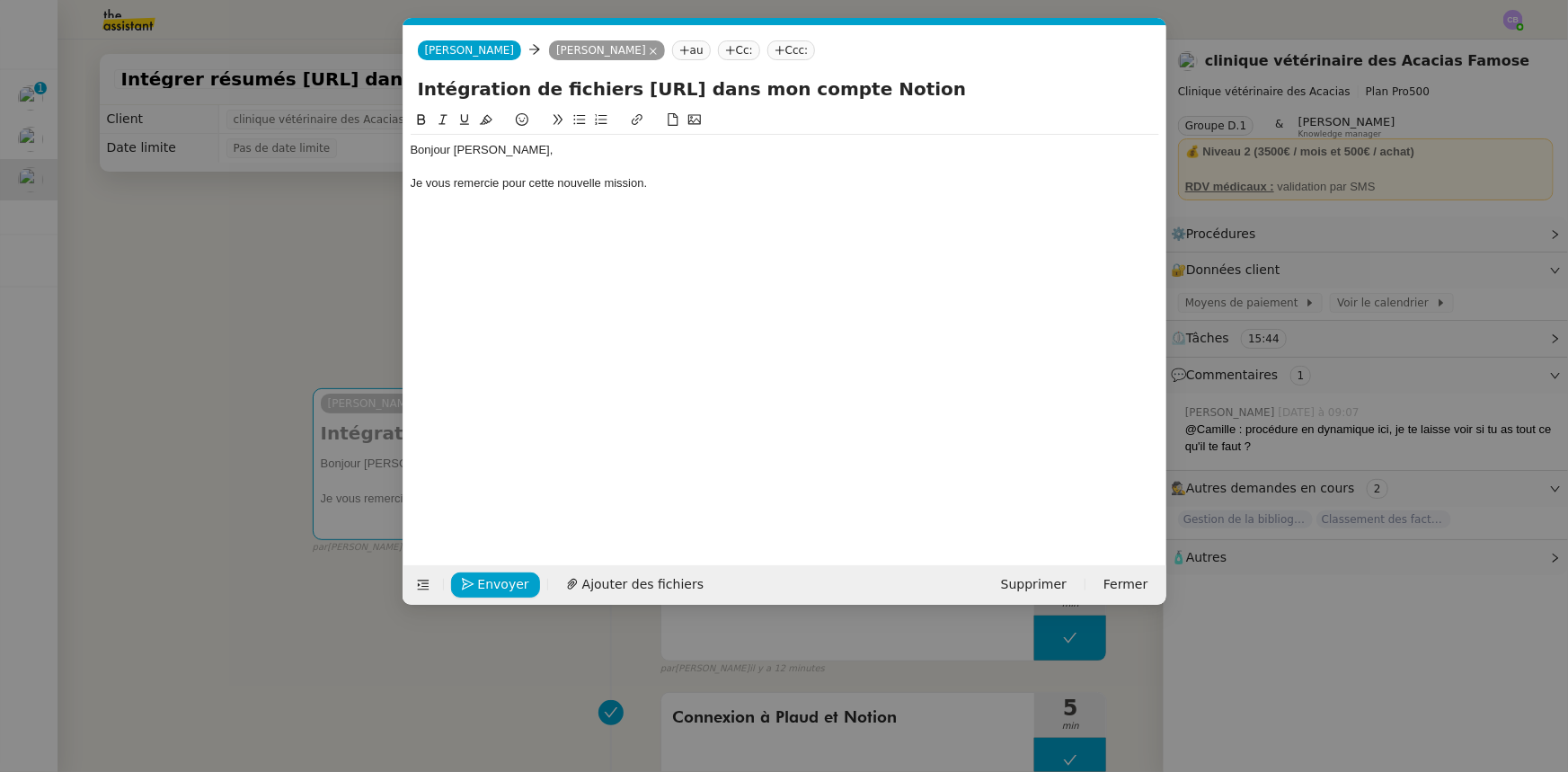
scroll to position [0, 37]
click at [671, 178] on div "Je vous remercie pour cette nouvelle mission." at bounding box center [784, 184] width 748 height 16
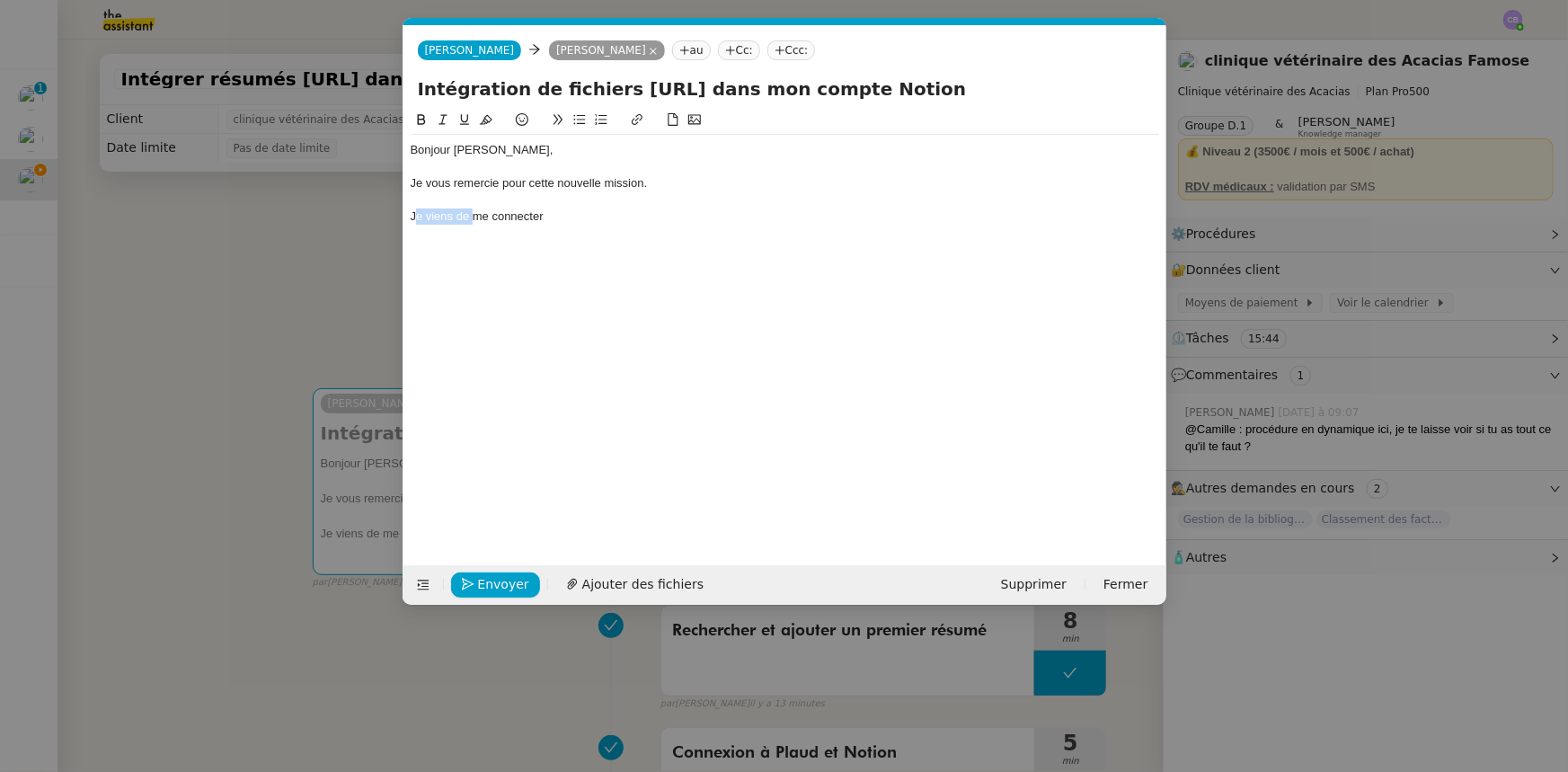
drag, startPoint x: 471, startPoint y: 216, endPoint x: 415, endPoint y: 220, distance: 56.1
click at [415, 220] on div "Je viens de me connecter" at bounding box center [784, 216] width 748 height 16
click at [600, 212] on div "J'ai bien réussi à me connecter" at bounding box center [784, 216] width 748 height 16
drag, startPoint x: 571, startPoint y: 212, endPoint x: 411, endPoint y: 216, distance: 160.0
click at [411, 216] on div "J'ai bien réussi à me connecter à Plaud et Notion" at bounding box center [784, 216] width 748 height 16
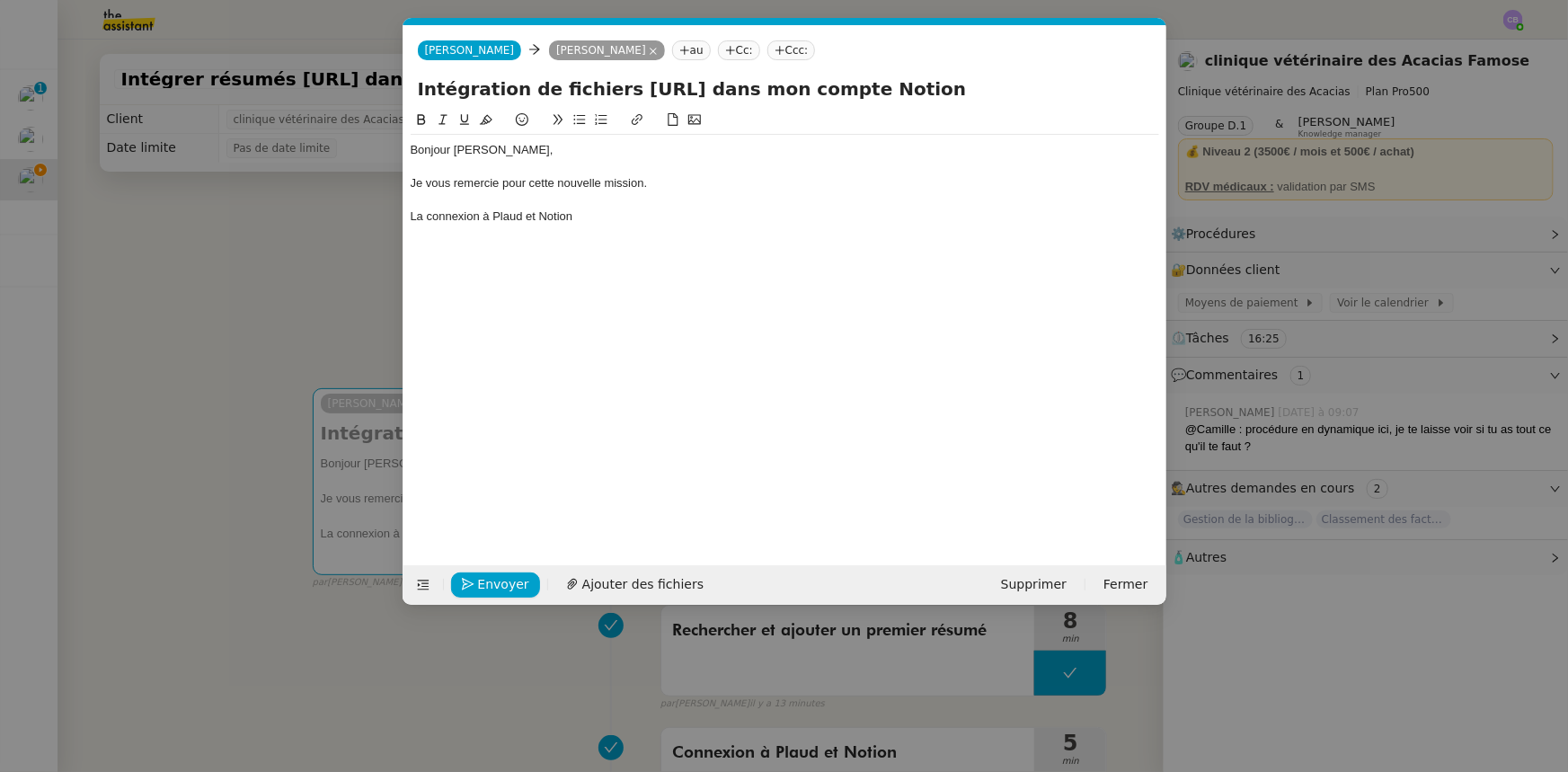
click at [588, 217] on div "La connexion à Plaud et Notion" at bounding box center [784, 216] width 748 height 16
click at [653, 211] on div "La connexion à Plaud et Notion a bien fonctionnée, j'ai donc intégré la premièr…" at bounding box center [784, 216] width 748 height 16
click at [421, 216] on div "La connexion à Plaud et Notion a bien fonctionnée, j'ai donc intégré la premièr…" at bounding box center [784, 216] width 748 height 16
click at [591, 215] on div "Les connexions à Plaud et Notion a bien fonctionnée, j'ai donc intégré la premi…" at bounding box center [784, 216] width 748 height 16
click at [691, 214] on div "Les connexions à Plaud et Notion ont bien fonctionnée, j'ai donc intégré la pre…" at bounding box center [784, 216] width 748 height 16
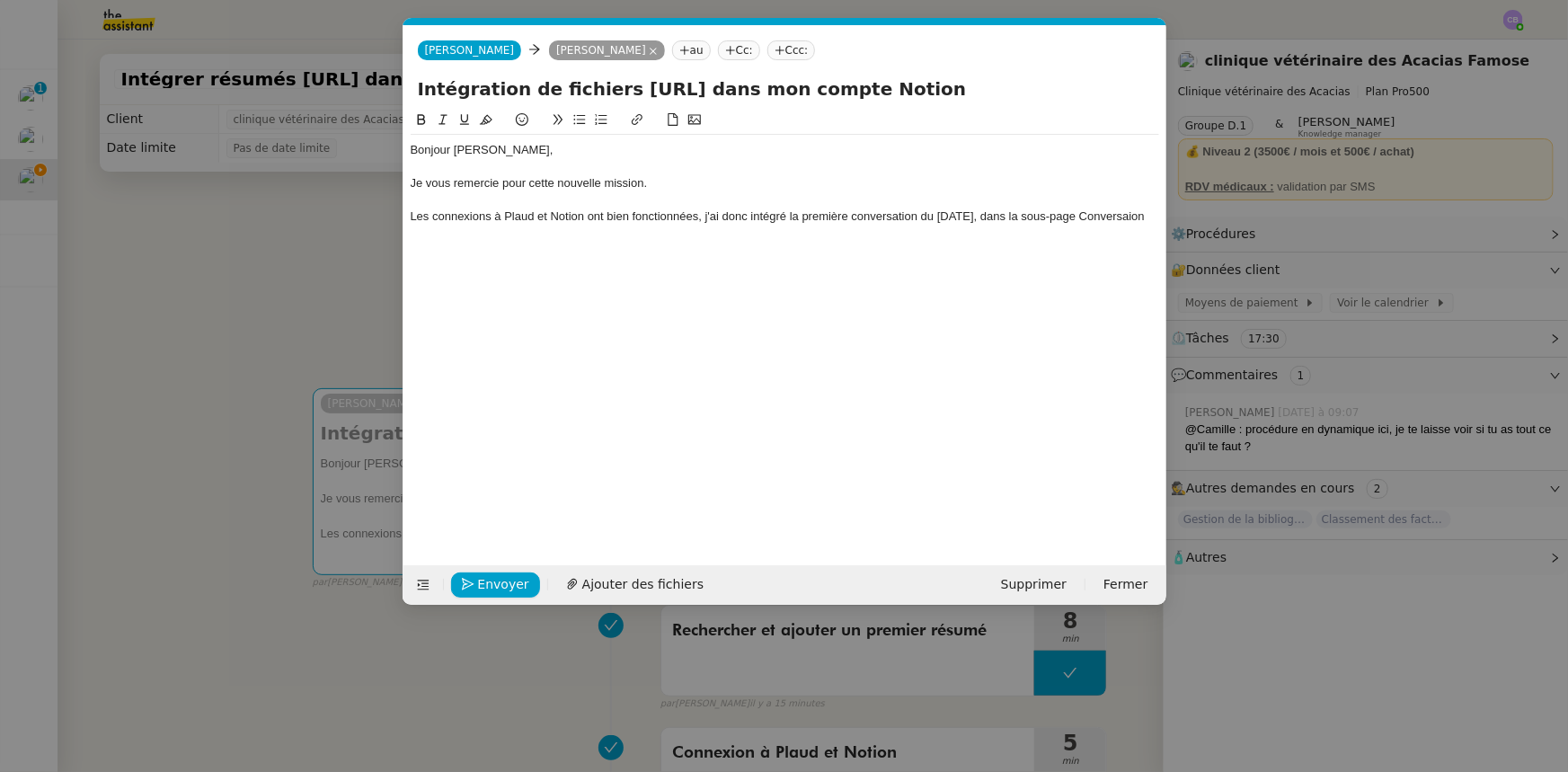
click at [706, 267] on div "Bonjour [PERSON_NAME], Je vous remercie pour cette nouvelle mission. Les connex…" at bounding box center [784, 323] width 748 height 427
click at [668, 220] on div "Les connexions à Plaud et Notion ont bien fonctionnées, j'ai donc intégré la pr…" at bounding box center [784, 216] width 748 height 16
click at [1046, 316] on div "Bonjour [PERSON_NAME], Je vous remercie pour cette nouvelle mission. Les connex…" at bounding box center [784, 323] width 748 height 427
click at [1115, 216] on div "Les connexions à Plaud et Notion ont bien fonctionnées, j'ai donc intégré la pr…" at bounding box center [784, 216] width 748 height 16
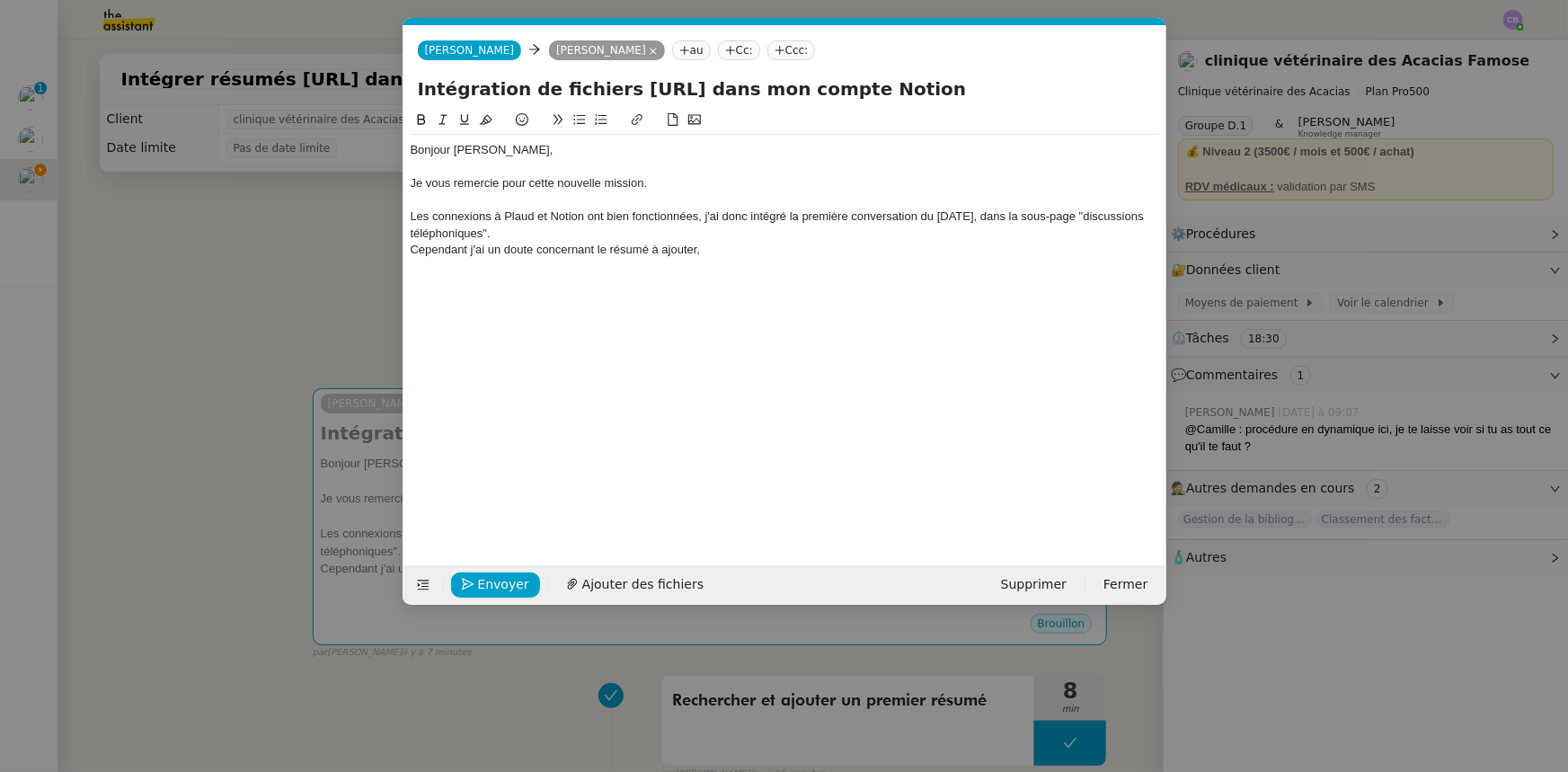
click at [577, 122] on icon at bounding box center [579, 119] width 13 height 13
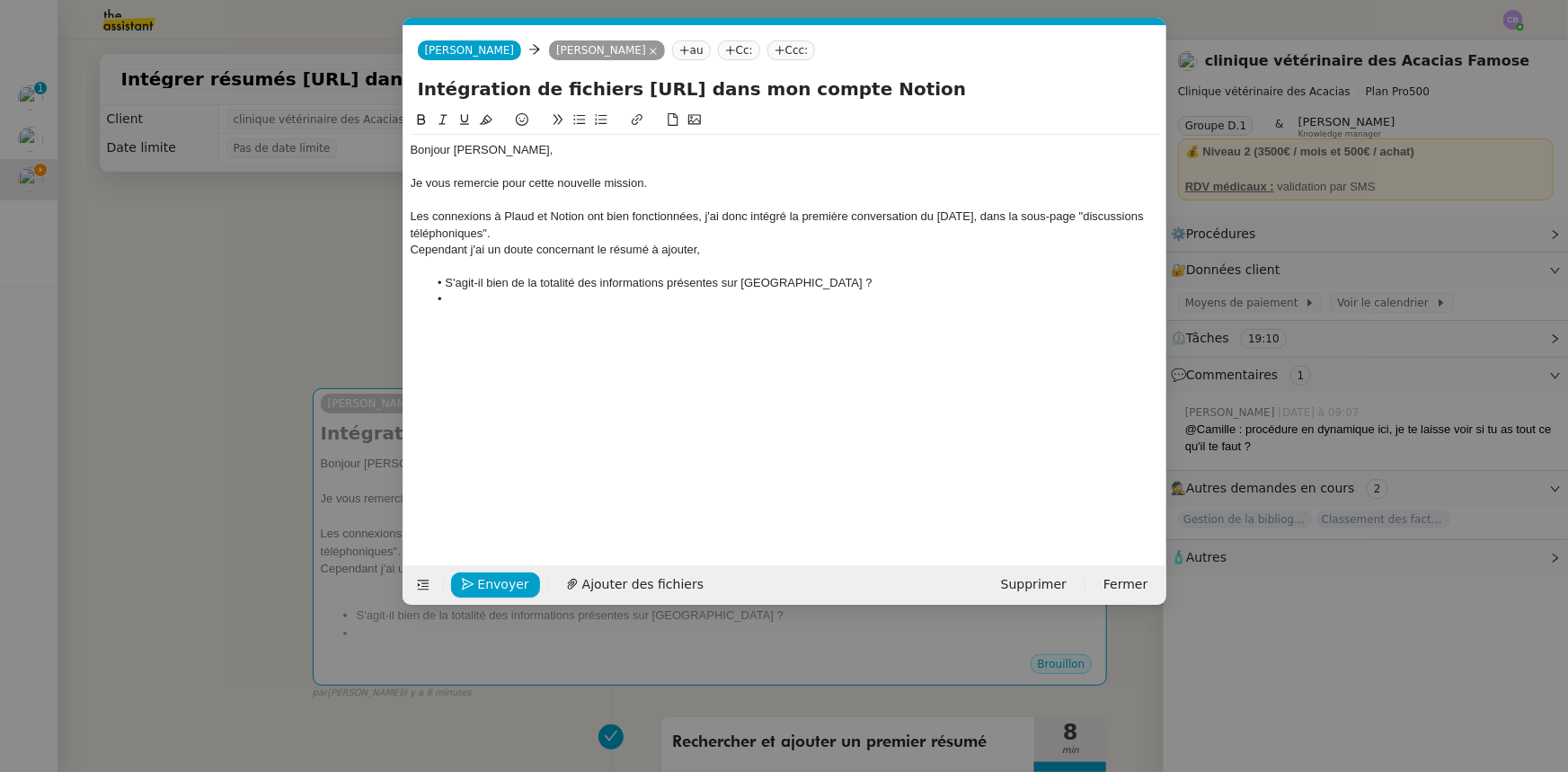
click at [585, 298] on li at bounding box center [792, 299] width 731 height 16
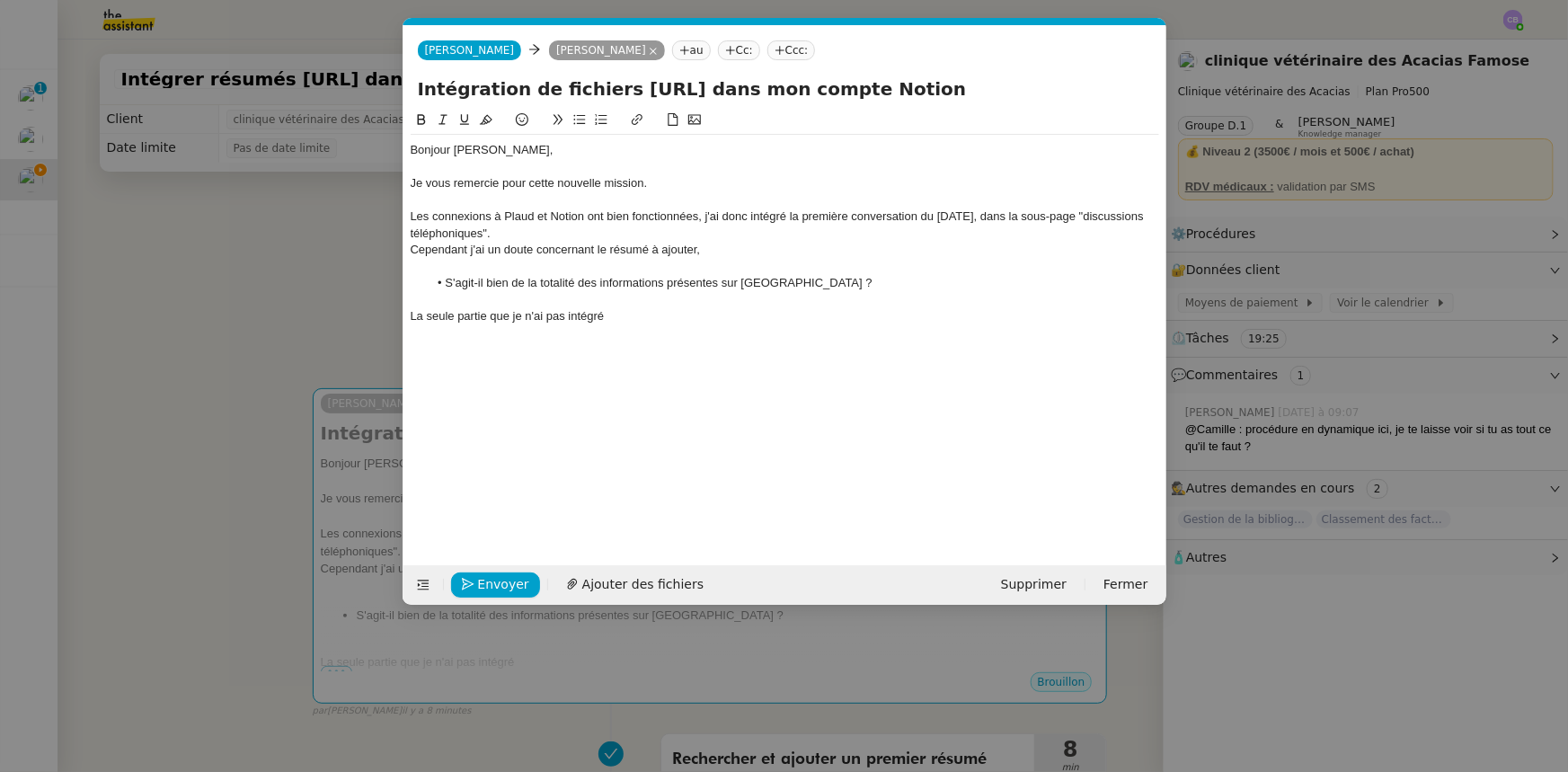
click at [489, 315] on div "La seule partie que je n'ai pas intégré" at bounding box center [784, 316] width 748 height 16
click at [727, 322] on div "La seule partie de la conversation que je n'ai pas intégré" at bounding box center [784, 316] width 748 height 16
click at [847, 316] on div "La seule partie de la conversation que je n'ai pas intégré est la "suggestion I…" at bounding box center [784, 316] width 748 height 16
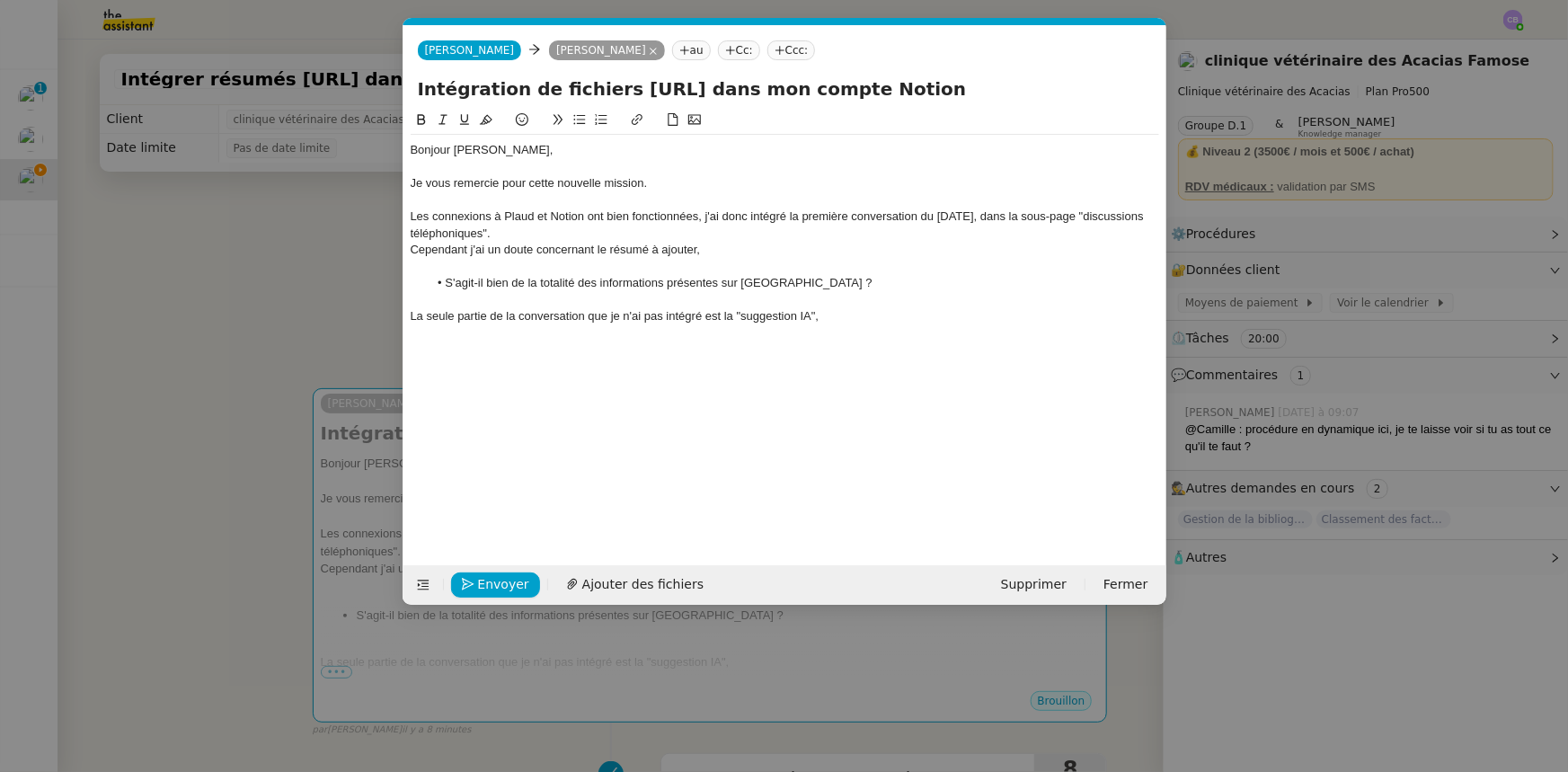
click at [577, 125] on icon at bounding box center [579, 119] width 13 height 13
click at [807, 283] on li "S'agit-il bien de la totalité des informations présentes sur [GEOGRAPHIC_DATA] ?" at bounding box center [792, 283] width 731 height 16
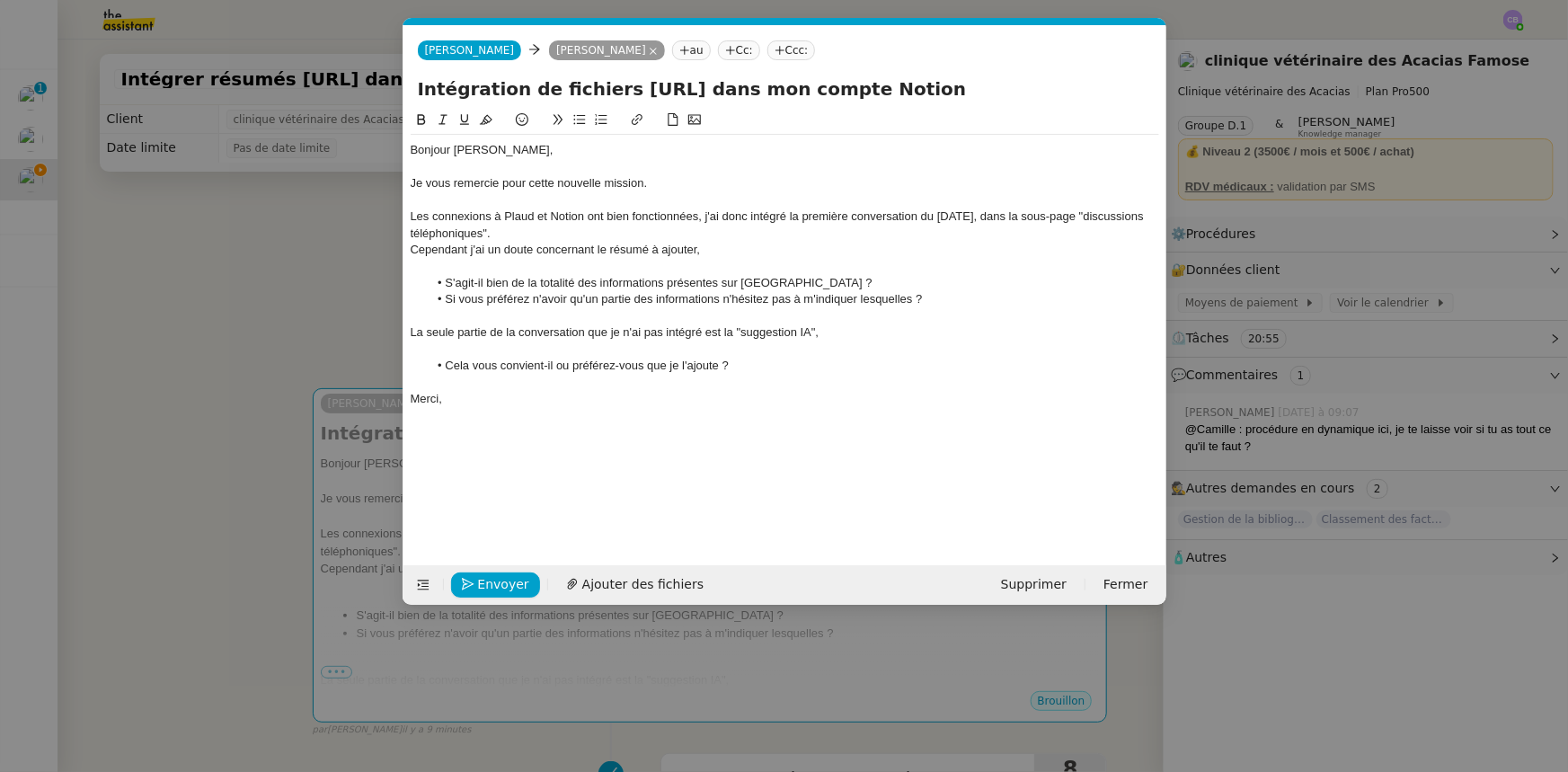
click at [596, 296] on li "Si vous préférez n'avoir qu'un partie des informations n'hésitez pas à m'indiqu…" at bounding box center [792, 299] width 731 height 16
click at [703, 300] on li "Si vous préférez n'avoir qu'une partie des informations n'hésitez pas à m'indiq…" at bounding box center [792, 299] width 731 height 16
click at [0, 0] on lt-span "informations ," at bounding box center [0, 0] width 0 height 0
click at [659, 183] on div "Je vous remercie pour cette nouvelle mission." at bounding box center [784, 184] width 748 height 16
click at [665, 216] on div "Les connexions à Plaud et Notion ont bien fonctionnées, j'ai donc intégré la pr…" at bounding box center [784, 225] width 748 height 34
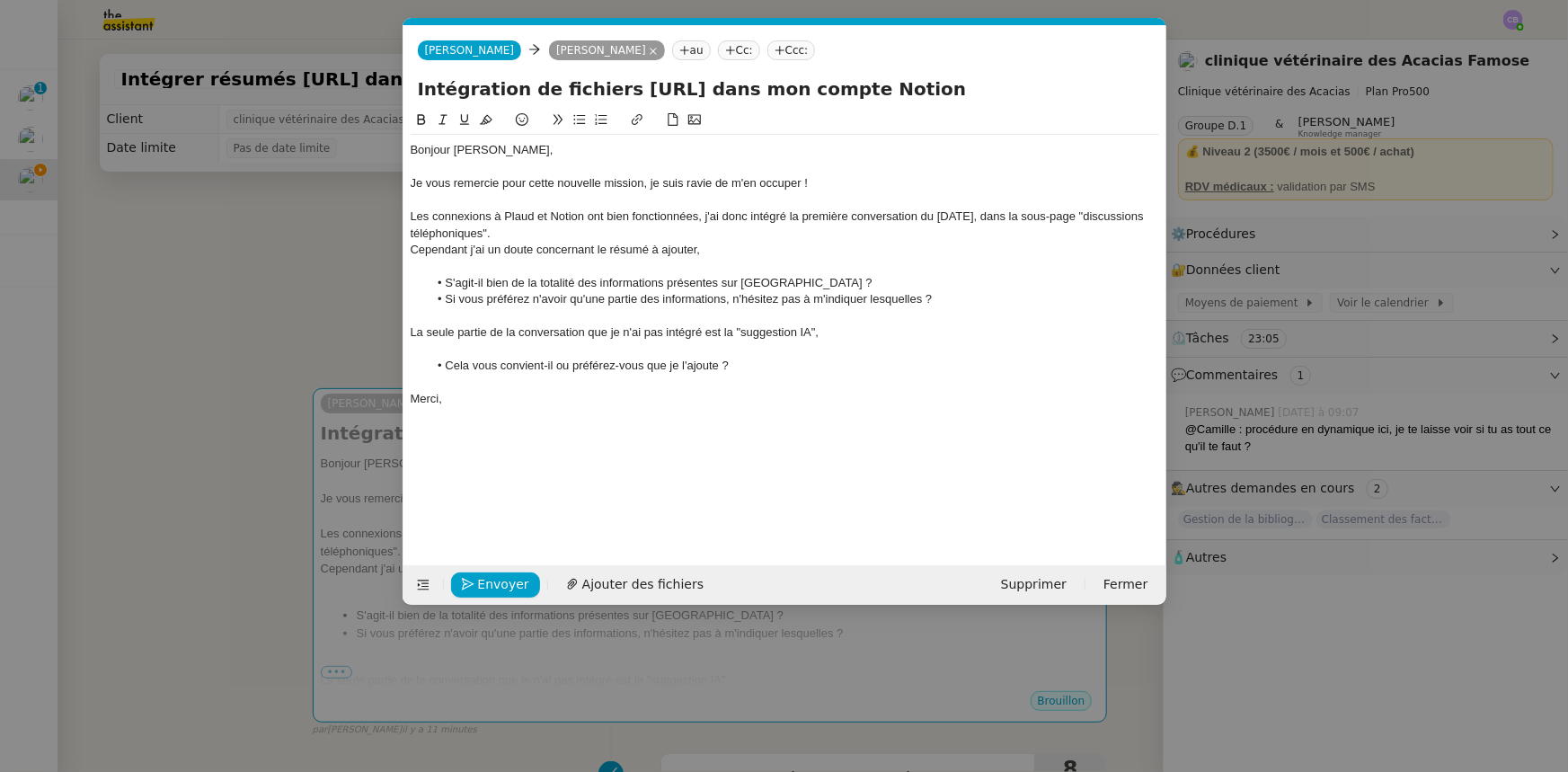
click at [593, 228] on div "Les connexions à Plaud et Notion ont bien fonctionnées, j'ai donc intégré la pr…" at bounding box center [784, 225] width 748 height 34
click at [289, 246] on nz-modal-container "Service TA - VOYAGE - PROPOSITION GLOBALE A utiliser dans le cadre de propositi…" at bounding box center [784, 386] width 1568 height 772
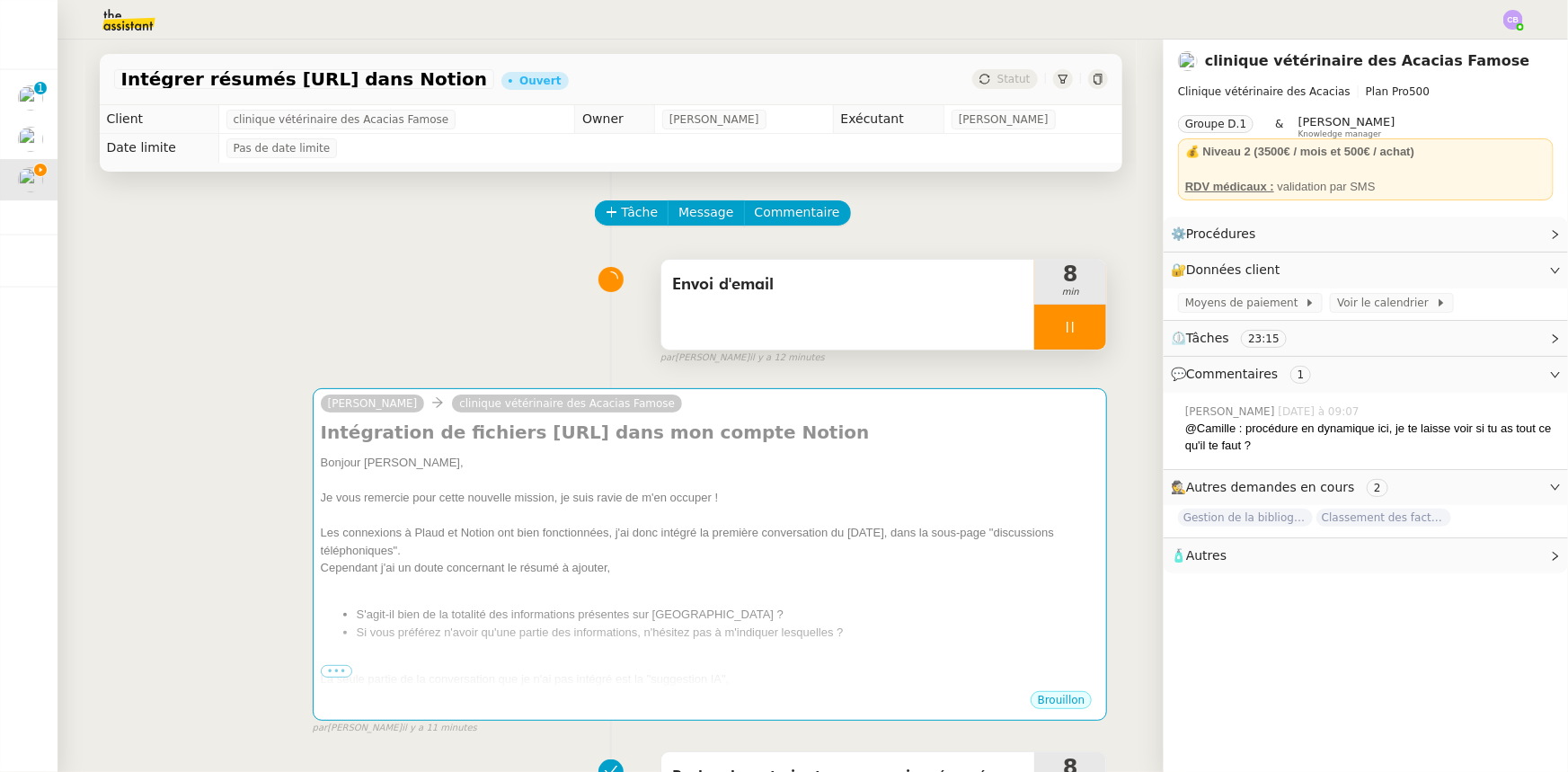
click at [1039, 334] on div at bounding box center [1070, 328] width 72 height 45
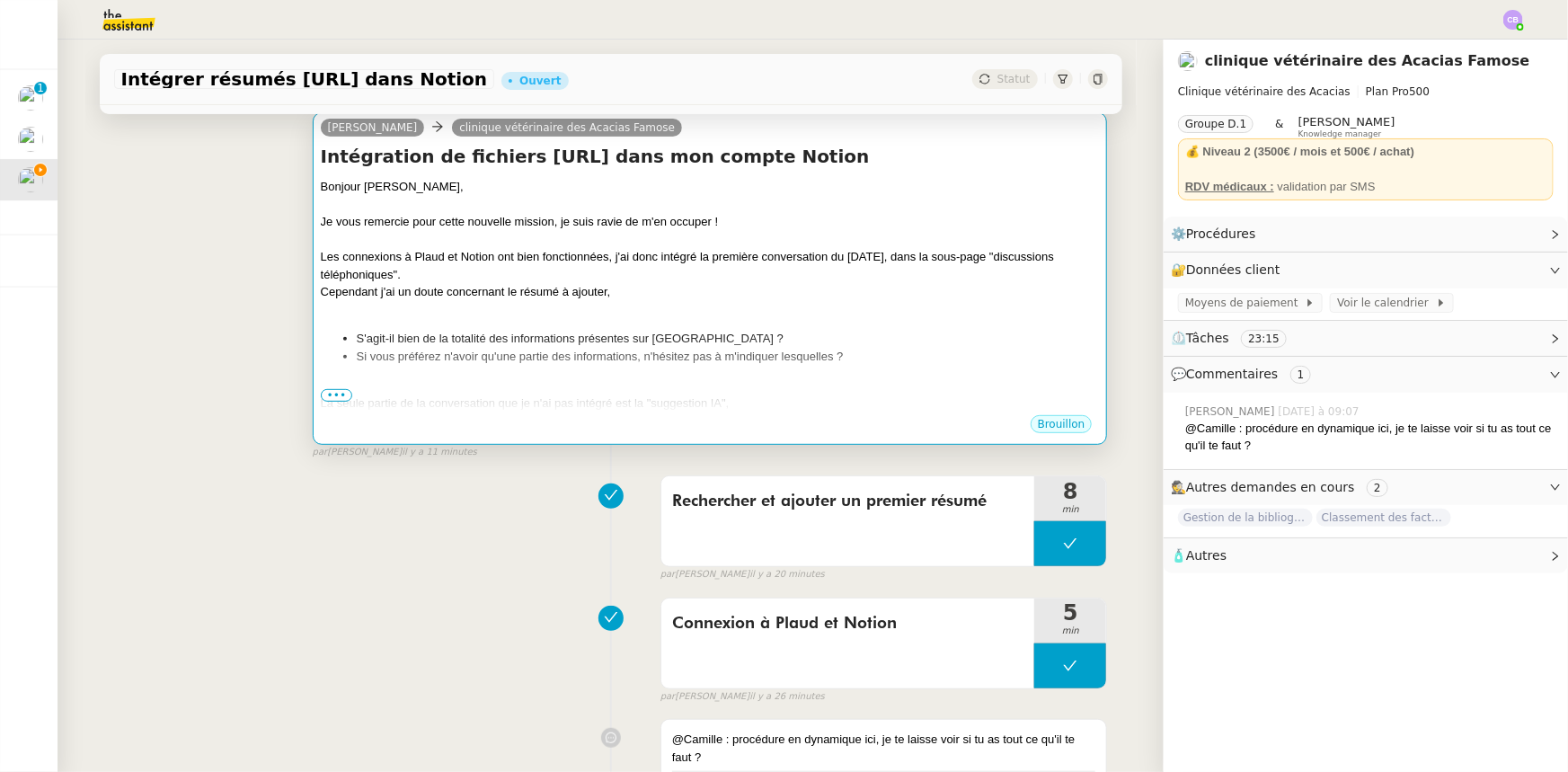
scroll to position [326, 0]
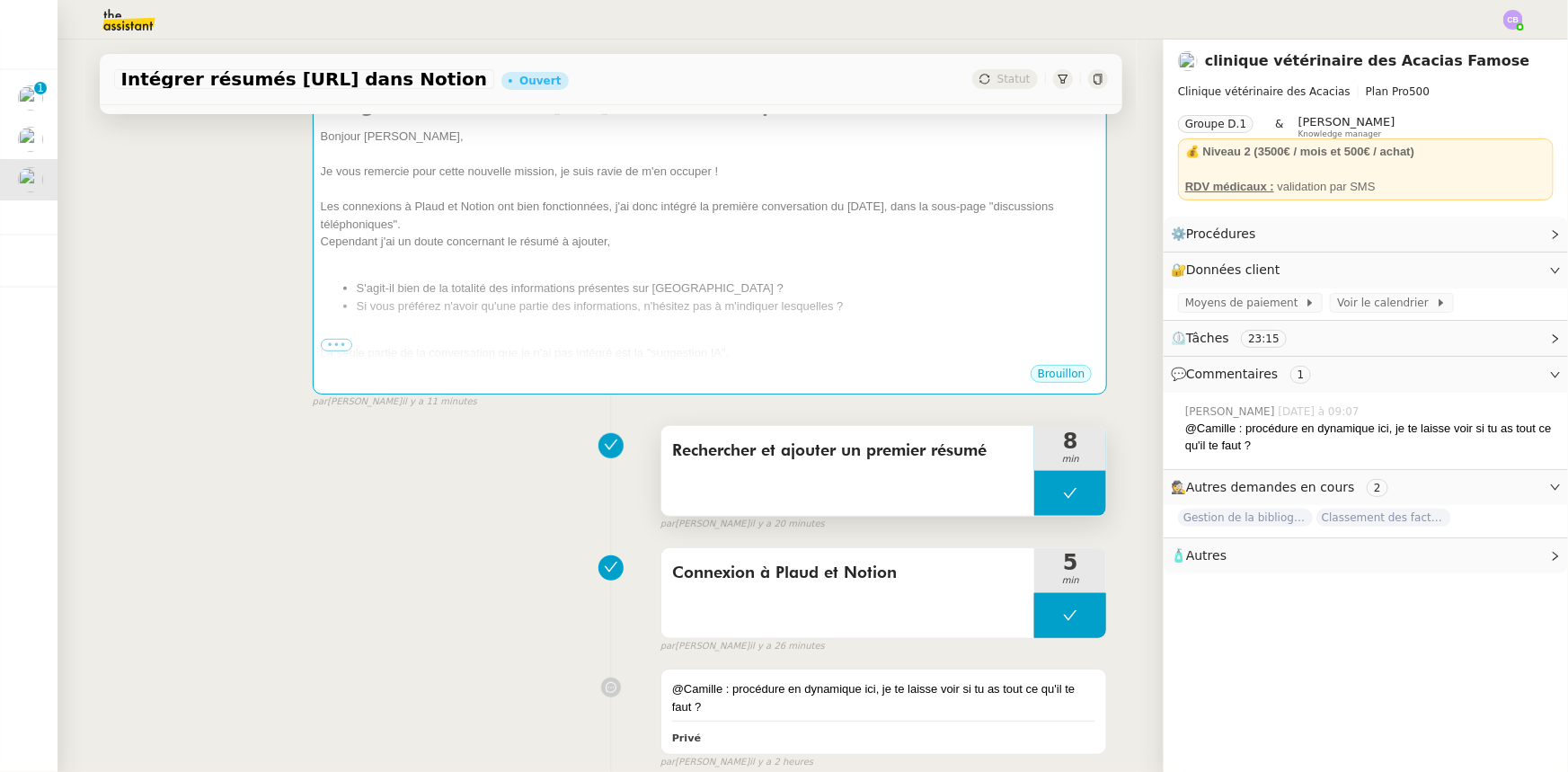
click at [1034, 496] on button at bounding box center [1070, 494] width 72 height 45
click at [1034, 506] on div at bounding box center [1052, 494] width 36 height 45
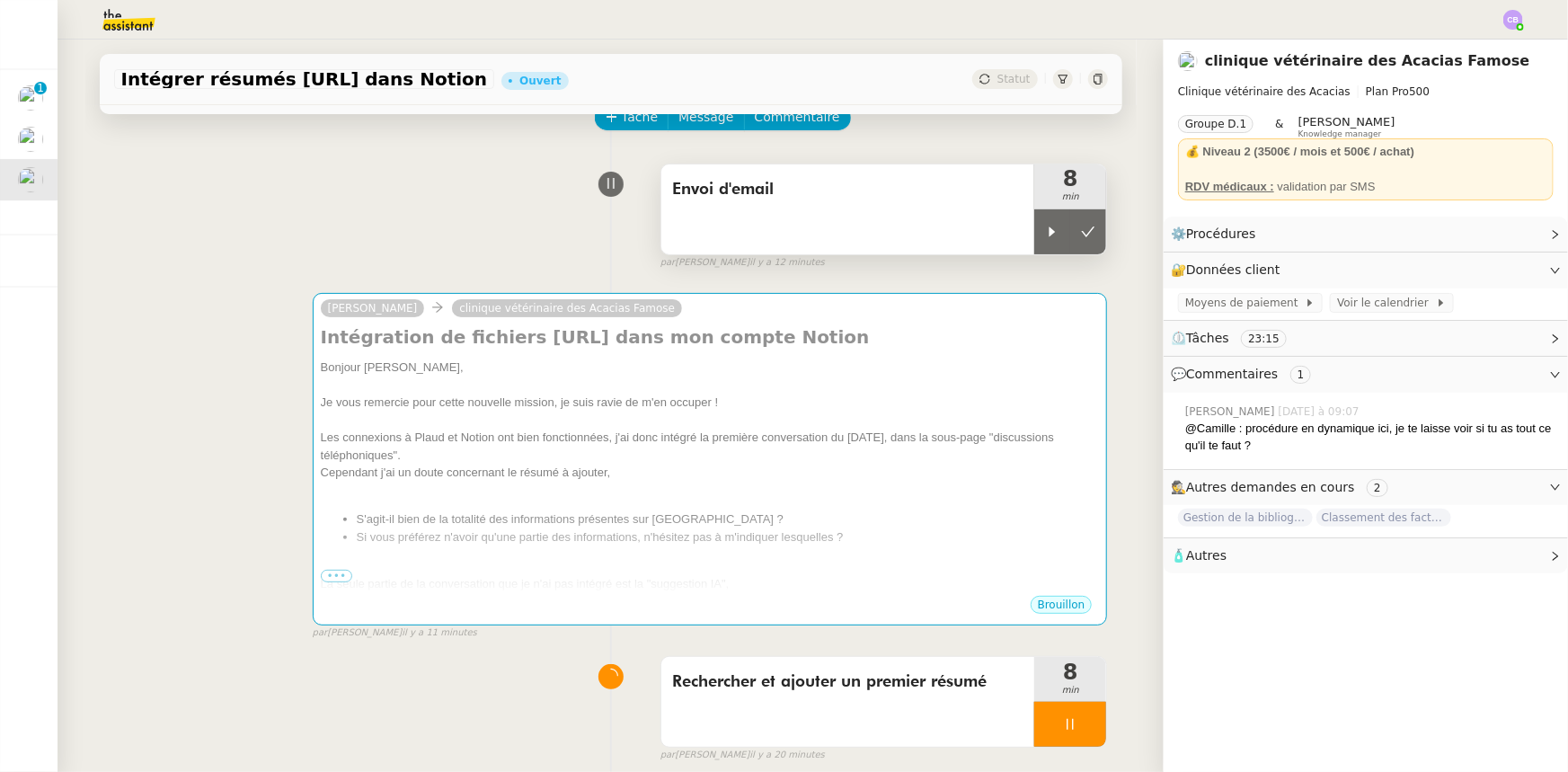
scroll to position [81, 0]
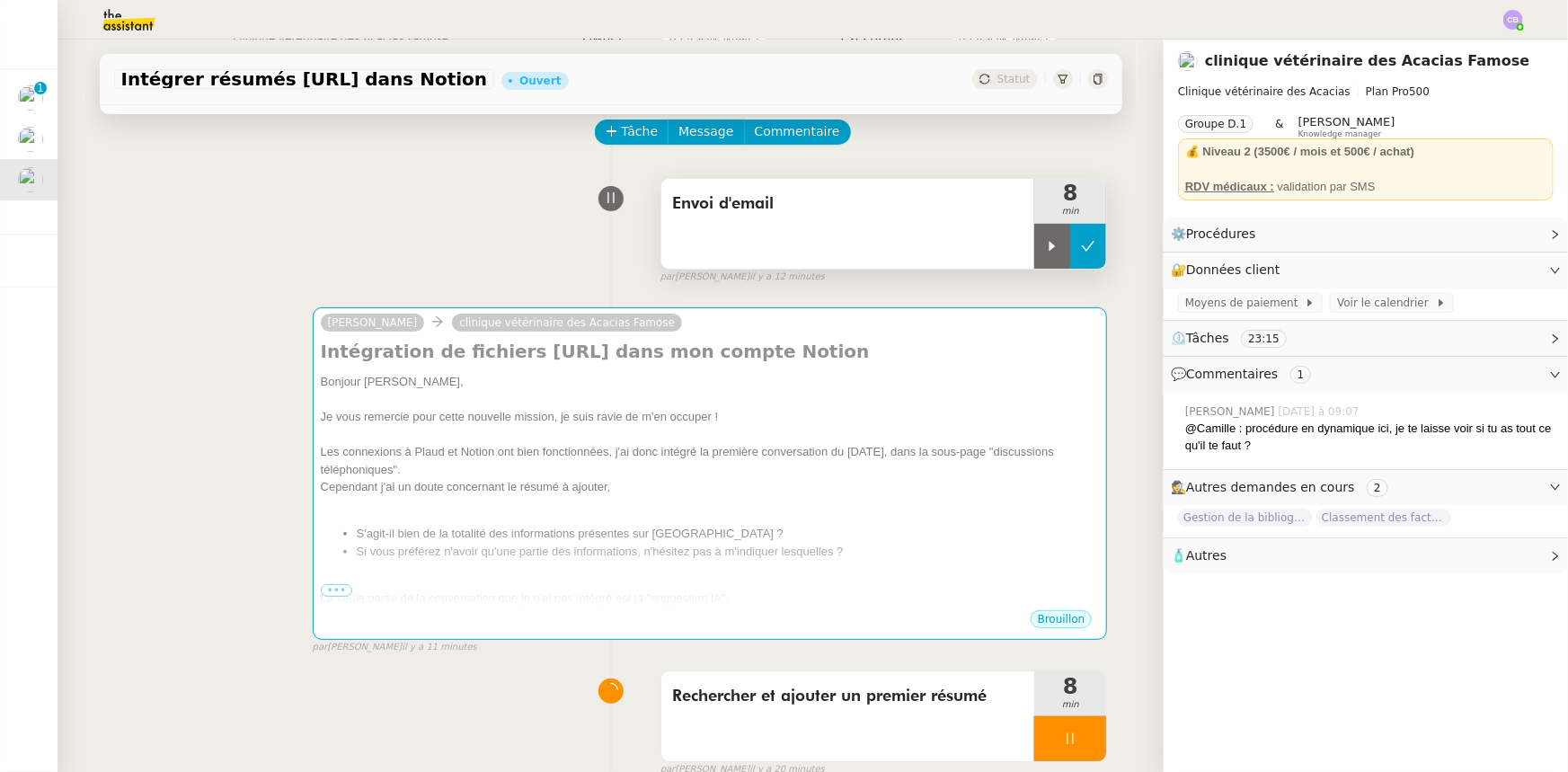
click at [1081, 252] on icon at bounding box center [1087, 246] width 15 height 15
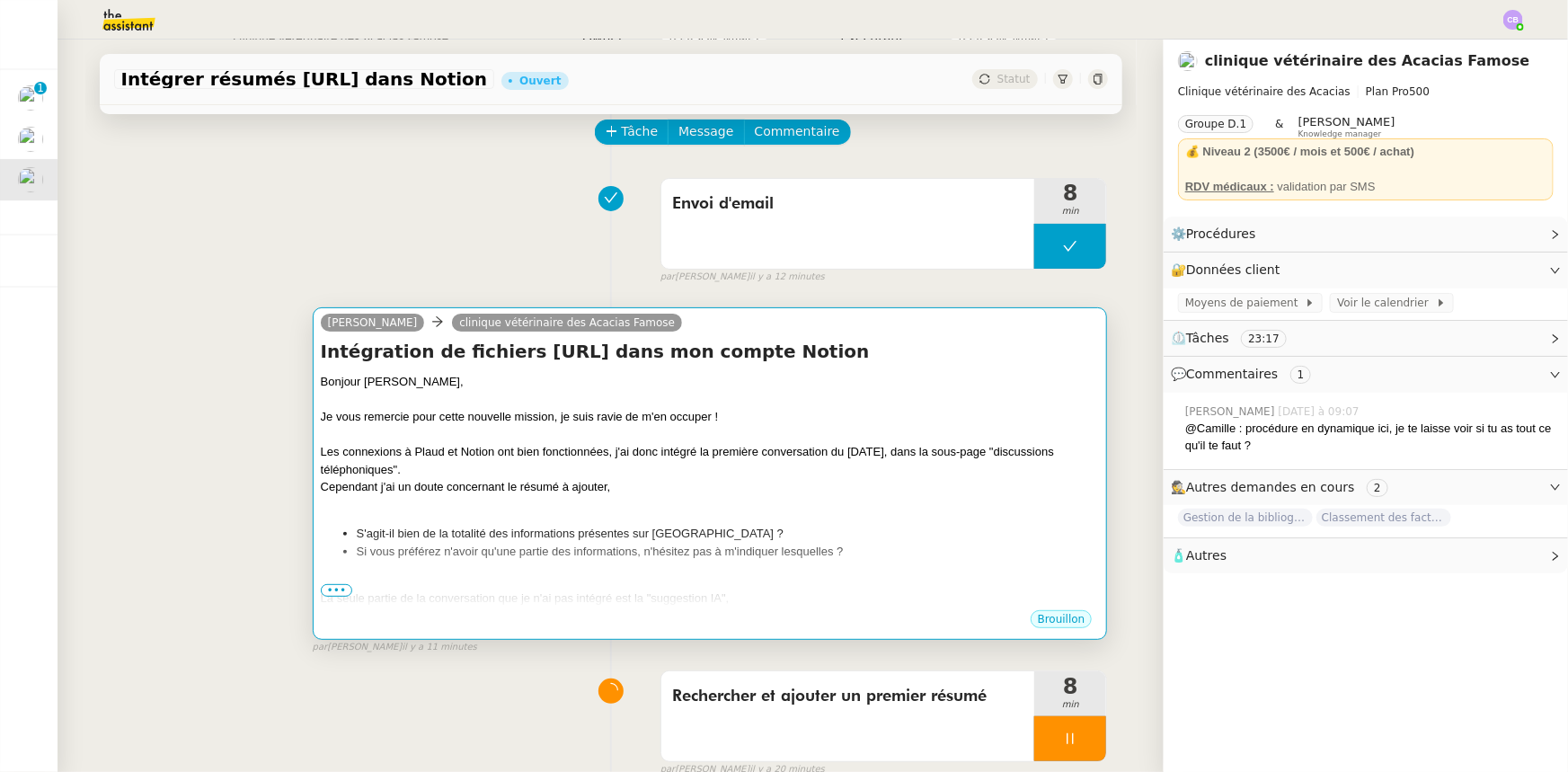
click at [960, 395] on div at bounding box center [709, 400] width 779 height 18
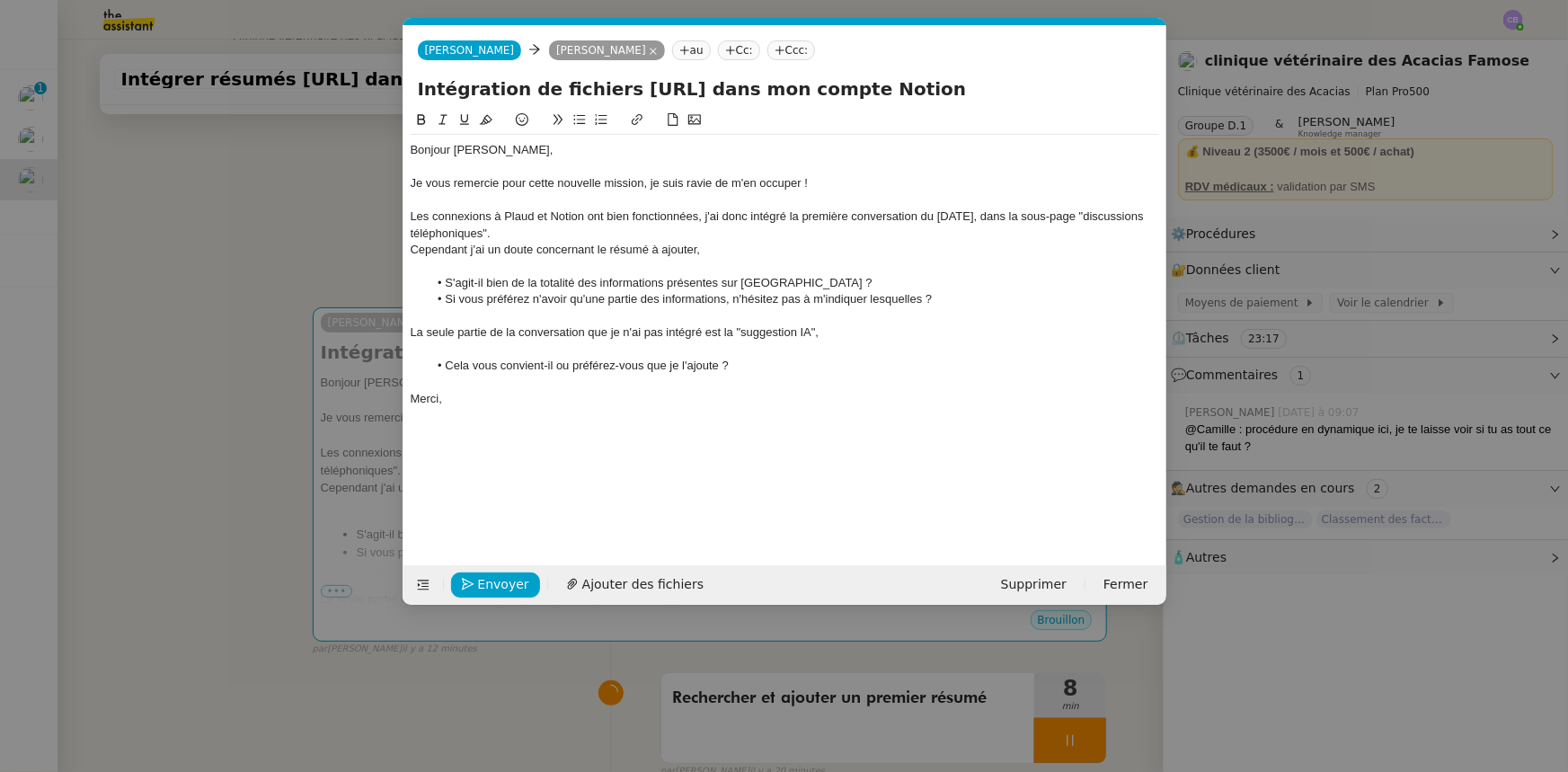
scroll to position [0, 37]
click at [971, 214] on div "Les connexions à Plaud et Notion ont bien fonctionnées, j'ai donc intégré la pr…" at bounding box center [784, 225] width 748 height 34
click at [556, 226] on div "Les connexions à Plaud et Notion ont bien fonctionnées, j'ai donc intégré la pr…" at bounding box center [784, 225] width 748 height 34
drag, startPoint x: 617, startPoint y: 234, endPoint x: 557, endPoint y: 235, distance: 60.0
click at [557, 235] on div "Les connexions à Plaud et Notion ont bien fonctionnées, j'ai donc intégré la pr…" at bounding box center [784, 225] width 748 height 34
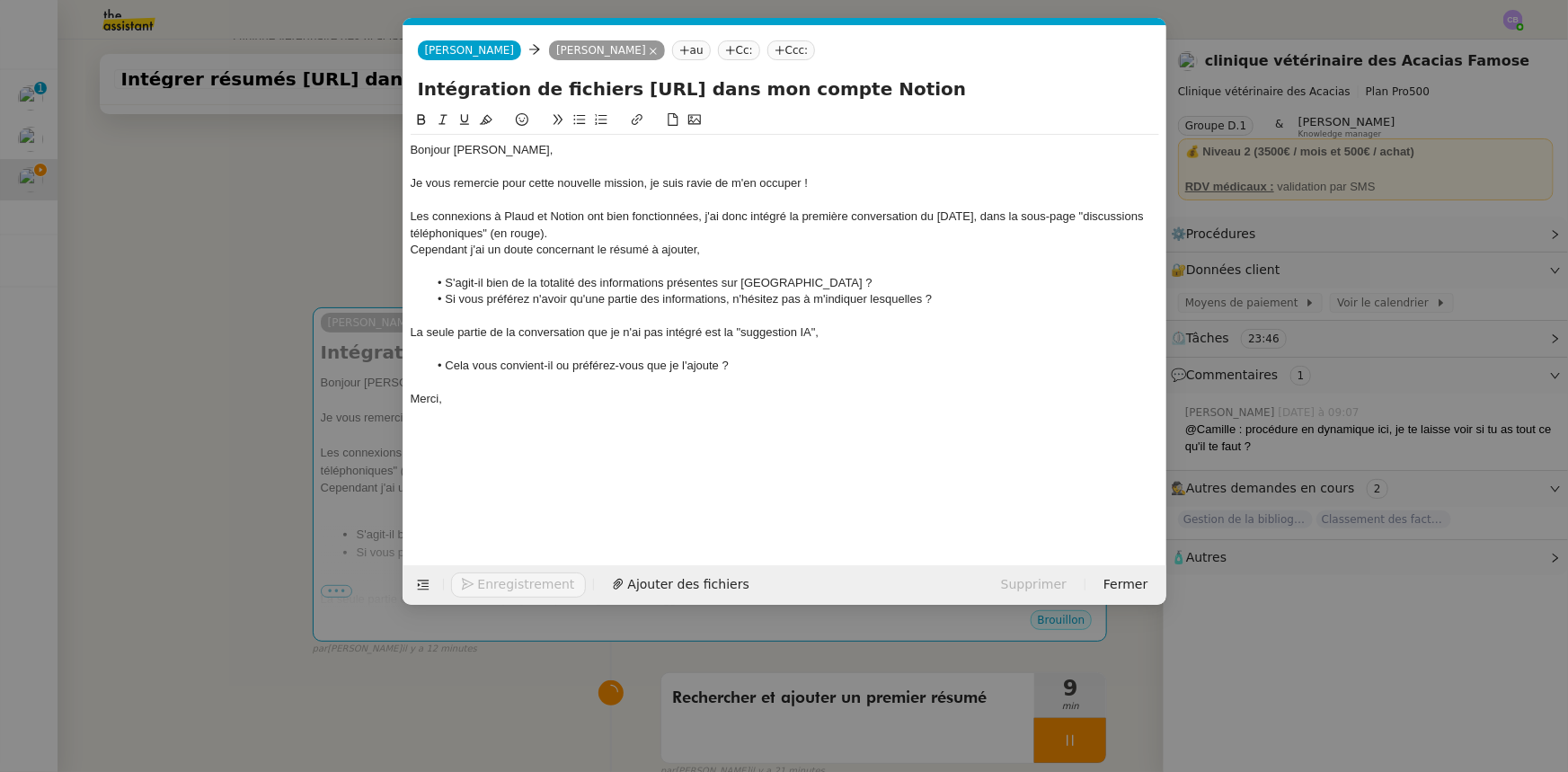
click at [442, 122] on icon at bounding box center [442, 119] width 13 height 13
click at [545, 232] on em "(en rouge)." at bounding box center [515, 233] width 57 height 14
drag, startPoint x: 611, startPoint y: 234, endPoint x: 558, endPoint y: 234, distance: 53.0
click at [545, 234] on em "(en rouge)." at bounding box center [515, 233] width 57 height 14
click at [545, 237] on em "(en rouge)." at bounding box center [515, 233] width 57 height 14
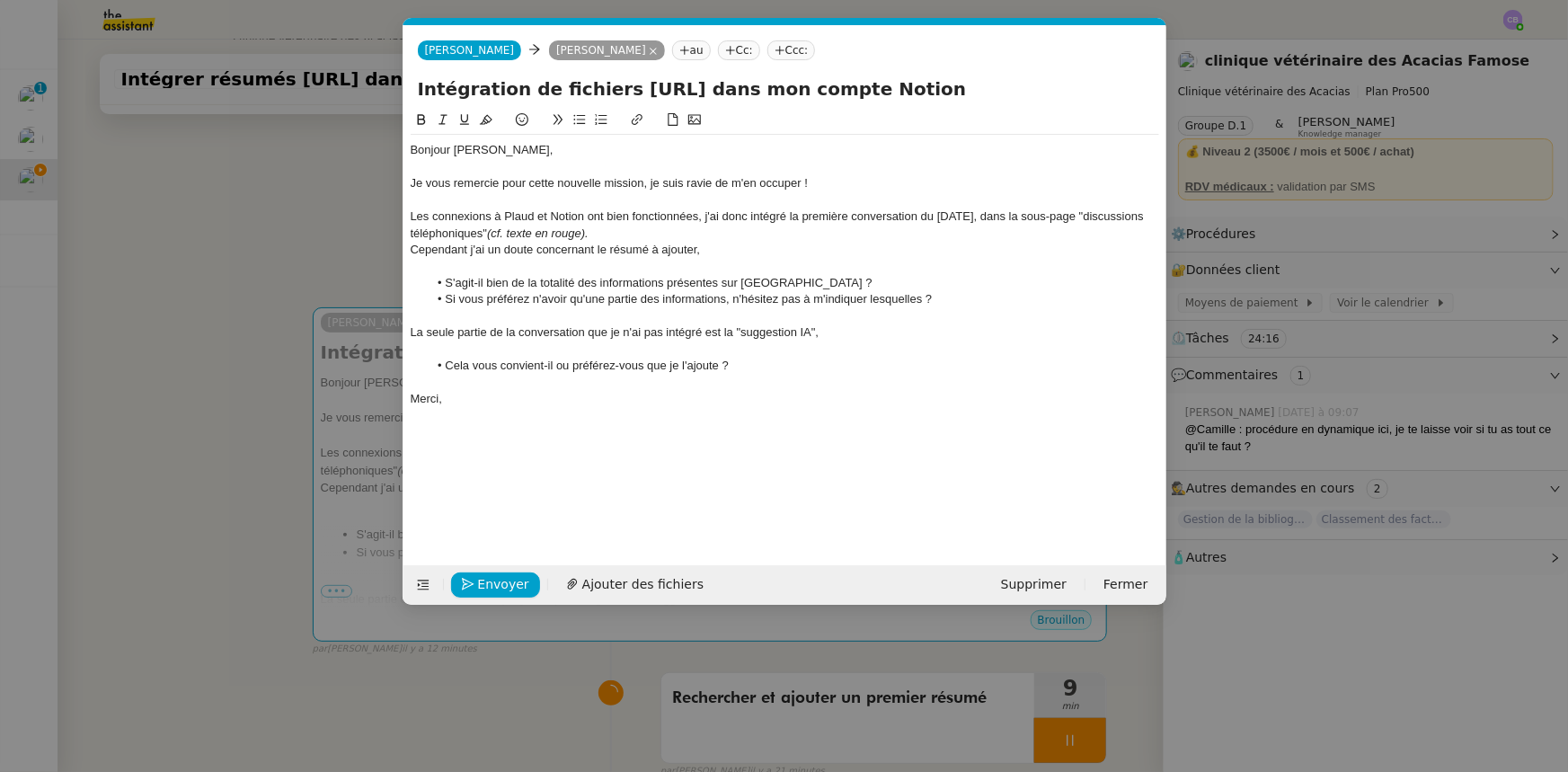
click at [678, 333] on div "La seule partie de la conversation que je n'ai pas intégré est la "suggestion I…" at bounding box center [784, 333] width 748 height 16
click at [0, 0] on lt-span "intégré e" at bounding box center [0, 0] width 0 height 0
click at [328, 209] on nz-modal-container "Service TA - VOYAGE - PROPOSITION GLOBALE A utiliser dans le cadre de propositi…" at bounding box center [784, 386] width 1568 height 772
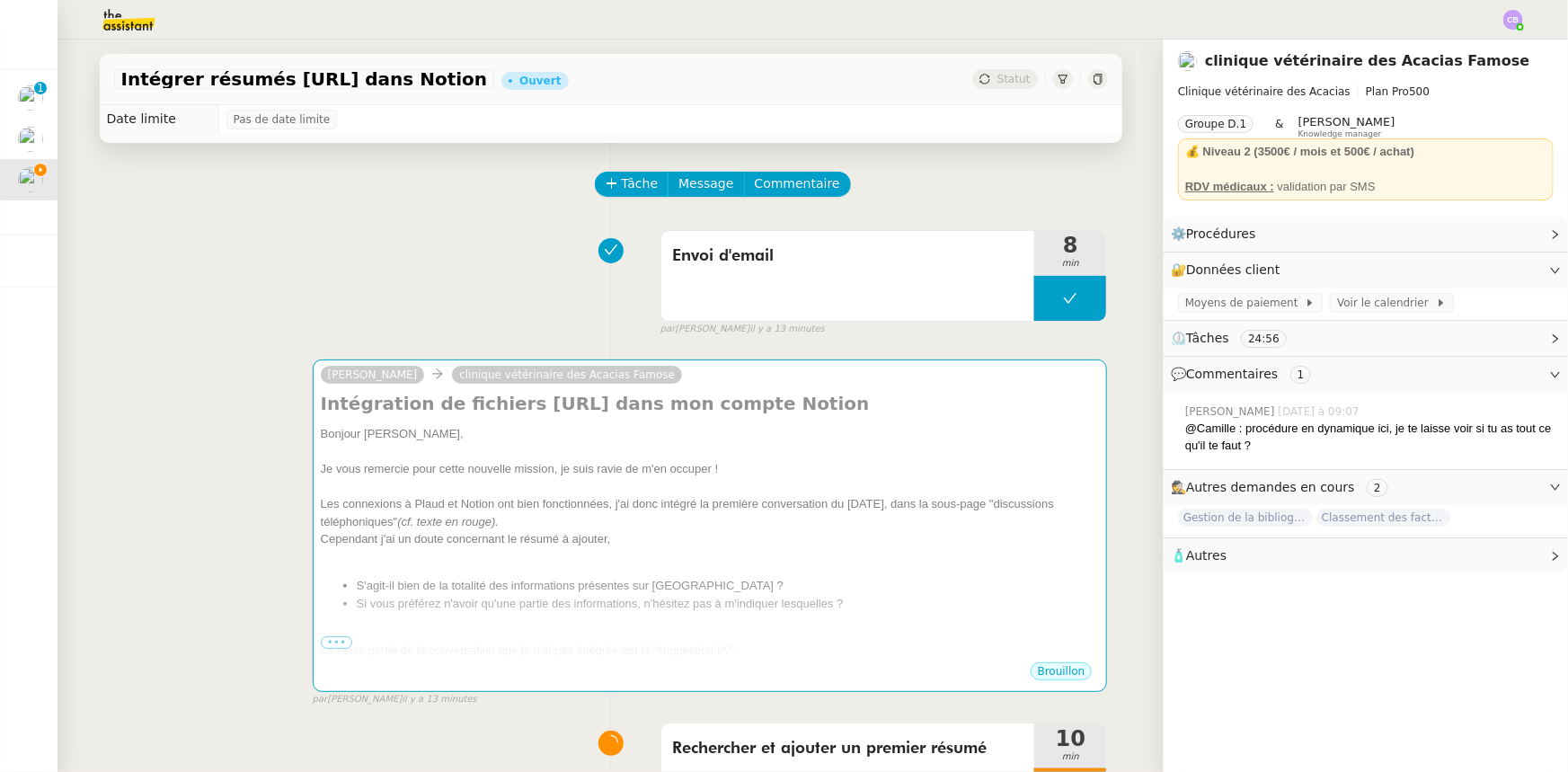
scroll to position [0, 0]
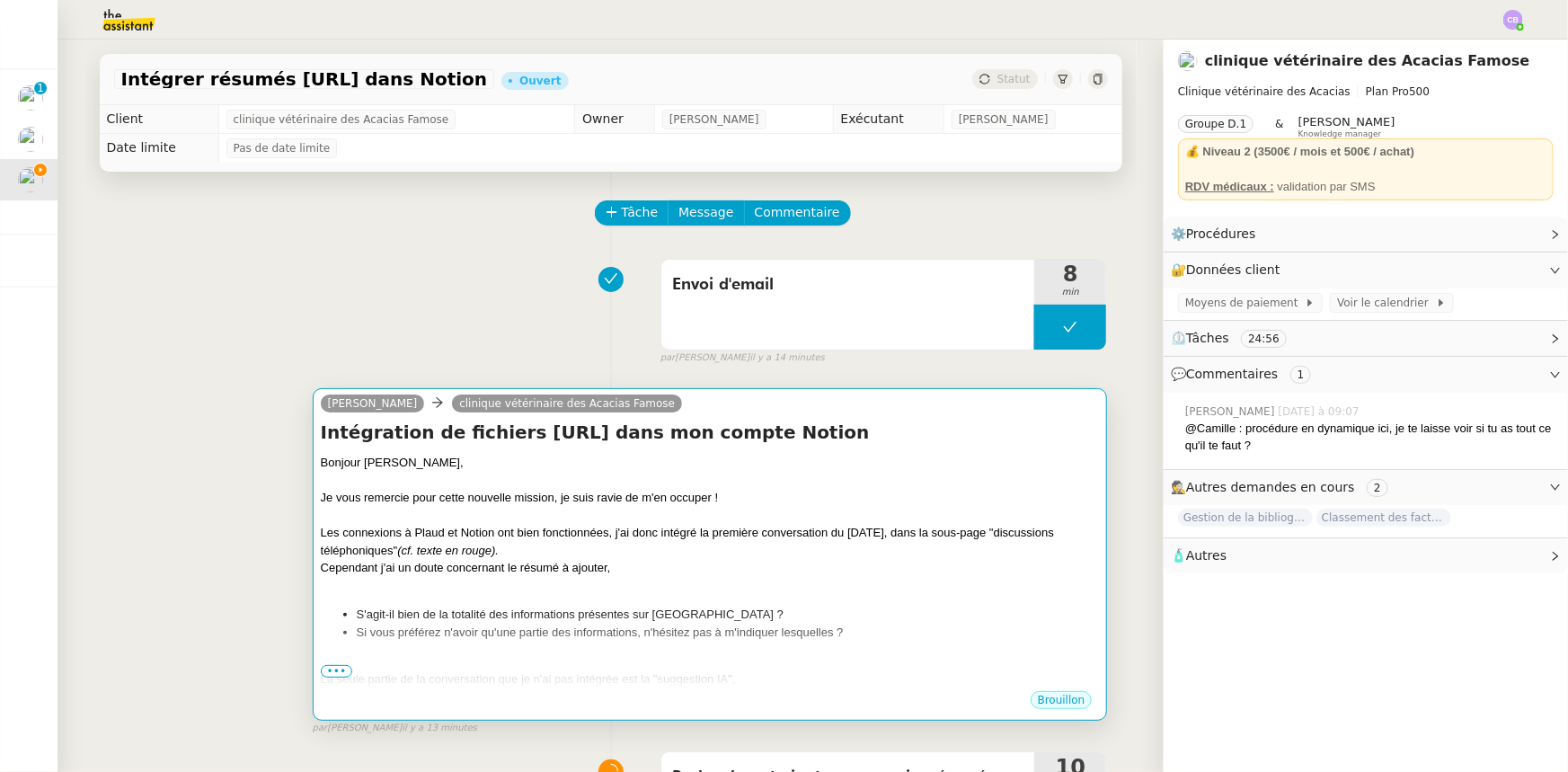
click at [832, 559] on div "Les connexions à Plaud et Notion ont bien fonctionnées, j'ai donc intégré la pr…" at bounding box center [709, 542] width 779 height 36
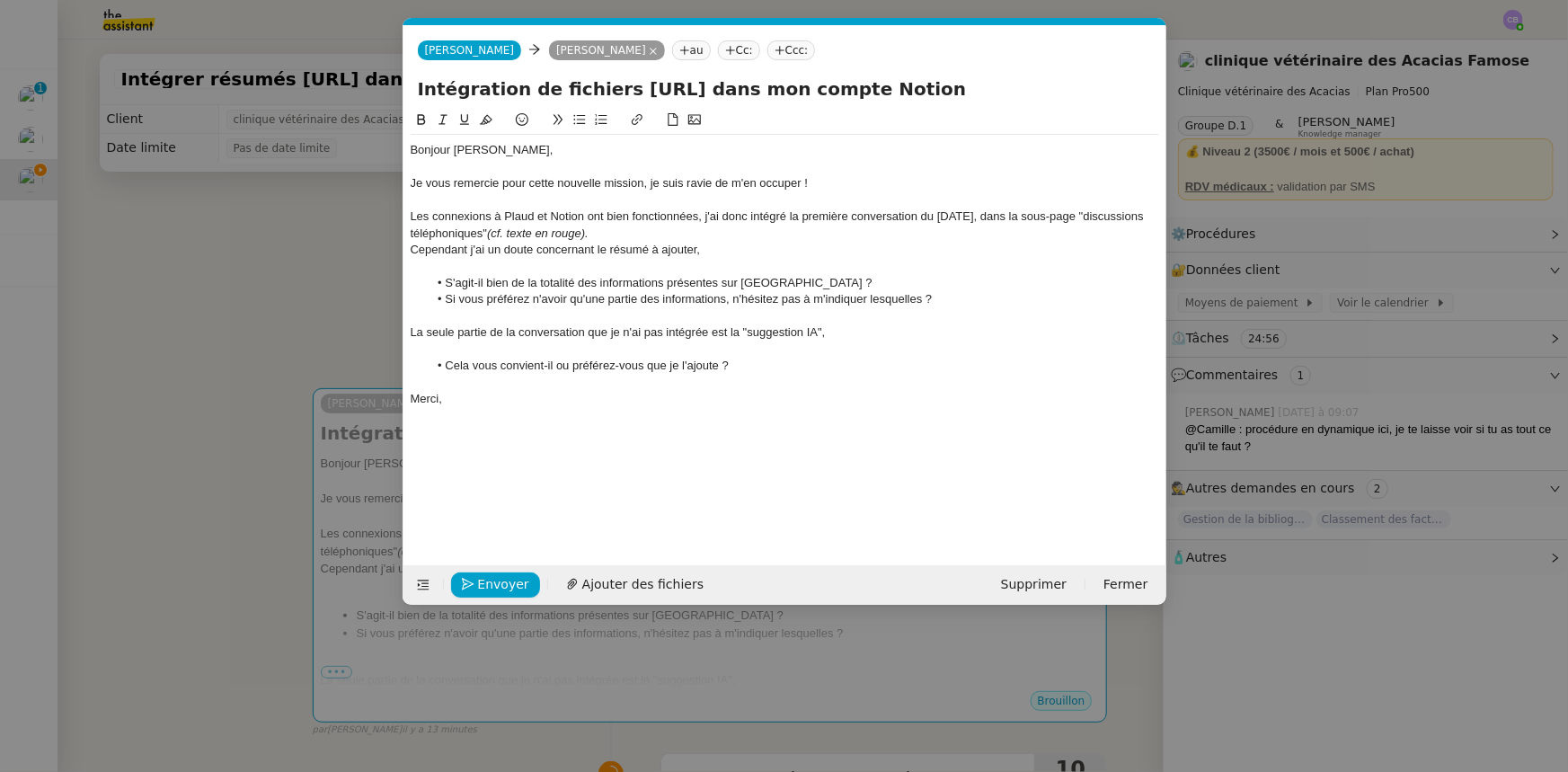
scroll to position [0, 37]
click at [804, 368] on li "Cela vous convient-il ou préférez-vous que je l'ajoute ?" at bounding box center [792, 365] width 731 height 16
click at [882, 400] on div "J'attends votre retour pour continuer le traitement des résumés et créer une pr…" at bounding box center [784, 399] width 748 height 16
click at [304, 306] on nz-modal-container "Service TA - VOYAGE - PROPOSITION GLOBALE A utiliser dans le cadre de propositi…" at bounding box center [784, 386] width 1568 height 772
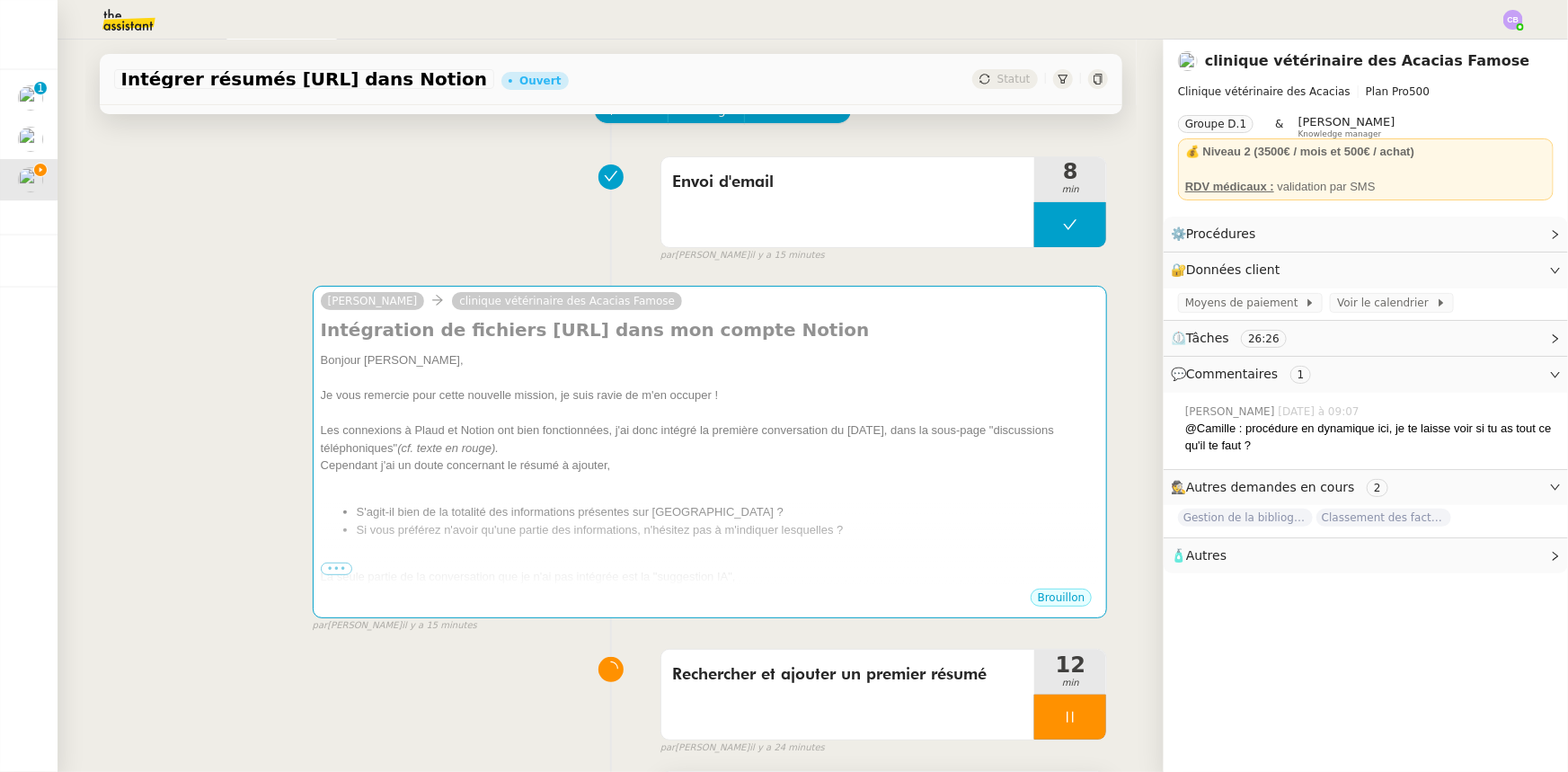
scroll to position [408, 0]
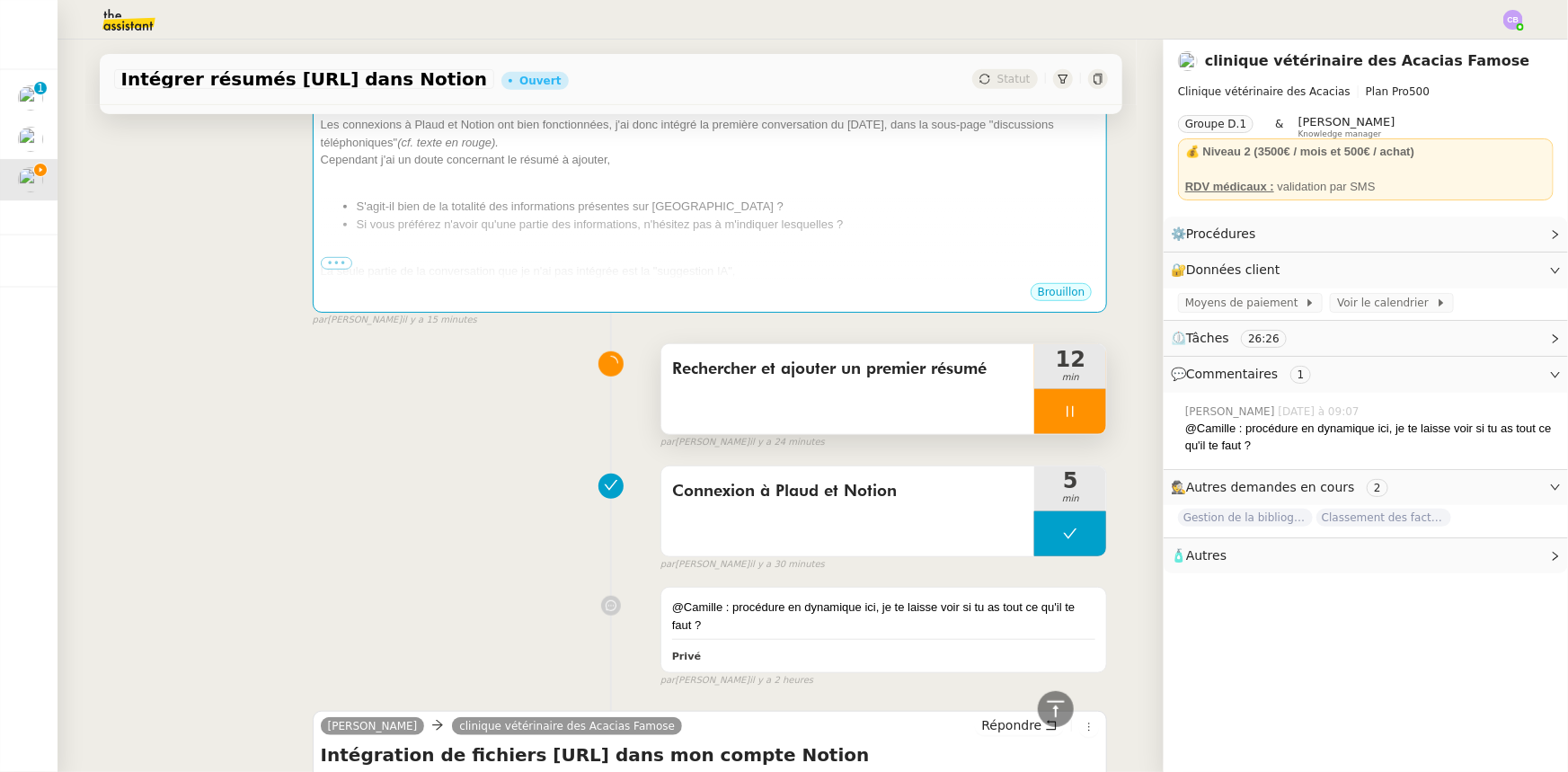
click at [1035, 397] on div at bounding box center [1070, 412] width 72 height 45
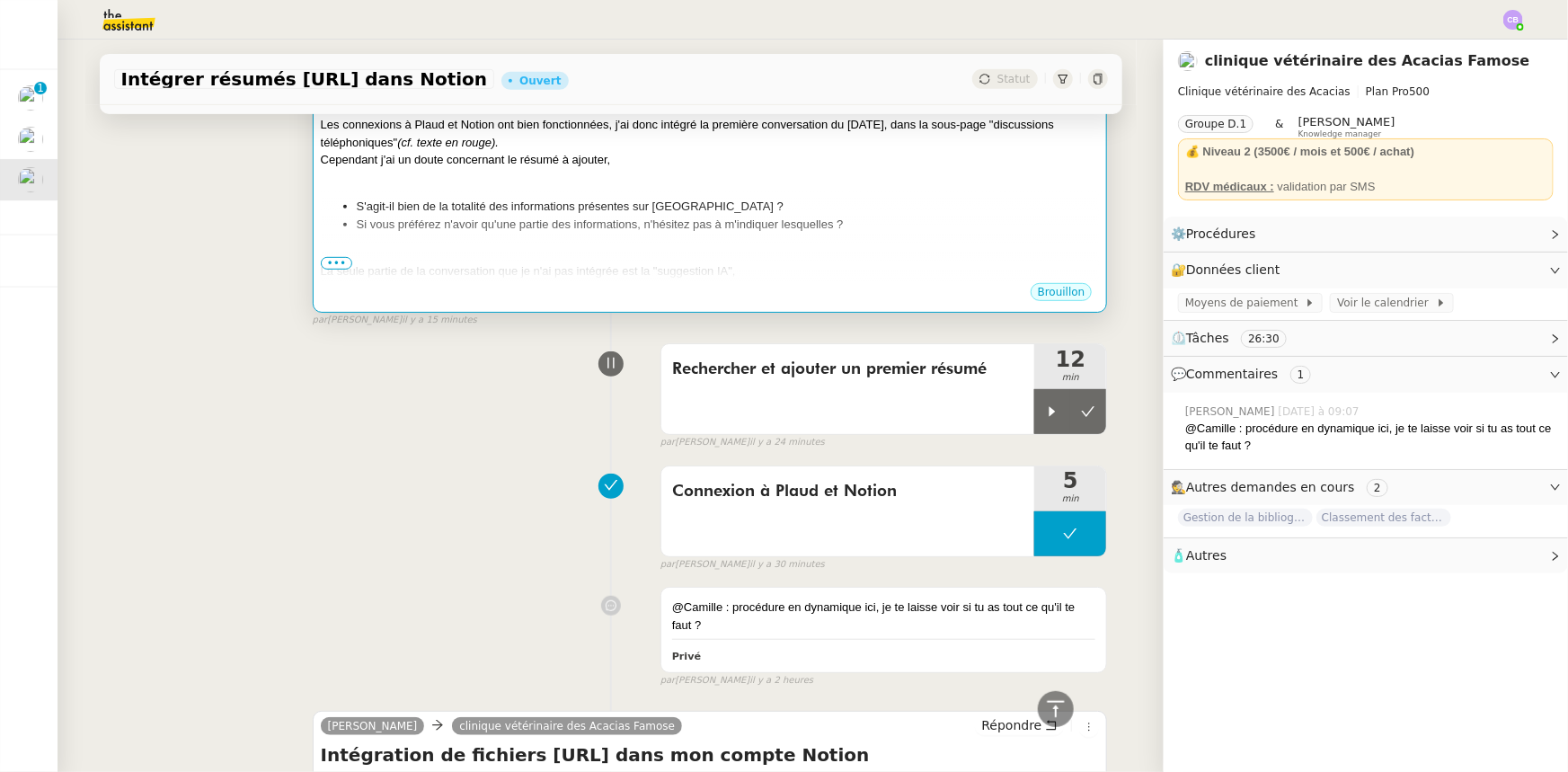
click at [837, 207] on li "S'agit-il bien de la totalité des informations présentes sur [GEOGRAPHIC_DATA] ?" at bounding box center [727, 206] width 743 height 18
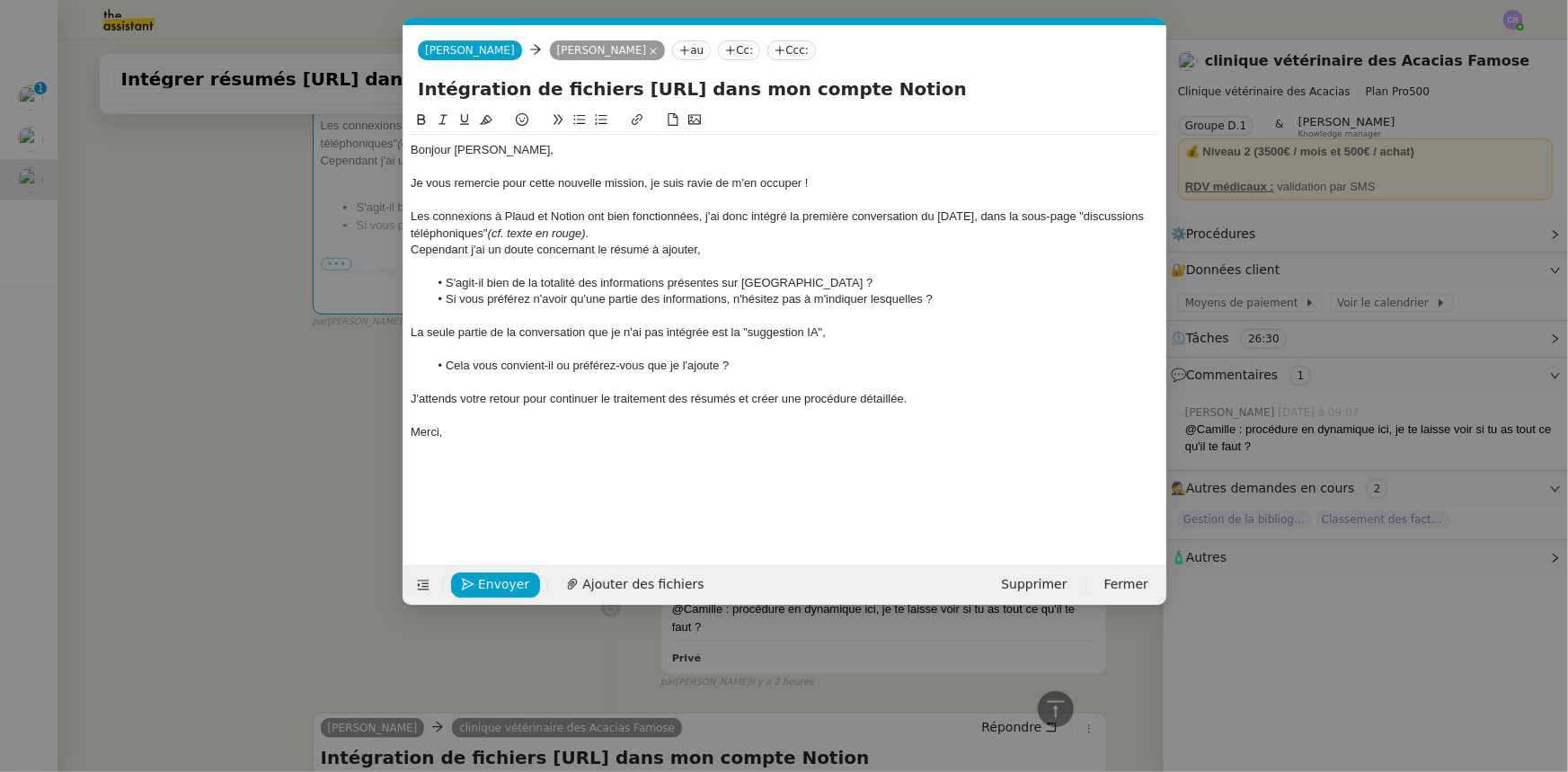
scroll to position [0, 37]
click at [271, 416] on nz-modal-container "Service TA - VOYAGE - PROPOSITION GLOBALE A utiliser dans le cadre de propositi…" at bounding box center [784, 386] width 1568 height 772
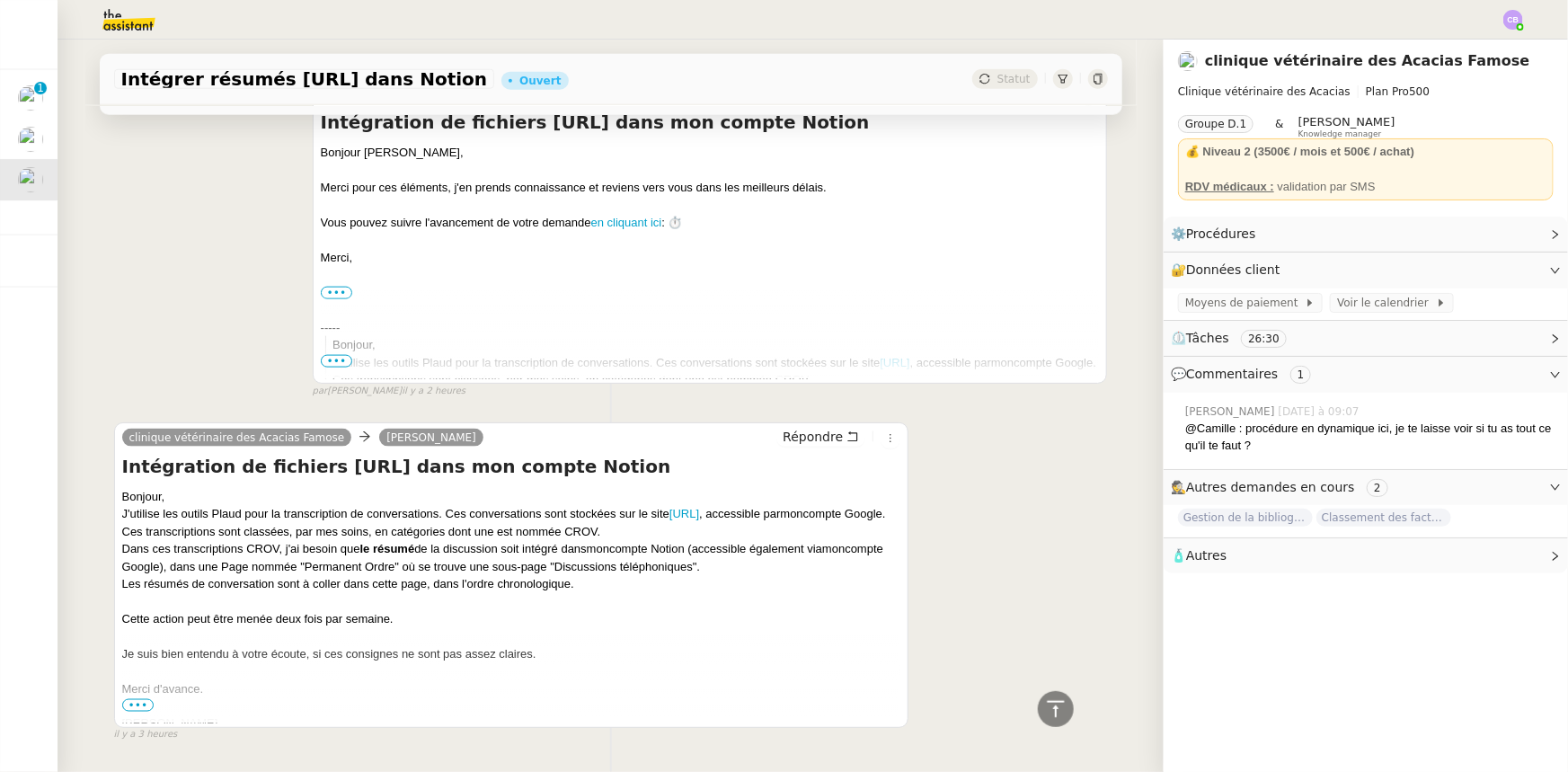
scroll to position [1109, 0]
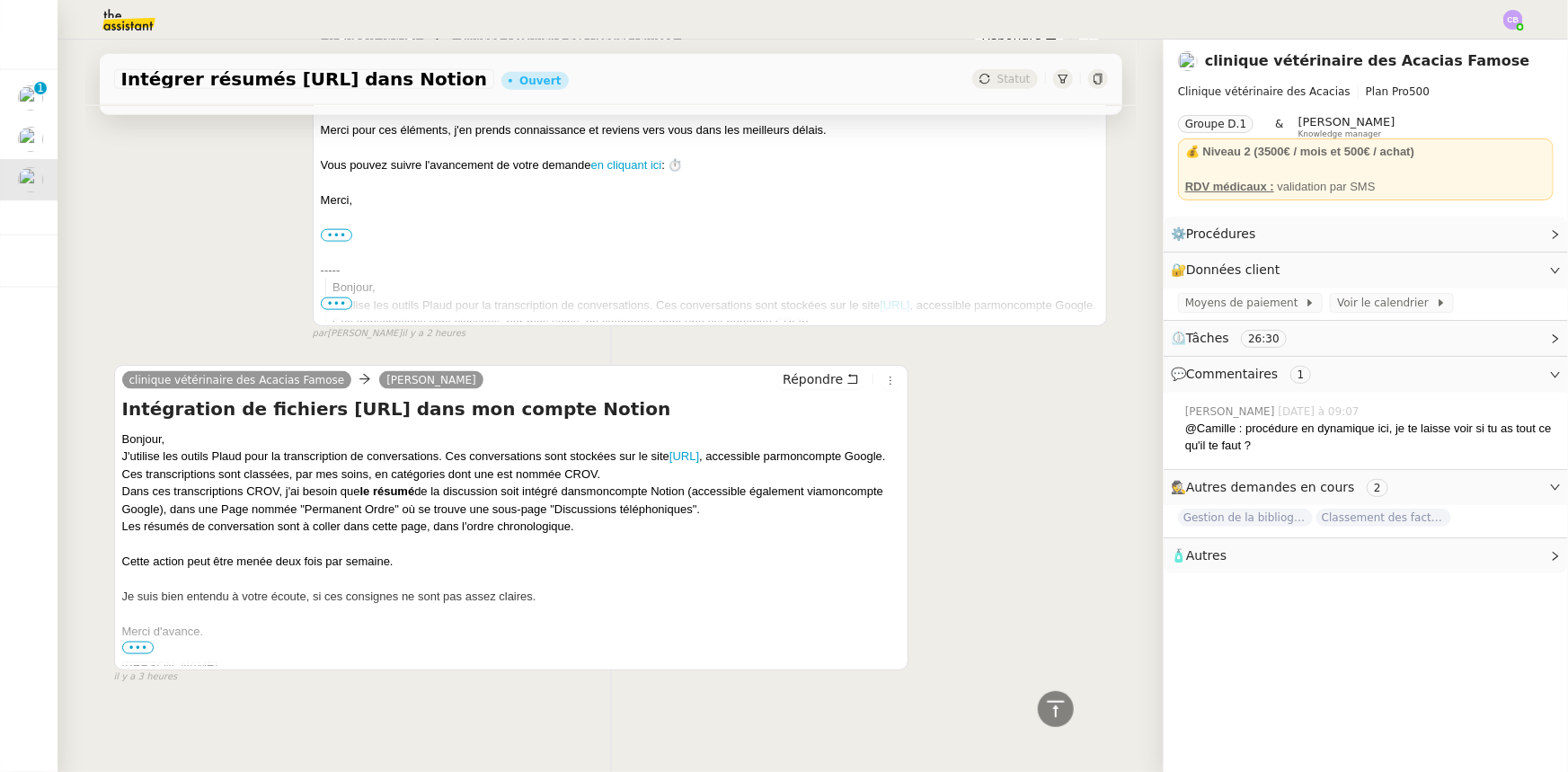
click at [124, 642] on span "•••" at bounding box center [138, 648] width 33 height 13
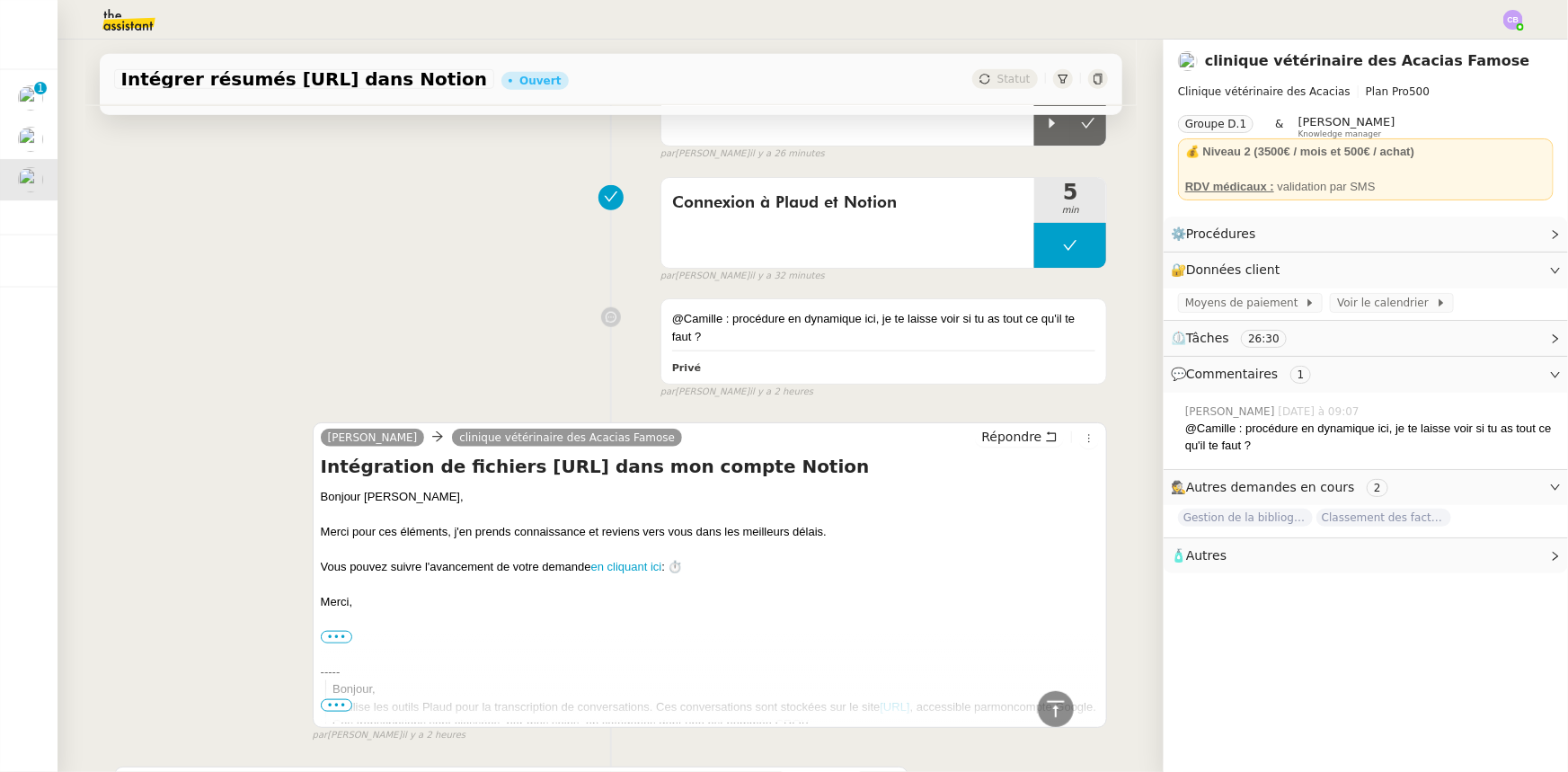
scroll to position [206, 0]
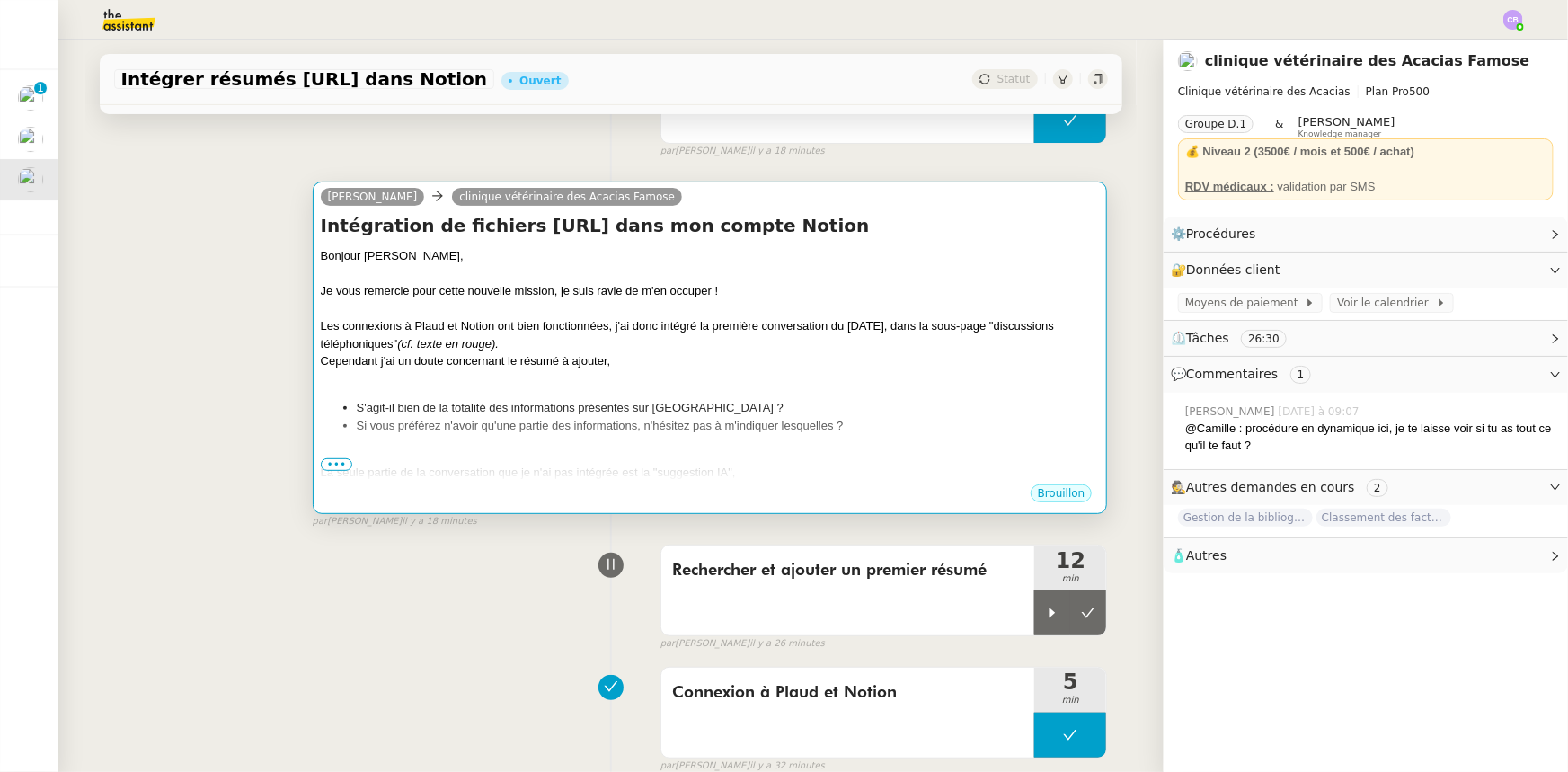
click at [530, 403] on li "S'agit-il bien de la totalité des informations présentes sur [GEOGRAPHIC_DATA] ?" at bounding box center [727, 408] width 743 height 18
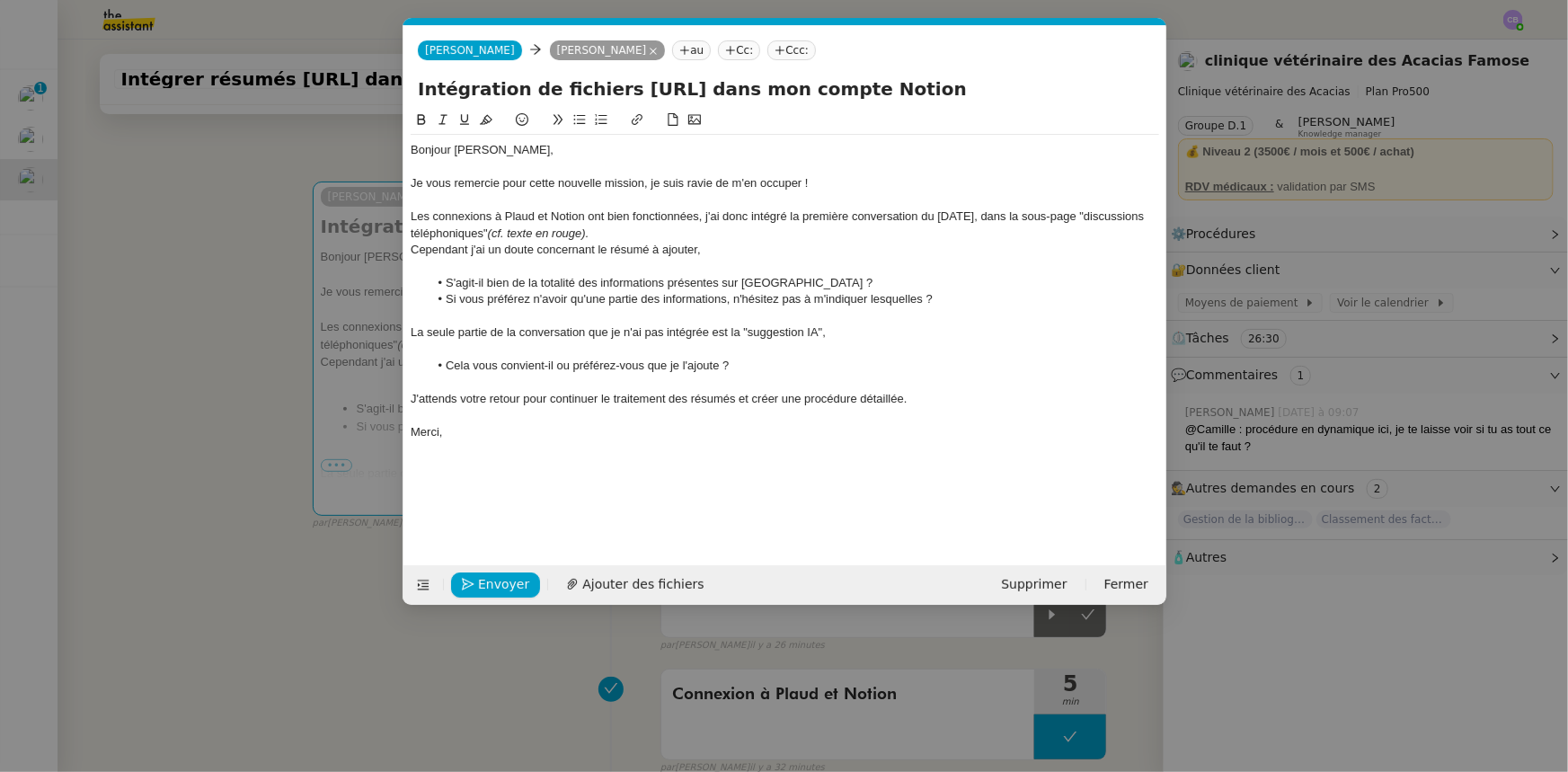
scroll to position [0, 37]
click at [314, 557] on nz-modal-container "Service TA - VOYAGE - PROPOSITION GLOBALE A utiliser dans le cadre de propositi…" at bounding box center [784, 386] width 1568 height 772
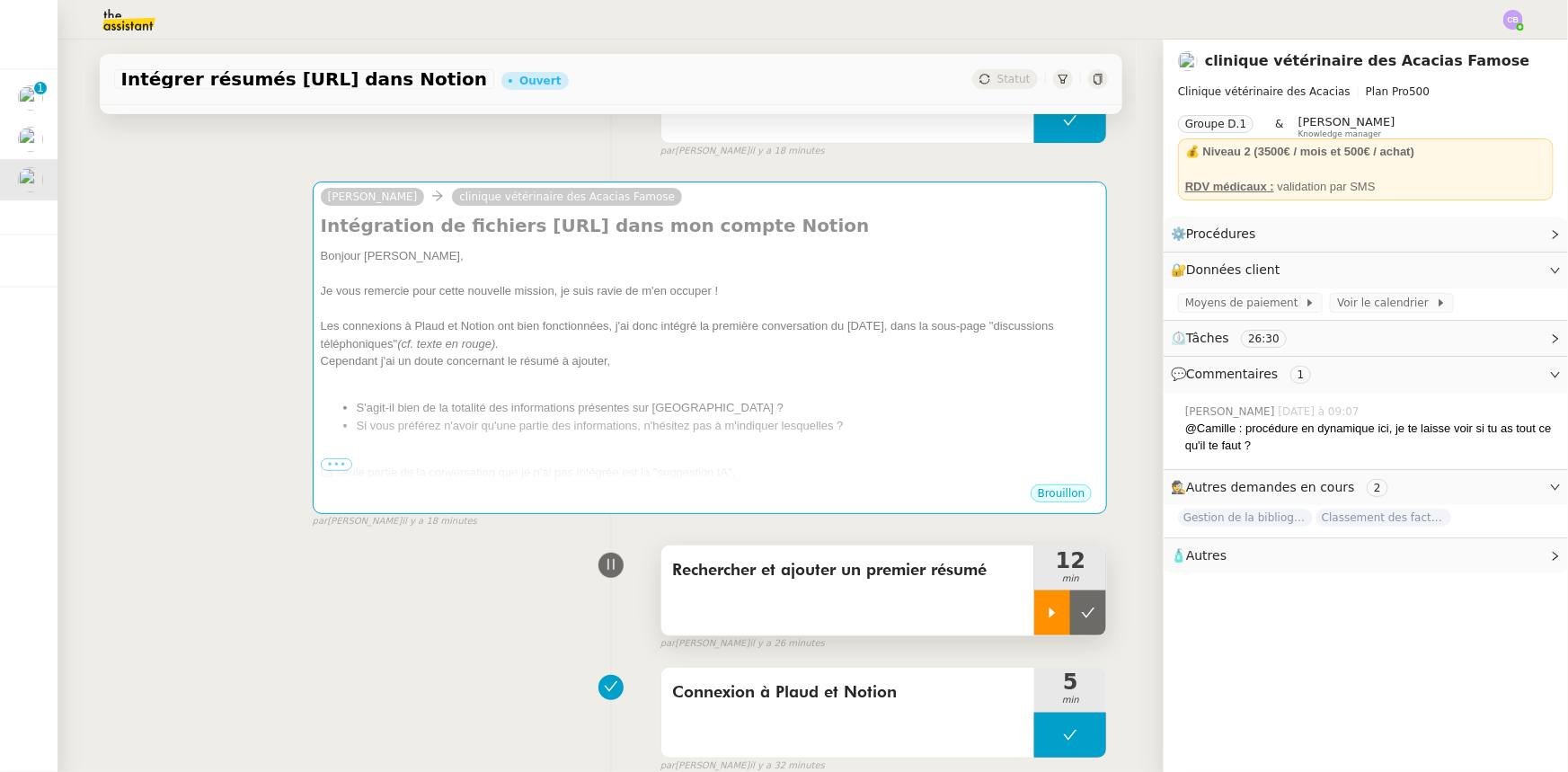
click at [1045, 619] on icon at bounding box center [1052, 613] width 15 height 15
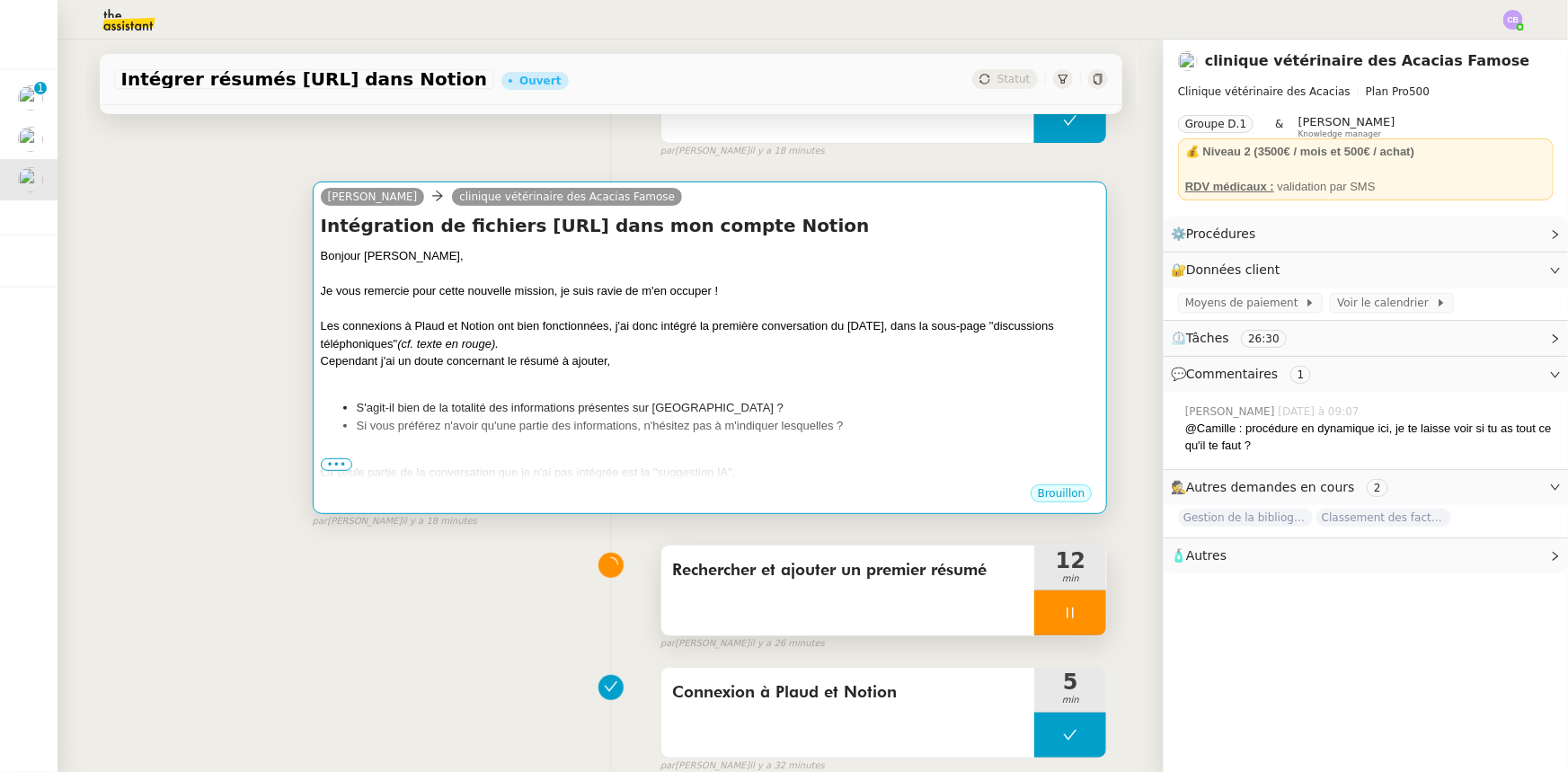
click at [785, 348] on div "Les connexions à Plaud et Notion ont bien fonctionnées, j'ai donc intégré la pr…" at bounding box center [709, 335] width 779 height 36
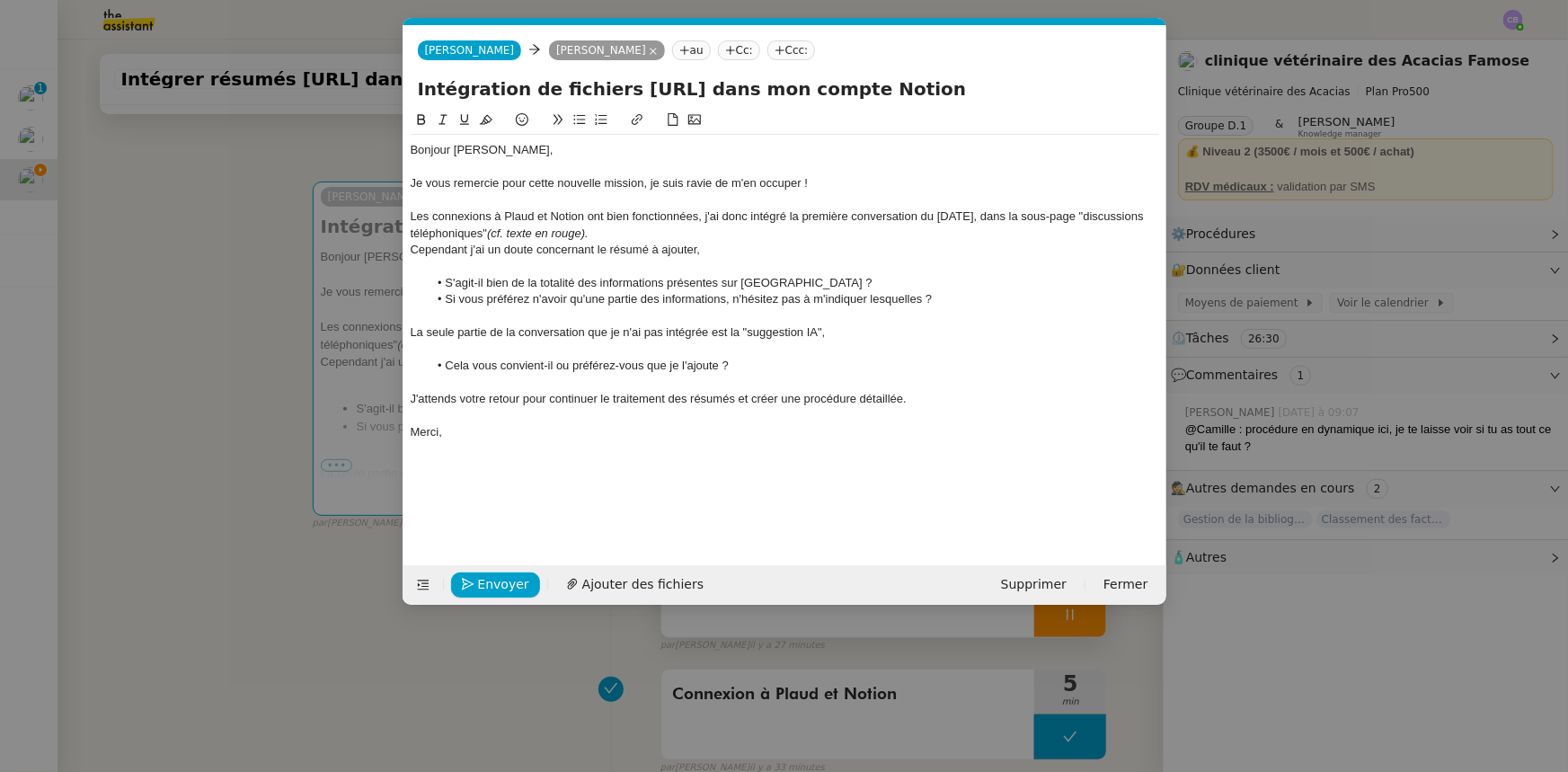
click at [755, 366] on li "Cela vous convient-il ou préférez-vous que je l'ajoute ?" at bounding box center [792, 365] width 731 height 16
click at [577, 125] on icon at bounding box center [579, 120] width 12 height 10
click at [539, 401] on div "Une fois le résumé copié," at bounding box center [784, 399] width 748 height 16
click at [516, 426] on li at bounding box center [792, 432] width 731 height 16
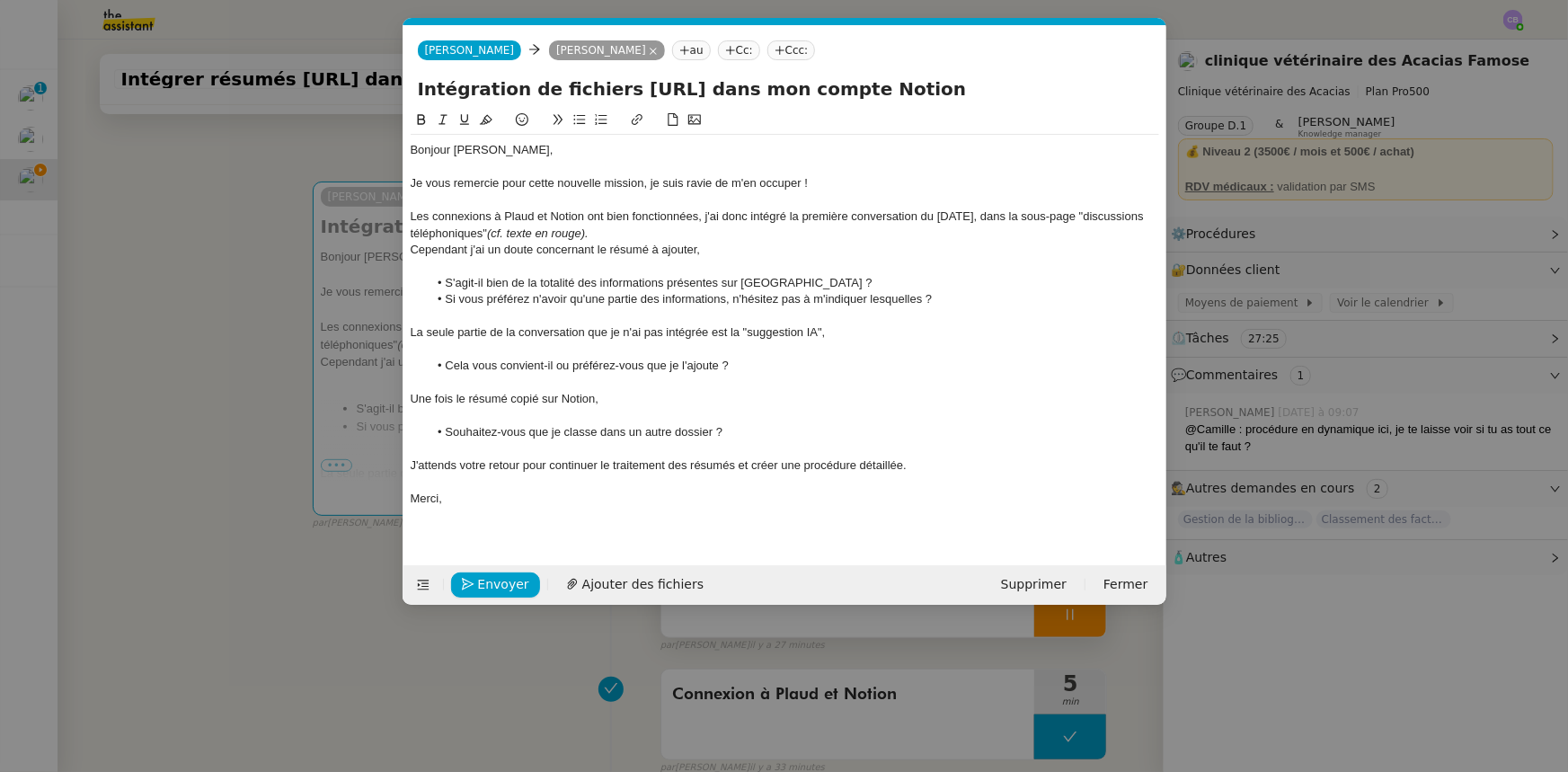
click at [548, 430] on li "Souhaitez-vous que je classe dans un autre dossier ?" at bounding box center [792, 432] width 731 height 16
drag, startPoint x: 919, startPoint y: 462, endPoint x: 403, endPoint y: 457, distance: 516.0
click at [404, 457] on nz-spin "Bonjour [PERSON_NAME], Je vous remercie pour cette nouvelle mission, je suis ra…" at bounding box center [784, 327] width 763 height 435
click at [445, 116] on icon at bounding box center [442, 119] width 13 height 13
click at [928, 464] on div "J'attends votre retour pour continuer le traitement des résumés et créer une pr…" at bounding box center [784, 465] width 748 height 16
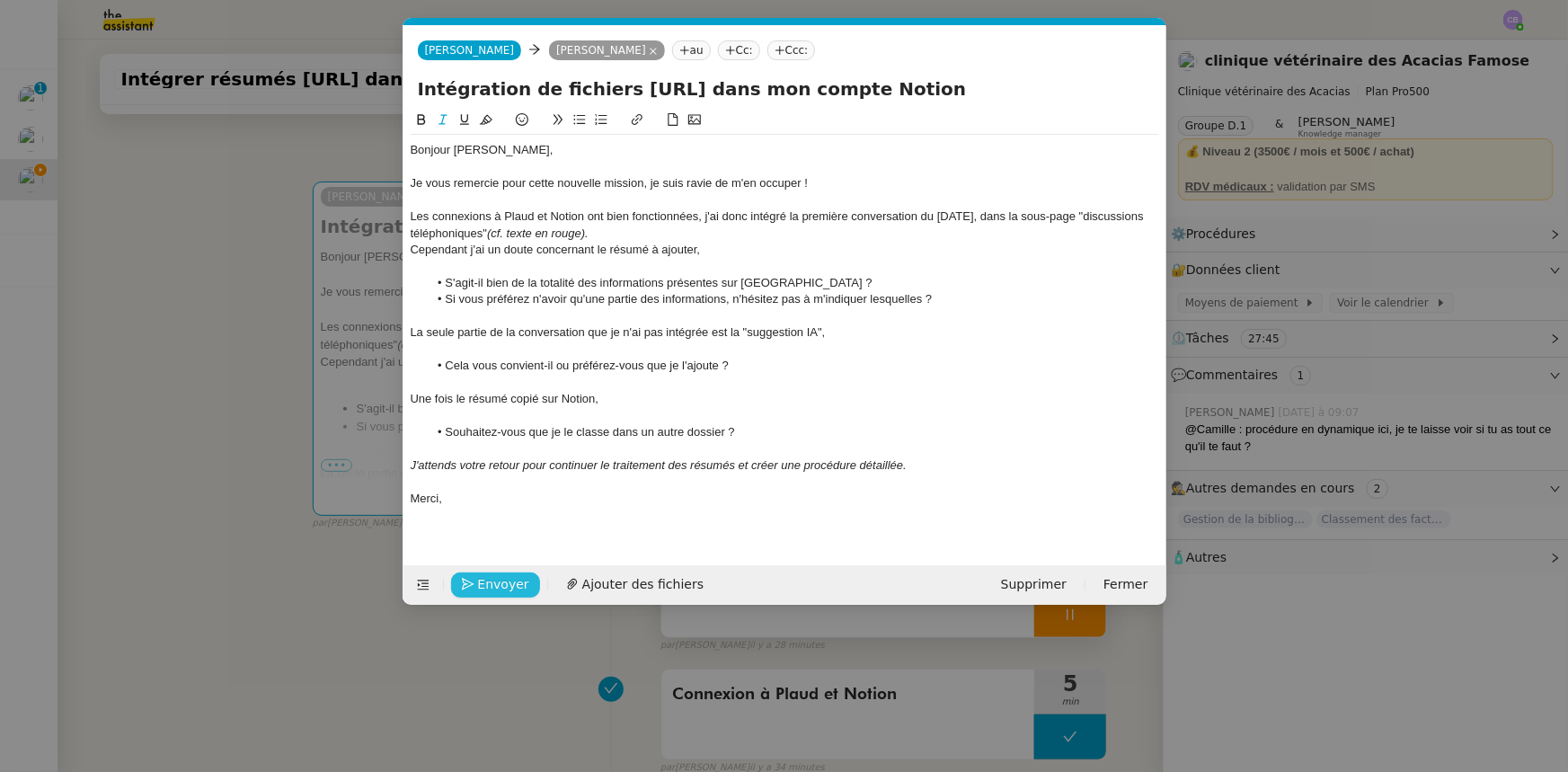
click at [494, 579] on span "Envoyer" at bounding box center [503, 584] width 51 height 21
click at [522, 584] on span "Confirmer l'envoi" at bounding box center [531, 584] width 108 height 21
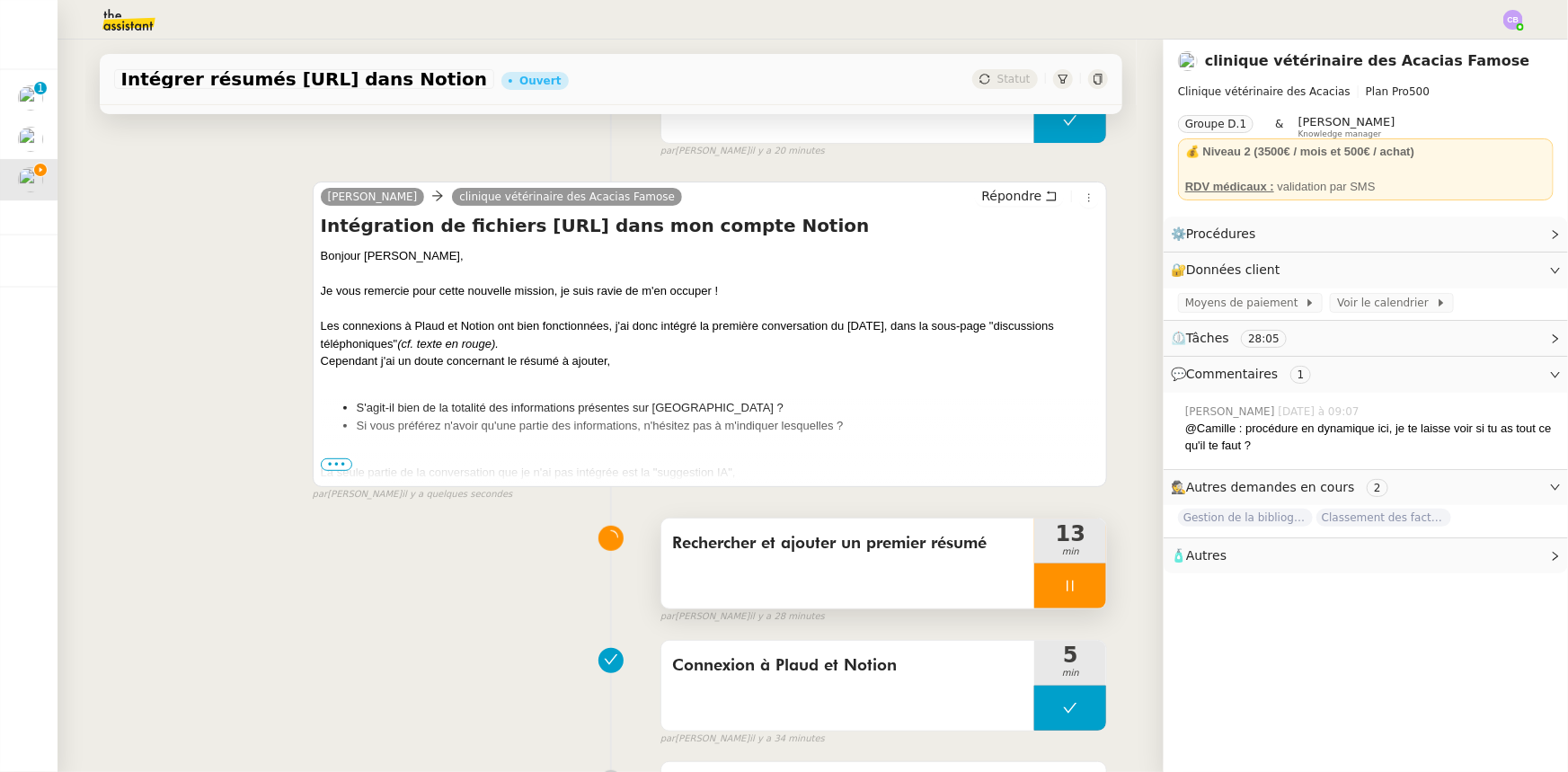
click at [1034, 592] on div at bounding box center [1070, 586] width 72 height 45
click at [1081, 593] on icon at bounding box center [1087, 585] width 15 height 15
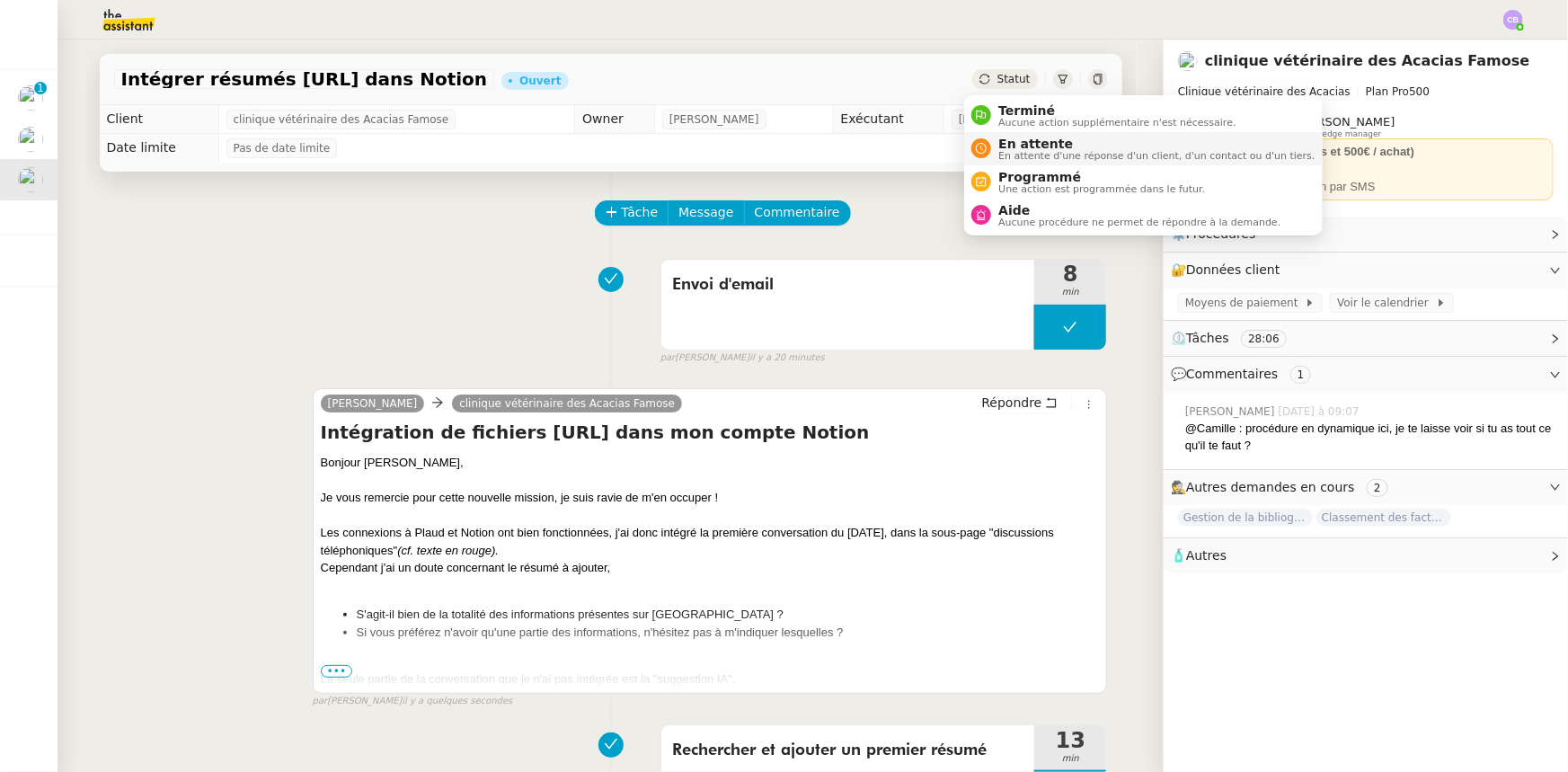
click at [1016, 145] on span "En attente" at bounding box center [1157, 143] width 316 height 15
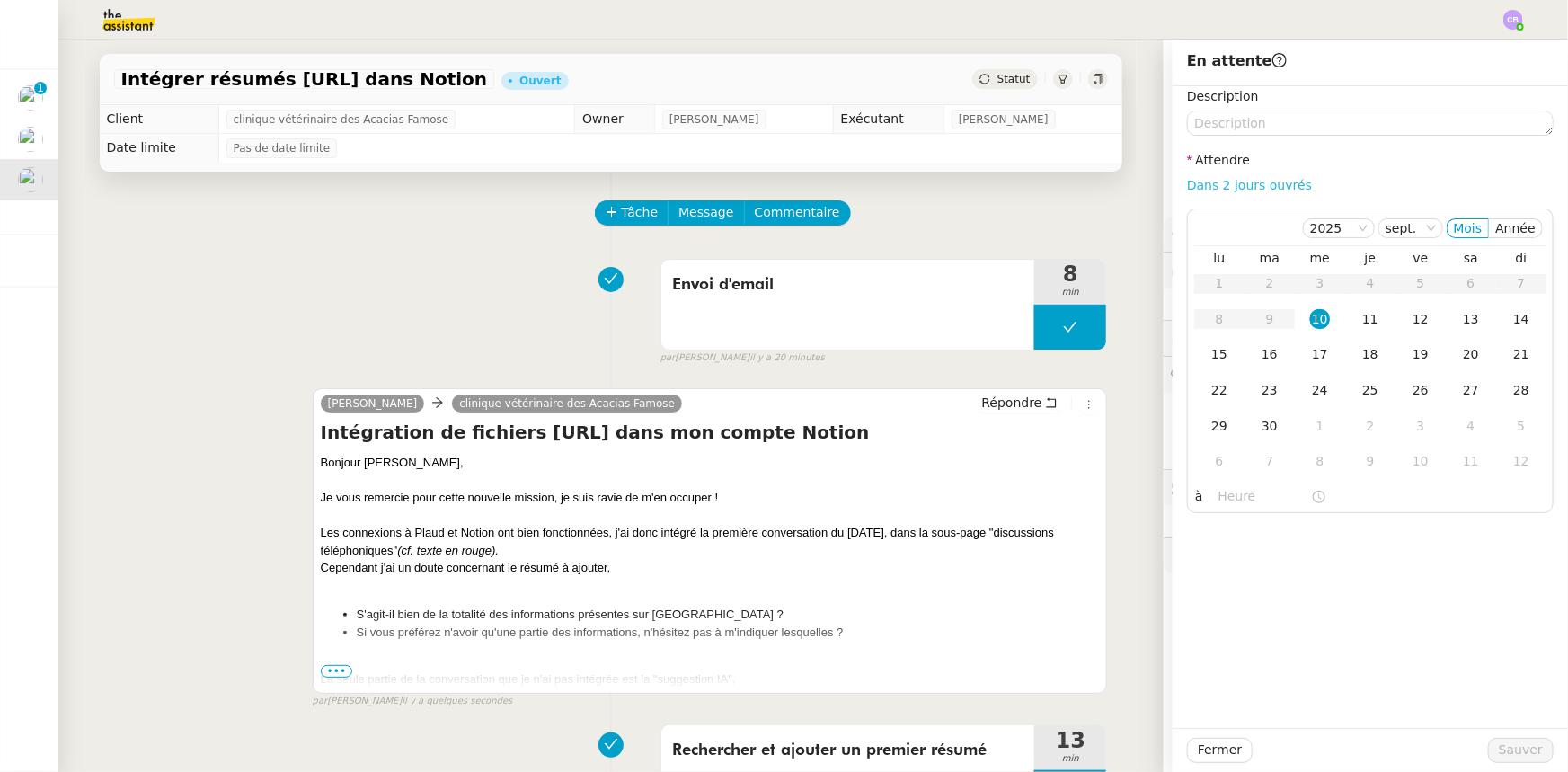
click at [1262, 189] on link "Dans 2 jours ouvrés" at bounding box center [1249, 185] width 125 height 15
type input "07:00"
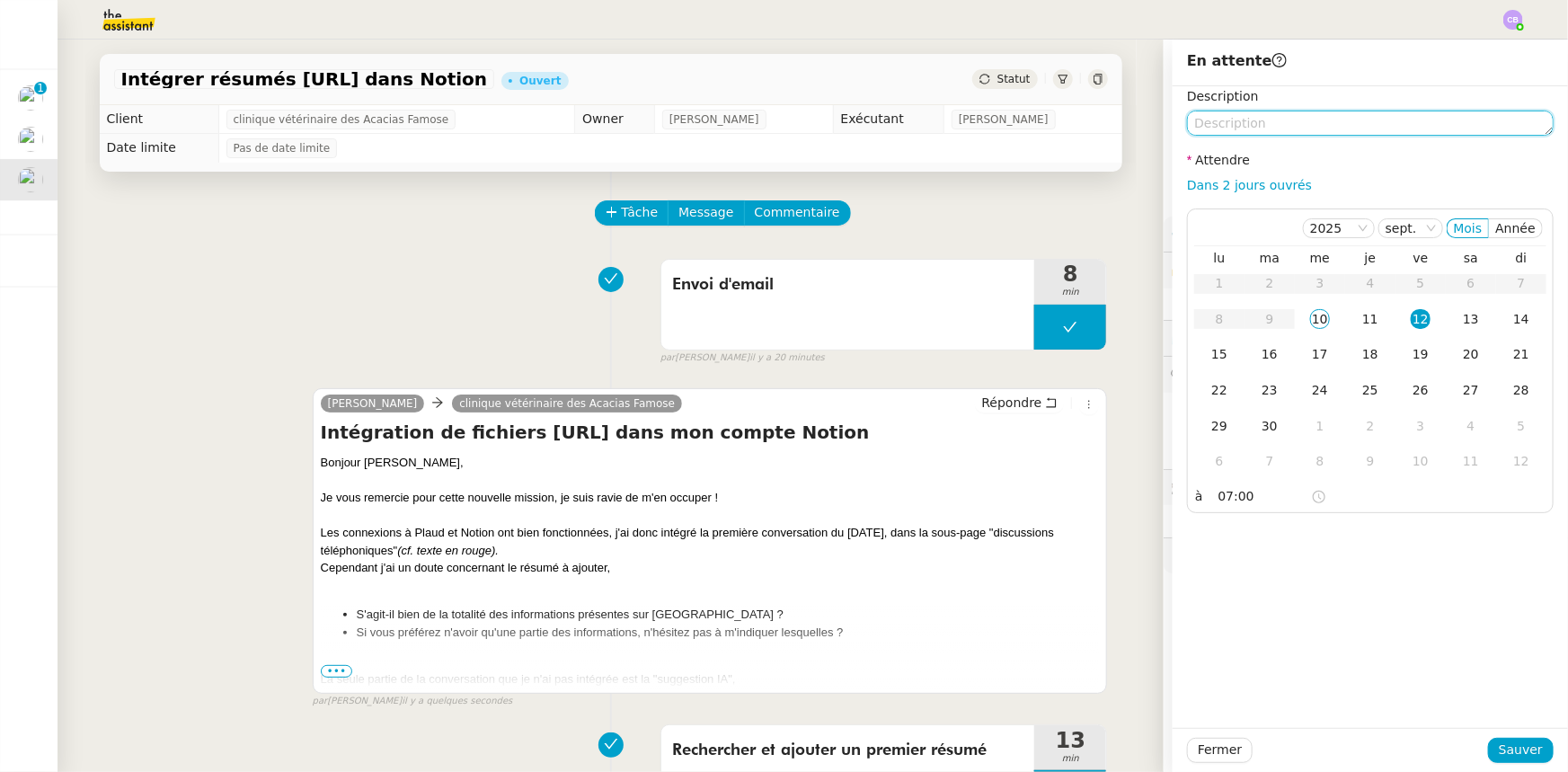
click at [1267, 125] on textarea at bounding box center [1370, 122] width 366 height 25
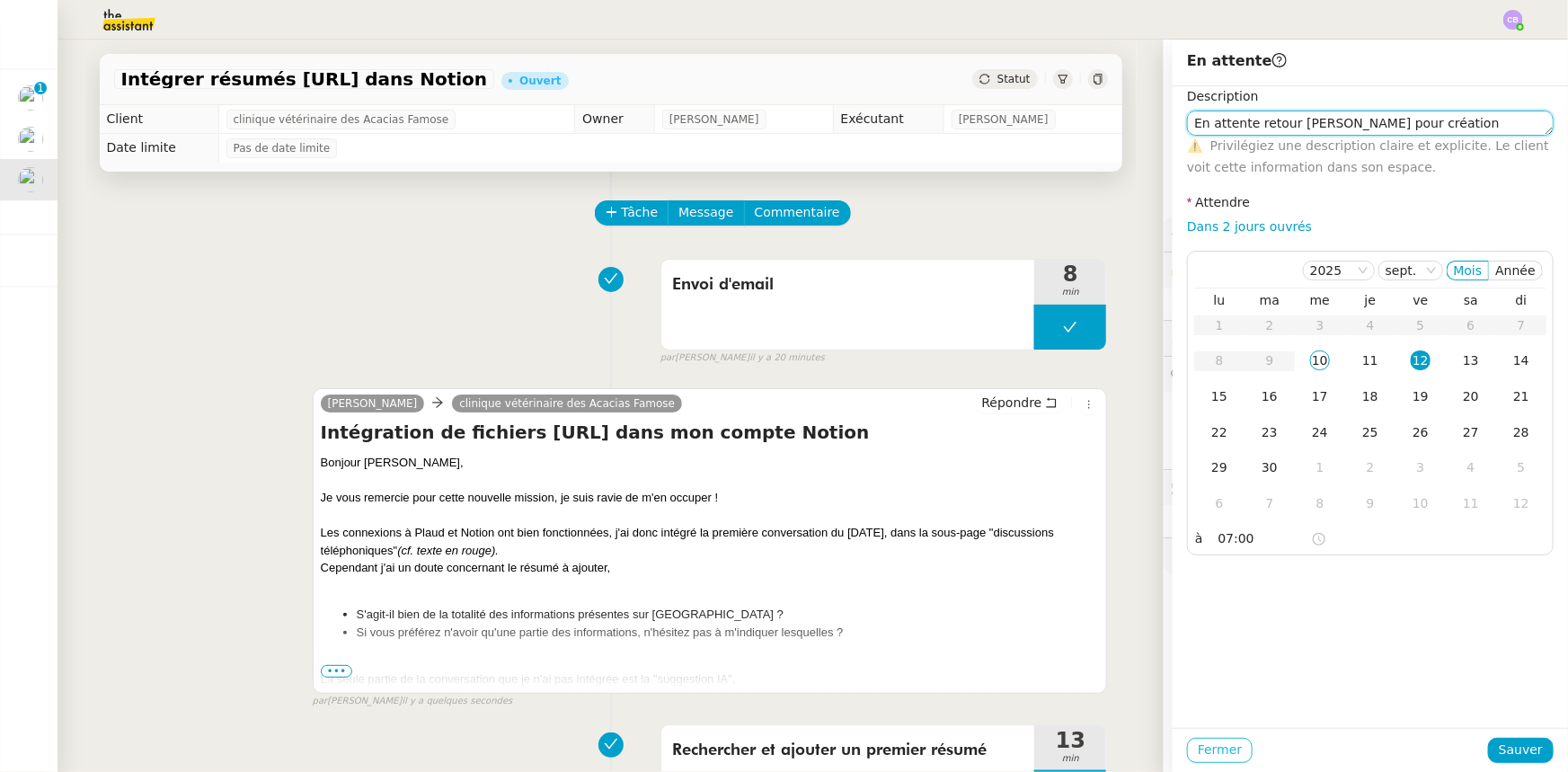
type textarea "En attente retour [PERSON_NAME] pour création procédure"
click at [1222, 747] on span "Fermer" at bounding box center [1220, 749] width 44 height 21
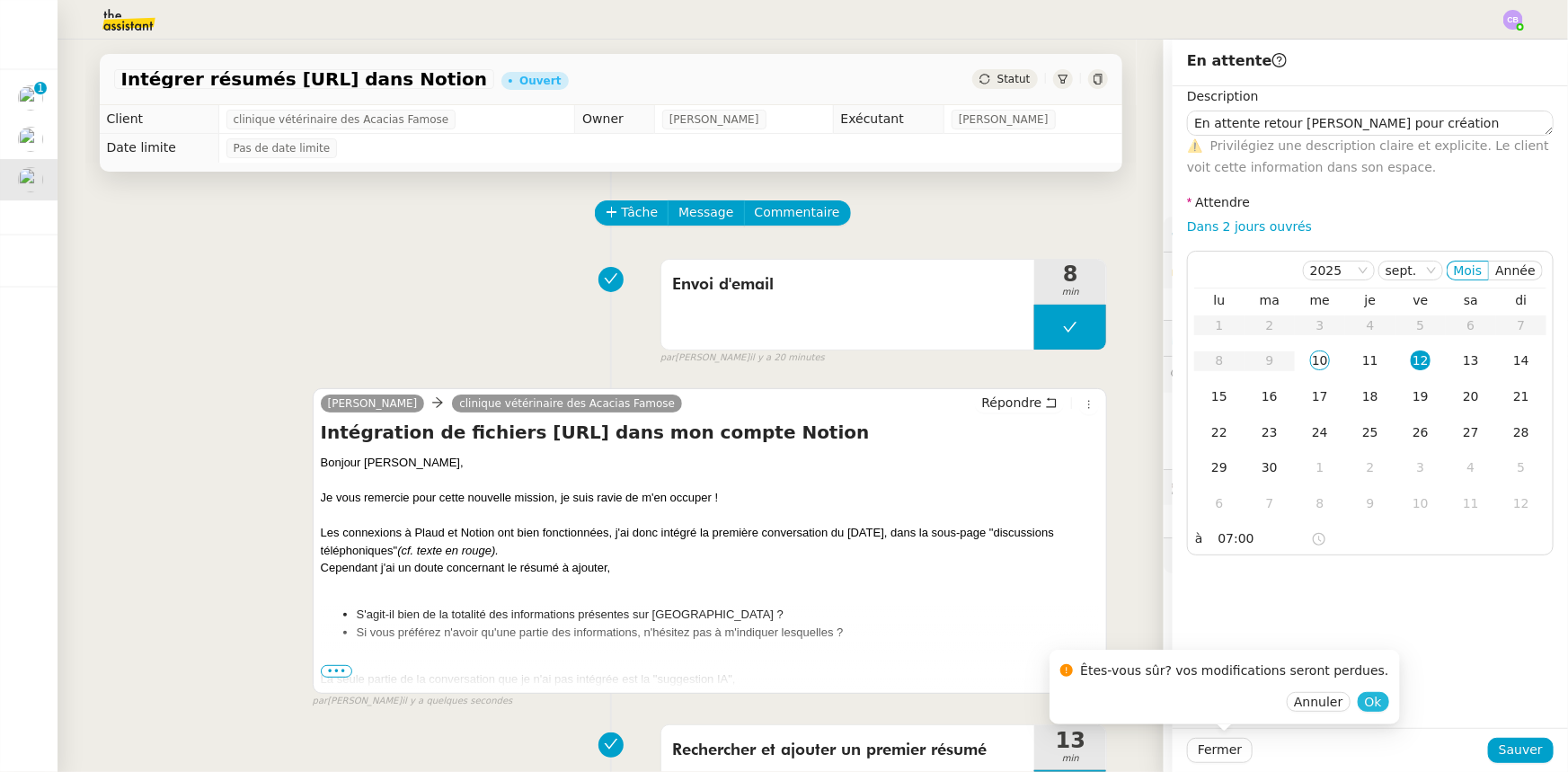
click at [1358, 709] on button "Ok" at bounding box center [1374, 702] width 32 height 20
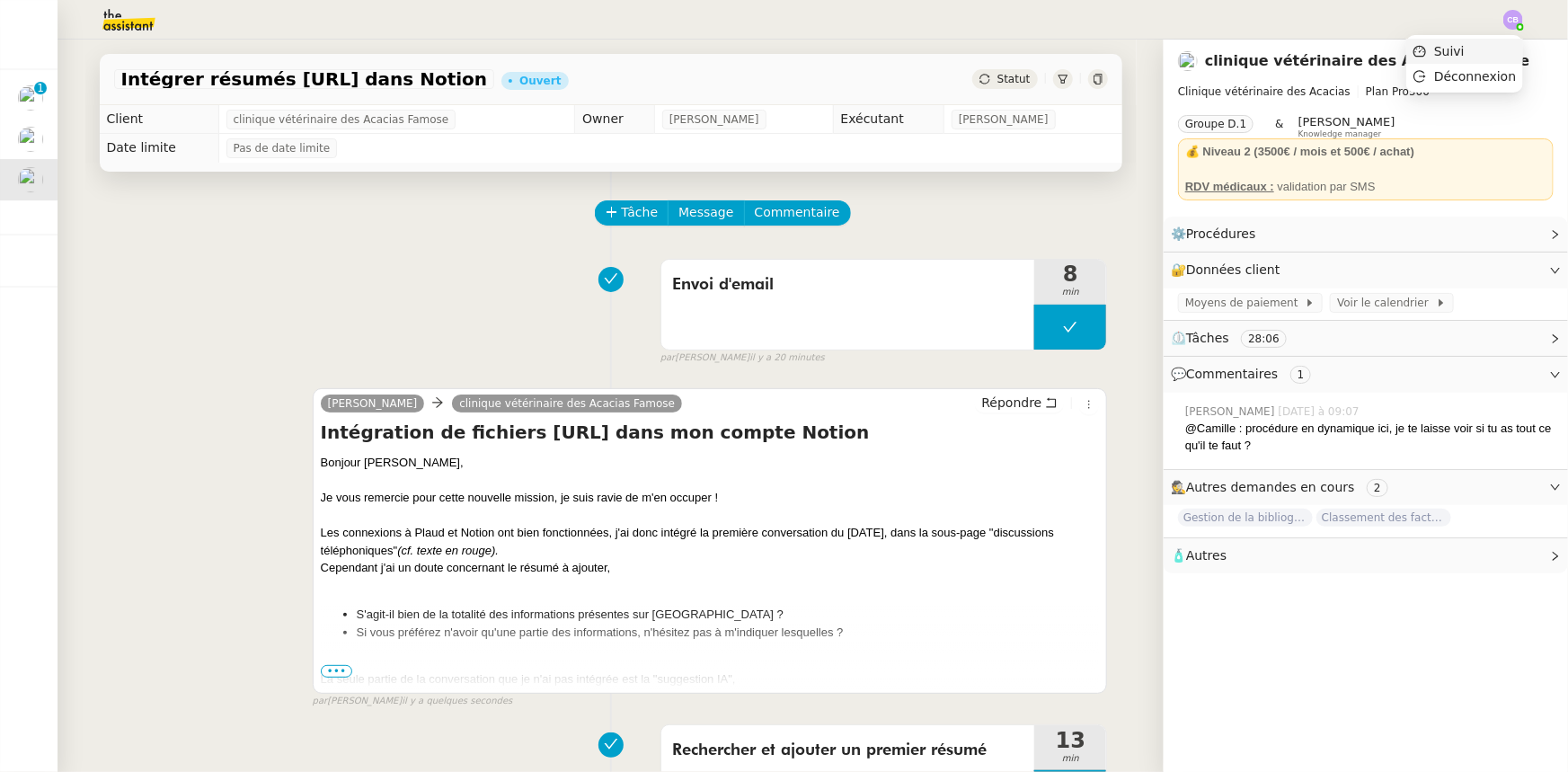
click at [1464, 47] on span "Suivi" at bounding box center [1449, 51] width 31 height 15
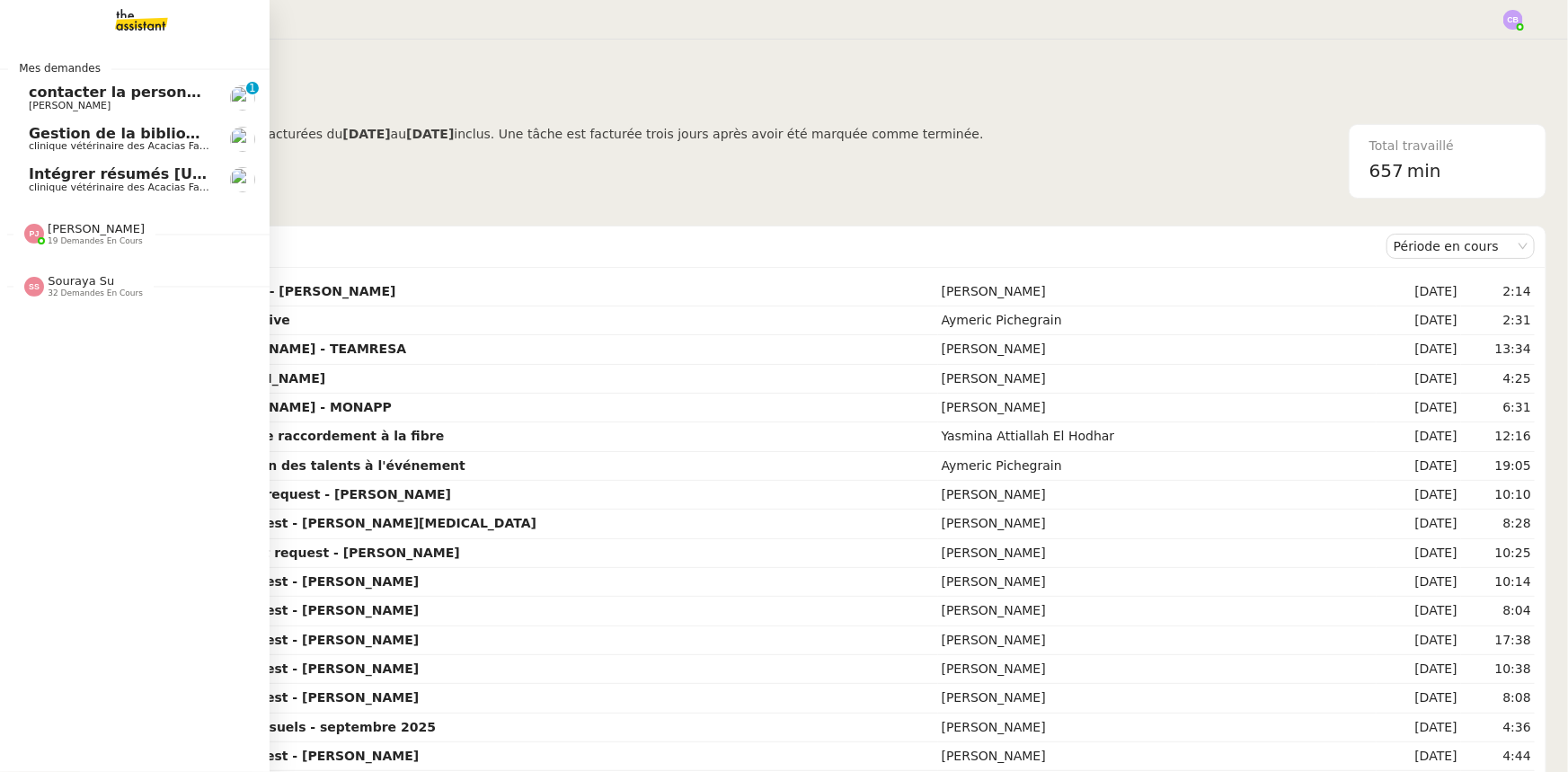
click at [85, 179] on span "Intégrer résumés [URL] dans Notion" at bounding box center [175, 174] width 293 height 17
